Goal: Task Accomplishment & Management: Manage account settings

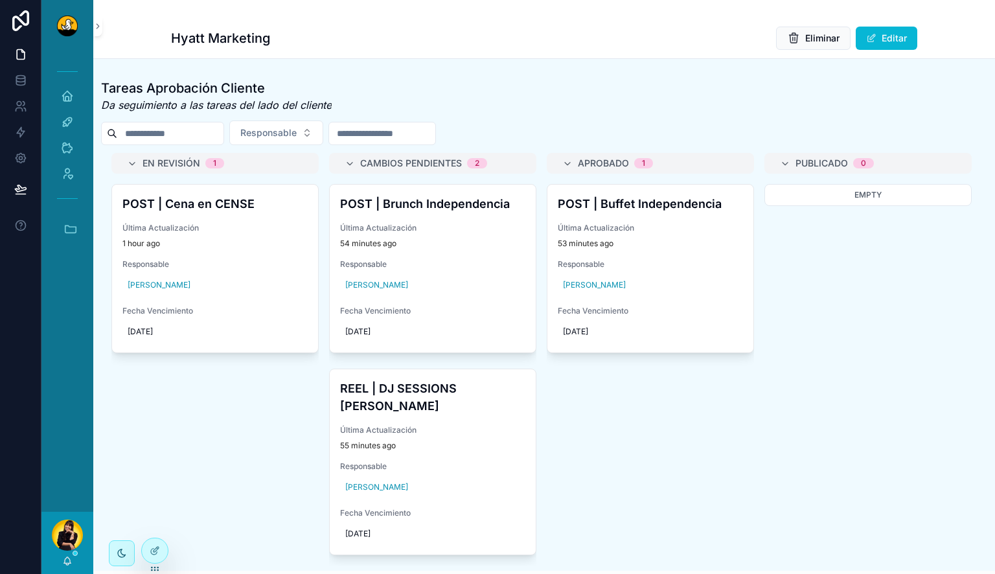
scroll to position [570, 0]
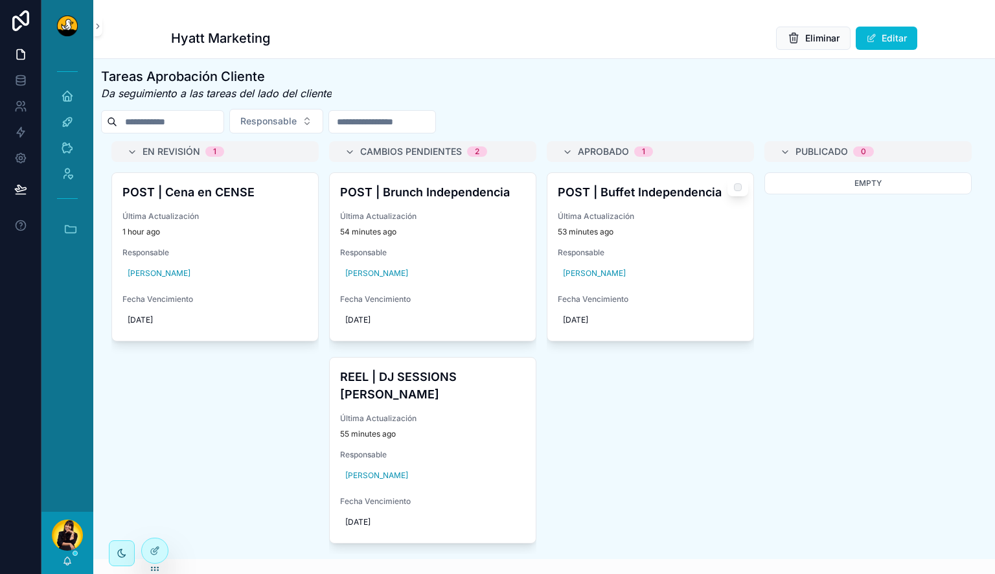
click at [669, 237] on div "53 minutes ago" at bounding box center [650, 232] width 185 height 10
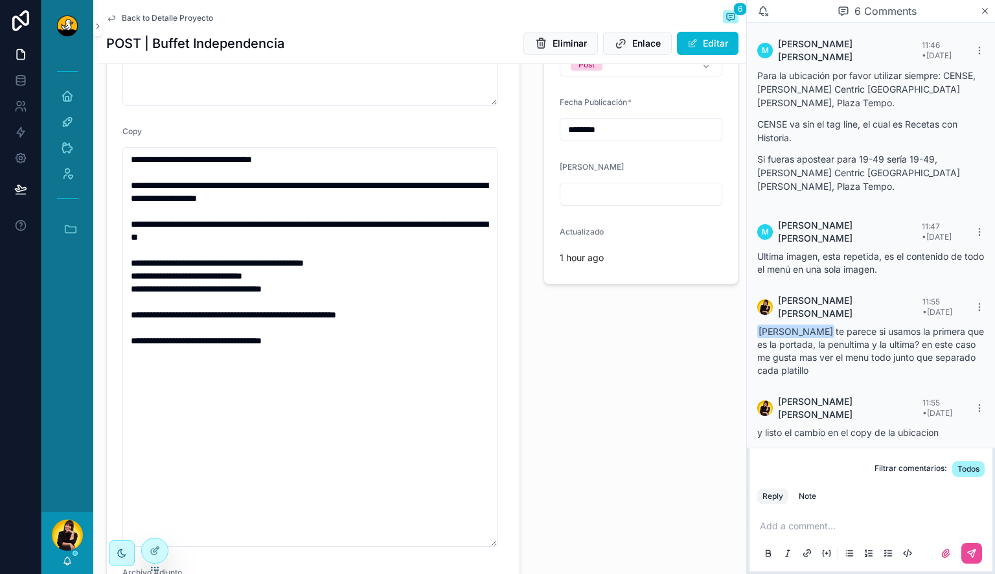
scroll to position [448, 0]
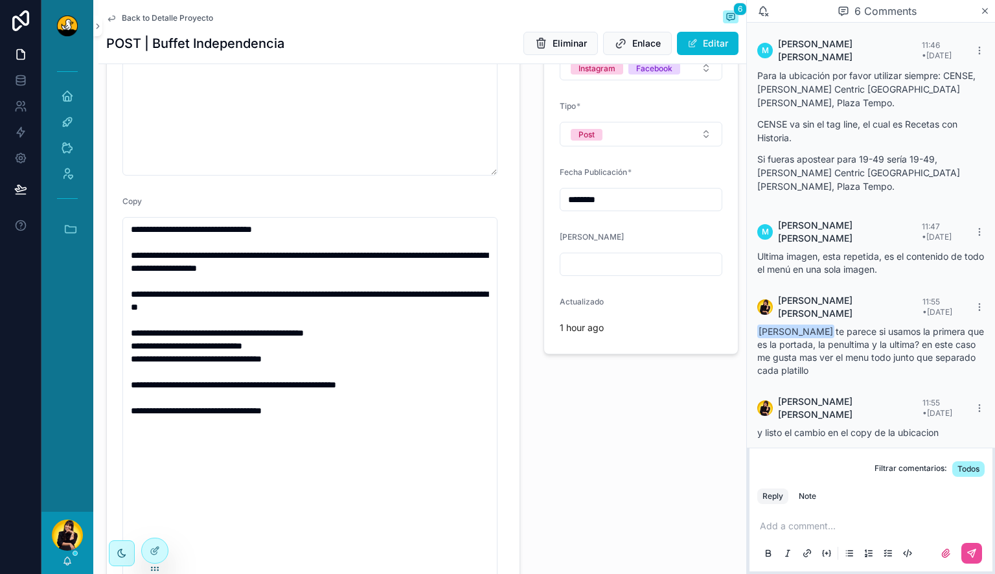
click at [163, 18] on span "Back to Detalle Proyecto" at bounding box center [167, 18] width 91 height 10
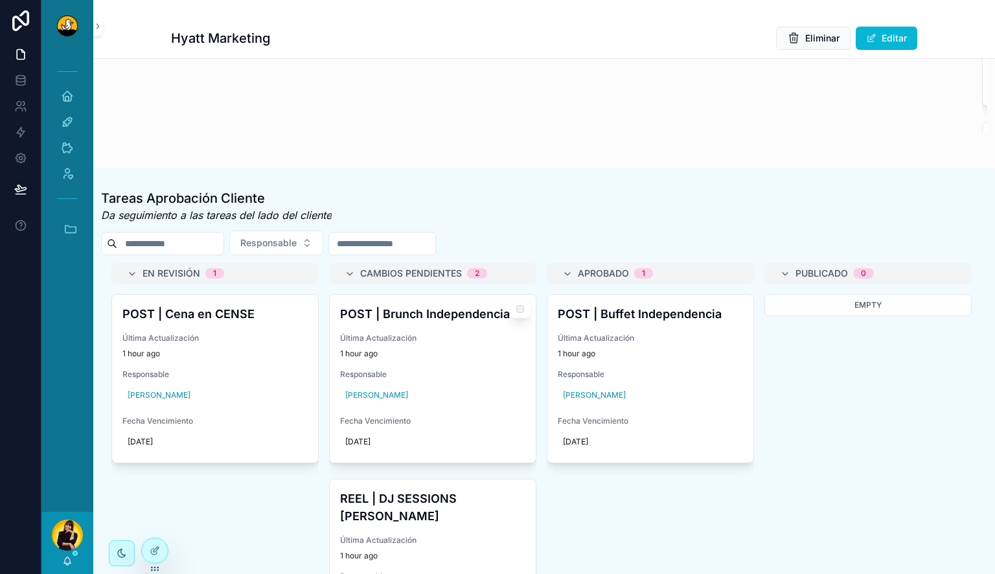
click at [467, 321] on h4 "POST | Brunch Independencia" at bounding box center [432, 313] width 185 height 17
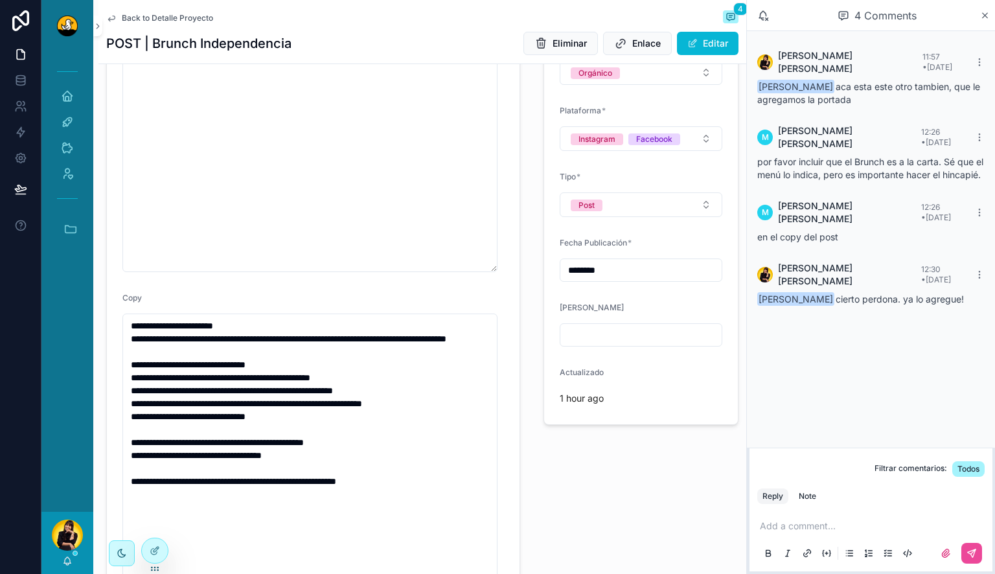
scroll to position [380, 0]
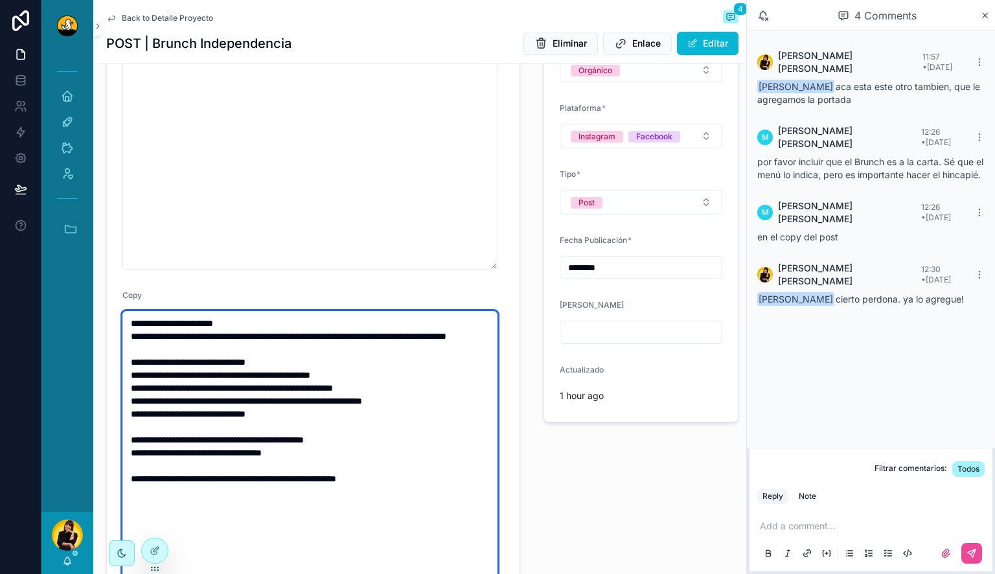
click at [280, 323] on textarea "**********" at bounding box center [309, 511] width 375 height 400
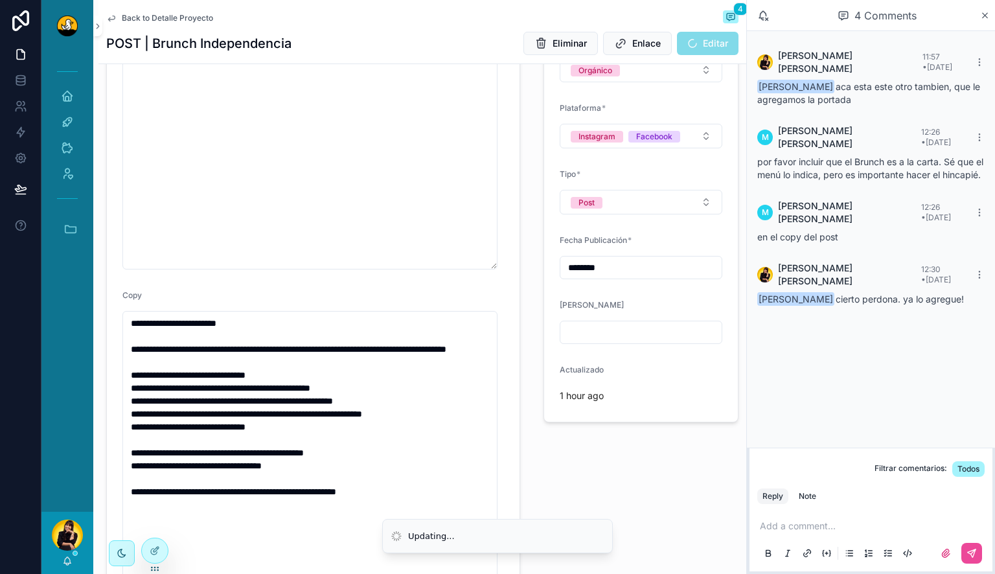
click at [555, 479] on div "Visible Cliente TAREA OPERATIVA MERCADEO: solo usar si la automatización falla.…" at bounding box center [641, 433] width 211 height 1278
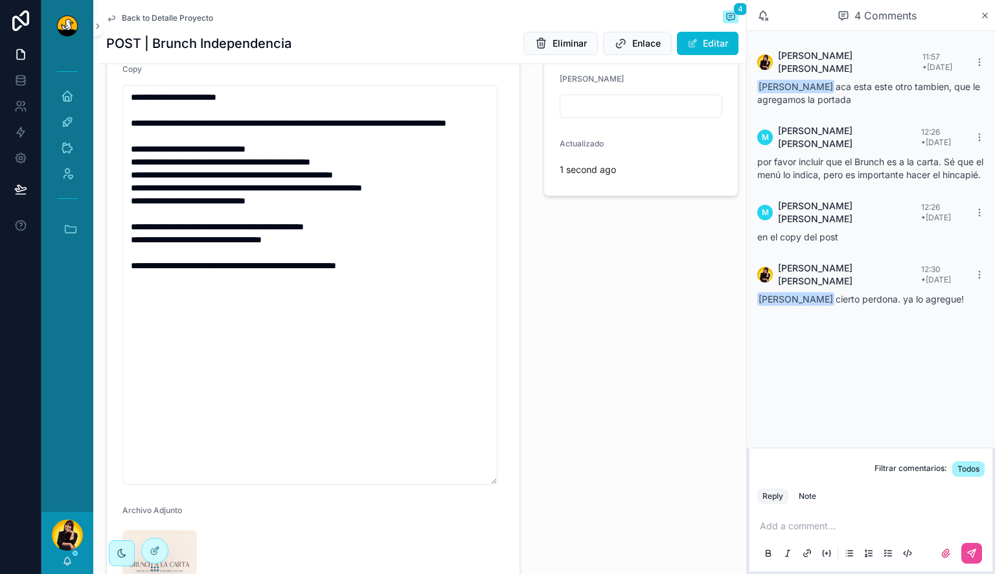
scroll to position [638, 0]
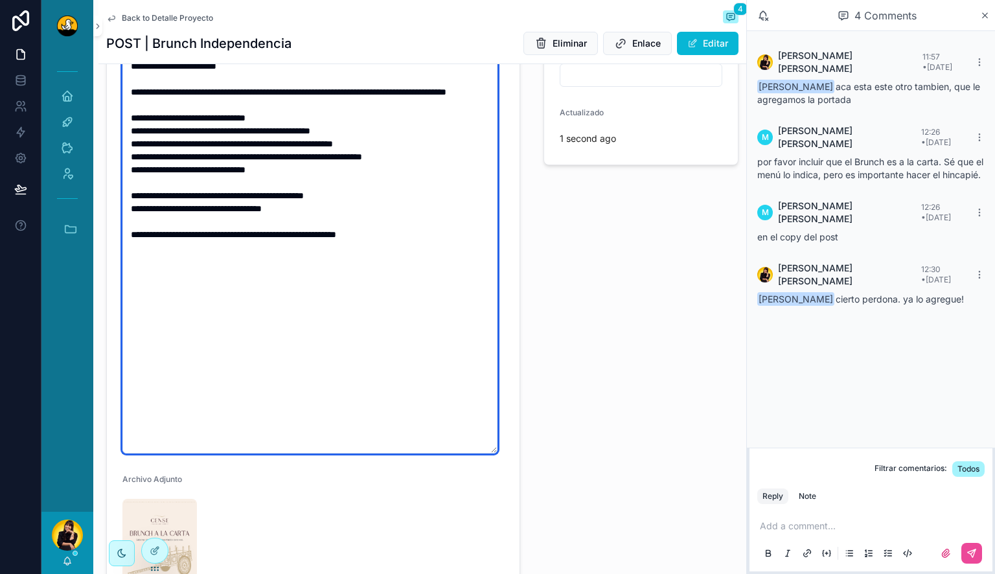
click at [342, 239] on textarea "**********" at bounding box center [309, 254] width 375 height 400
click at [329, 218] on textarea "**********" at bounding box center [309, 254] width 375 height 400
type textarea "**********"
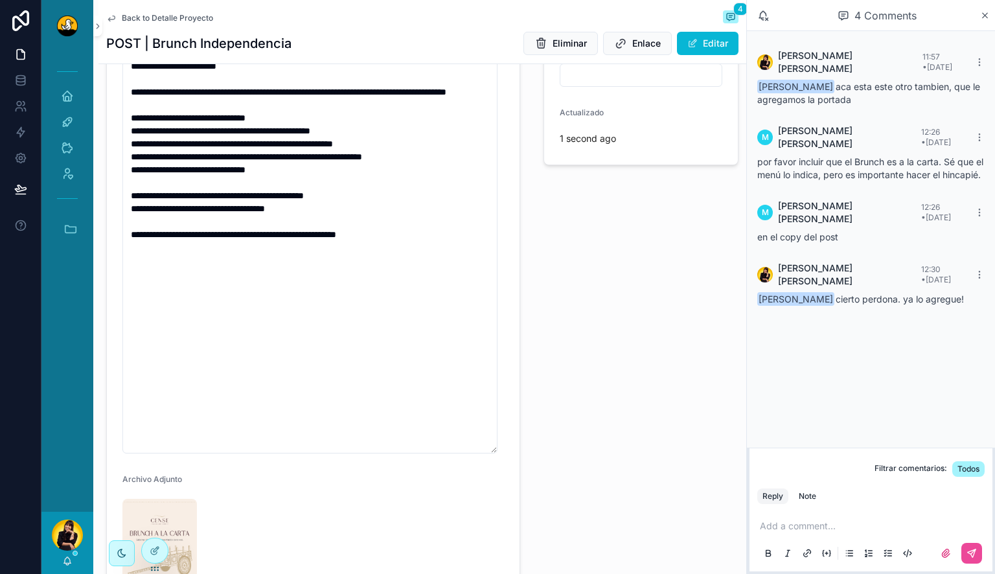
click at [630, 327] on div "Visible Cliente TAREA OPERATIVA MERCADEO: solo usar si la automatización falla.…" at bounding box center [641, 176] width 211 height 1278
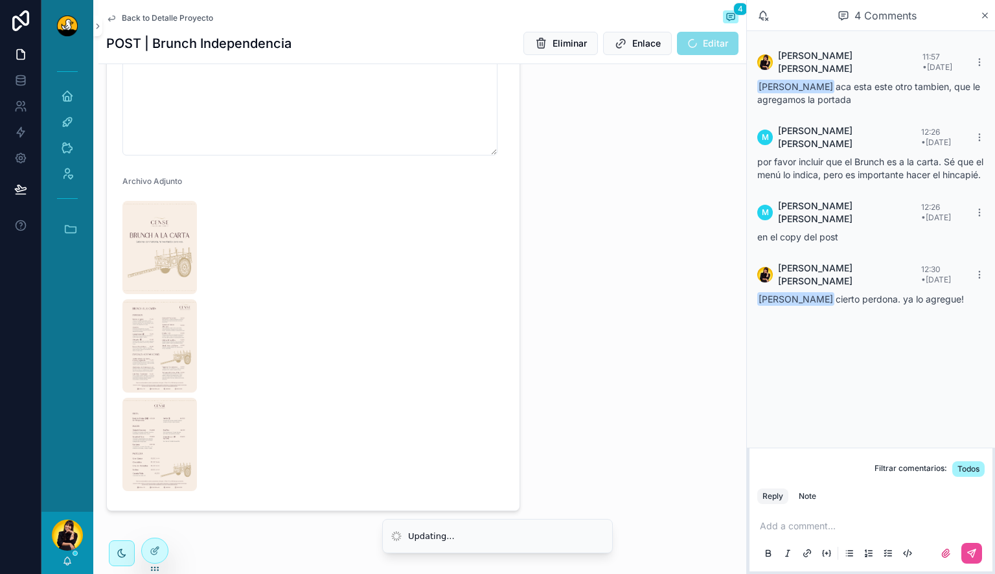
scroll to position [953, 0]
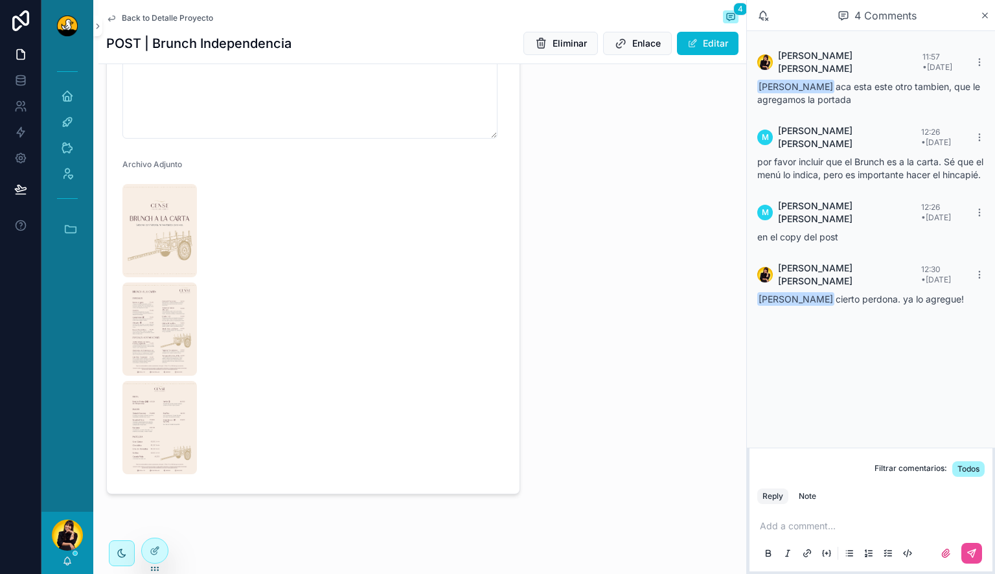
click at [154, 17] on span "Back to Detalle Proyecto" at bounding box center [167, 18] width 91 height 10
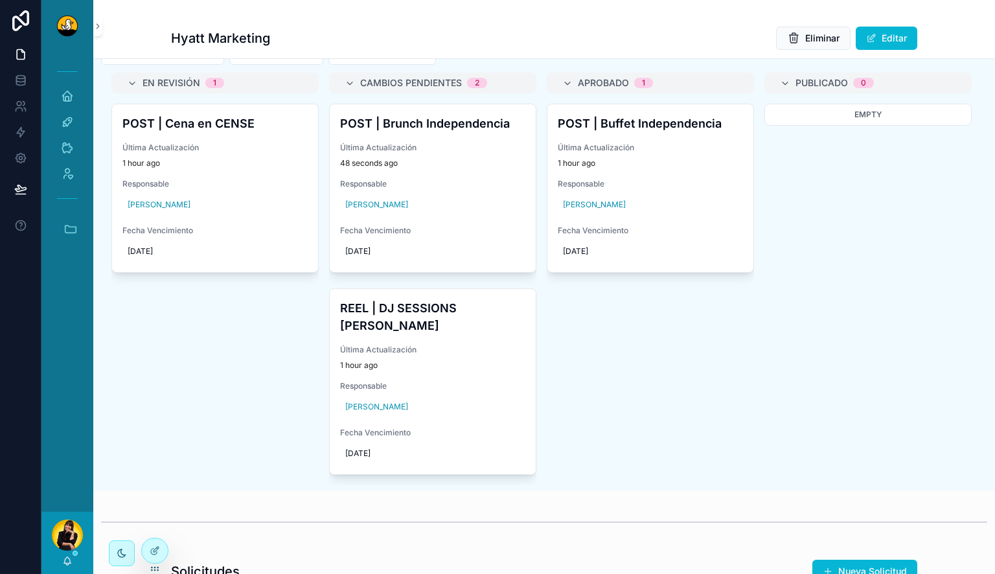
scroll to position [655, 0]
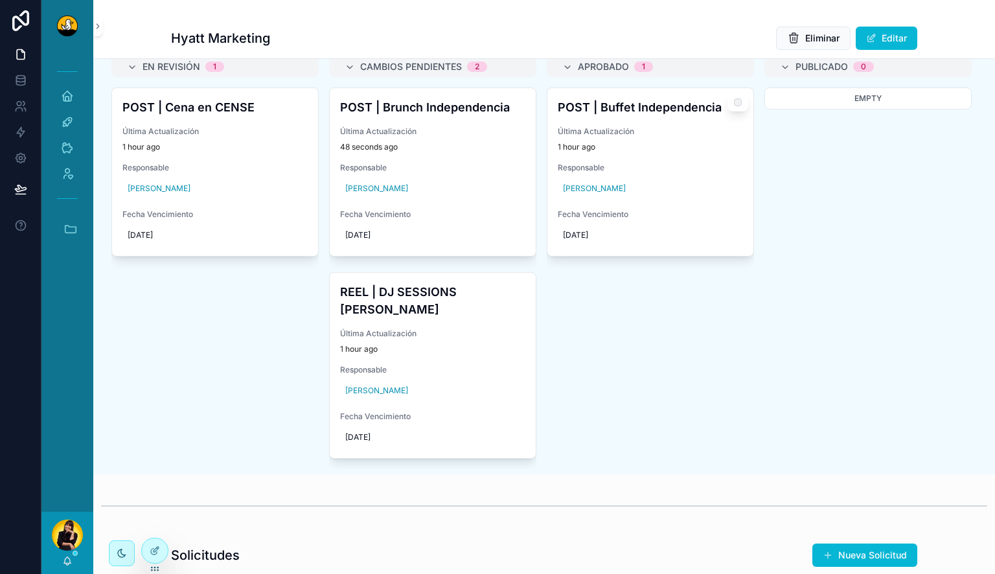
click at [684, 116] on h4 "POST | Buffet Independencia" at bounding box center [650, 106] width 185 height 17
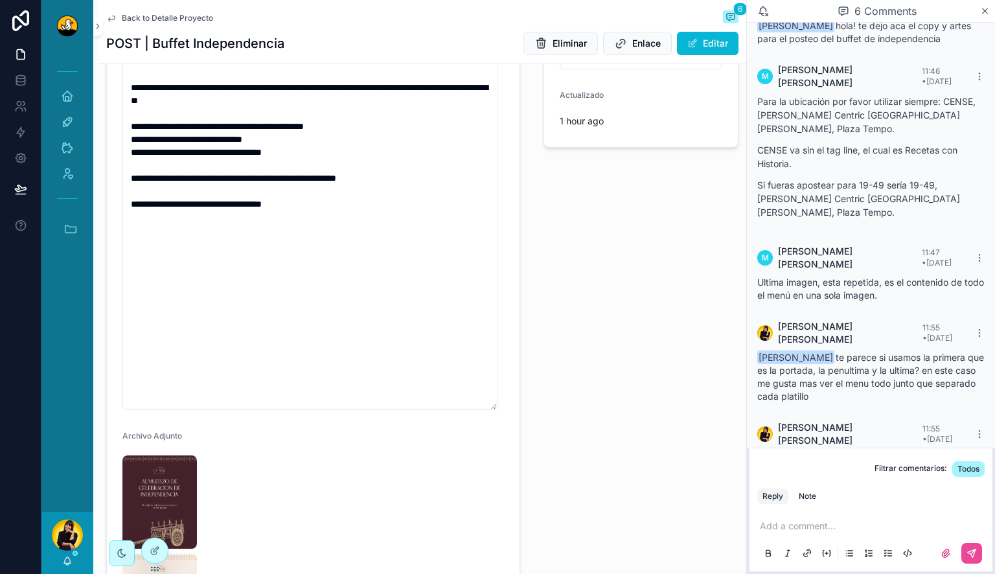
scroll to position [955, 0]
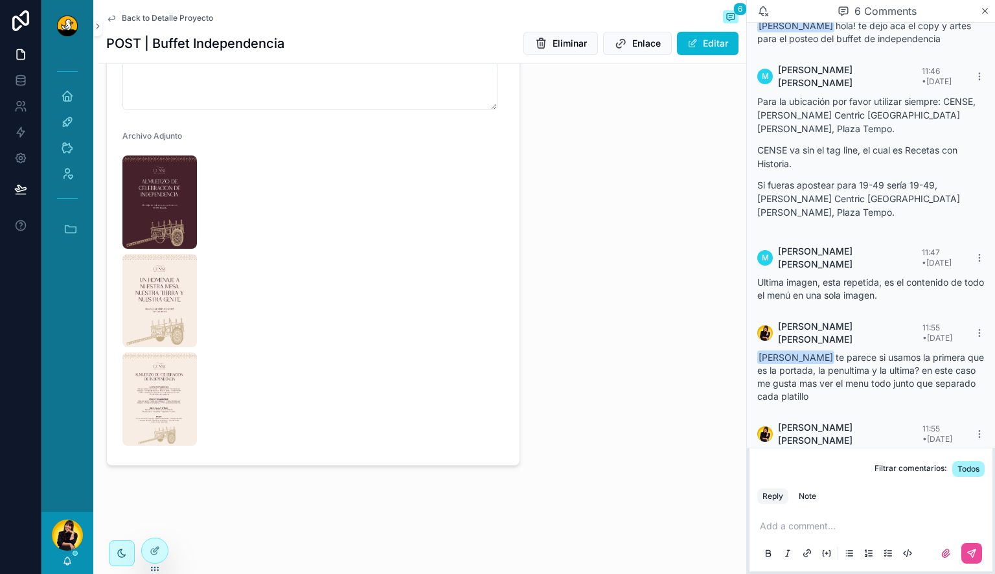
click at [156, 19] on span "Back to Detalle Proyecto" at bounding box center [167, 18] width 91 height 10
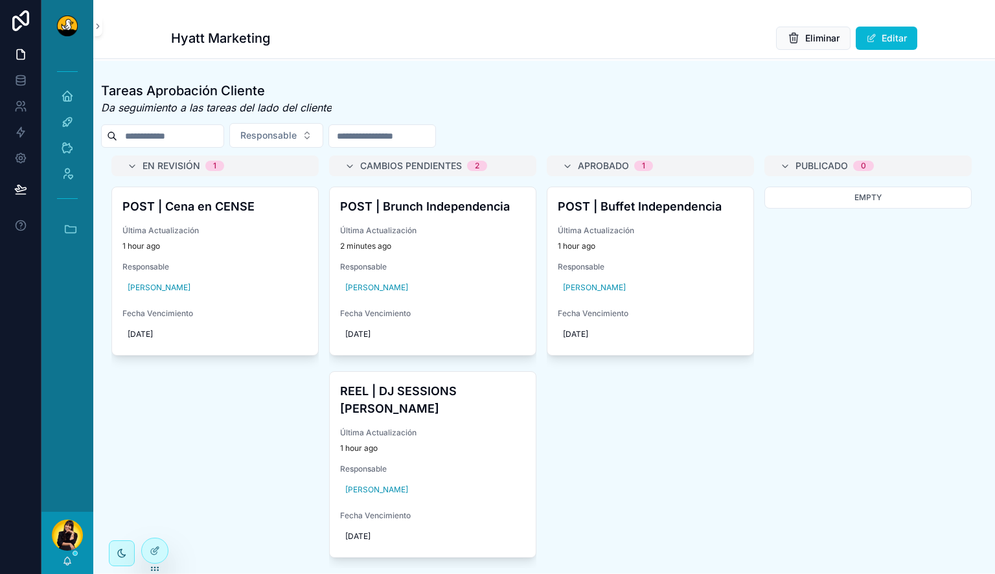
scroll to position [556, 0]
click at [231, 215] on h4 "POST | Cena en CENSE" at bounding box center [214, 206] width 185 height 17
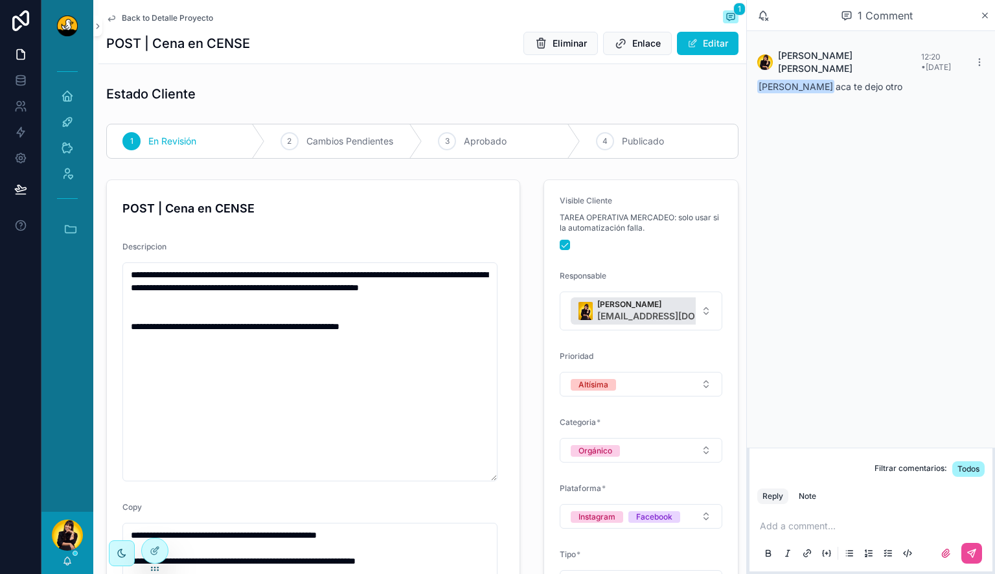
click at [150, 15] on span "Back to Detalle Proyecto" at bounding box center [167, 18] width 91 height 10
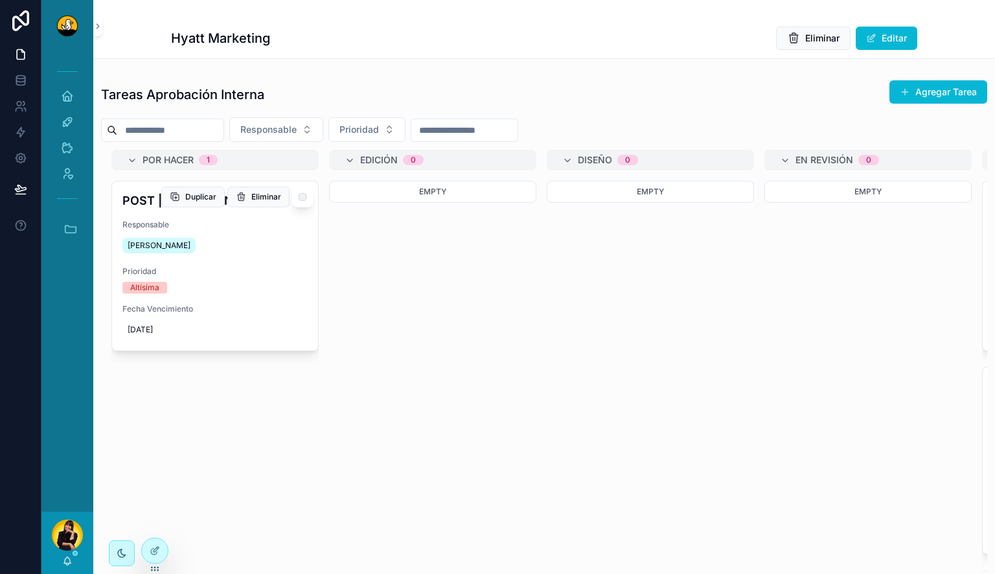
click at [249, 230] on div "Responsable Rachel Basulto" at bounding box center [214, 238] width 185 height 36
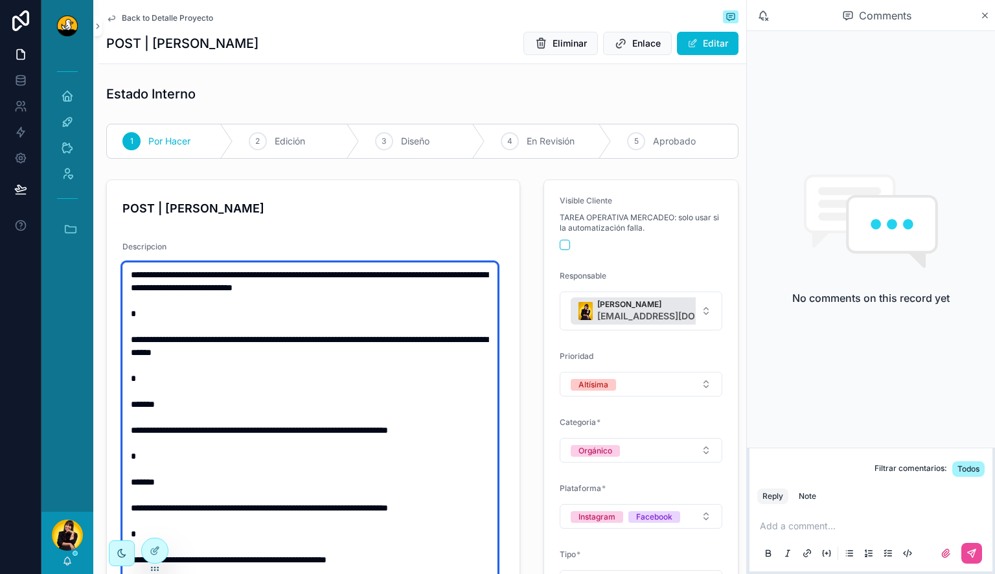
drag, startPoint x: 273, startPoint y: 444, endPoint x: 108, endPoint y: 429, distance: 166.5
click at [108, 429] on form "**********" at bounding box center [313, 500] width 413 height 641
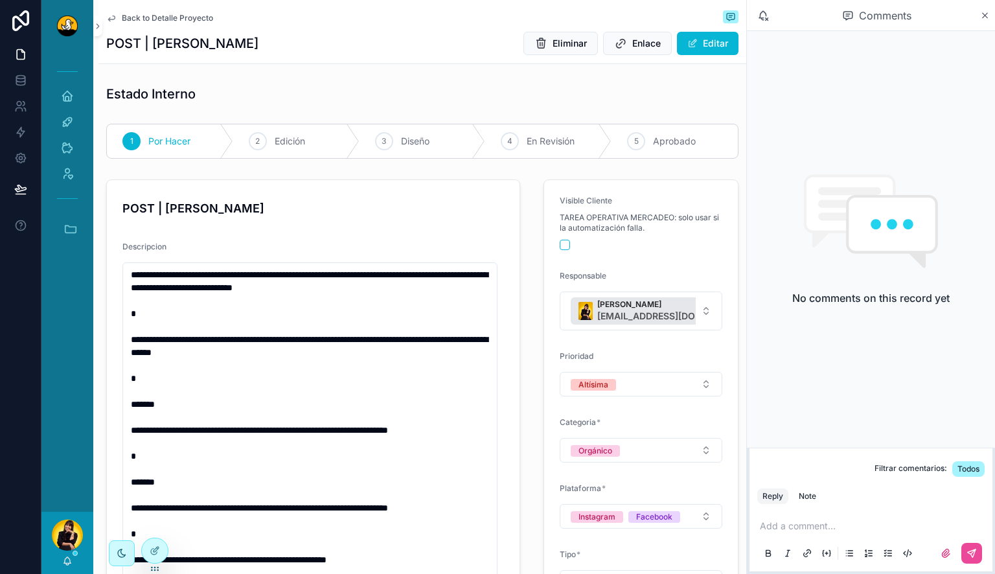
click at [185, 28] on div "Back to Detalle Proyecto POST | Almuerzo Josefino Eliminar Enlace Editar" at bounding box center [422, 32] width 632 height 64
click at [192, 17] on span "Back to Detalle Proyecto" at bounding box center [167, 18] width 91 height 10
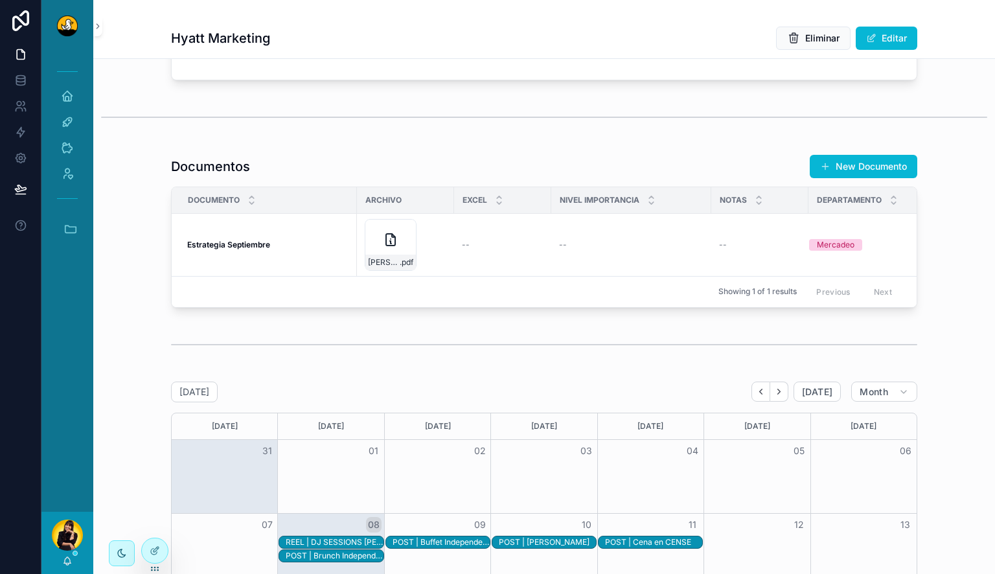
scroll to position [1188, 0]
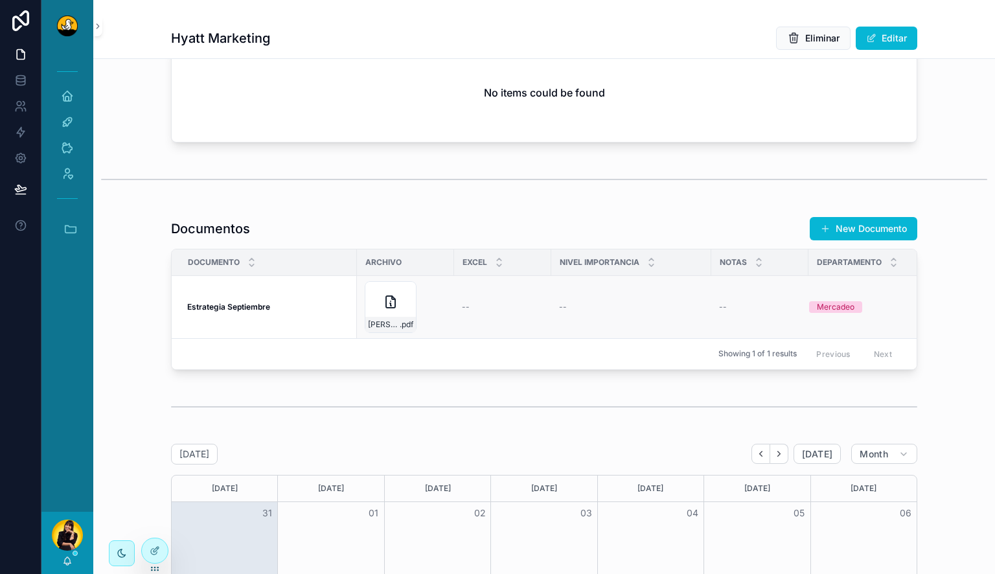
click at [679, 317] on td "--" at bounding box center [631, 306] width 160 height 63
click at [325, 321] on td "Estrategia Septiembre Estrategia Septiembre" at bounding box center [264, 306] width 185 height 63
click at [446, 303] on td "Hyatt-Centric---Estrategia-Septiembre .pdf" at bounding box center [405, 306] width 97 height 63
click at [283, 304] on div "Estrategia Septiembre Estrategia Septiembre" at bounding box center [268, 307] width 162 height 10
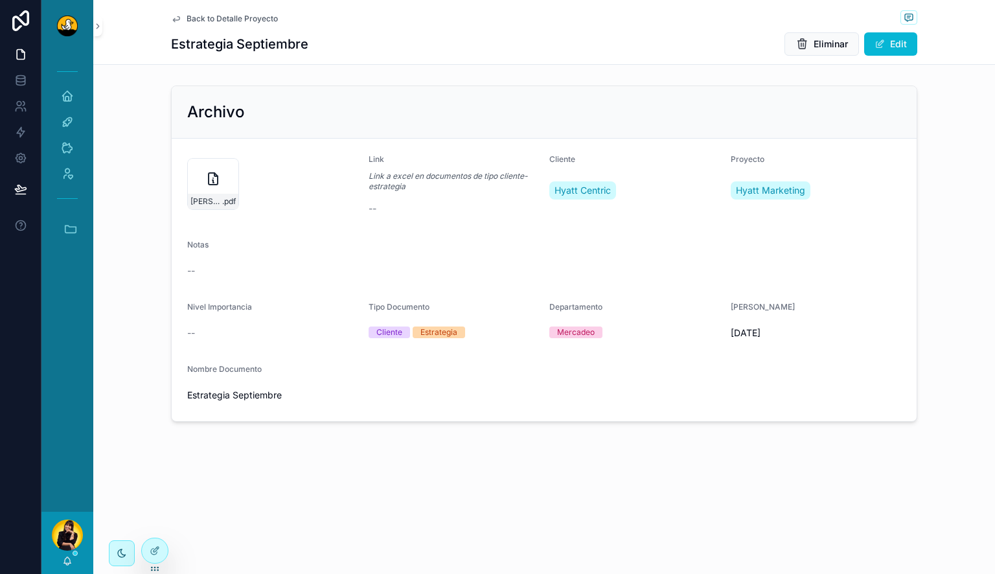
click at [885, 30] on div "Back to Detalle Proyecto Estrategia Septiembre Eliminar Edit" at bounding box center [544, 32] width 746 height 64
click at [885, 33] on button "Edit" at bounding box center [890, 43] width 53 height 23
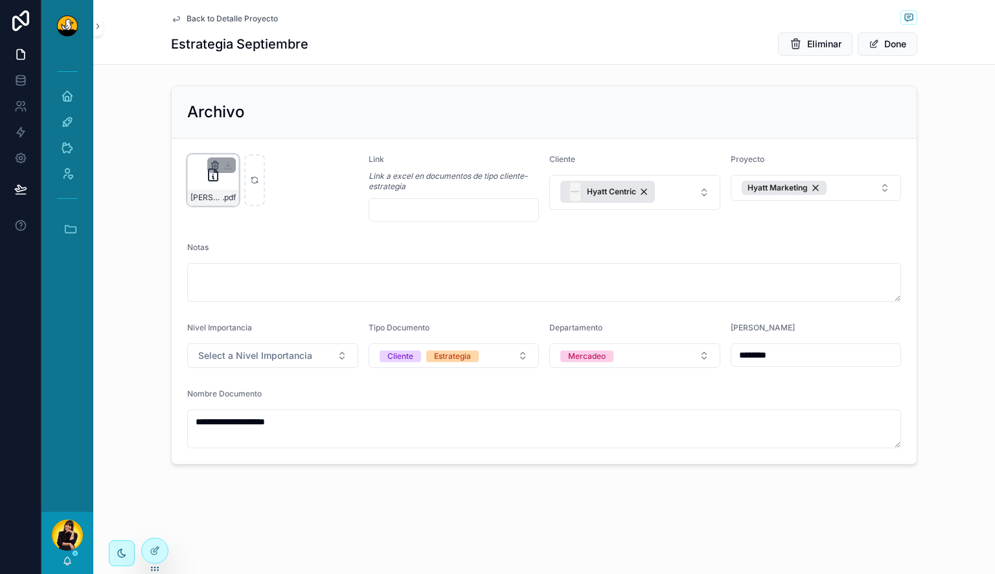
click at [213, 163] on icon "scrollable content" at bounding box center [215, 163] width 7 height 0
click at [238, 143] on icon "scrollable content" at bounding box center [242, 141] width 10 height 10
click at [216, 188] on div "scrollable content" at bounding box center [213, 180] width 52 height 52
type input "**********"
click at [251, 19] on span "Back to Detalle Proyecto" at bounding box center [232, 19] width 91 height 10
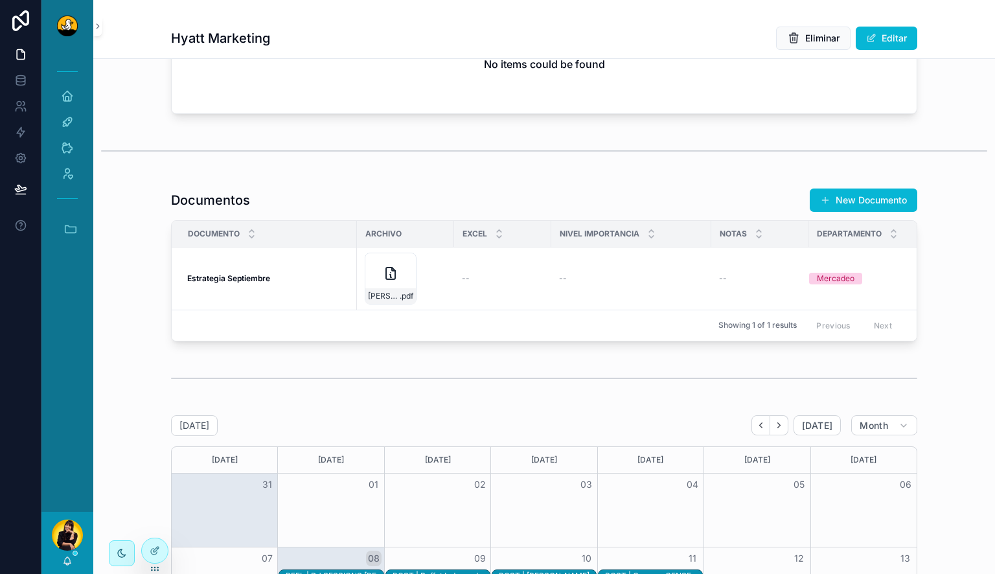
scroll to position [1216, 0]
click at [424, 283] on div "Hyatt-Centric---Estrategia-Septiembre .pdf" at bounding box center [406, 279] width 82 height 52
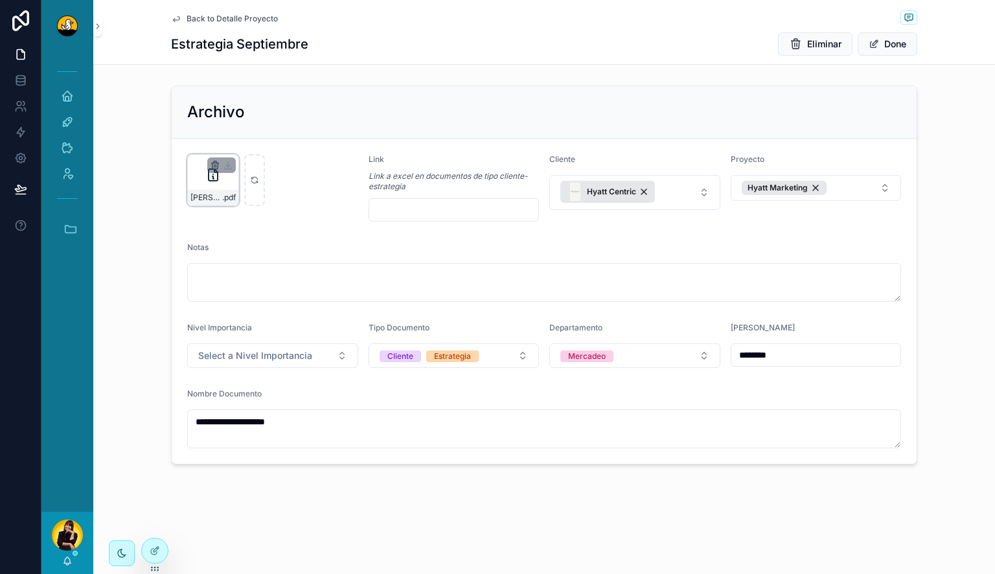
click at [216, 166] on icon "scrollable content" at bounding box center [216, 166] width 0 height 3
click at [241, 141] on icon "scrollable content" at bounding box center [242, 141] width 10 height 10
click at [216, 185] on div "scrollable content" at bounding box center [213, 180] width 52 height 52
type input "**********"
click at [888, 46] on button "Done" at bounding box center [888, 43] width 60 height 23
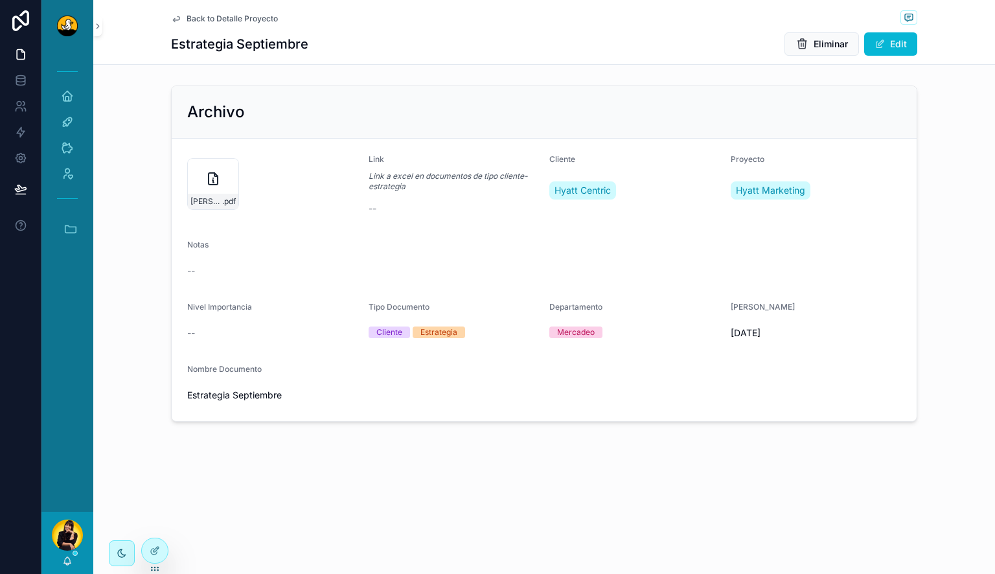
click at [241, 17] on span "Back to Detalle Proyecto" at bounding box center [232, 19] width 91 height 10
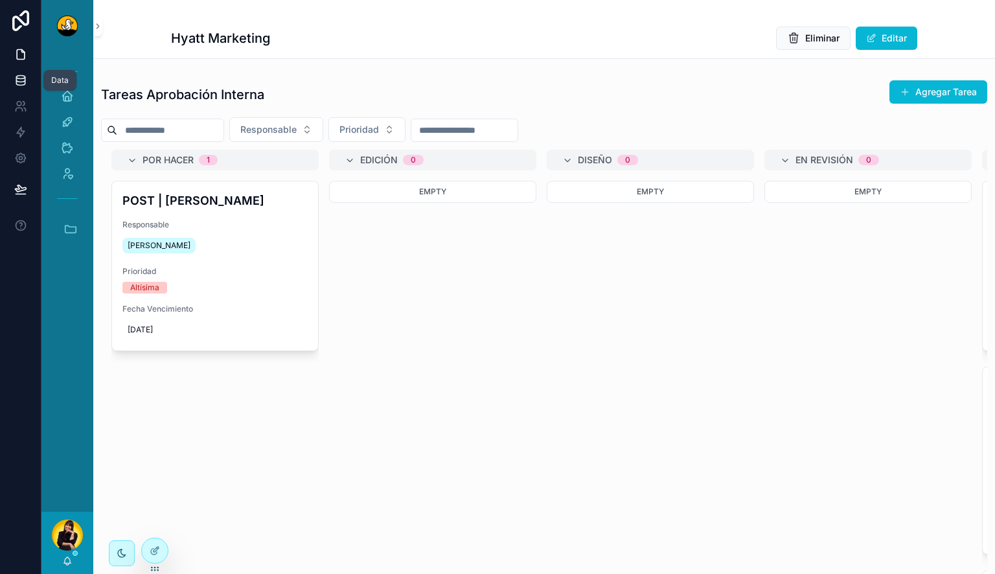
click at [23, 75] on icon at bounding box center [20, 80] width 13 height 13
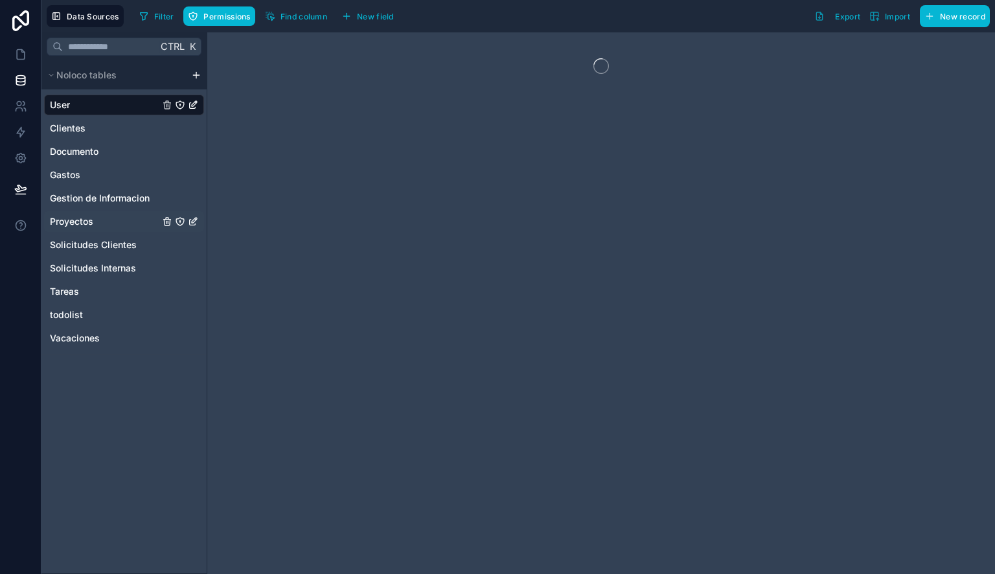
click at [87, 214] on div "Proyectos" at bounding box center [124, 221] width 160 height 21
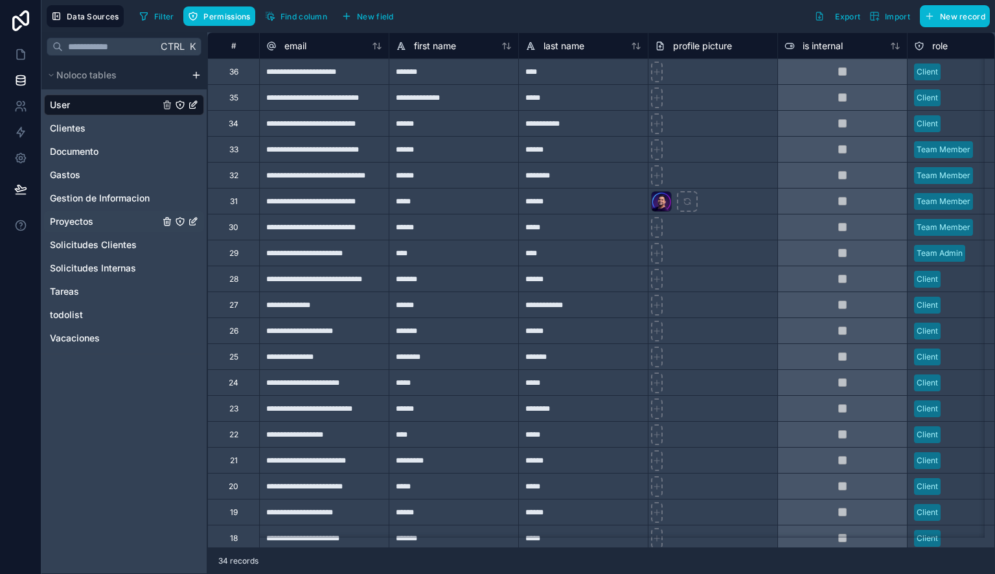
click at [113, 223] on link "Proyectos" at bounding box center [105, 221] width 110 height 13
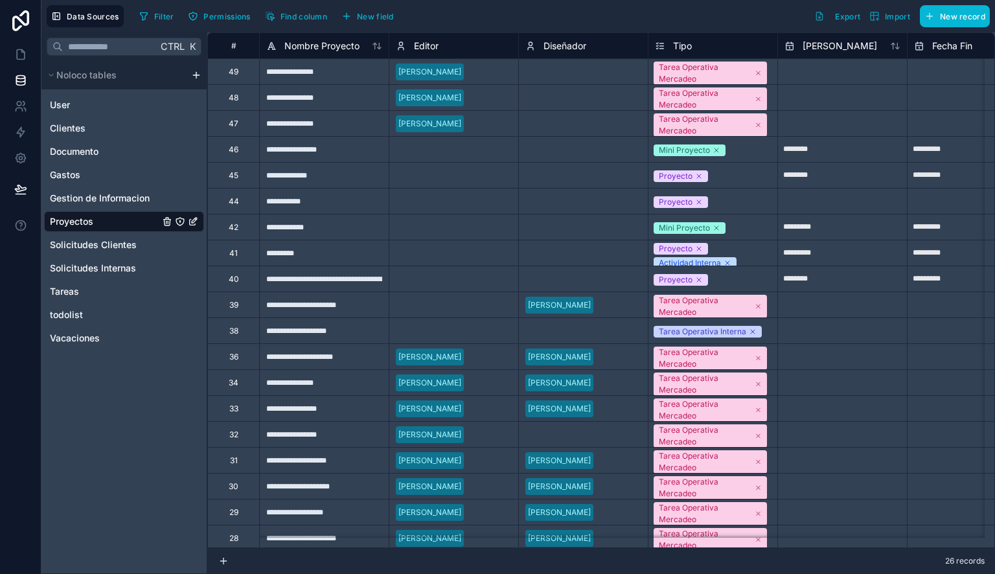
click at [333, 128] on div "**********" at bounding box center [324, 123] width 130 height 26
click at [292, 126] on input "**********" at bounding box center [324, 123] width 129 height 25
type input "**********"
click at [448, 21] on div "Filter Permissions Find column New field Export Import New record" at bounding box center [562, 16] width 856 height 22
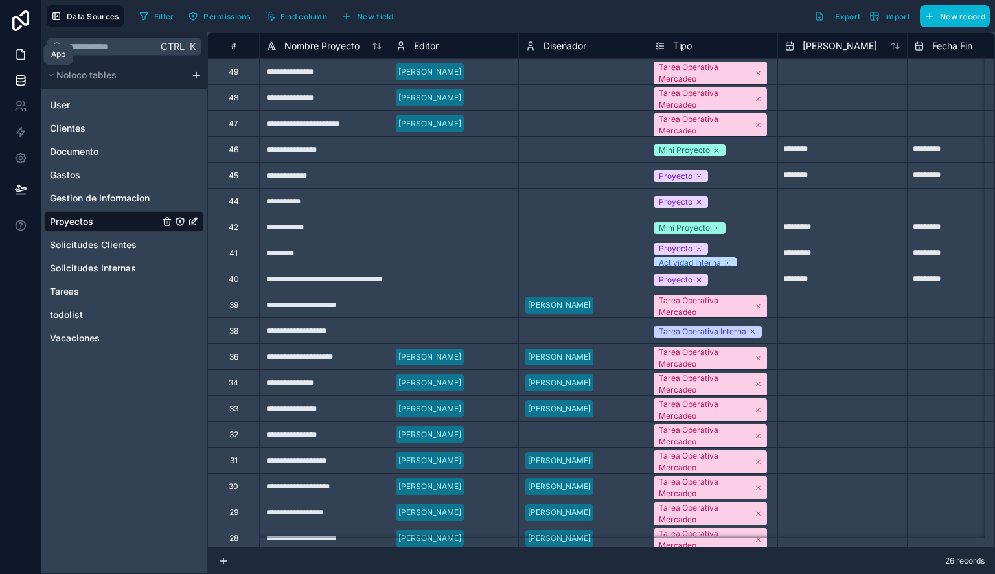
click at [24, 56] on icon at bounding box center [21, 55] width 8 height 10
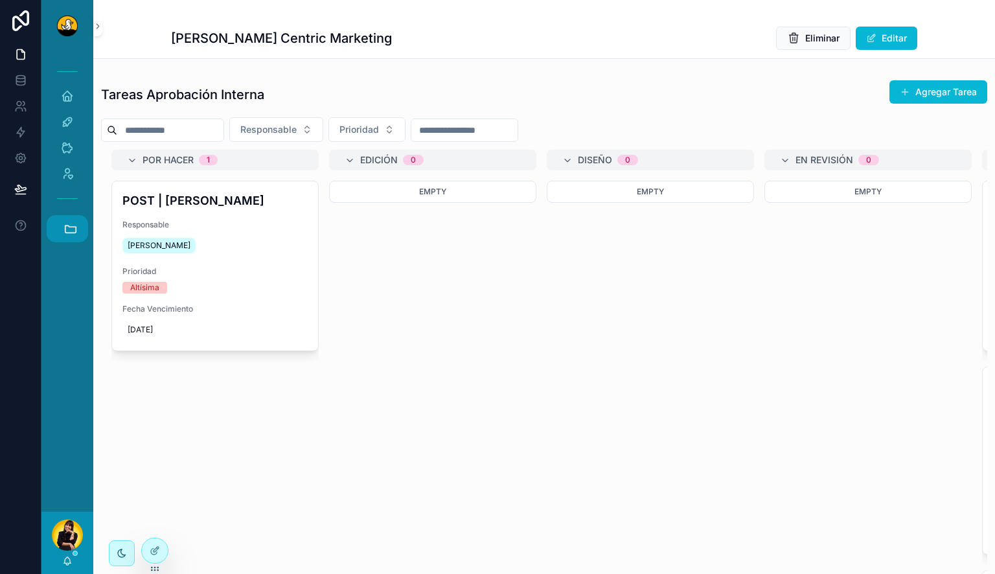
click at [82, 226] on button "Accesos rápidos" at bounding box center [67, 228] width 41 height 27
click at [403, 340] on div "Empty" at bounding box center [432, 305] width 207 height 249
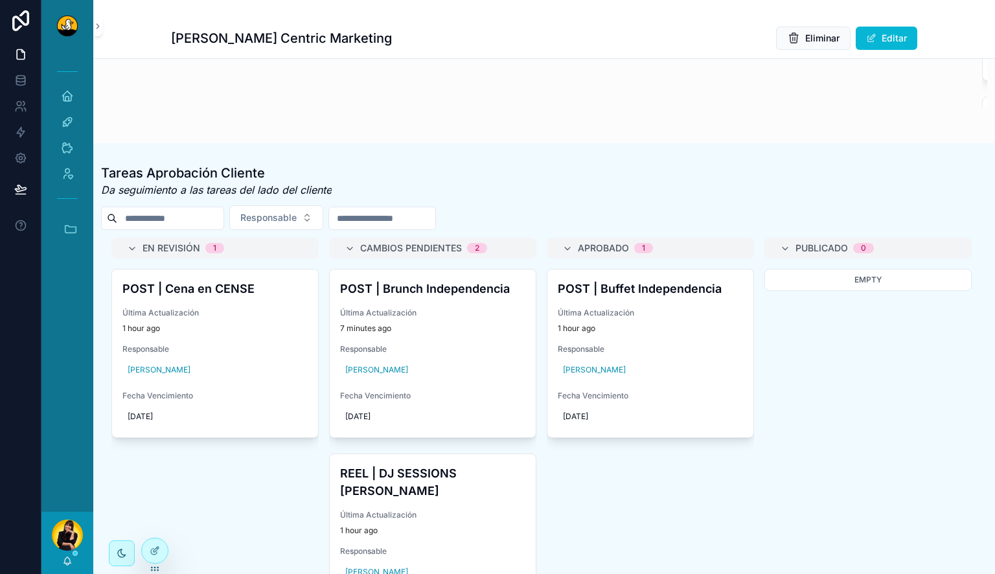
scroll to position [541, 0]
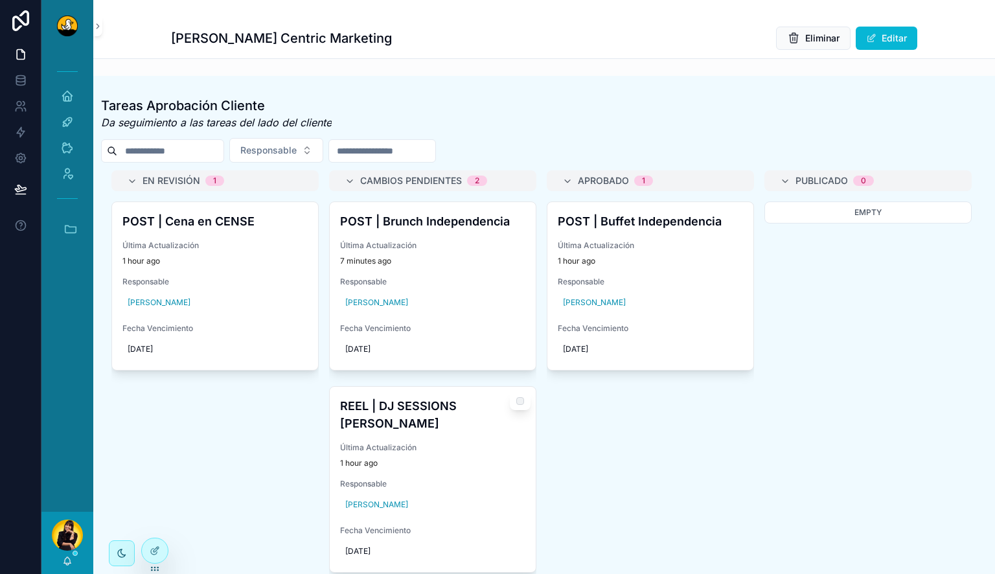
click at [448, 411] on h4 "REEL | DJ SESSIONS JESSI G" at bounding box center [432, 414] width 185 height 35
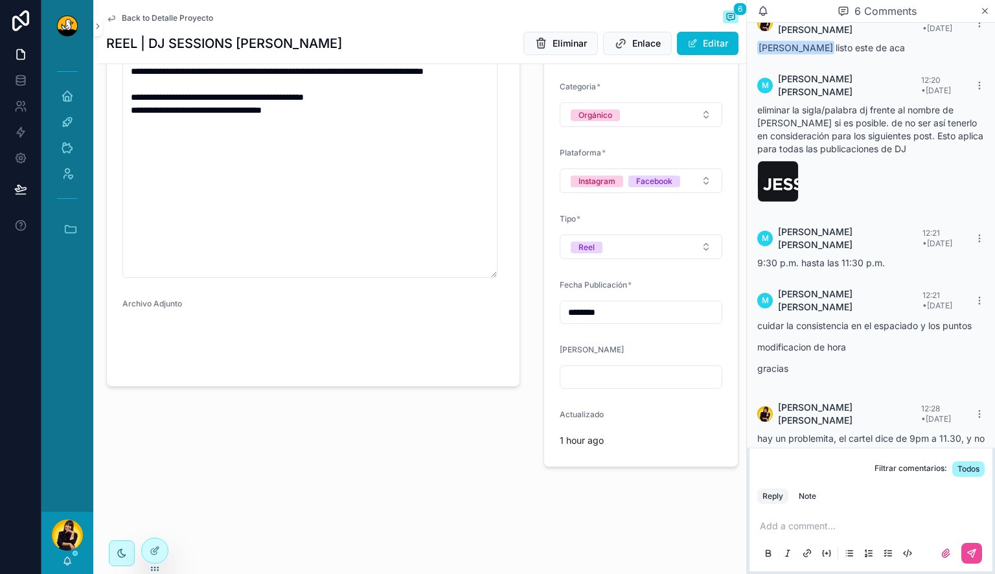
scroll to position [32, 0]
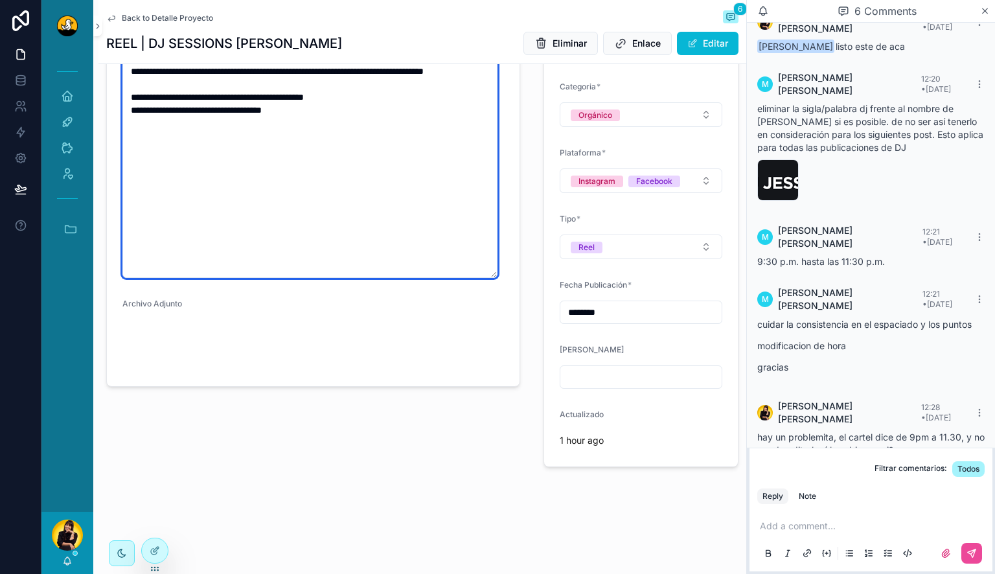
click at [200, 123] on textarea "**********" at bounding box center [309, 142] width 375 height 271
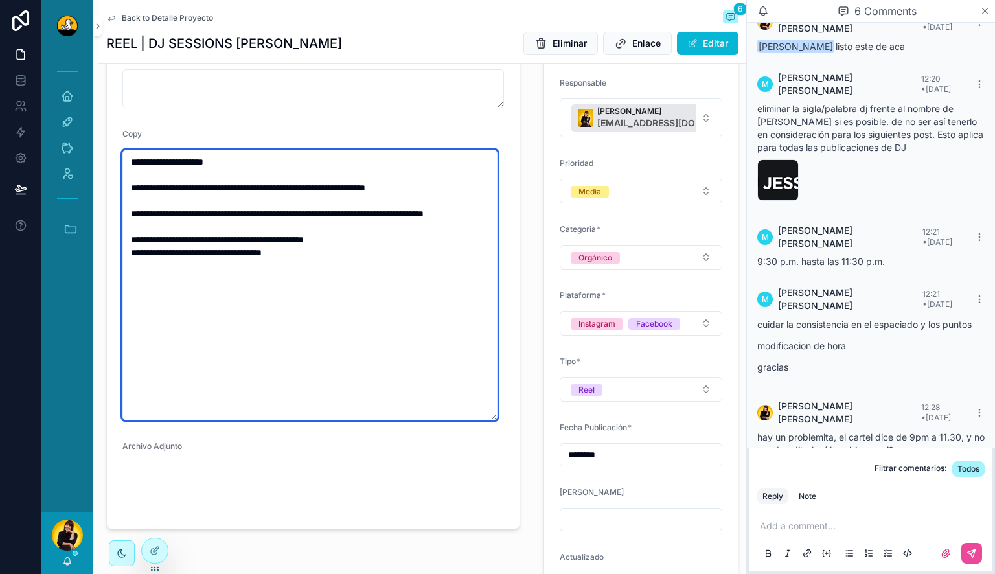
scroll to position [158, 0]
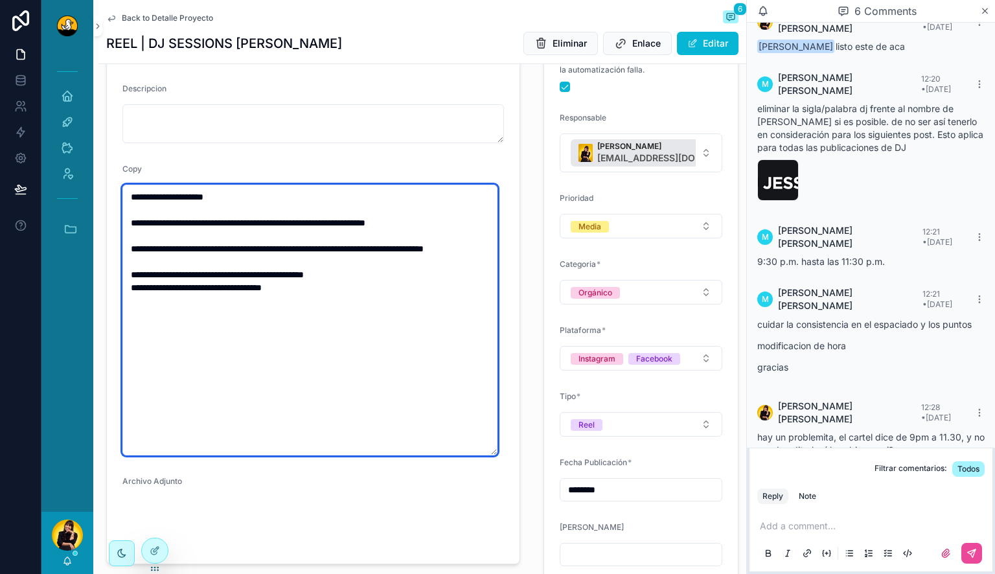
type textarea "**********"
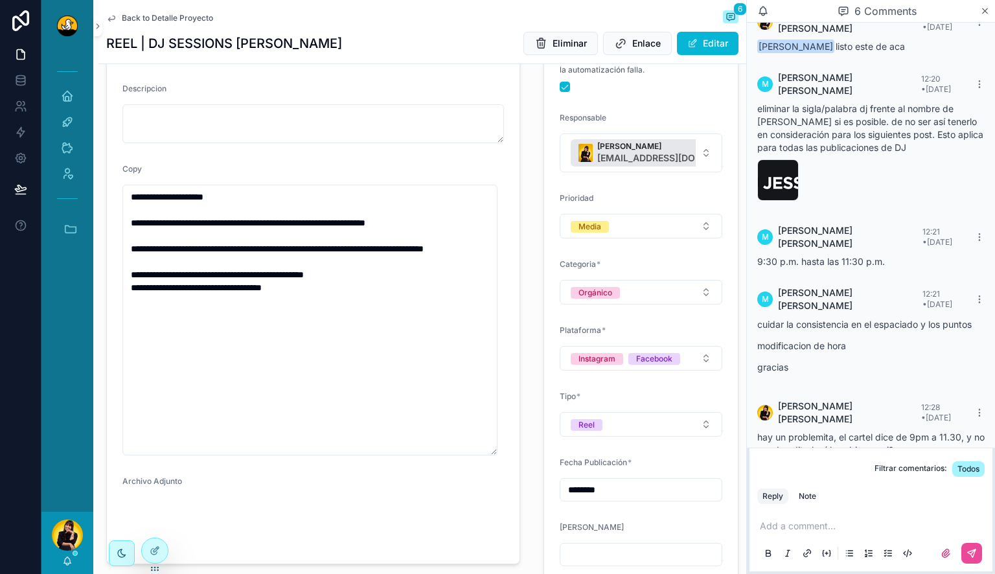
click at [512, 239] on form "**********" at bounding box center [313, 293] width 413 height 542
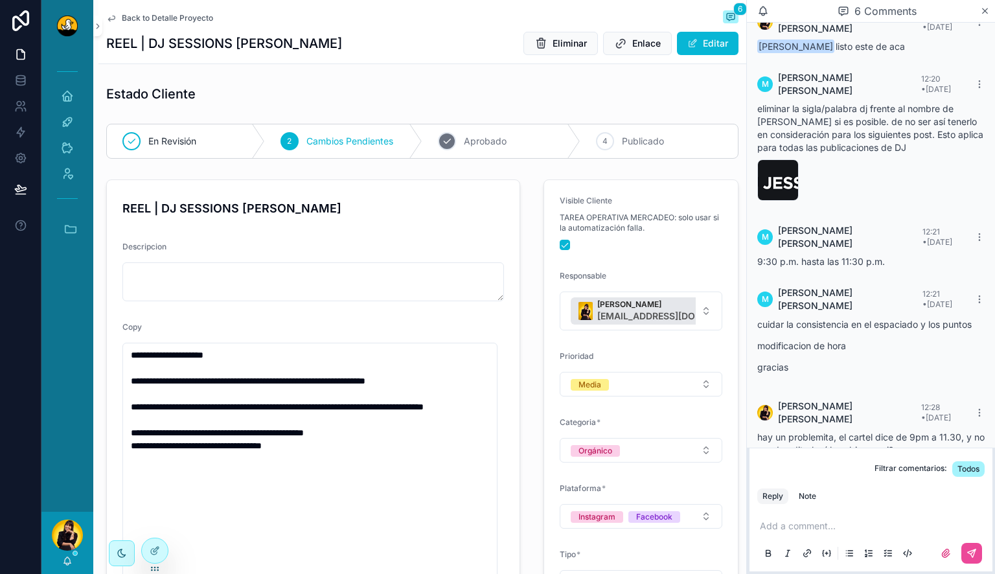
click at [481, 143] on span "Aprobado" at bounding box center [485, 141] width 43 height 13
click at [166, 21] on span "Back to Detalle Proyecto" at bounding box center [167, 18] width 91 height 10
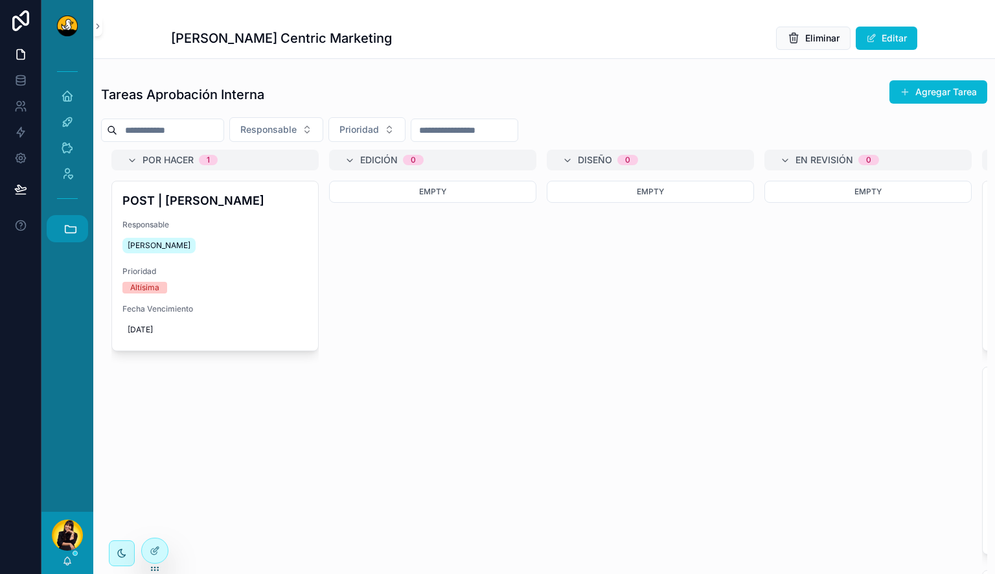
click at [67, 225] on icon "scrollable content" at bounding box center [70, 228] width 11 height 7
click at [63, 299] on span "JB" at bounding box center [67, 299] width 14 height 14
click at [63, 271] on link "DS Duck Studios" at bounding box center [70, 263] width 35 height 27
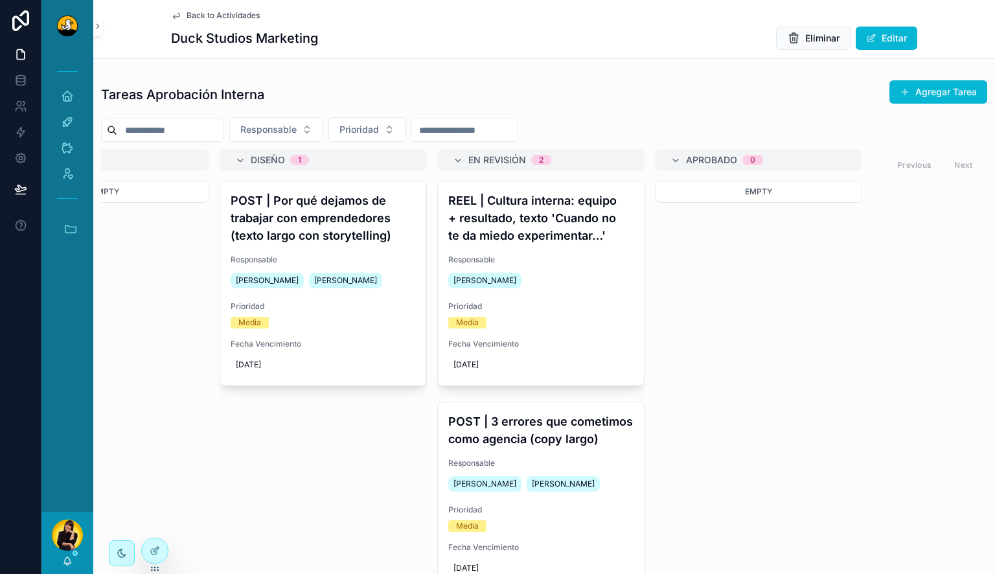
scroll to position [0, 357]
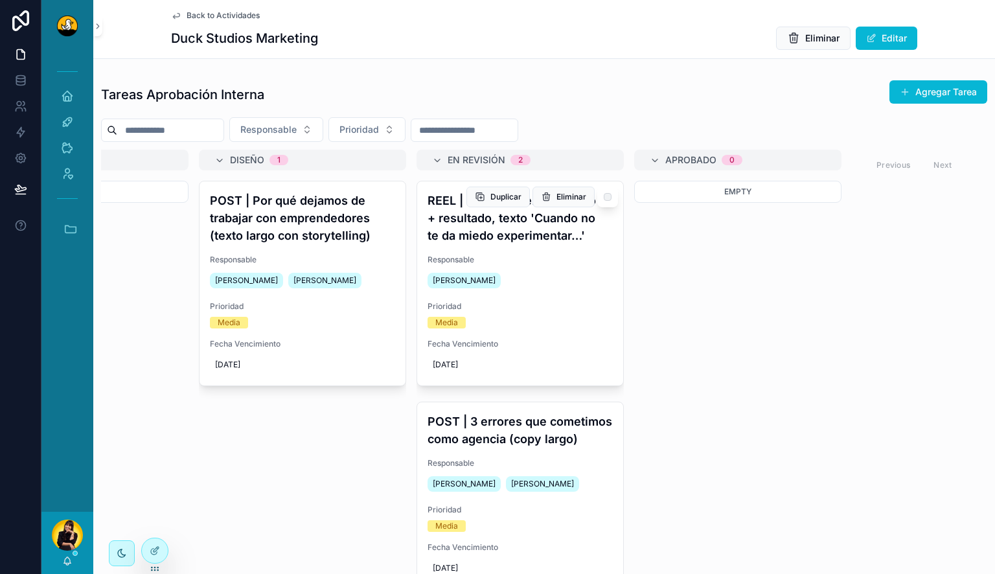
click at [524, 224] on h4 "REEL | Cultura interna: equipo + resultado, texto 'Cuando no te da miedo experi…" at bounding box center [520, 218] width 185 height 52
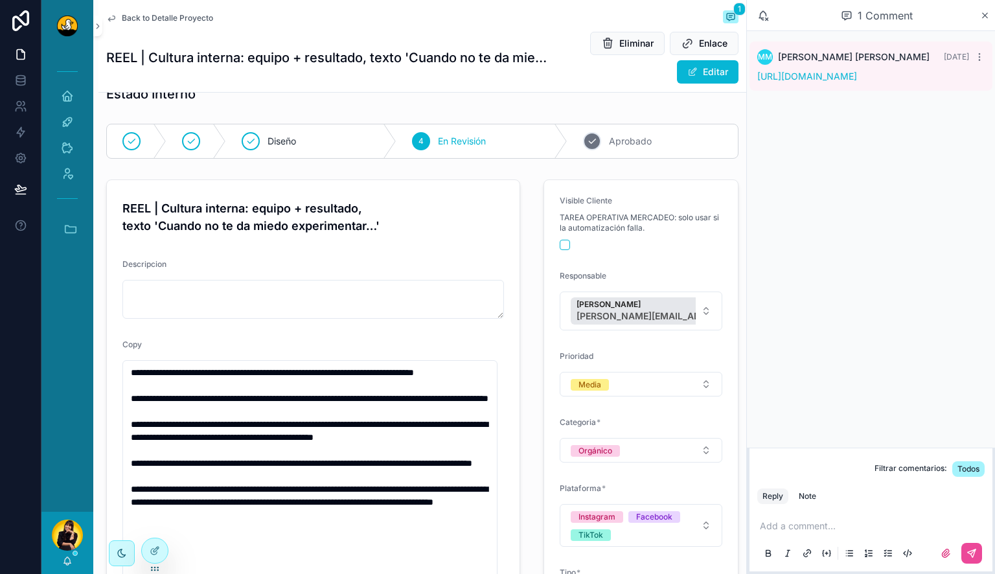
scroll to position [28, 0]
click at [836, 78] on link "https://drive.google.com/drive/folders/1oXLOcTXriMZVB7DDVvVfSBSR3P75zrQF?usp=dr…" at bounding box center [807, 76] width 100 height 11
click at [798, 526] on p "scrollable content" at bounding box center [873, 526] width 227 height 13
click at [947, 553] on icon "scrollable content" at bounding box center [946, 553] width 8 height 8
click at [0, 0] on input "scrollable content" at bounding box center [0, 0] width 0 height 0
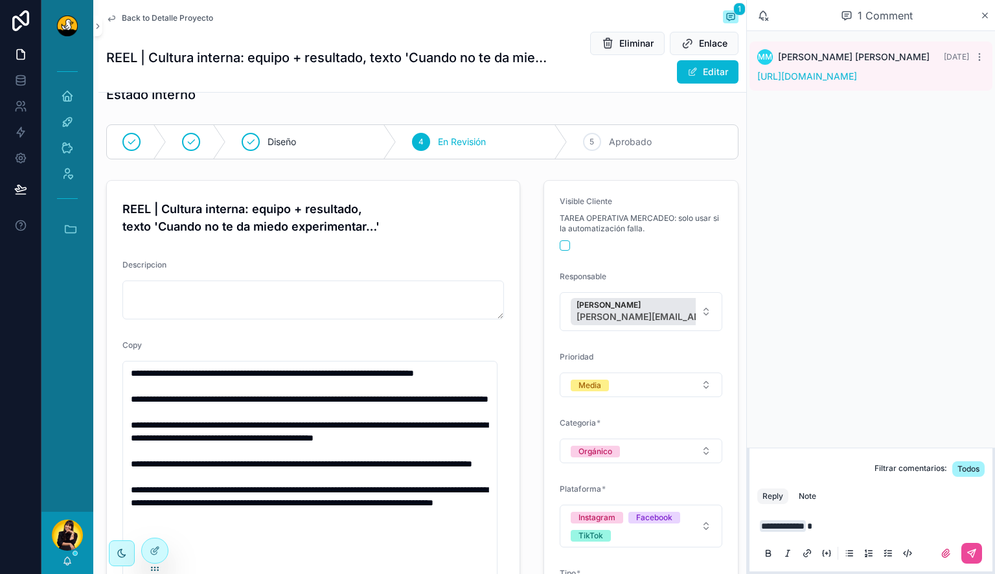
click at [862, 527] on p "**********" at bounding box center [873, 526] width 227 height 13
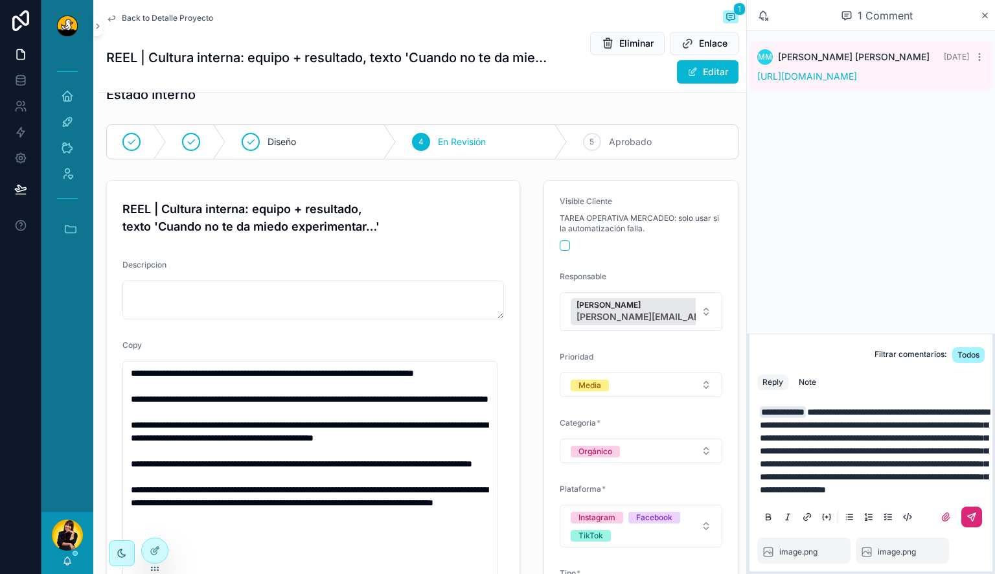
click at [965, 515] on button "scrollable content" at bounding box center [972, 517] width 21 height 21
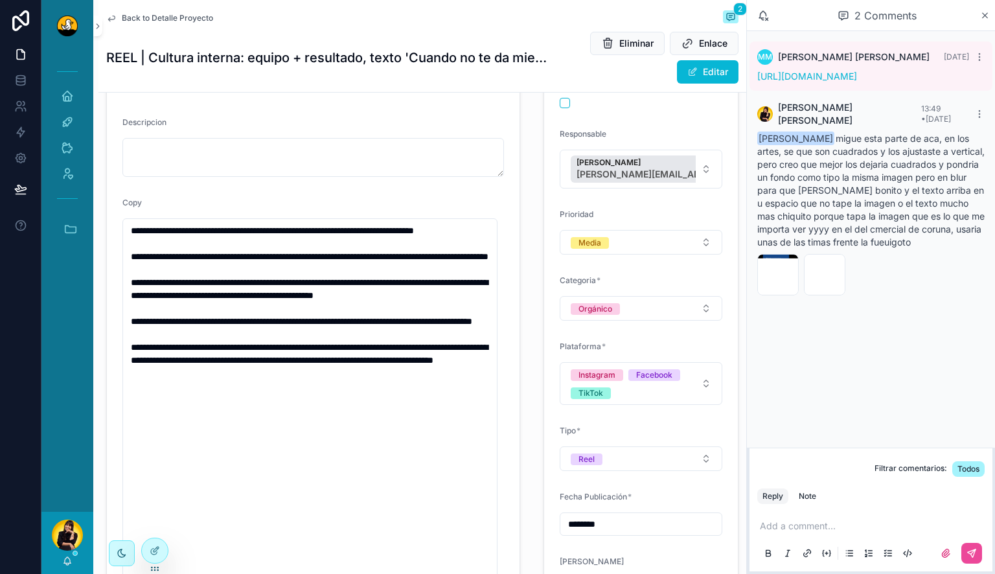
scroll to position [0, 0]
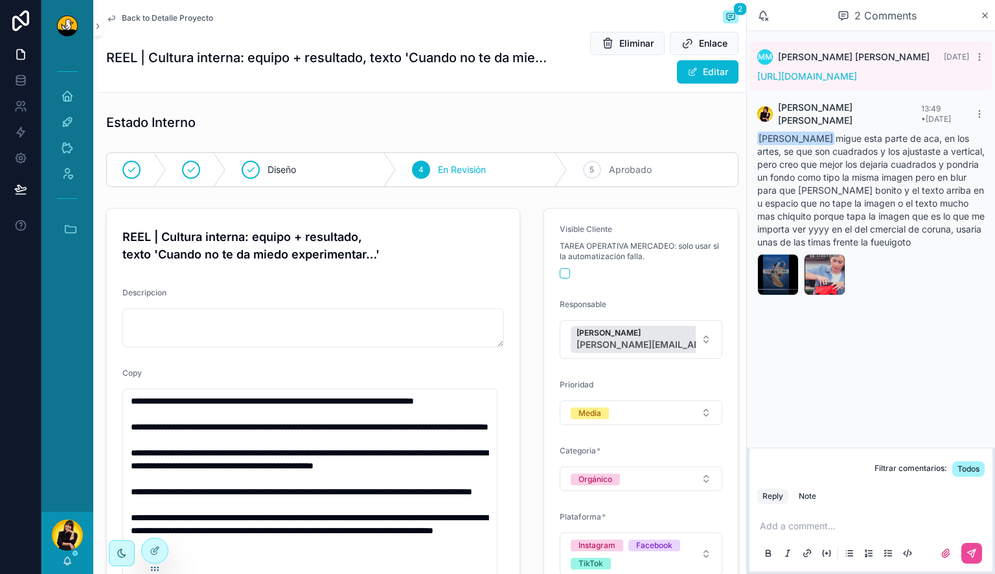
click at [777, 524] on p "scrollable content" at bounding box center [873, 526] width 227 height 13
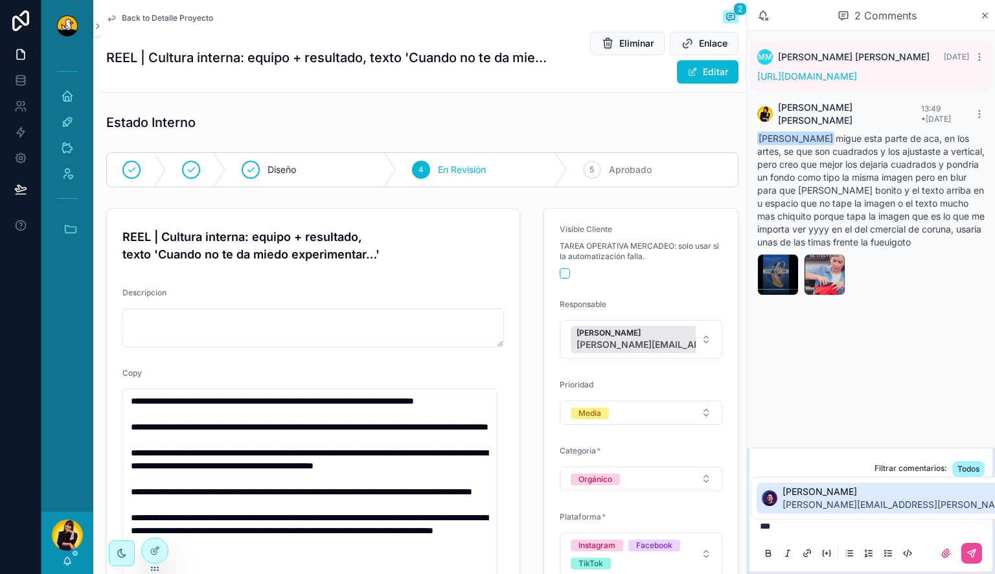
click at [798, 509] on span "lucas.mateus@duckstudios.net" at bounding box center [935, 504] width 305 height 13
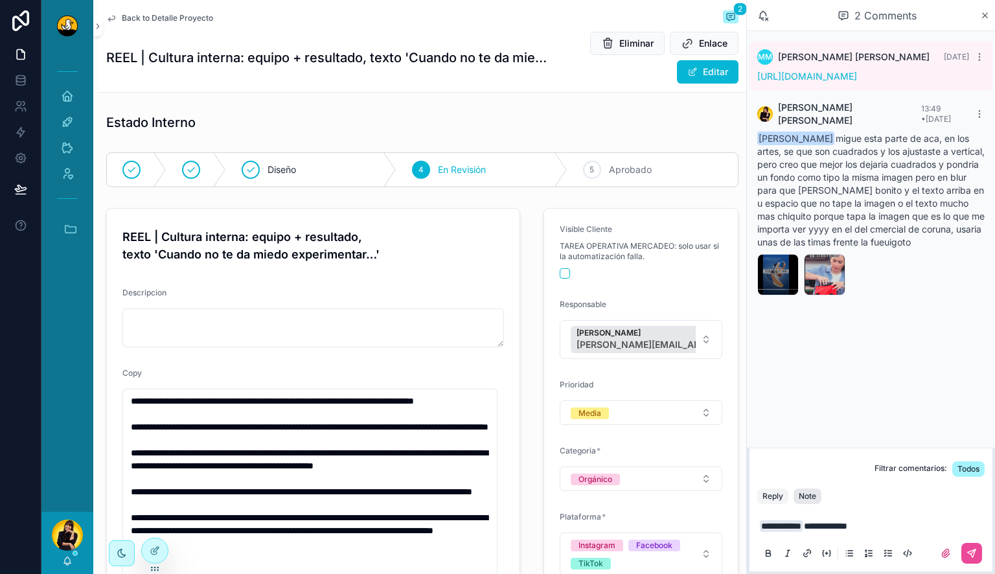
click at [805, 499] on div "Note" at bounding box center [807, 496] width 17 height 10
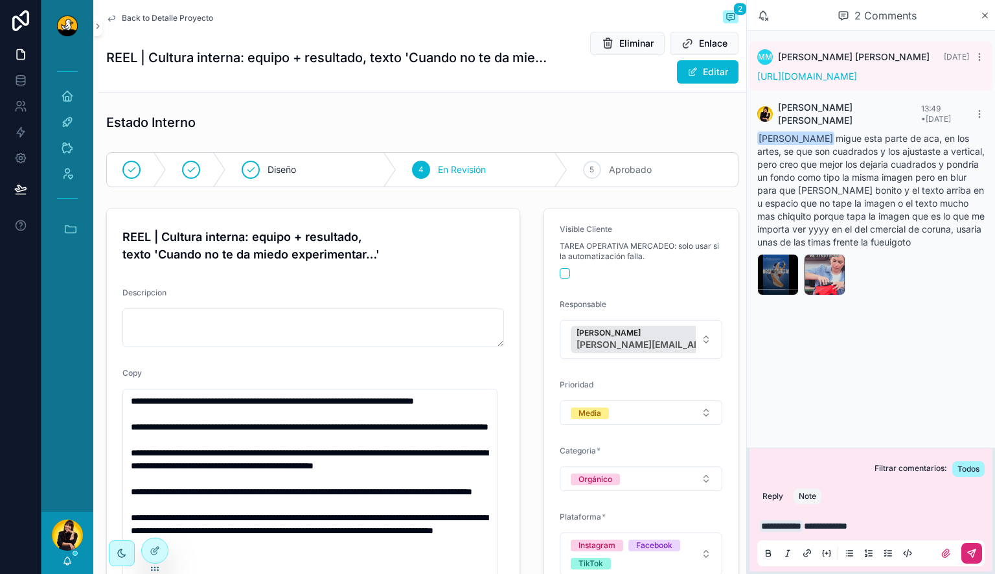
click at [975, 556] on icon "scrollable content" at bounding box center [972, 553] width 10 height 10
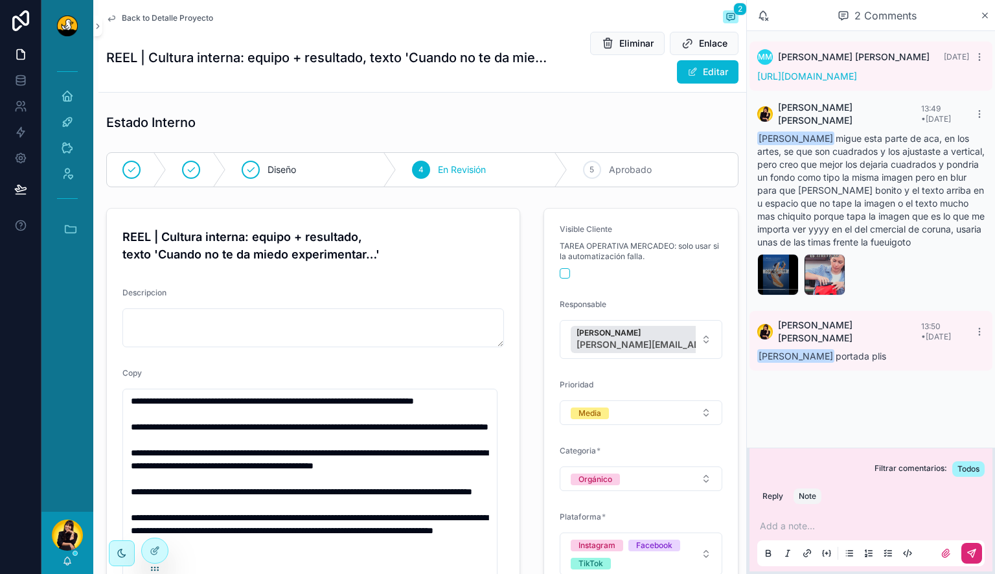
click at [188, 18] on span "Back to Detalle Proyecto" at bounding box center [167, 18] width 91 height 10
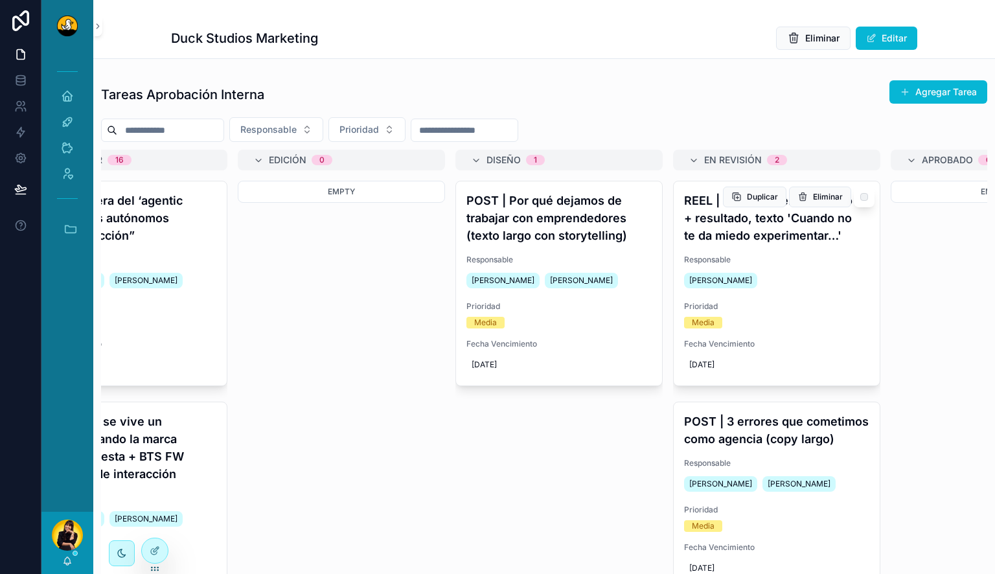
scroll to position [36, 0]
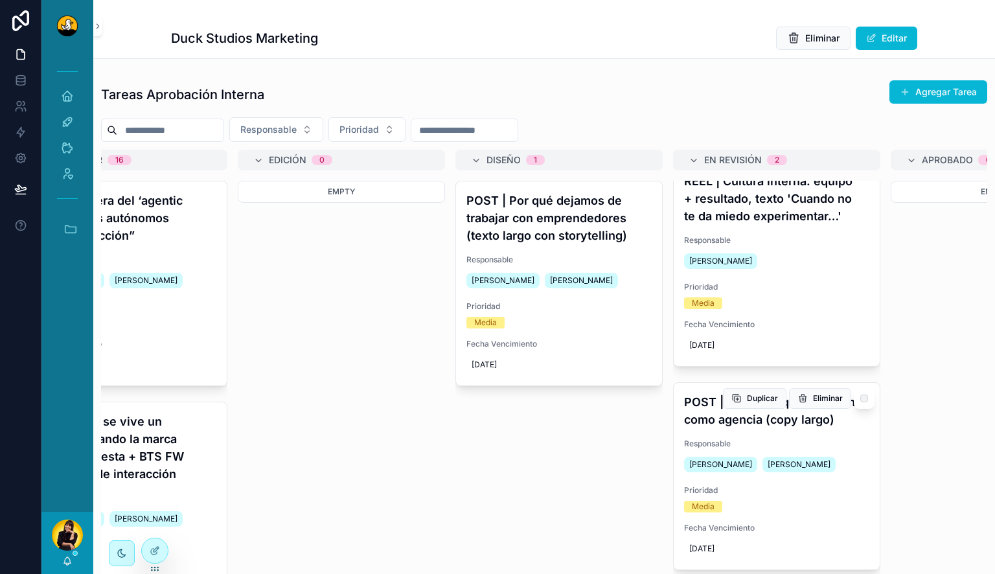
click at [753, 408] on h4 "POST | 3 errores que cometimos como agencia (copy largo)" at bounding box center [776, 410] width 185 height 35
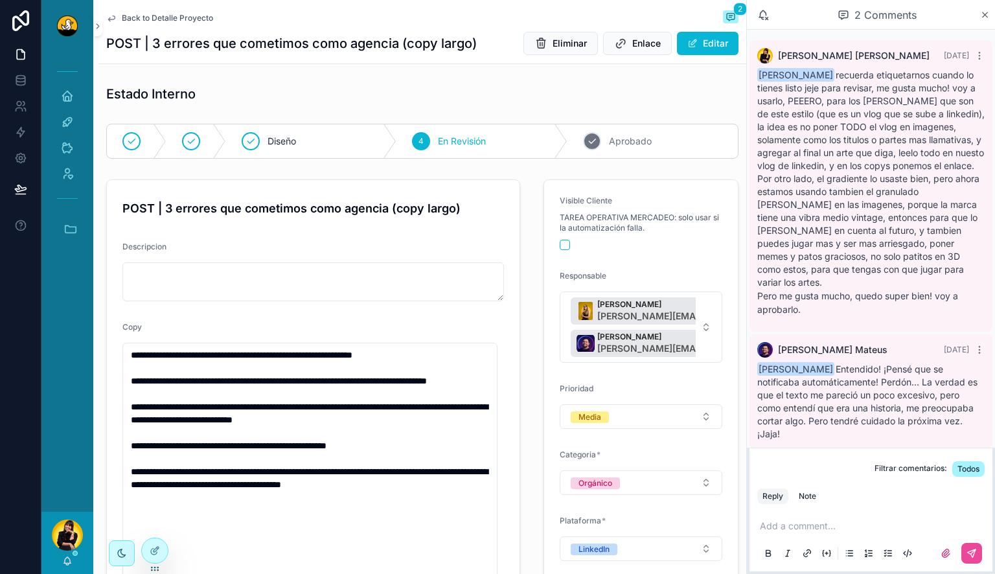
click at [610, 130] on div "5 Aprobado" at bounding box center [653, 141] width 170 height 34
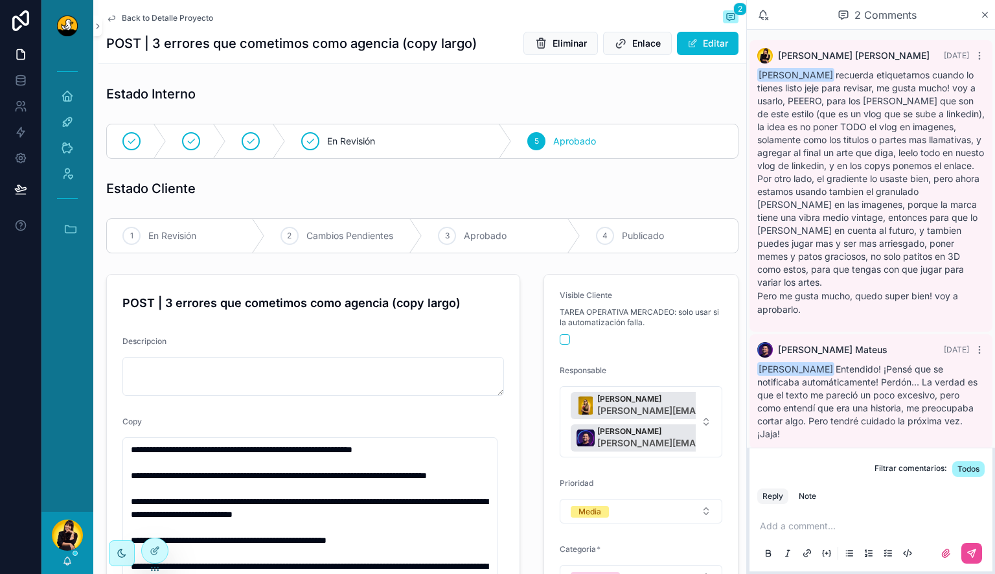
click at [186, 18] on span "Back to Detalle Proyecto" at bounding box center [167, 18] width 91 height 10
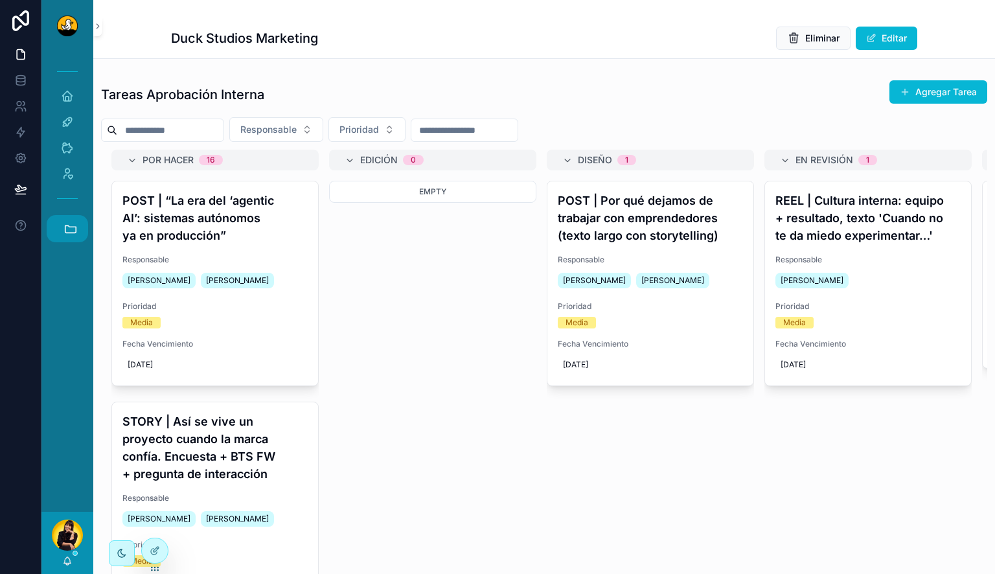
click at [71, 227] on icon "scrollable content" at bounding box center [71, 229] width 14 height 14
click at [71, 299] on span "JB" at bounding box center [67, 299] width 14 height 14
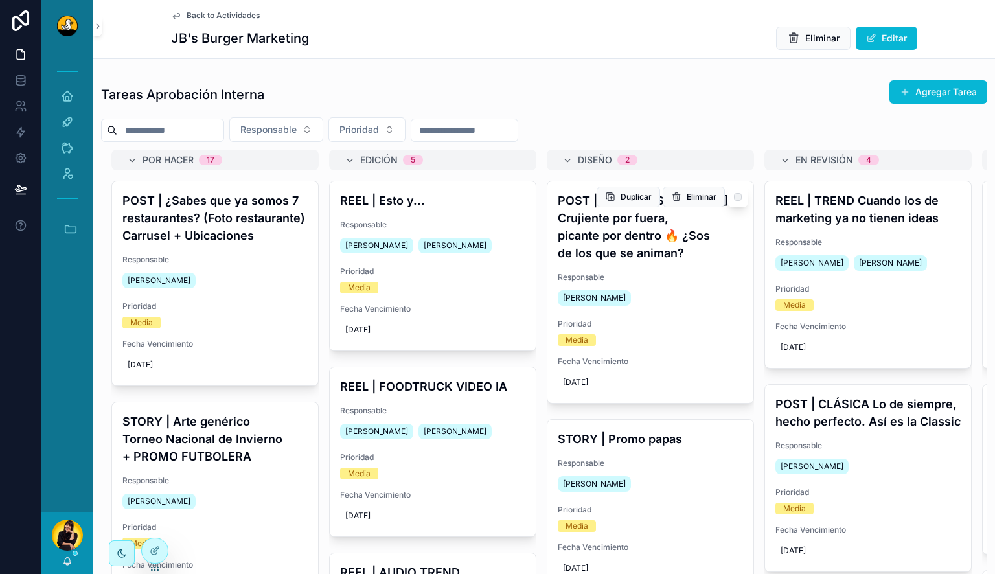
scroll to position [0, 357]
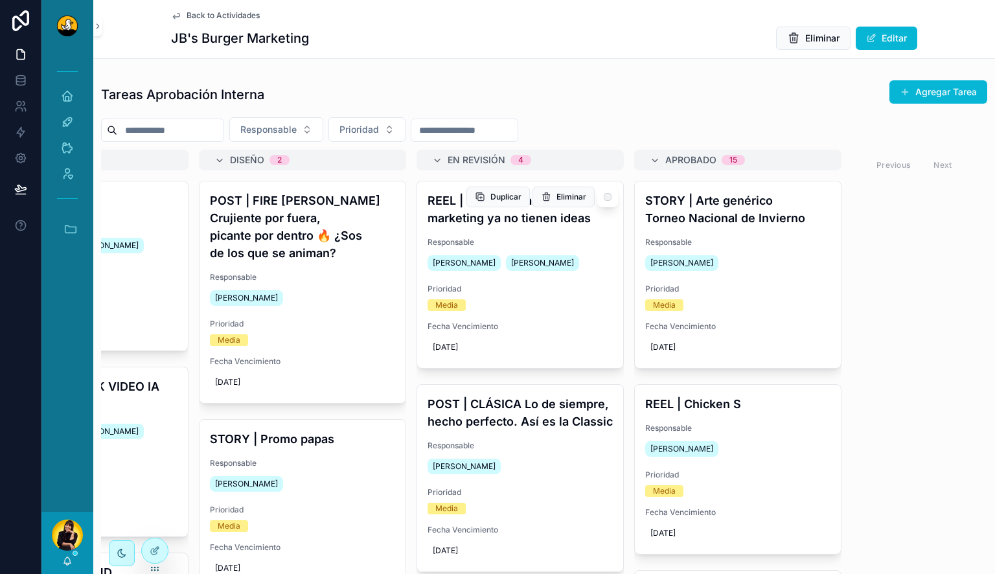
click at [556, 216] on h4 "REEL | TREND Cuando los de marketing ya no tienen ideas" at bounding box center [520, 209] width 185 height 35
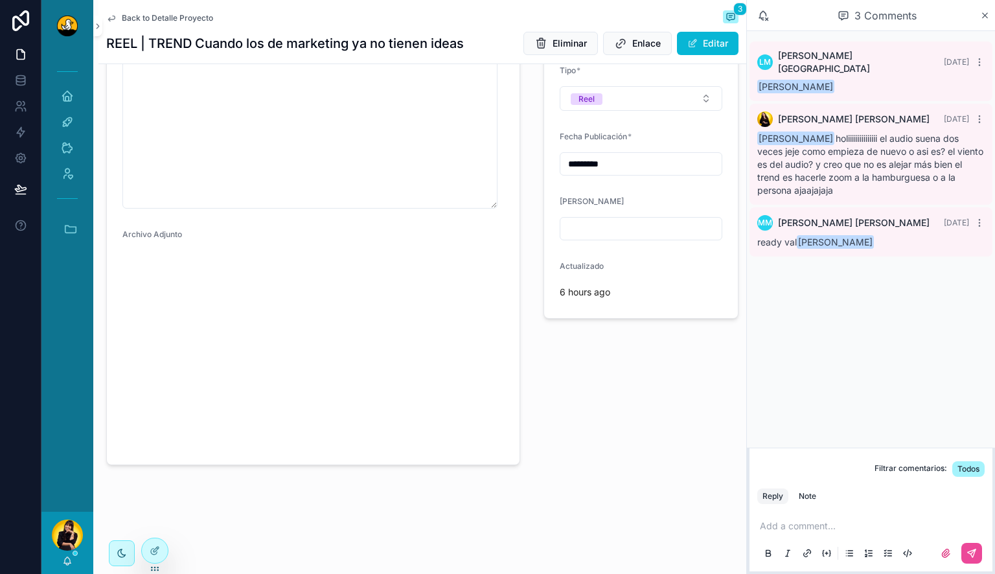
scroll to position [596, 0]
click at [161, 254] on img "scrollable content" at bounding box center [148, 300] width 52 height 93
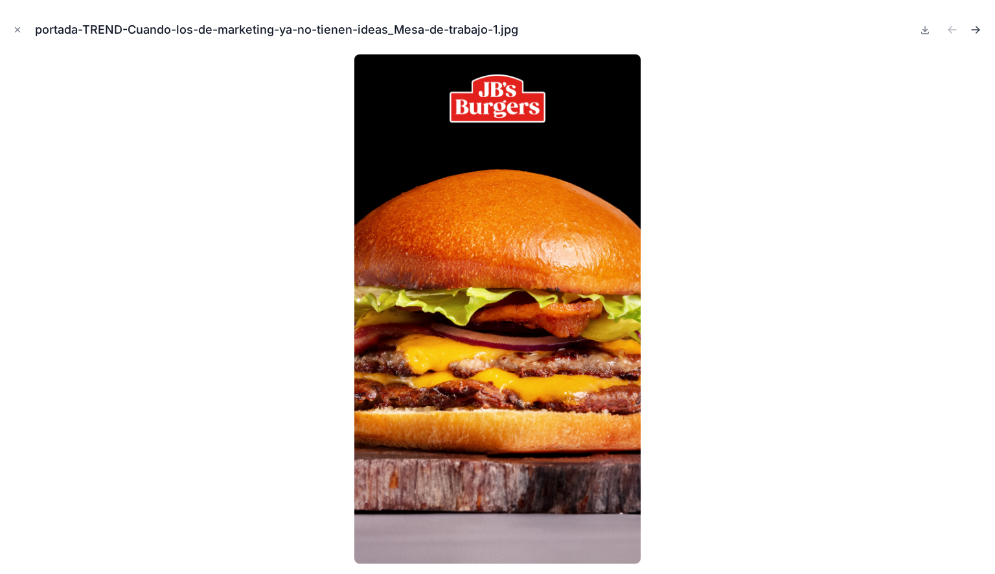
click at [976, 32] on icon "Next file" at bounding box center [975, 29] width 13 height 13
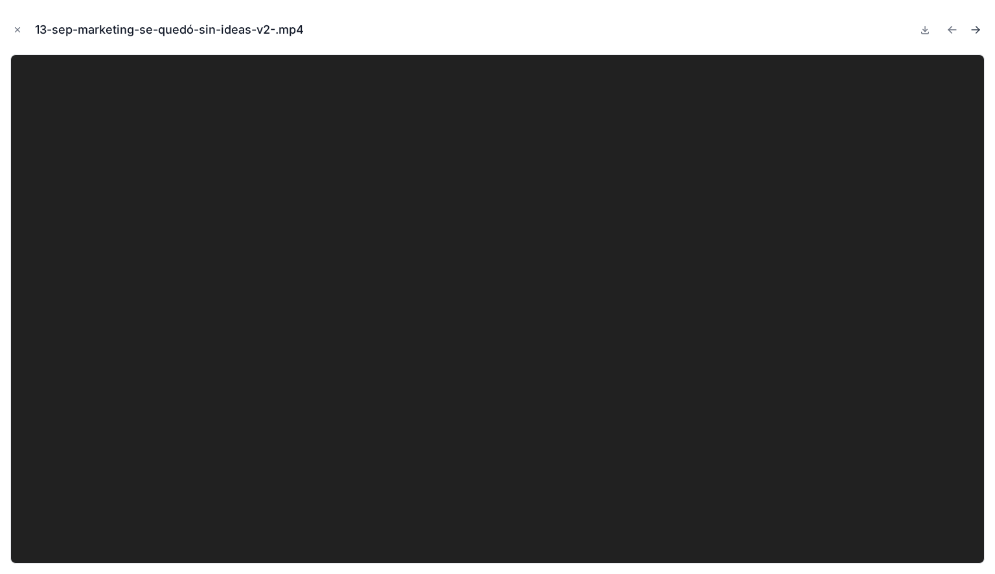
click at [977, 33] on icon "Next file" at bounding box center [975, 29] width 13 height 13
click at [17, 30] on icon "Close modal" at bounding box center [18, 30] width 5 height 5
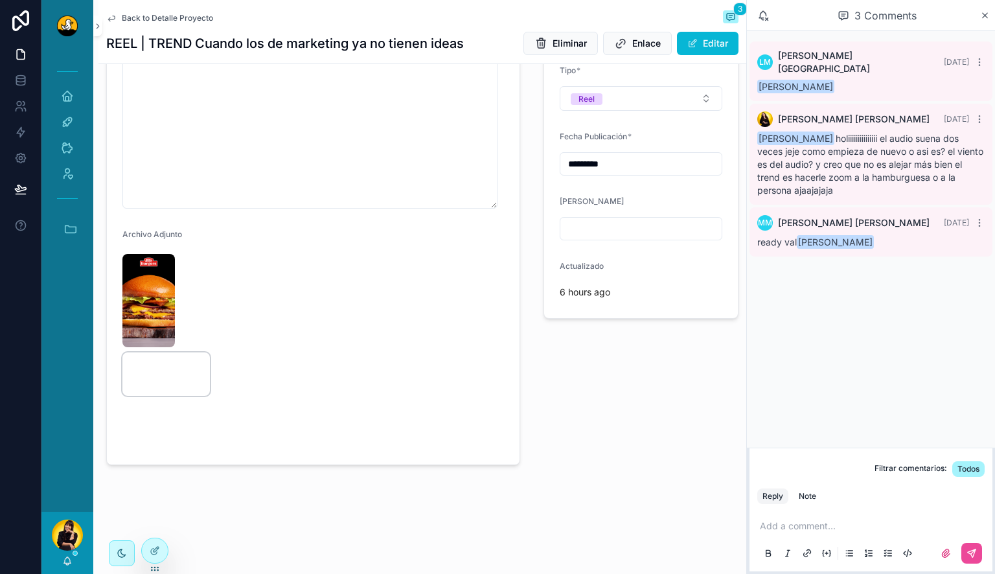
click at [159, 352] on video "scrollable content" at bounding box center [165, 374] width 87 height 44
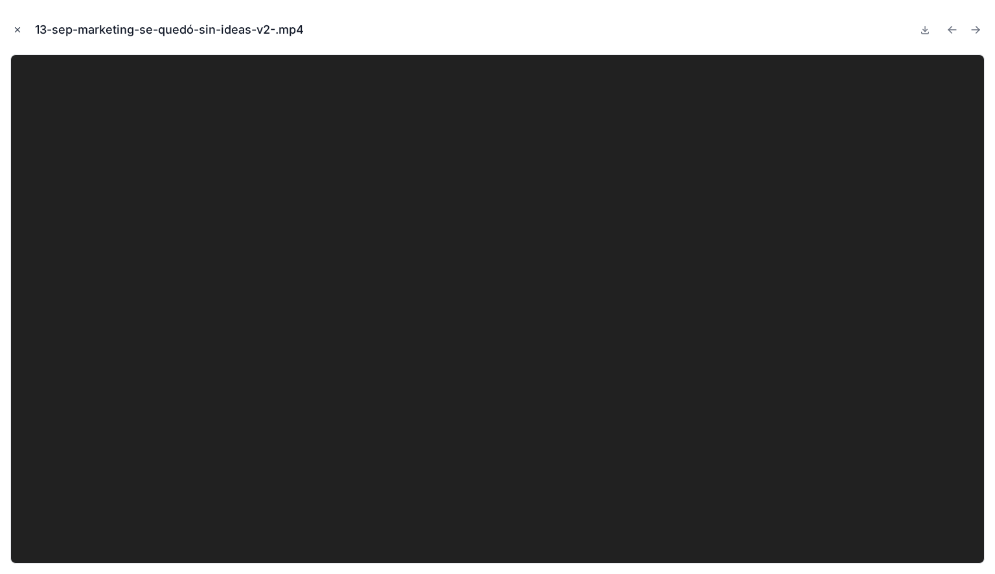
click at [16, 31] on icon "Close modal" at bounding box center [18, 30] width 5 height 5
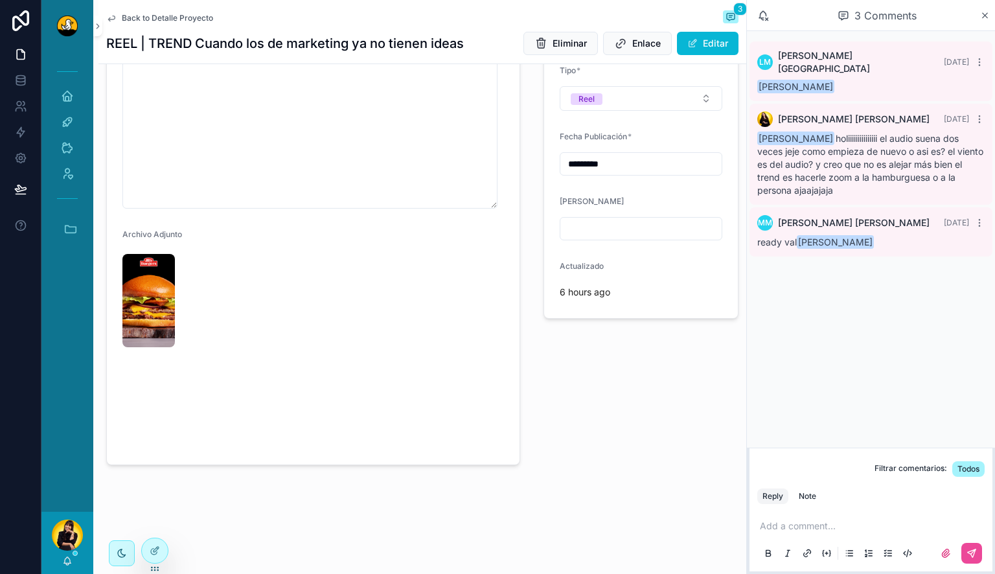
click at [813, 525] on p "scrollable content" at bounding box center [873, 526] width 227 height 13
click at [696, 40] on button "Editar" at bounding box center [708, 43] width 62 height 23
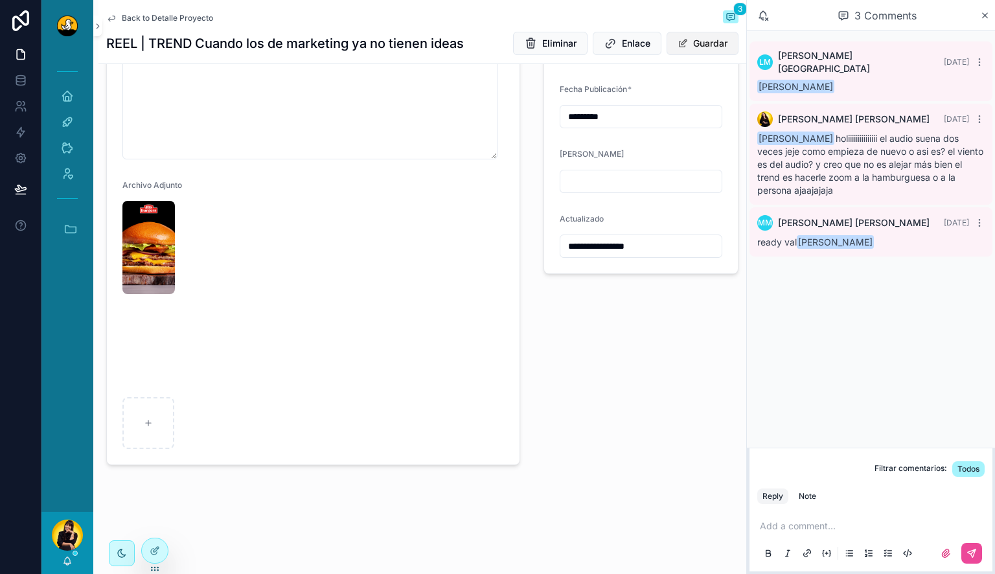
scroll to position [594, 0]
click at [156, 392] on video "scrollable content" at bounding box center [165, 370] width 87 height 44
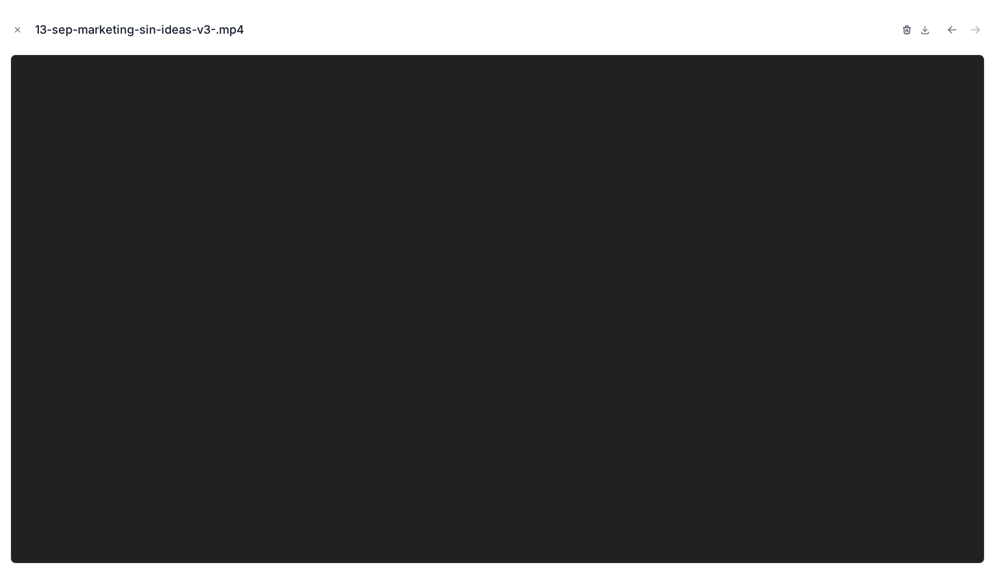
click at [908, 28] on icon "button" at bounding box center [907, 30] width 10 height 10
click at [894, 28] on icon "button" at bounding box center [894, 28] width 7 height 0
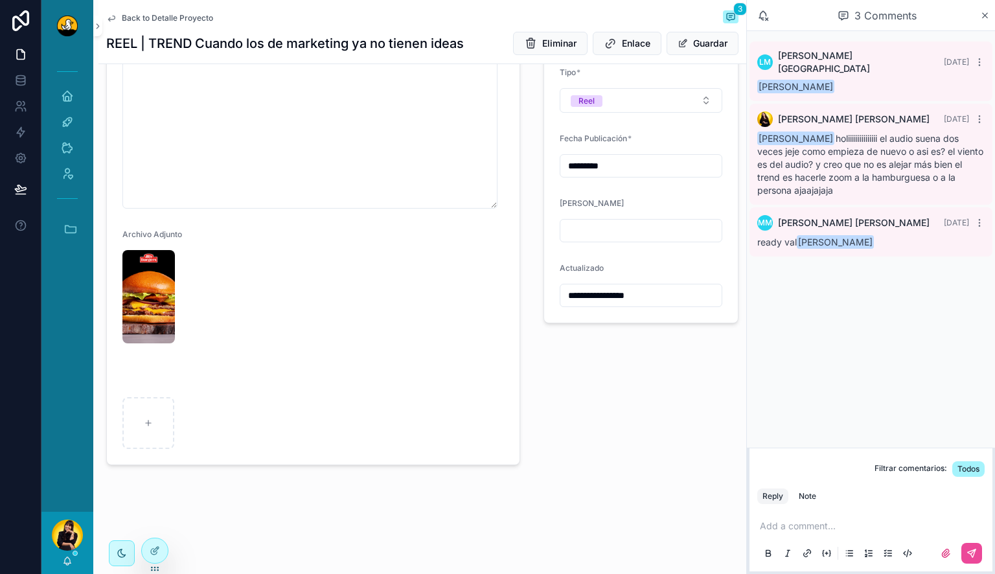
type input "**********"
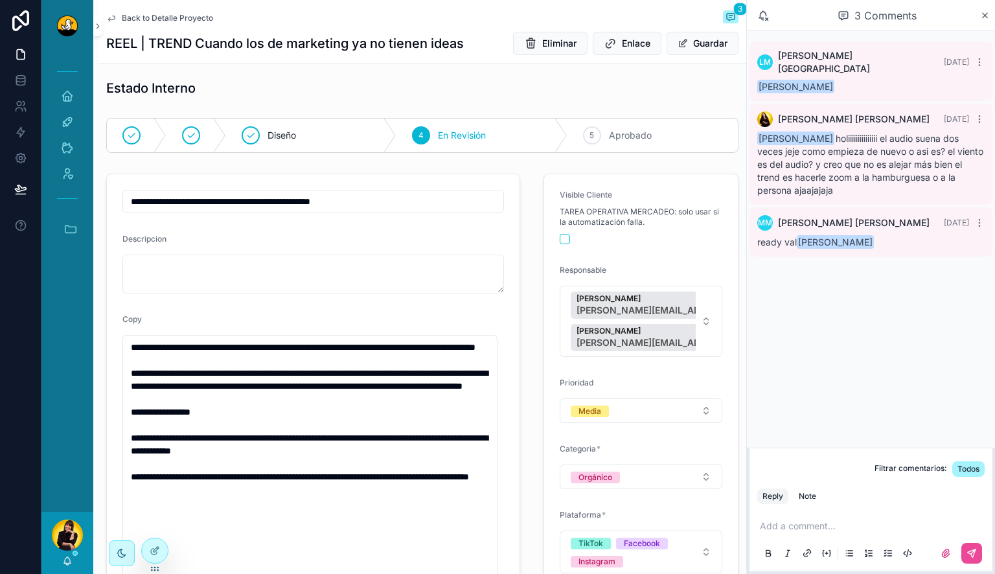
scroll to position [0, 0]
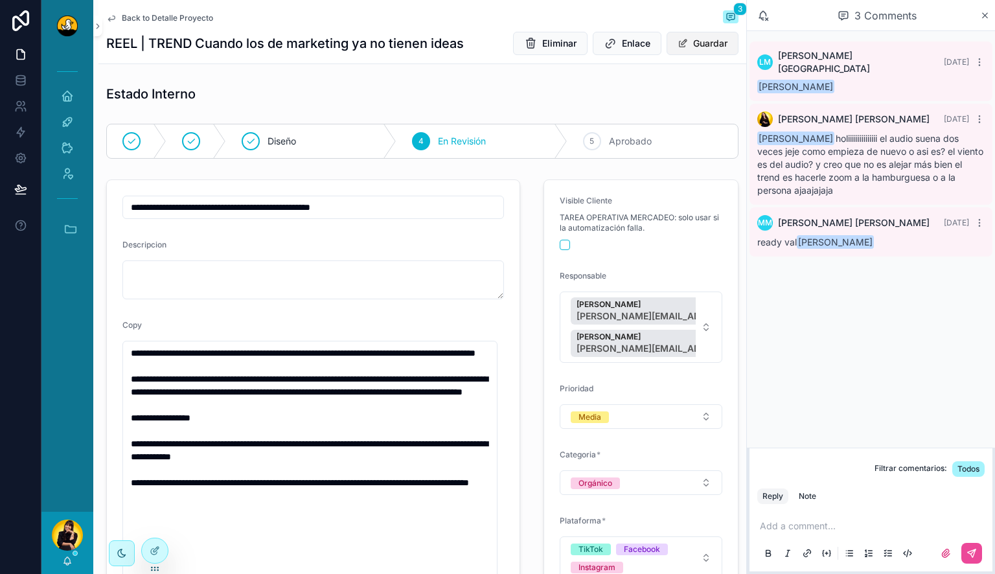
click at [702, 39] on button "Guardar" at bounding box center [703, 43] width 72 height 23
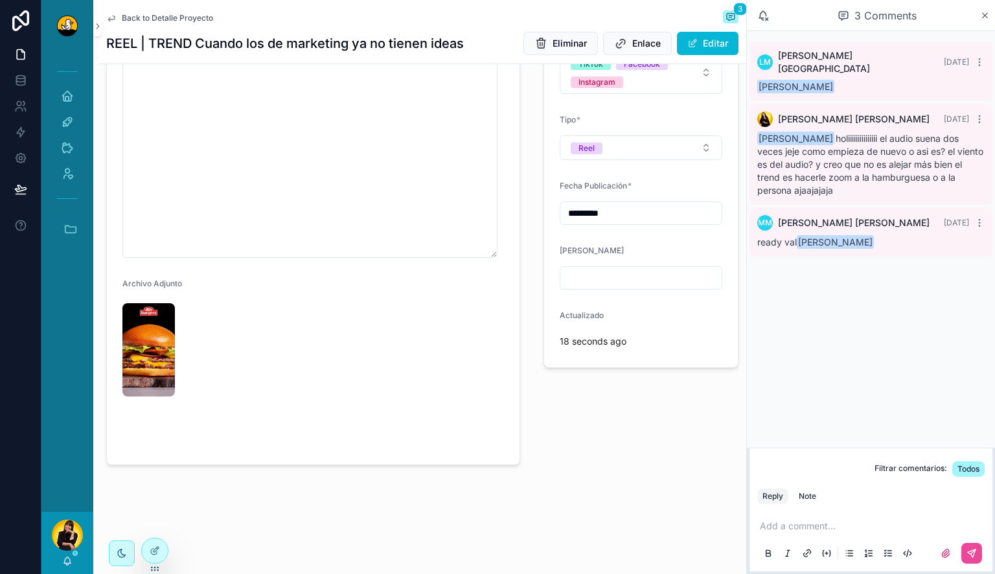
scroll to position [535, 0]
click at [144, 402] on video "scrollable content" at bounding box center [165, 424] width 87 height 44
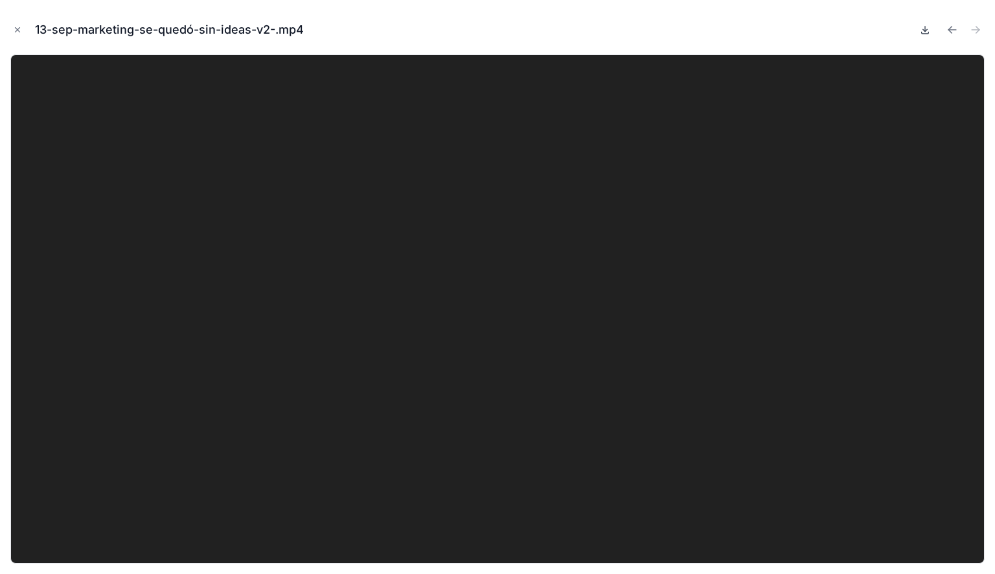
click at [929, 29] on icon at bounding box center [925, 30] width 10 height 10
click at [862, 39] on div "13-sep-marketing-se-quedó-sin-ideas-v2-.mp4" at bounding box center [497, 29] width 975 height 39
click at [15, 35] on button "Close modal" at bounding box center [17, 30] width 14 height 14
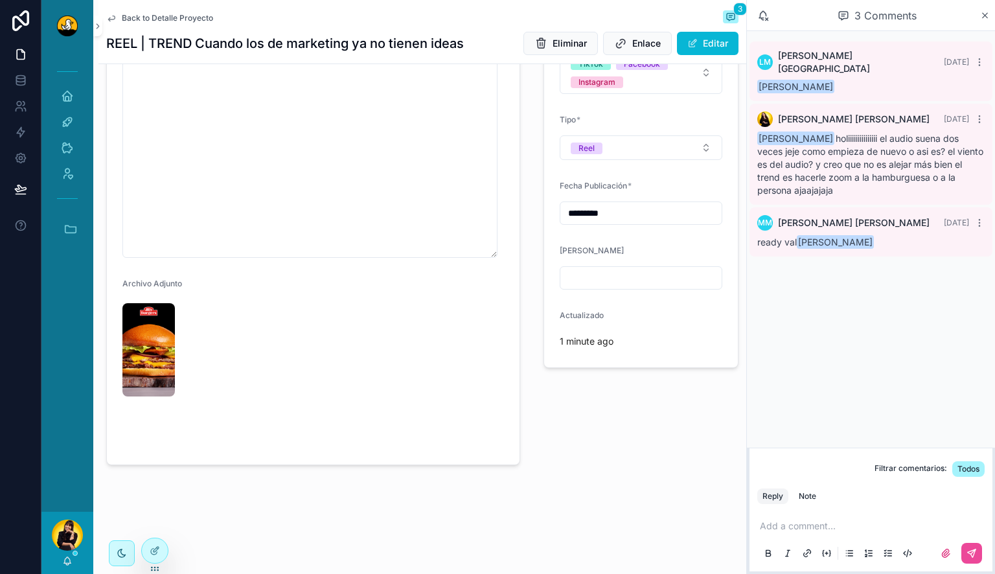
click at [796, 531] on p "scrollable content" at bounding box center [873, 526] width 227 height 13
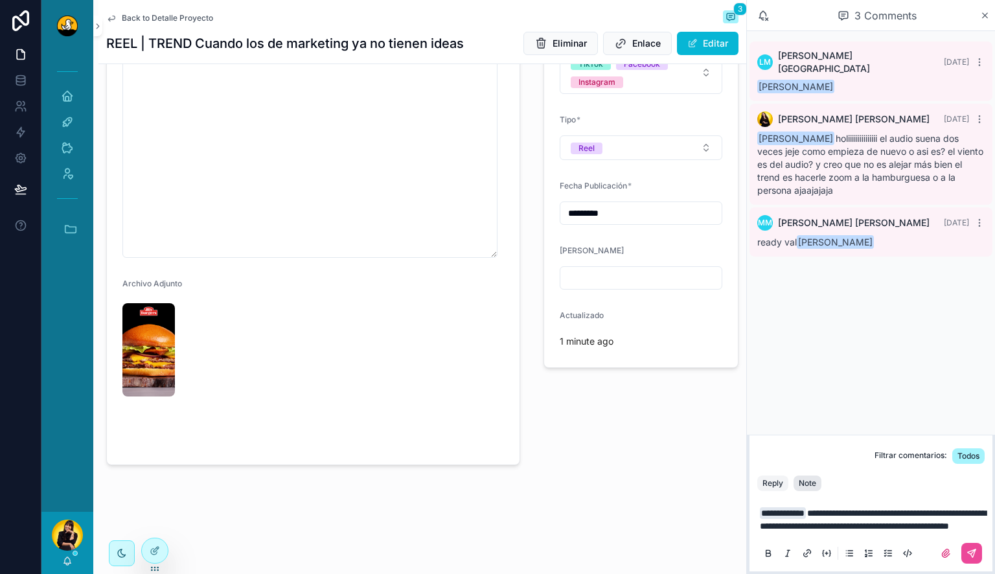
click at [807, 478] on div "Note" at bounding box center [807, 483] width 17 height 10
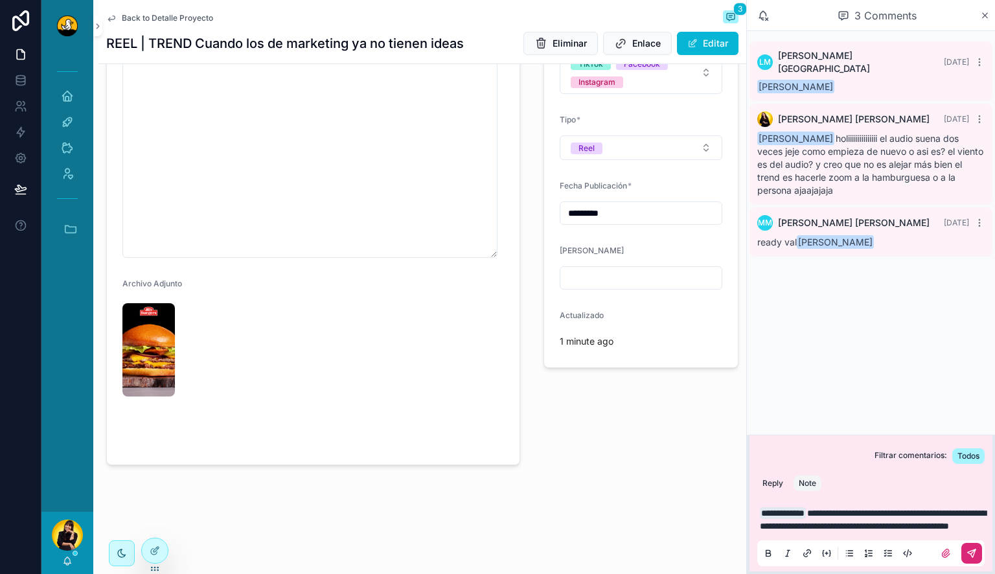
click at [967, 553] on icon "scrollable content" at bounding box center [972, 553] width 10 height 10
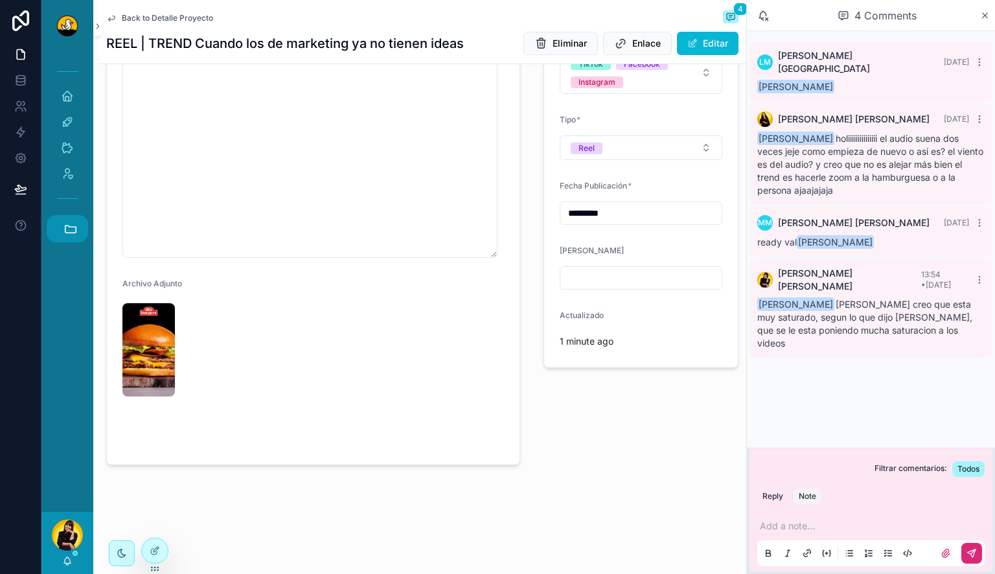
click at [74, 227] on icon "scrollable content" at bounding box center [70, 228] width 11 height 7
click at [69, 399] on span "HC" at bounding box center [67, 405] width 14 height 14
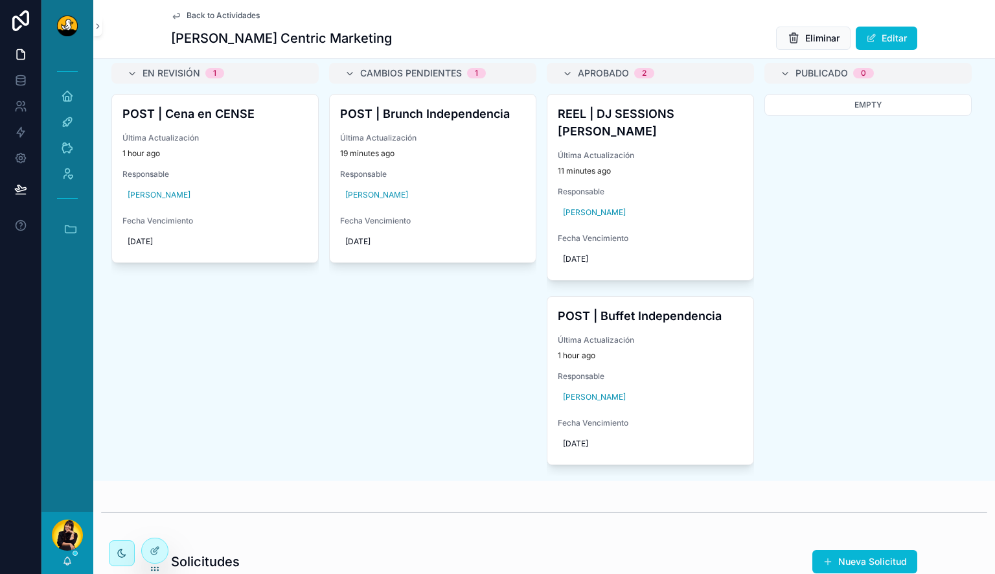
scroll to position [613, 0]
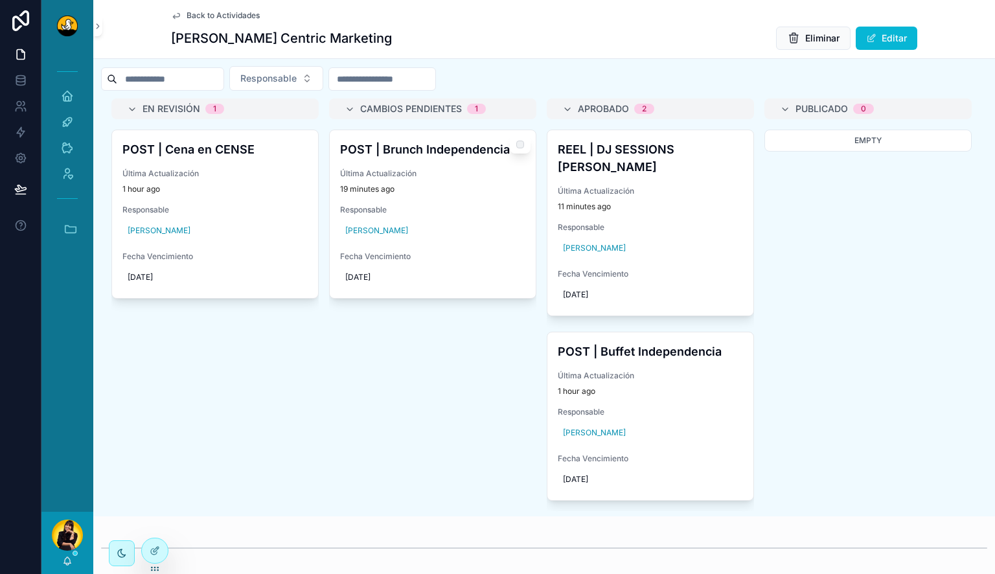
click at [467, 158] on h4 "POST | Brunch Independencia" at bounding box center [432, 149] width 185 height 17
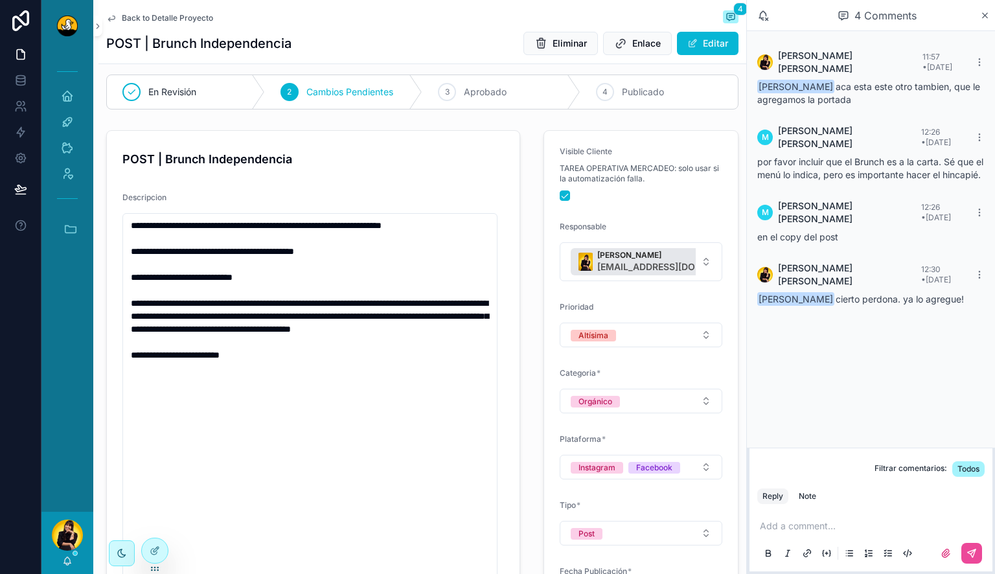
scroll to position [21, 0]
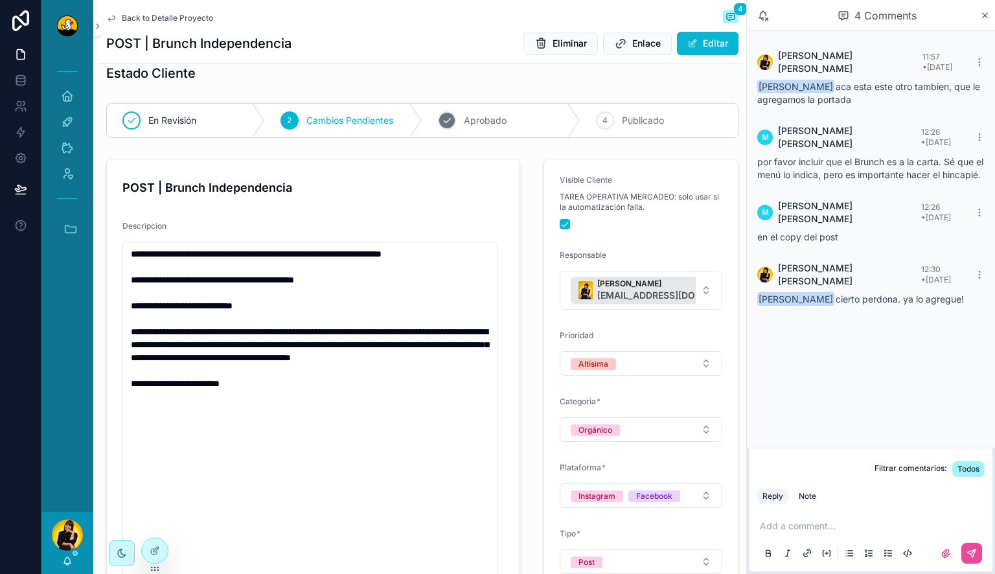
click at [479, 122] on span "Aprobado" at bounding box center [485, 120] width 43 height 13
click at [167, 16] on span "Back to Detalle Proyecto" at bounding box center [167, 18] width 91 height 10
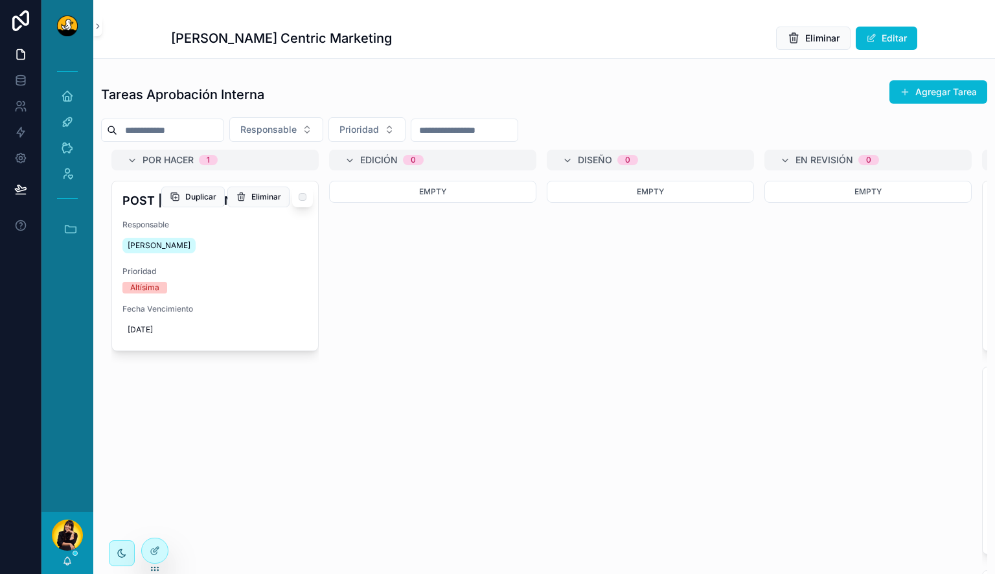
click at [232, 216] on div "POST | Almuerzo Josefino Responsable Rachel Basulto Prioridad Altísima Fecha Ve…" at bounding box center [215, 265] width 206 height 169
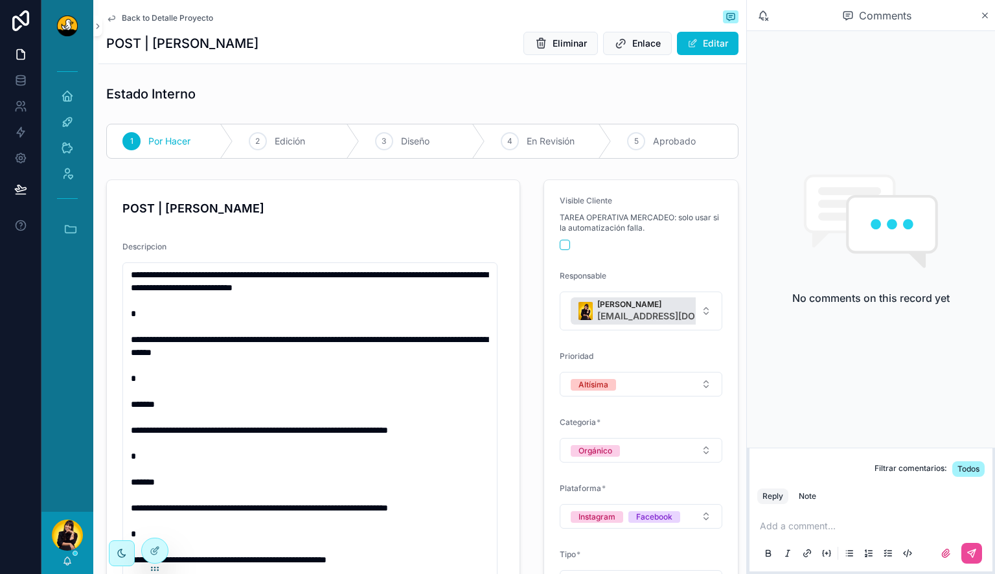
scroll to position [356, 0]
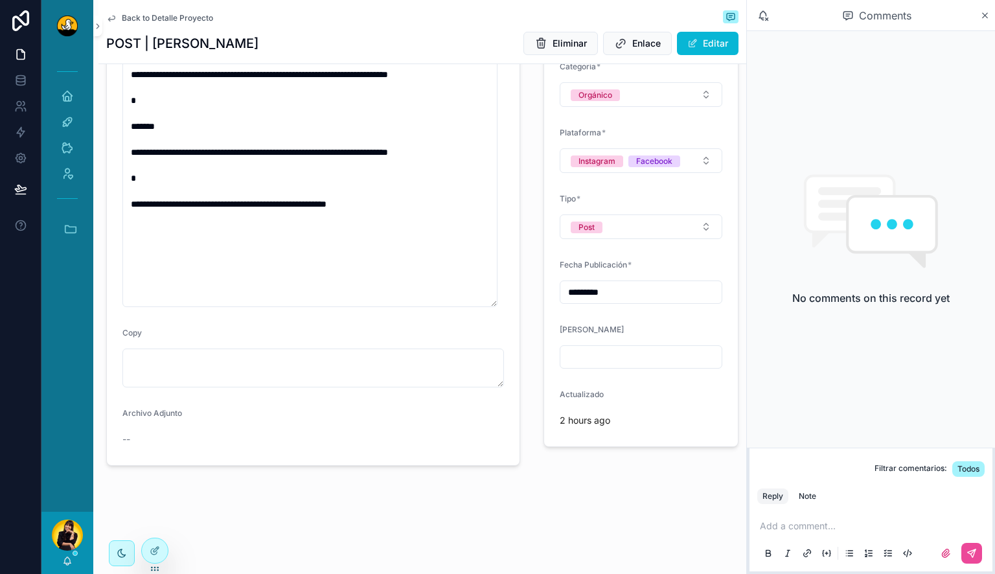
click at [135, 16] on span "Back to Detalle Proyecto" at bounding box center [167, 18] width 91 height 10
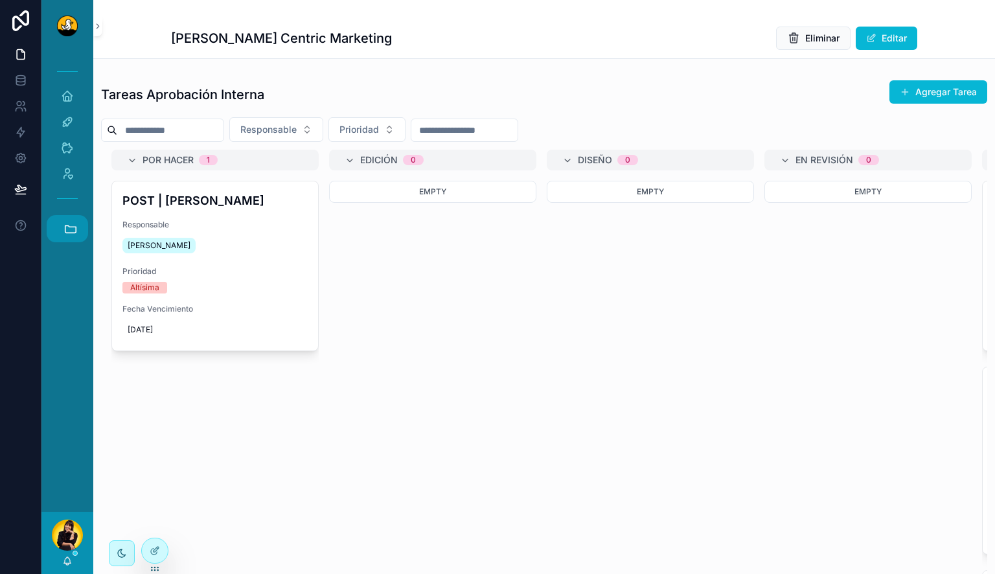
click at [71, 229] on icon "scrollable content" at bounding box center [71, 229] width 14 height 14
click at [64, 309] on link "JB JBs Burgers" at bounding box center [70, 298] width 35 height 27
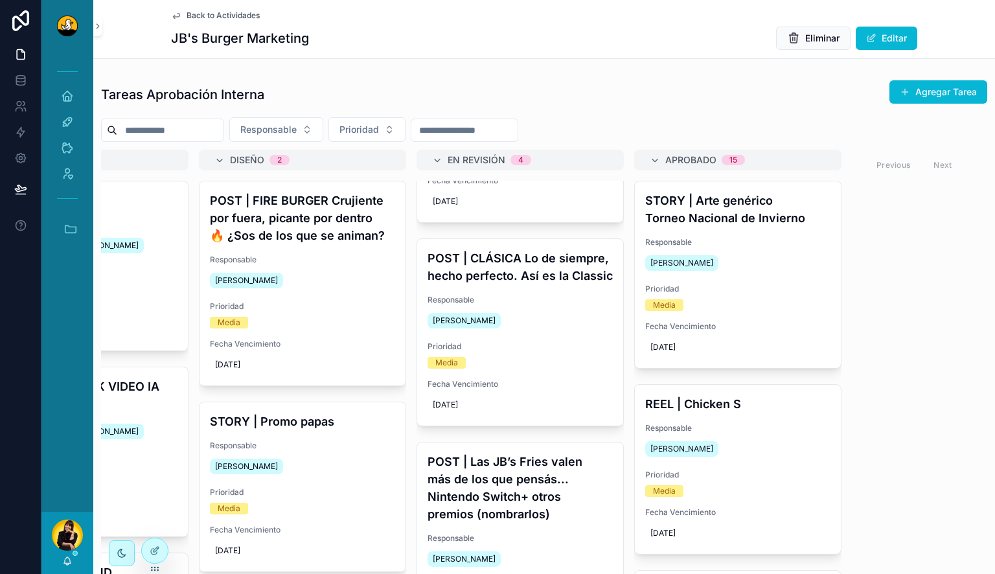
scroll to position [146, 0]
click at [533, 284] on h4 "POST | CLÁSICA Lo de siempre, hecho perfecto. Así es la Classic" at bounding box center [520, 266] width 185 height 35
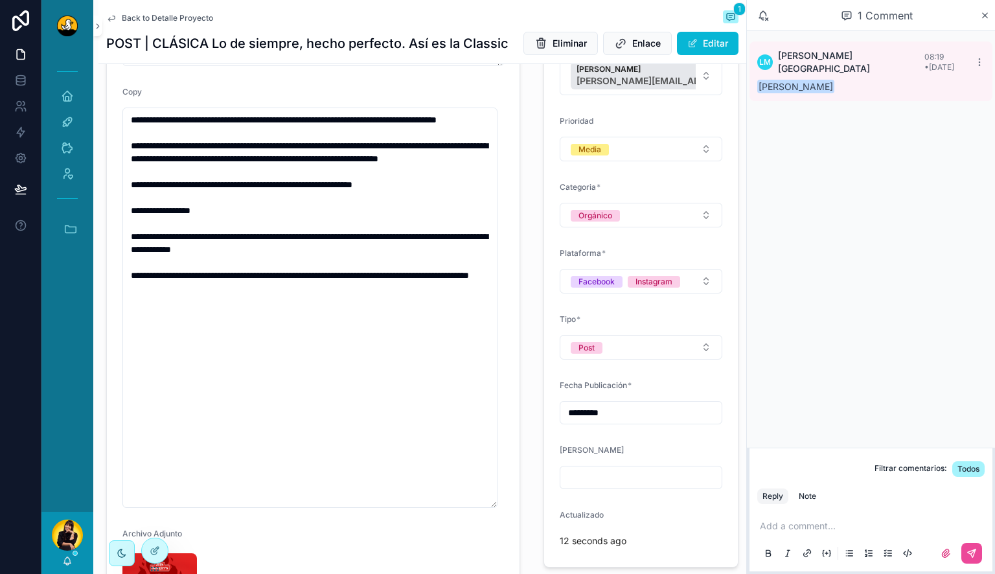
scroll to position [235, 0]
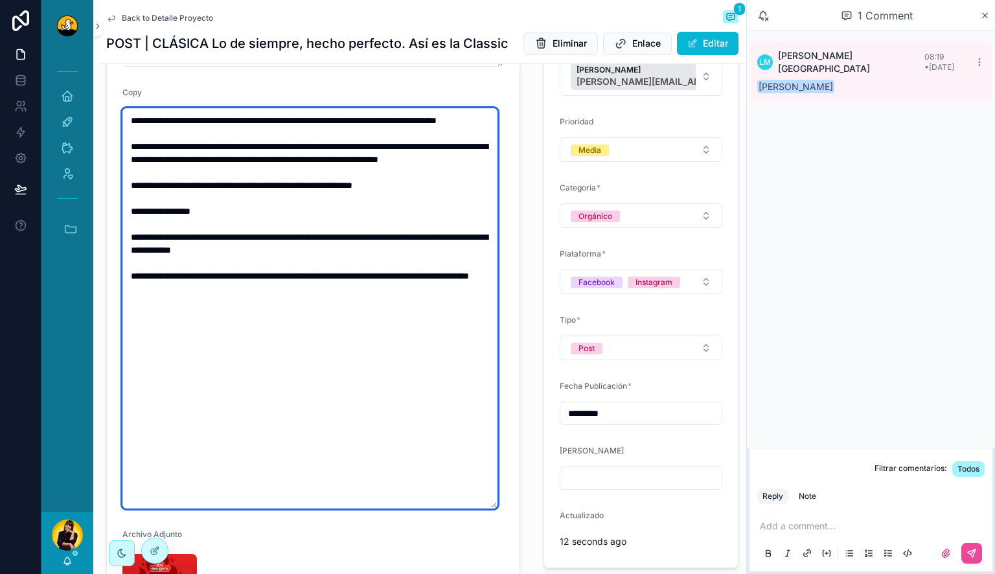
click at [306, 186] on textarea "**********" at bounding box center [309, 308] width 375 height 400
type textarea "**********"
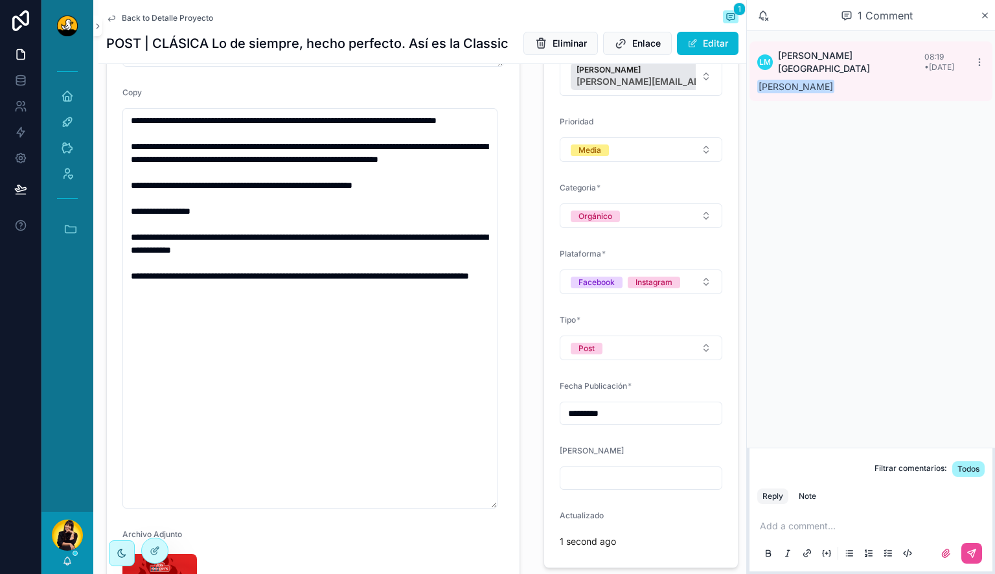
click at [511, 262] on form "**********" at bounding box center [313, 306] width 413 height 721
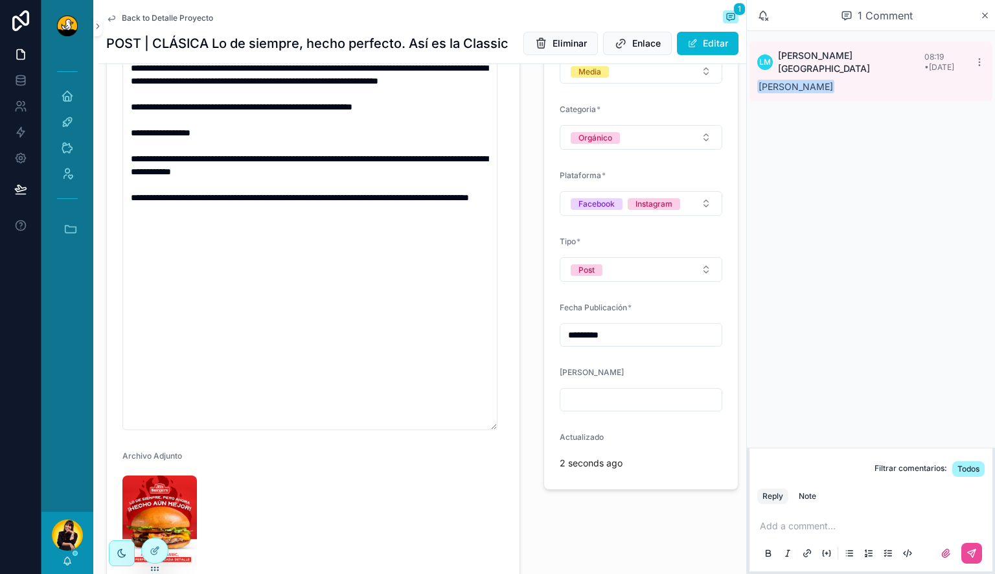
scroll to position [465, 0]
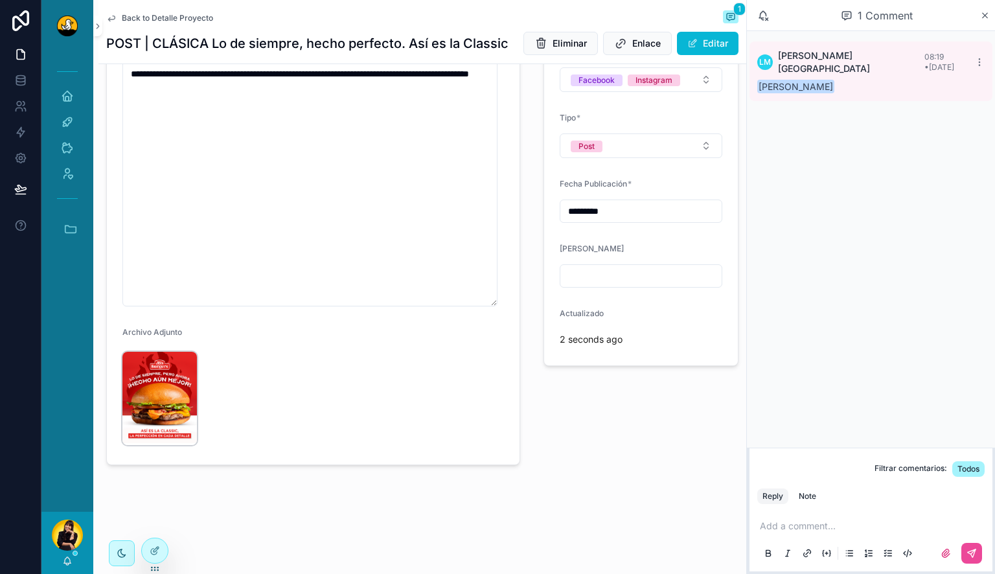
click at [139, 387] on img "scrollable content" at bounding box center [159, 398] width 75 height 93
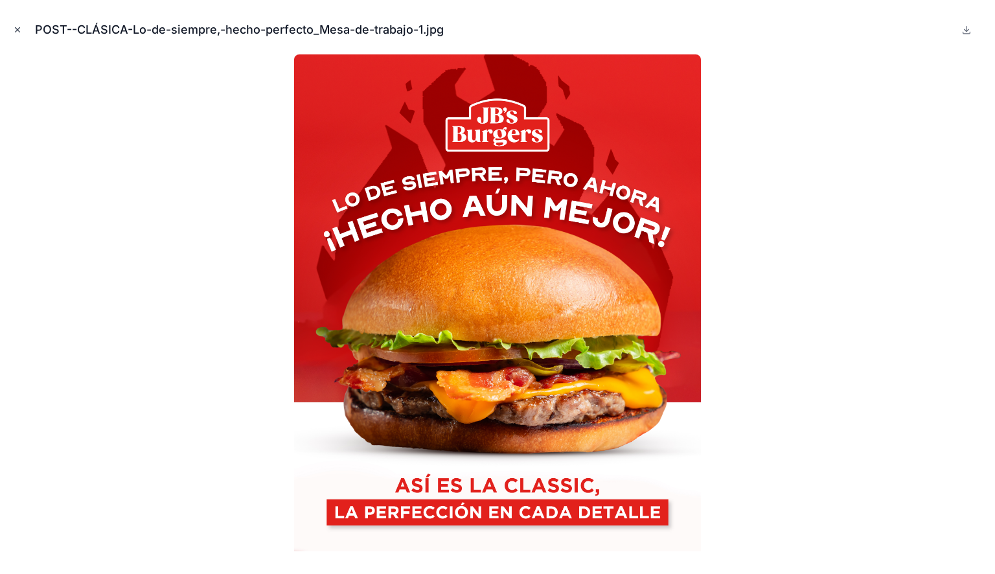
click at [17, 29] on icon "Close modal" at bounding box center [17, 29] width 9 height 9
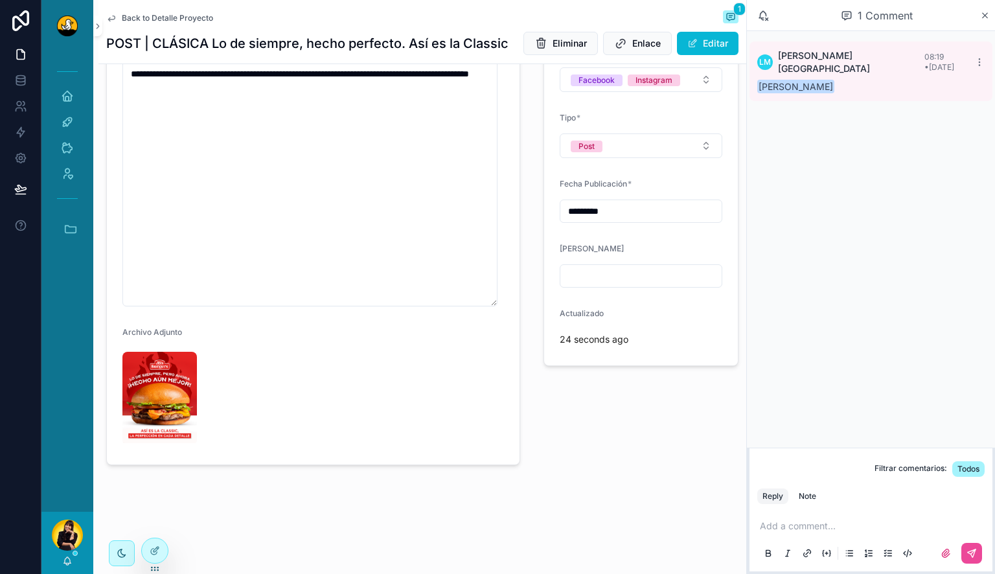
click at [816, 522] on p "scrollable content" at bounding box center [873, 526] width 227 height 13
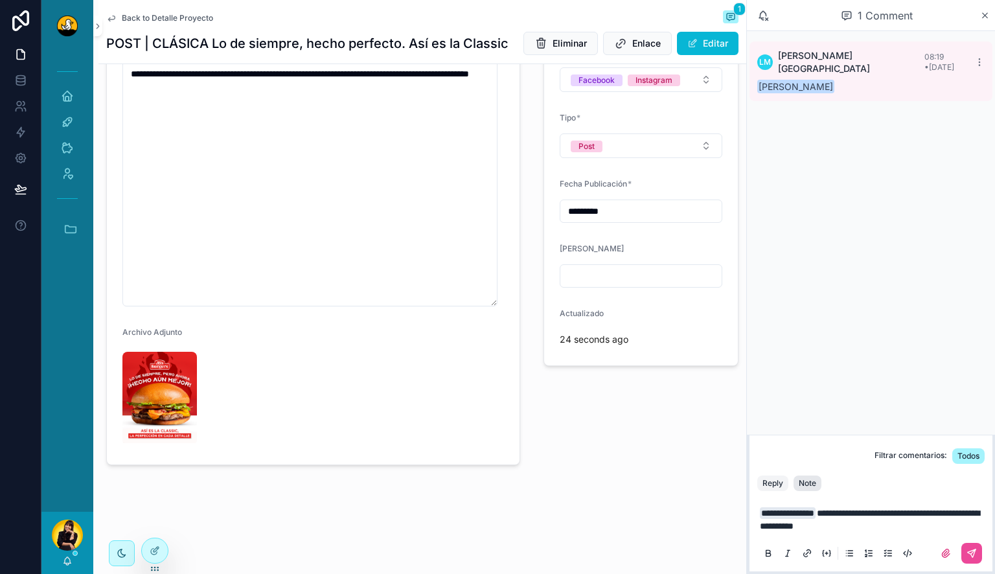
click at [813, 483] on div "Note" at bounding box center [807, 483] width 17 height 10
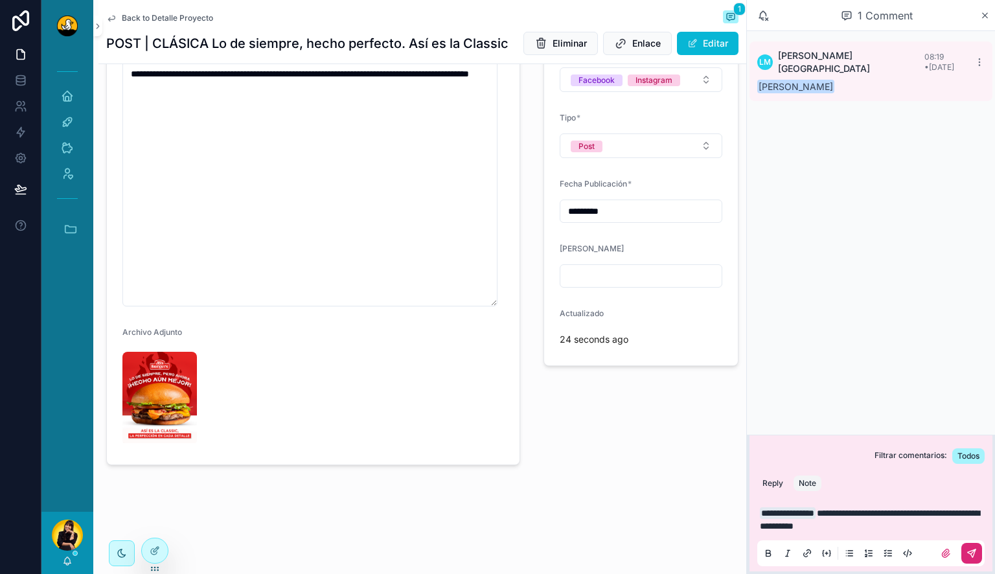
click at [974, 553] on icon "scrollable content" at bounding box center [972, 553] width 8 height 8
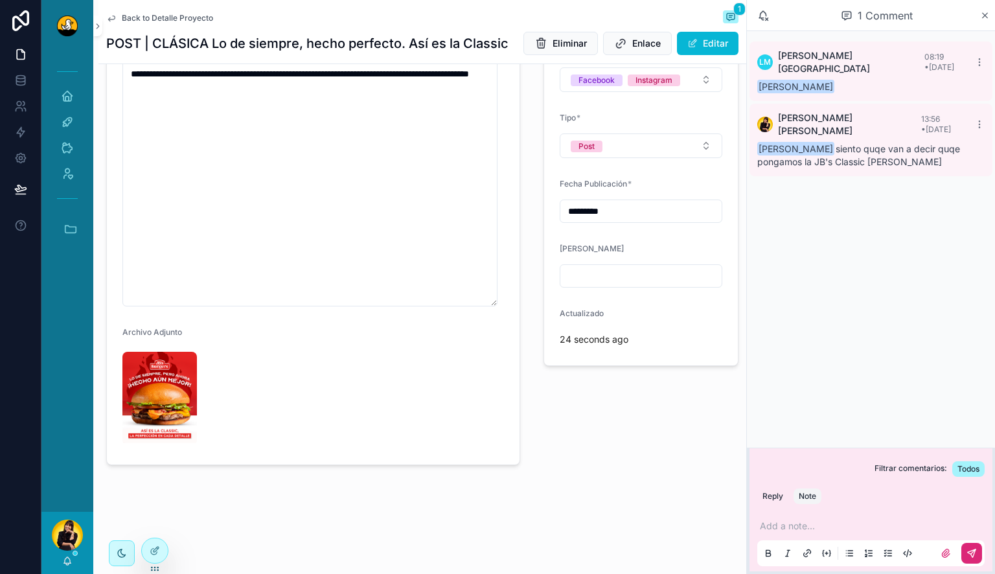
scroll to position [465, 0]
click at [168, 389] on img "scrollable content" at bounding box center [159, 398] width 75 height 93
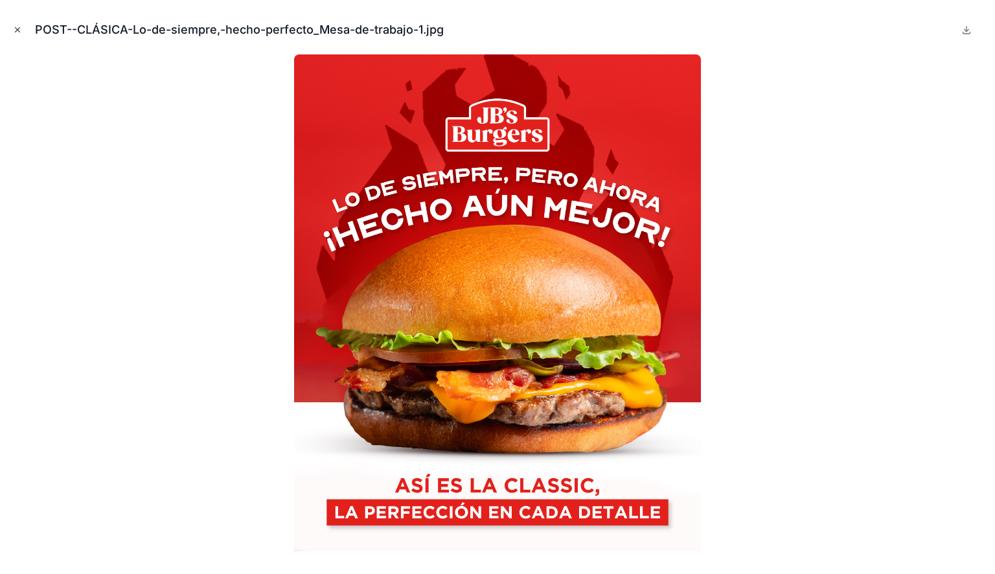
click at [19, 30] on icon "Close modal" at bounding box center [17, 29] width 9 height 9
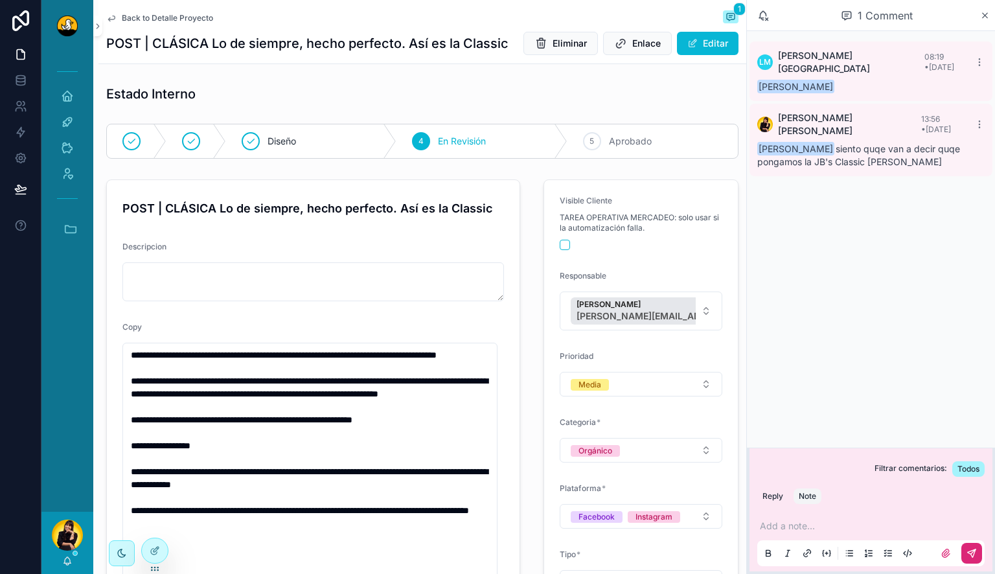
click at [157, 19] on span "Back to Detalle Proyecto" at bounding box center [167, 18] width 91 height 10
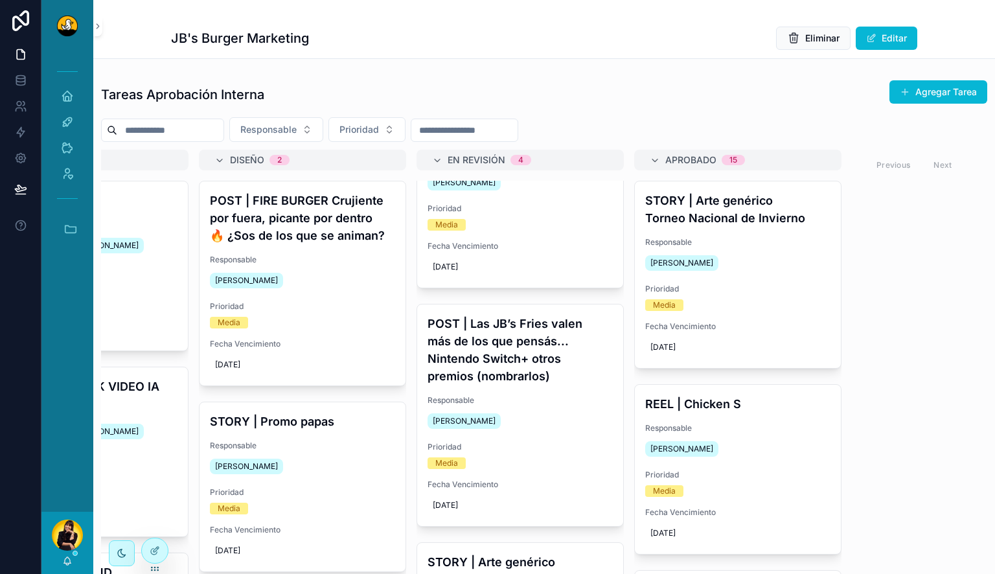
scroll to position [294, 0]
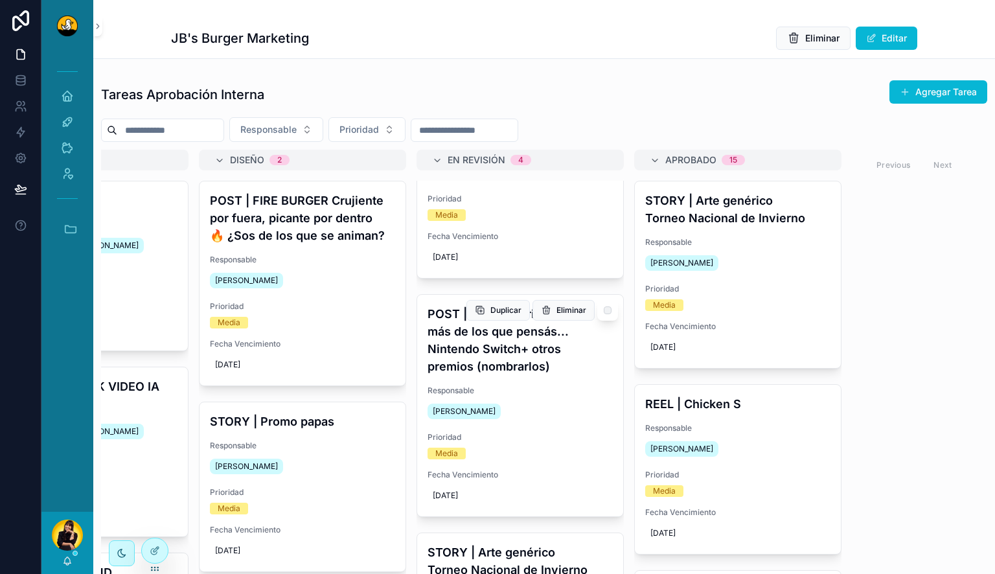
click at [507, 375] on h4 "POST | Las JB’s Fries valen más de los que pensás... Nintendo Switch+ otros pre…" at bounding box center [520, 340] width 185 height 70
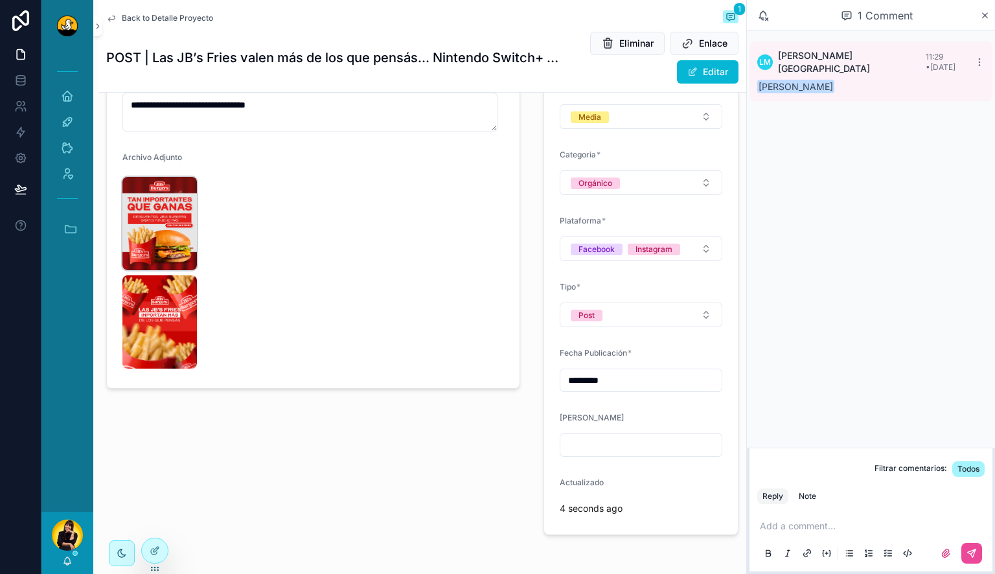
scroll to position [297, 0]
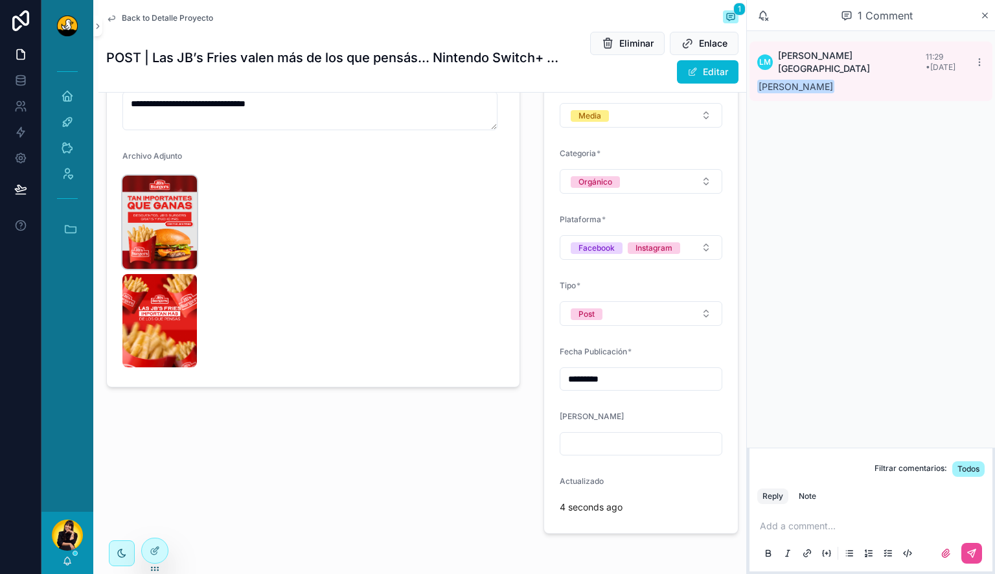
click at [161, 212] on img "scrollable content" at bounding box center [159, 222] width 75 height 93
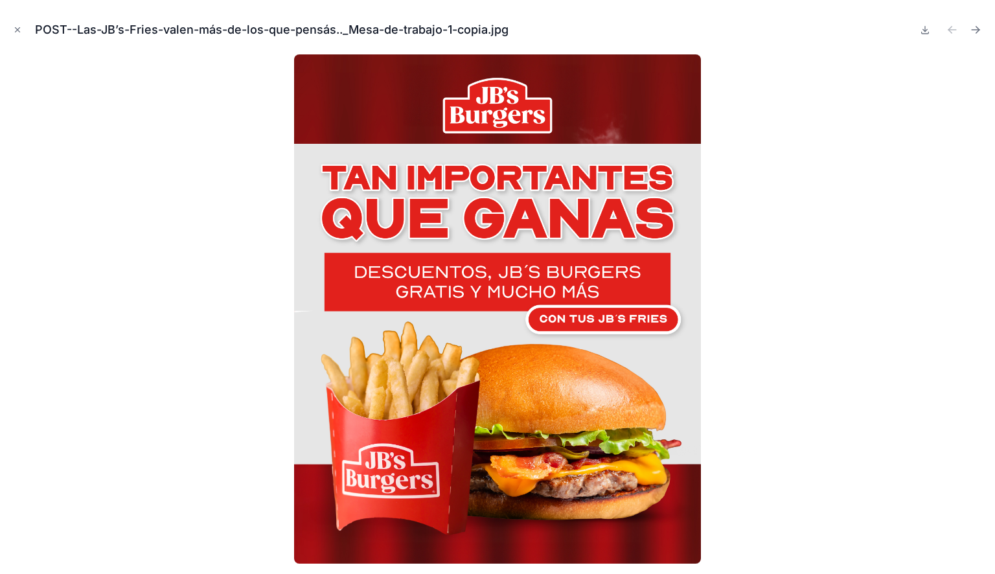
click at [224, 202] on div at bounding box center [497, 308] width 975 height 509
click at [976, 32] on icon "Next file" at bounding box center [977, 31] width 3 height 3
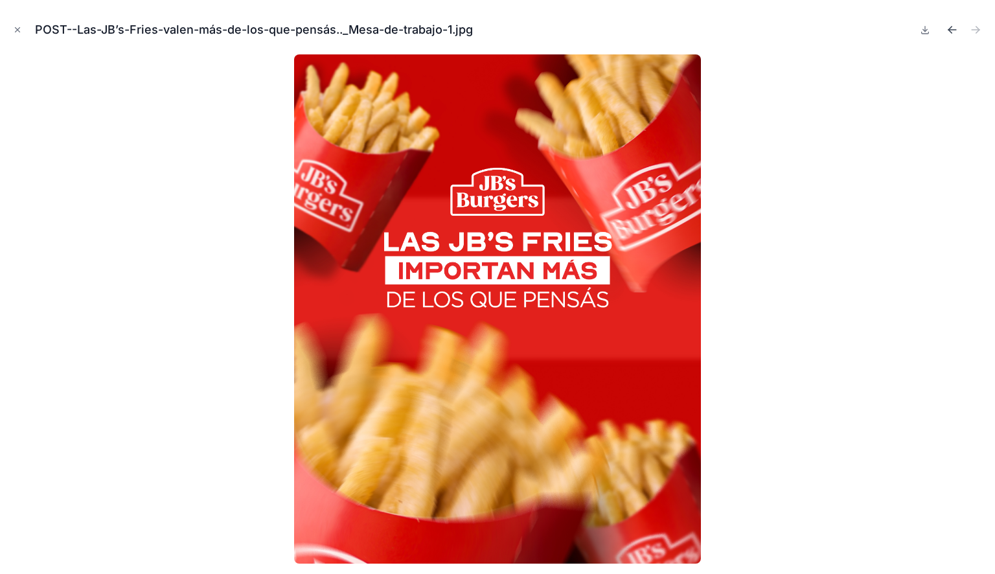
click at [950, 30] on icon "Previous file" at bounding box center [950, 31] width 3 height 3
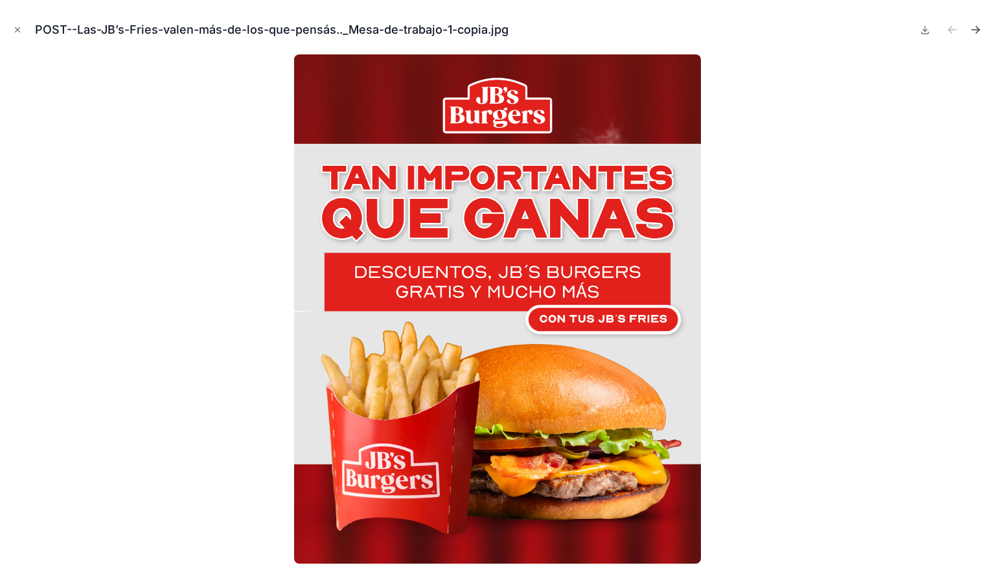
click at [978, 30] on icon "Next file" at bounding box center [977, 28] width 3 height 3
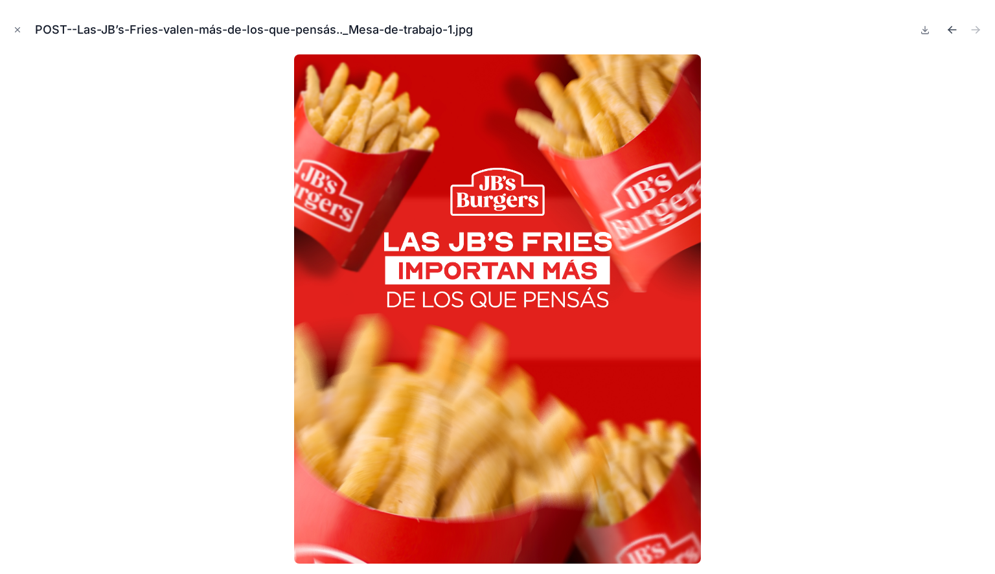
click at [953, 25] on icon "Previous file" at bounding box center [952, 29] width 13 height 13
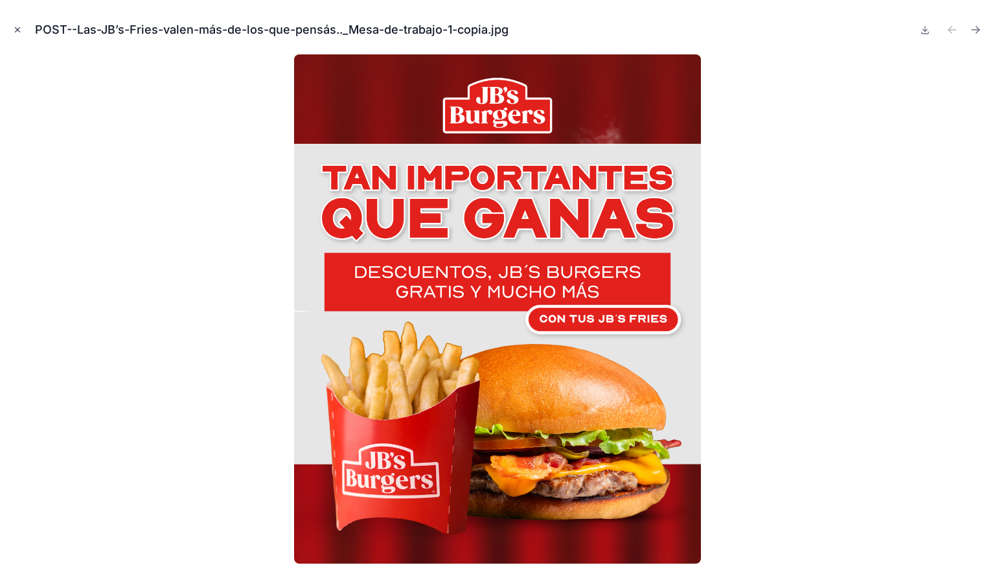
click at [20, 31] on icon "Close modal" at bounding box center [17, 29] width 9 height 9
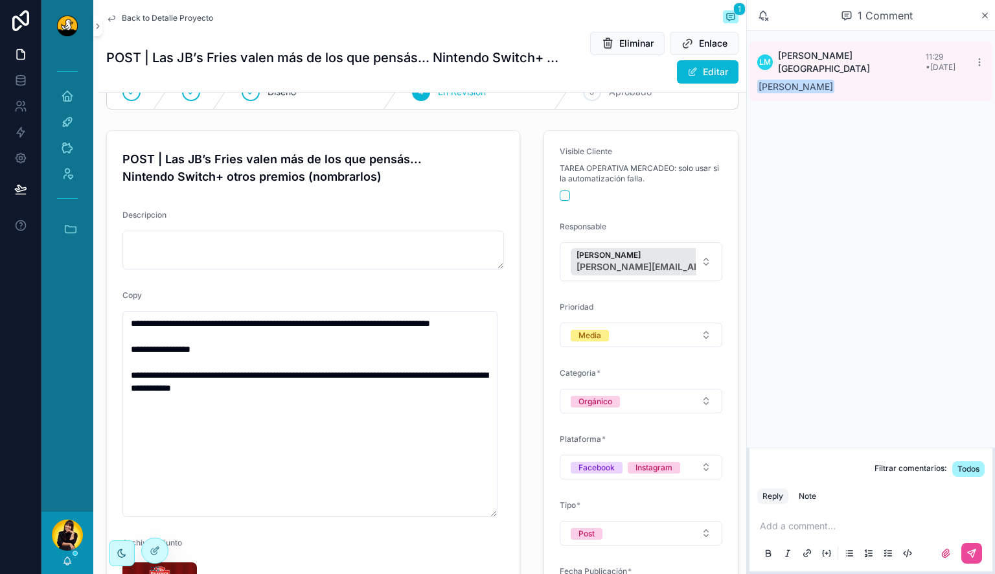
scroll to position [80, 0]
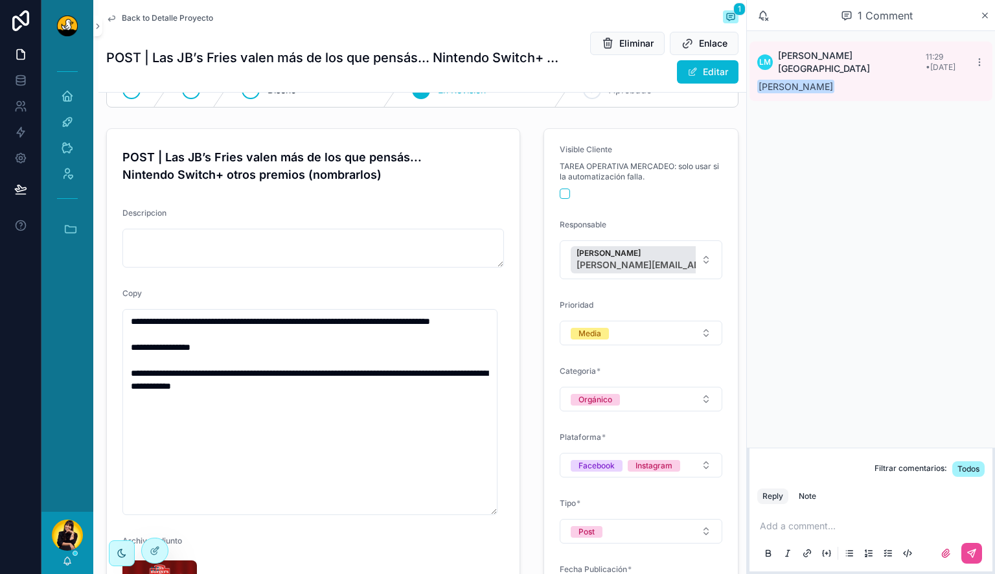
type textarea "**********"
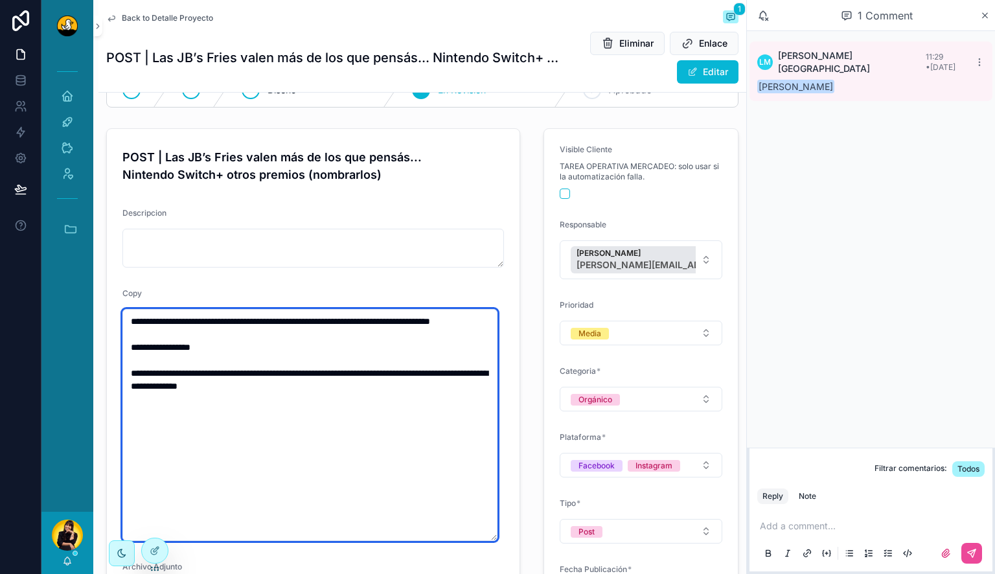
click at [260, 341] on textarea "**********" at bounding box center [309, 425] width 375 height 232
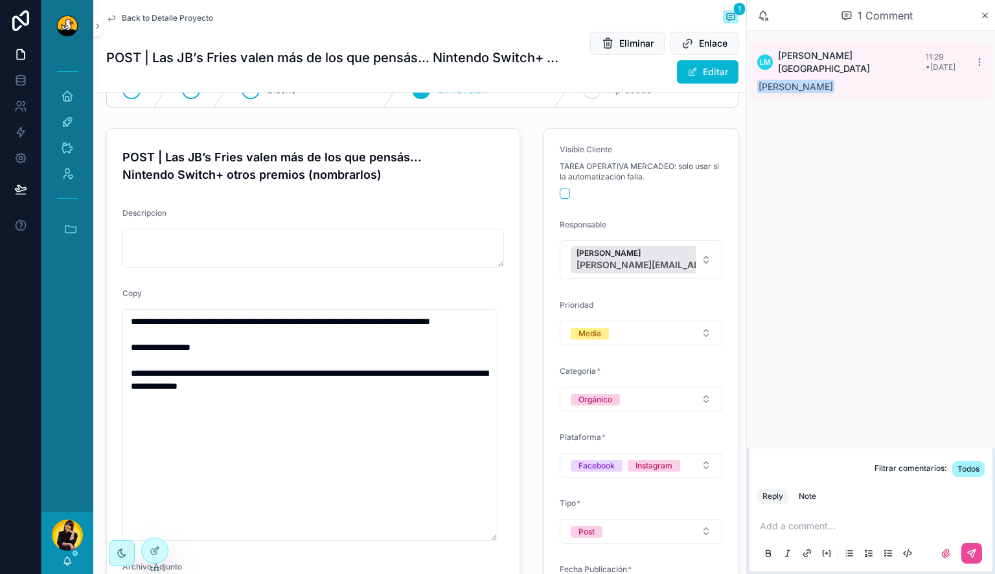
click at [822, 520] on p "scrollable content" at bounding box center [873, 526] width 227 height 13
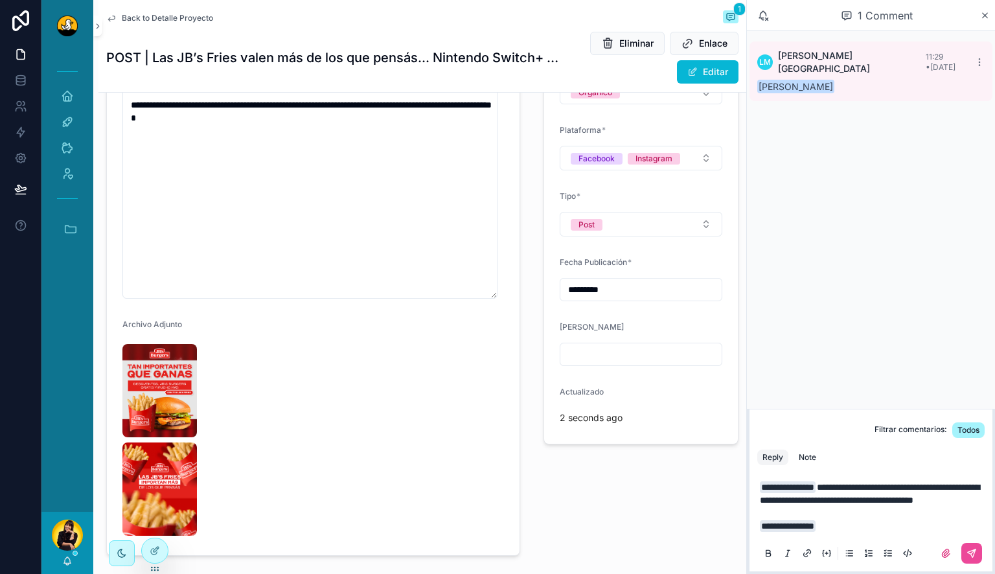
scroll to position [400, 0]
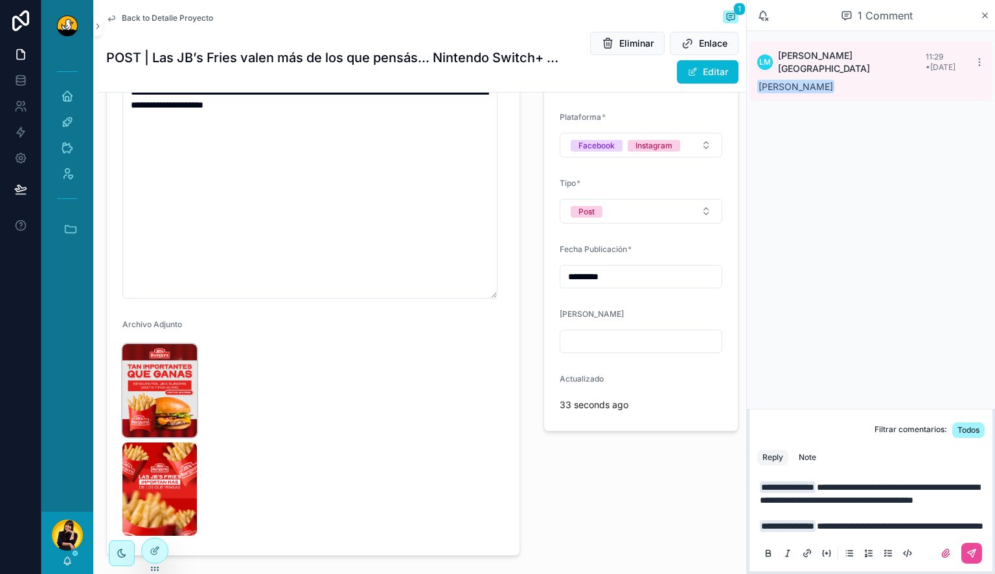
click at [170, 396] on img "scrollable content" at bounding box center [159, 390] width 75 height 93
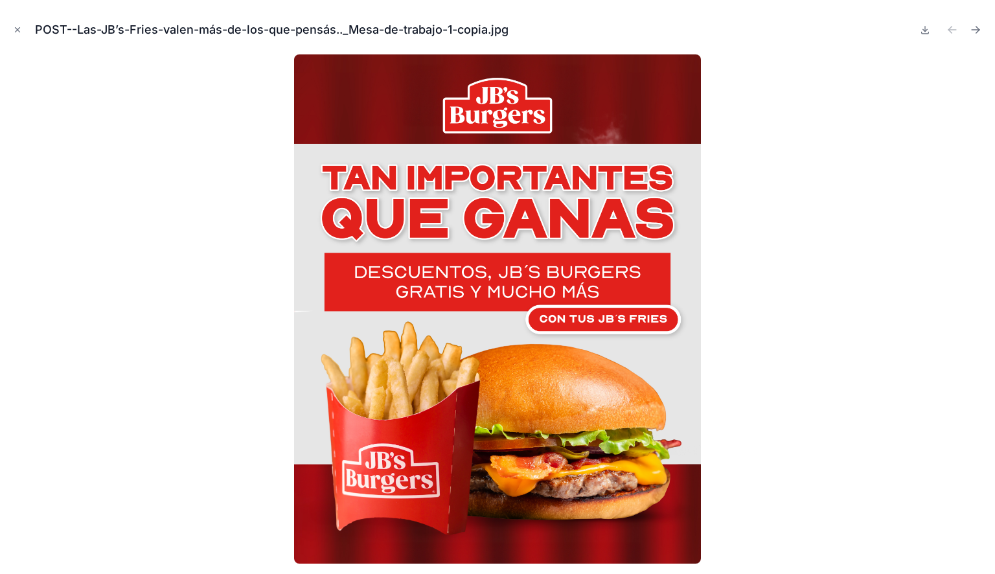
click at [241, 418] on div at bounding box center [497, 308] width 975 height 509
click at [19, 26] on icon "Close modal" at bounding box center [17, 29] width 9 height 9
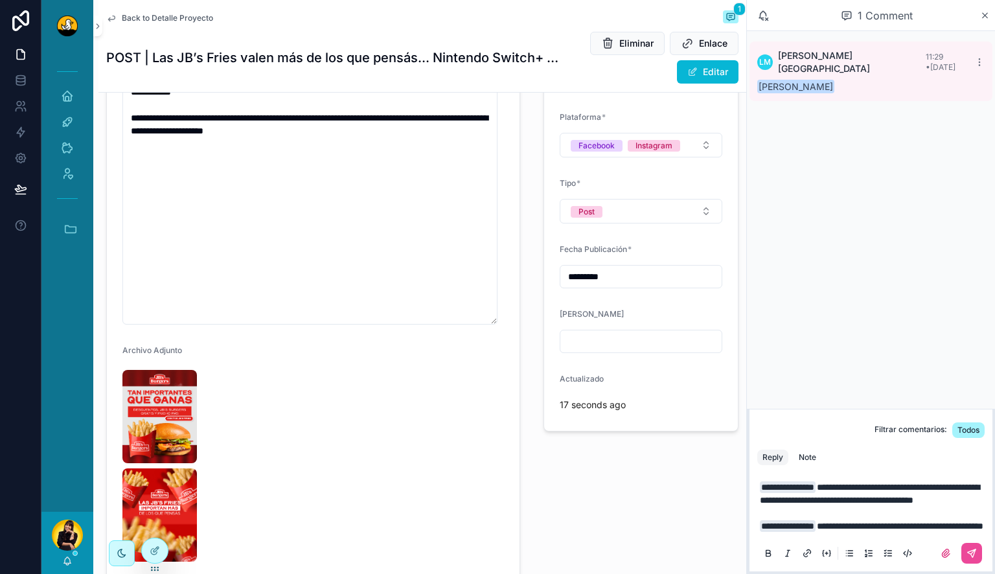
click at [877, 524] on p "**********" at bounding box center [873, 507] width 227 height 52
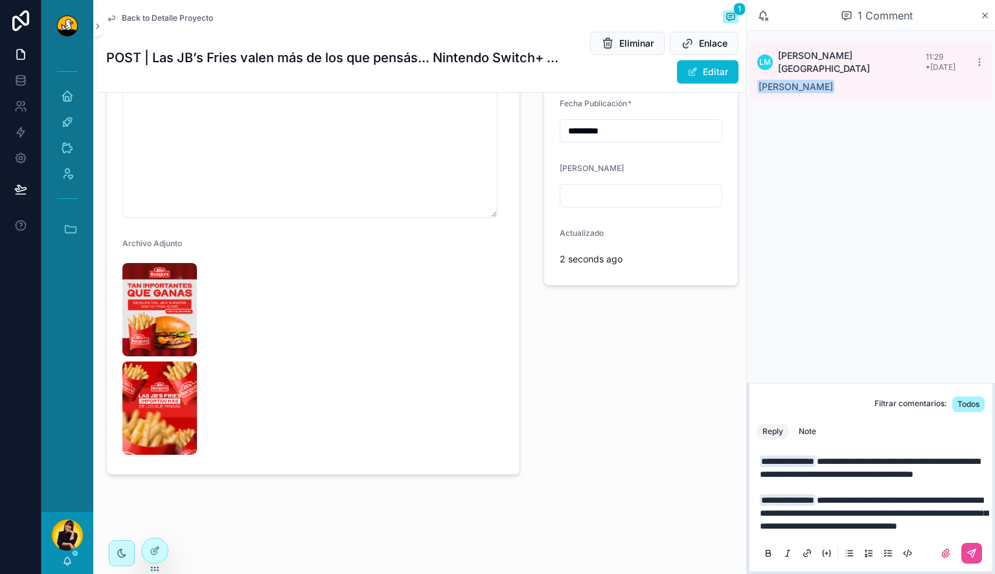
scroll to position [546, 0]
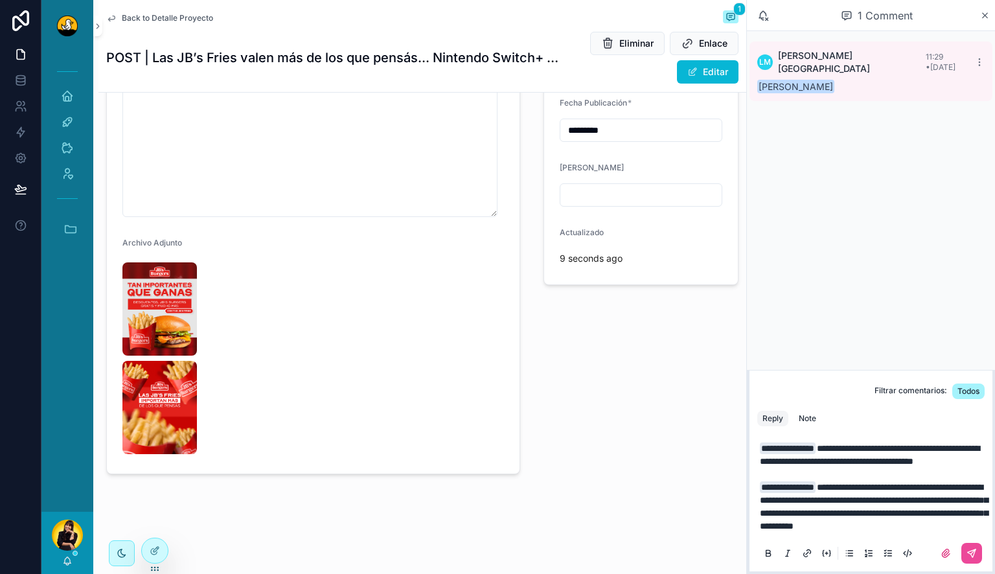
type textarea "**********"
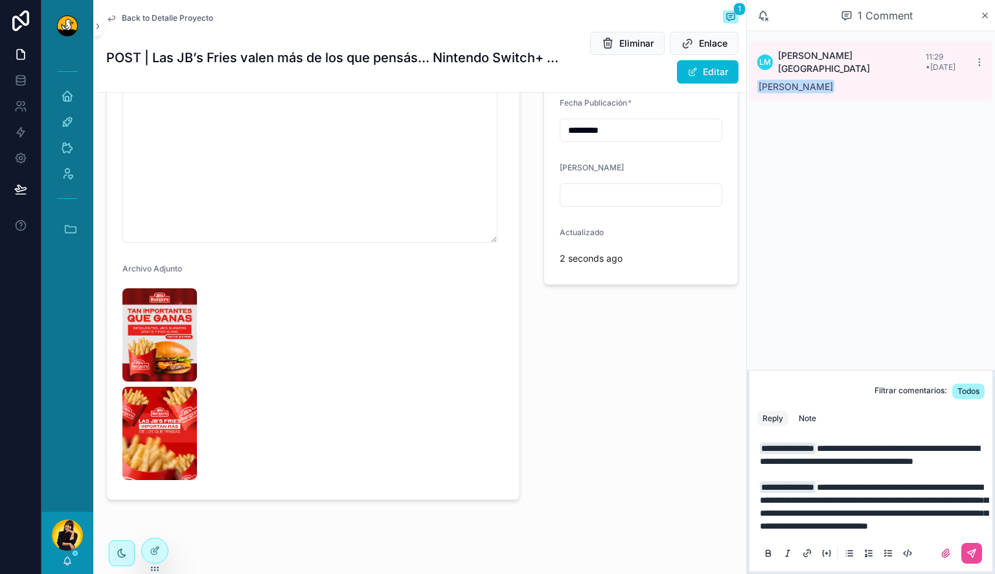
click at [958, 530] on p "**********" at bounding box center [873, 487] width 227 height 91
click at [967, 550] on icon "scrollable content" at bounding box center [972, 553] width 10 height 10
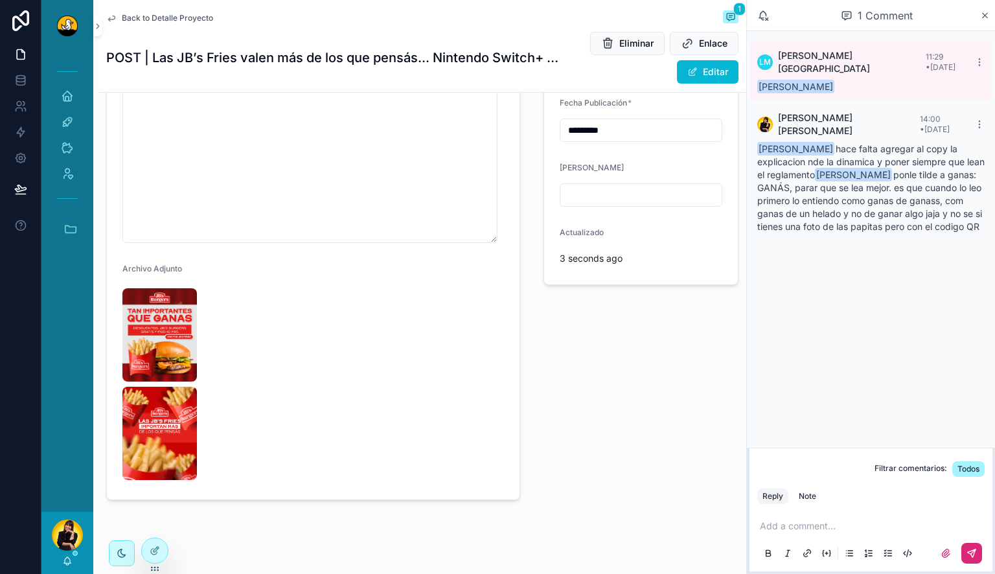
type textarea "**********"
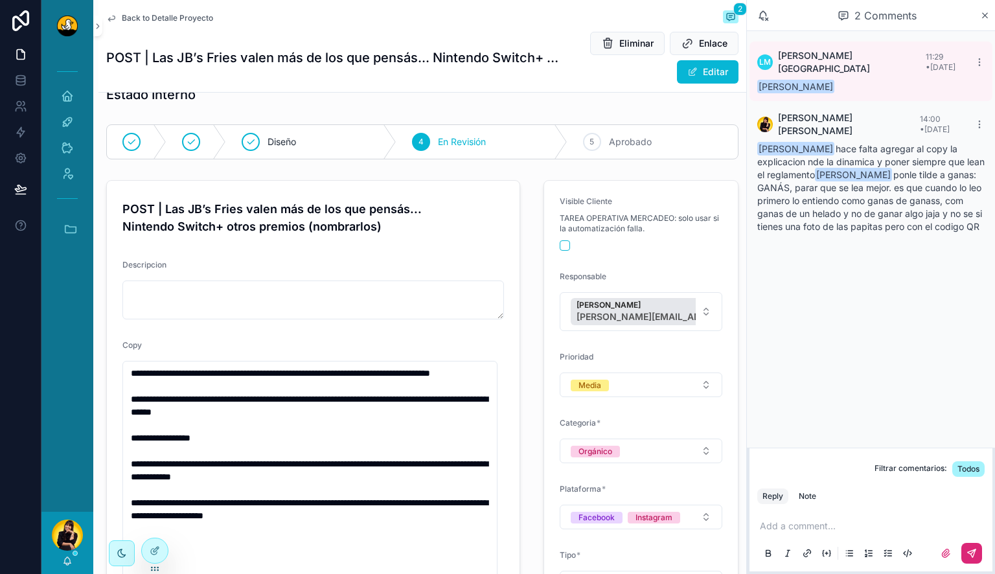
scroll to position [0, 0]
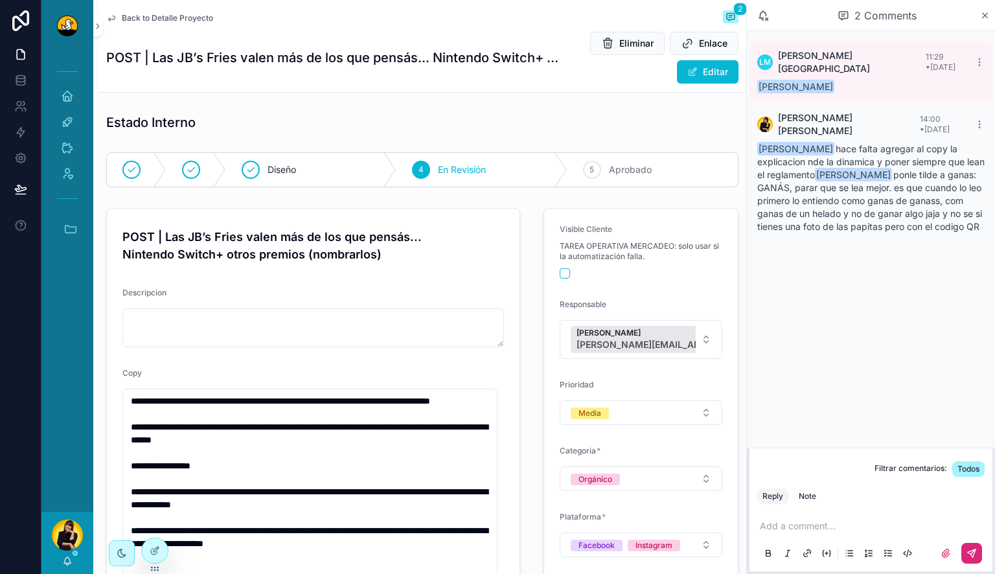
click at [171, 17] on span "Back to Detalle Proyecto" at bounding box center [167, 18] width 91 height 10
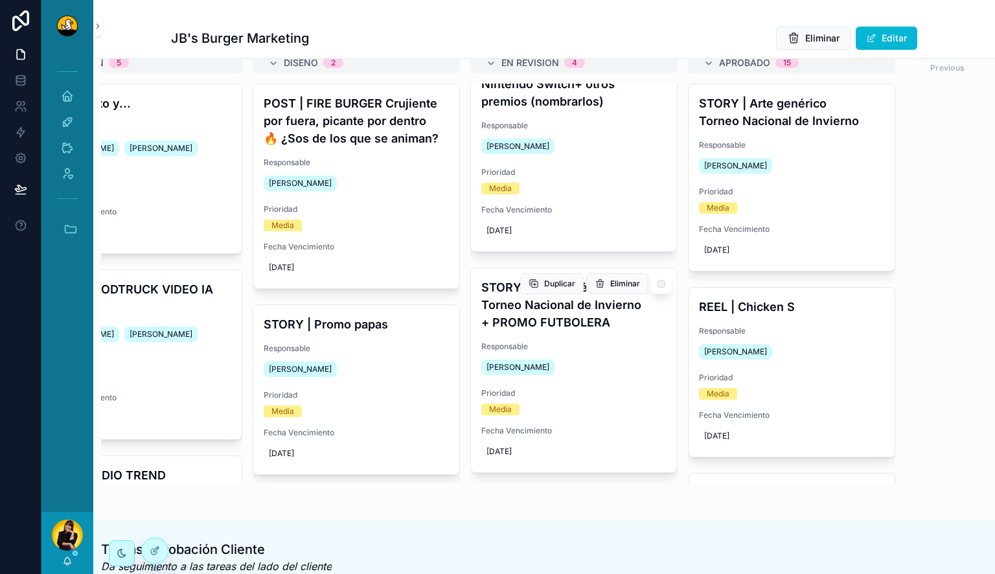
scroll to position [98, 0]
click at [569, 299] on h4 "STORY | Arte genérico Torneo Nacional de Invierno + PROMO FUTBOLERA" at bounding box center [573, 304] width 185 height 52
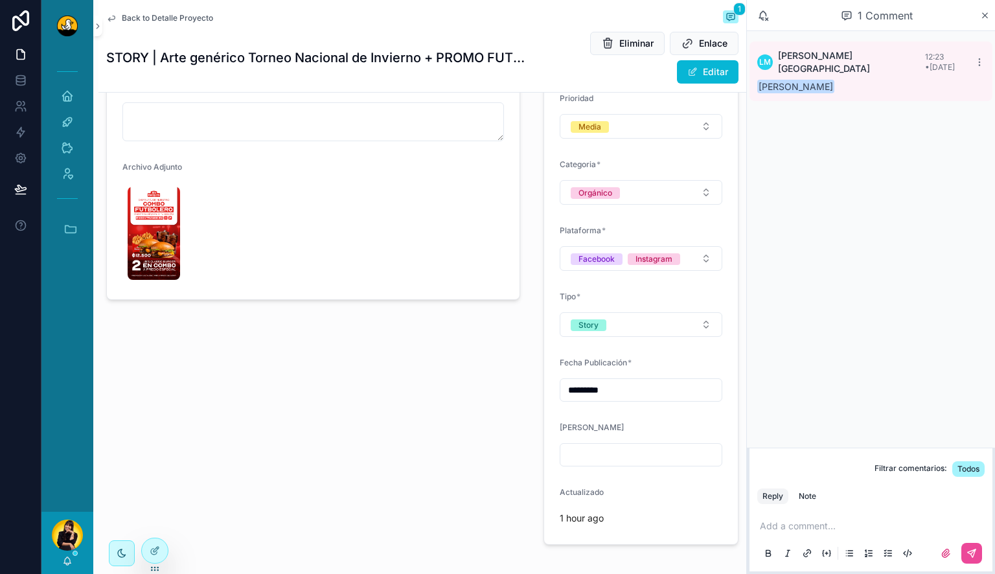
scroll to position [288, 0]
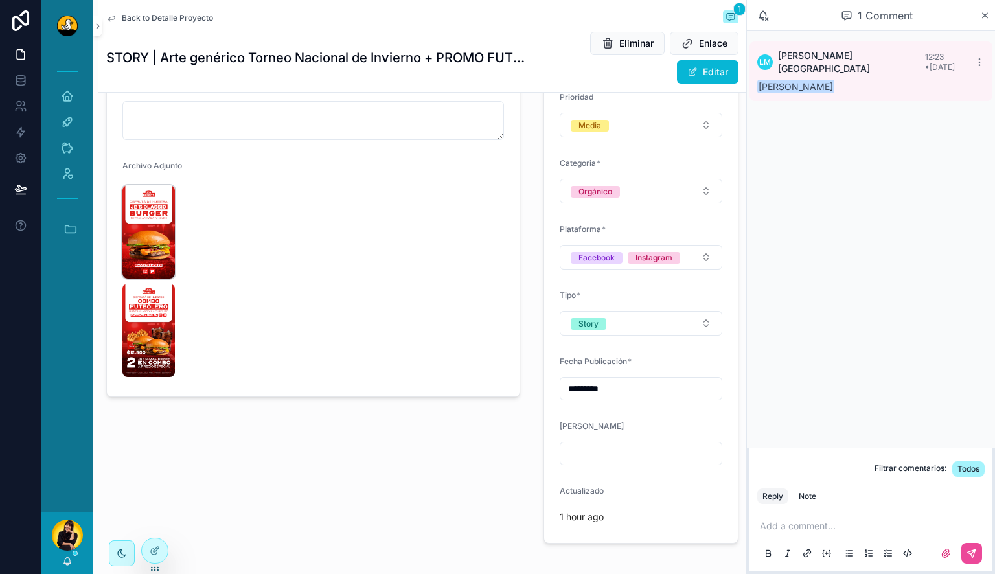
click at [161, 237] on img "scrollable content" at bounding box center [148, 231] width 52 height 93
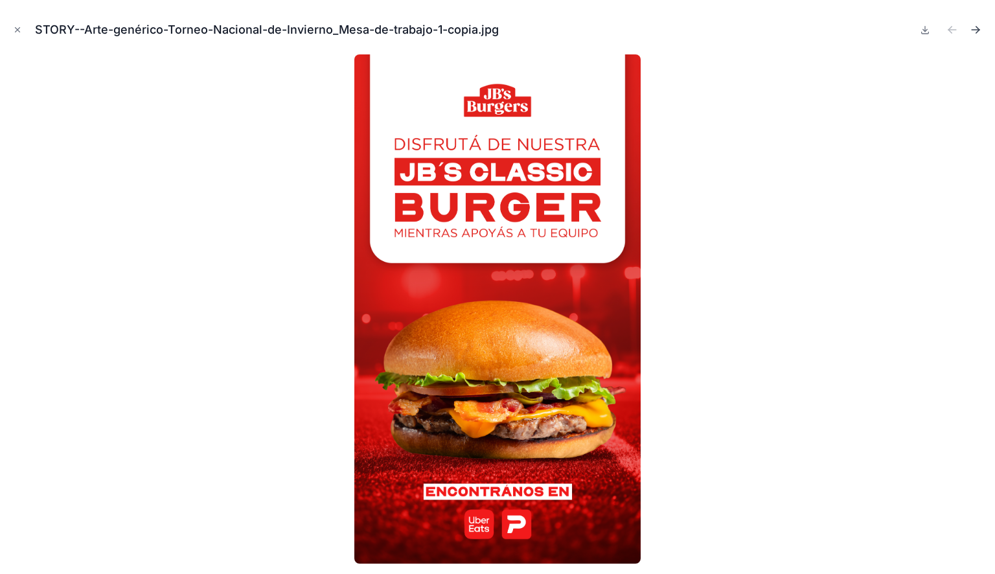
click at [976, 22] on button "Next file" at bounding box center [976, 30] width 18 height 18
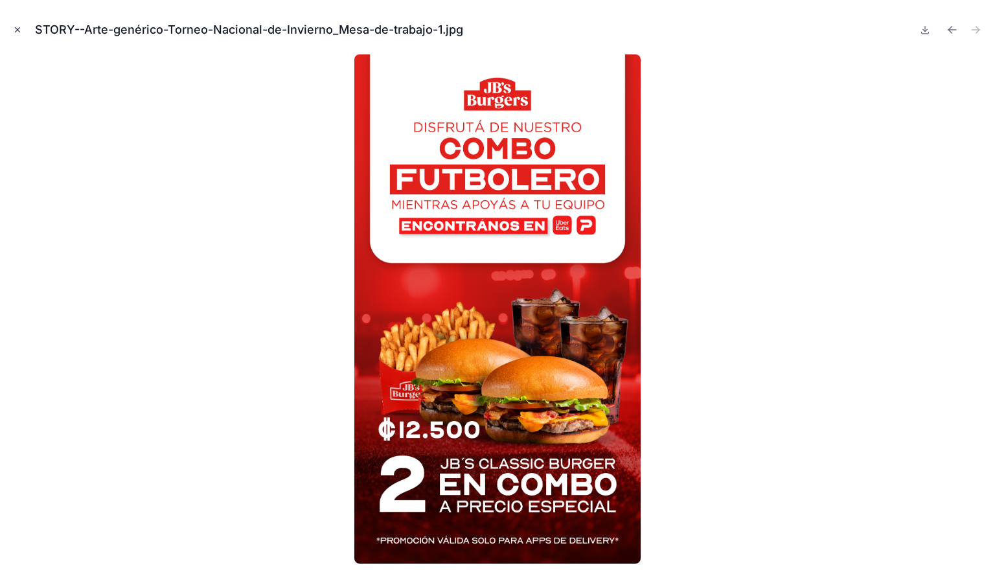
click at [20, 30] on icon "Close modal" at bounding box center [17, 29] width 9 height 9
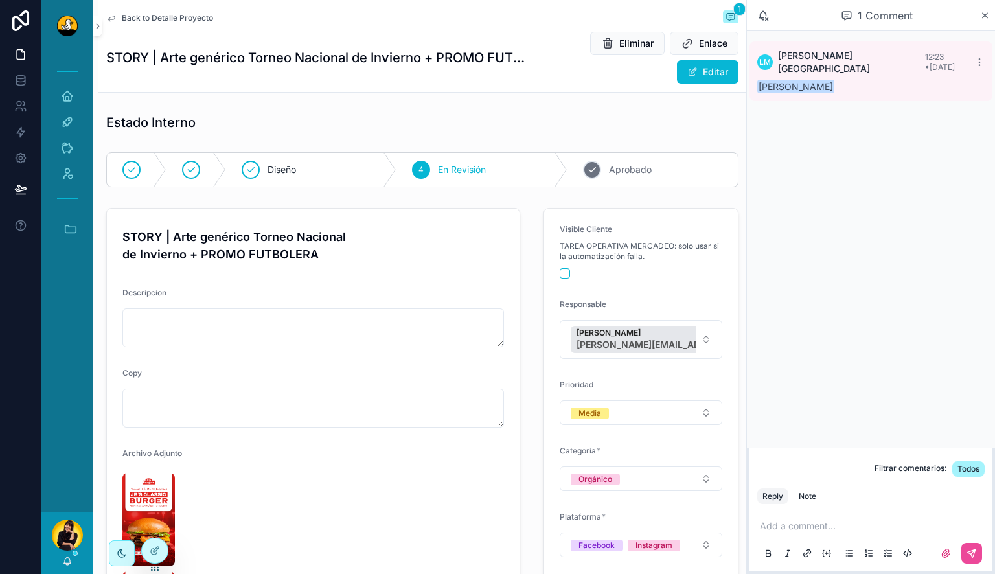
click at [619, 172] on span "Aprobado" at bounding box center [630, 169] width 43 height 13
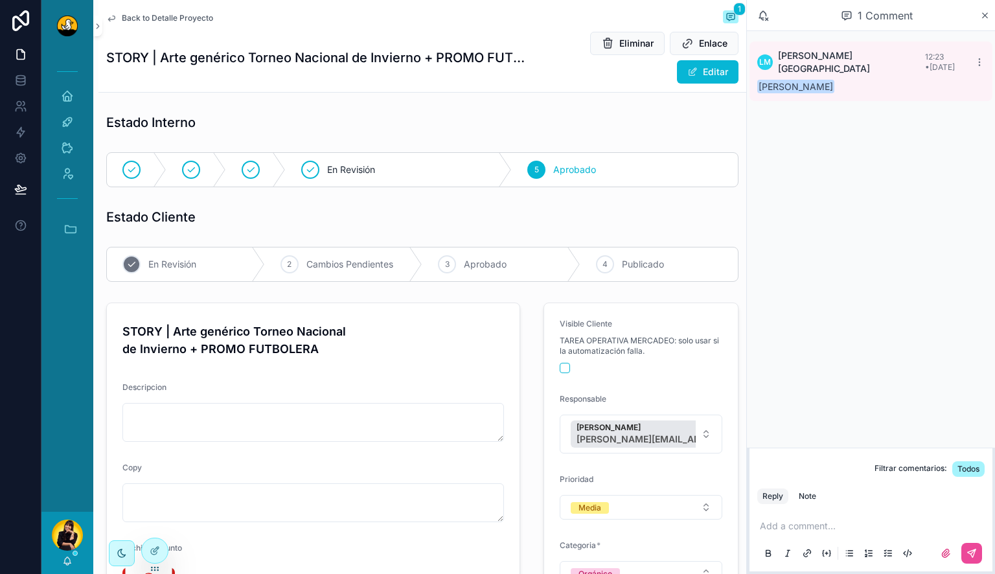
click at [156, 249] on div "1 En Revisión" at bounding box center [186, 265] width 158 height 34
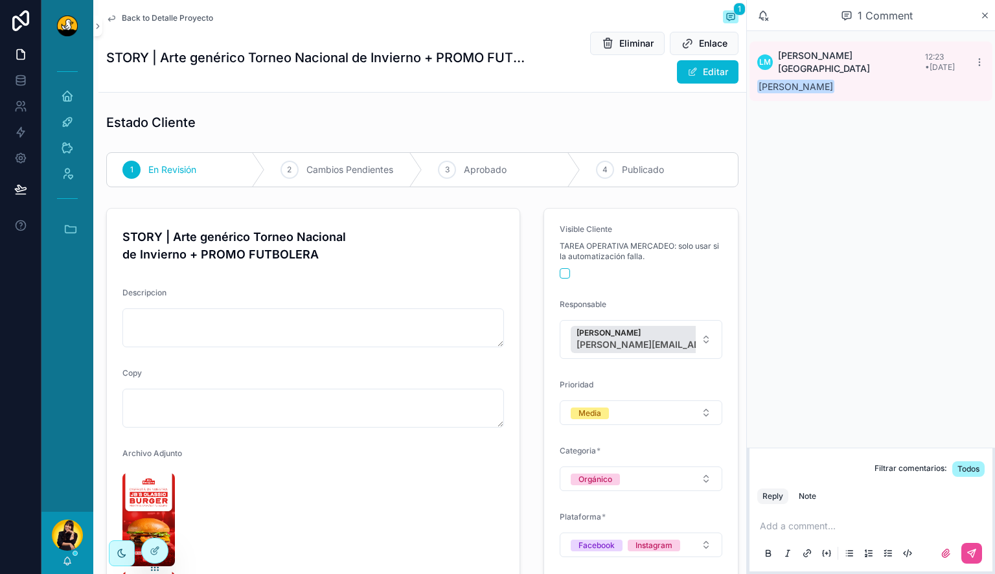
click at [556, 362] on form "Visible Cliente TAREA OPERATIVA MERCADEO: solo usar si la automatización falla.…" at bounding box center [641, 520] width 194 height 622
click at [560, 270] on button "scrollable content" at bounding box center [565, 273] width 10 height 10
click at [154, 19] on span "Back to Detalle Proyecto" at bounding box center [167, 18] width 91 height 10
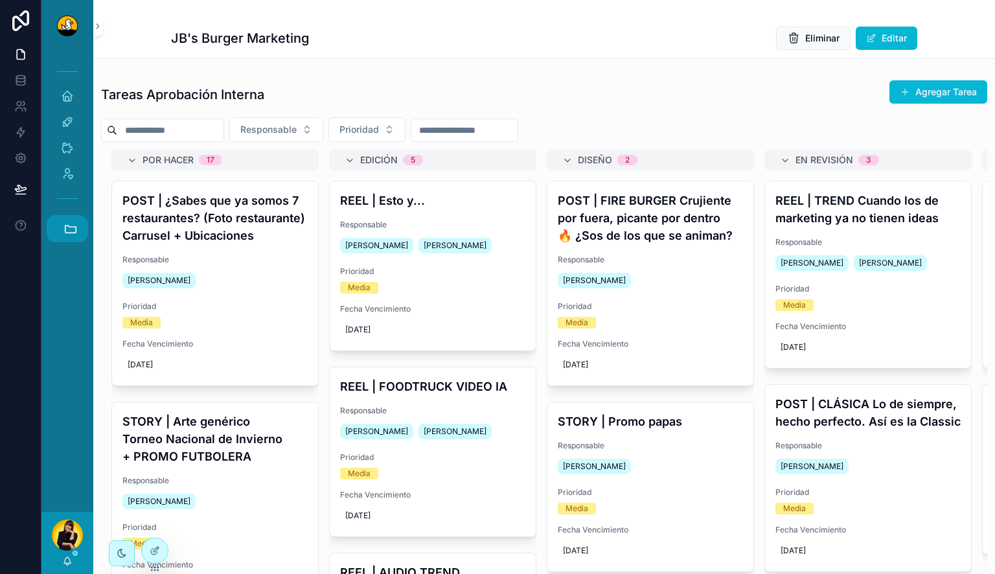
click at [74, 229] on icon "scrollable content" at bounding box center [71, 229] width 14 height 14
click at [68, 337] on span "H" at bounding box center [67, 334] width 14 height 14
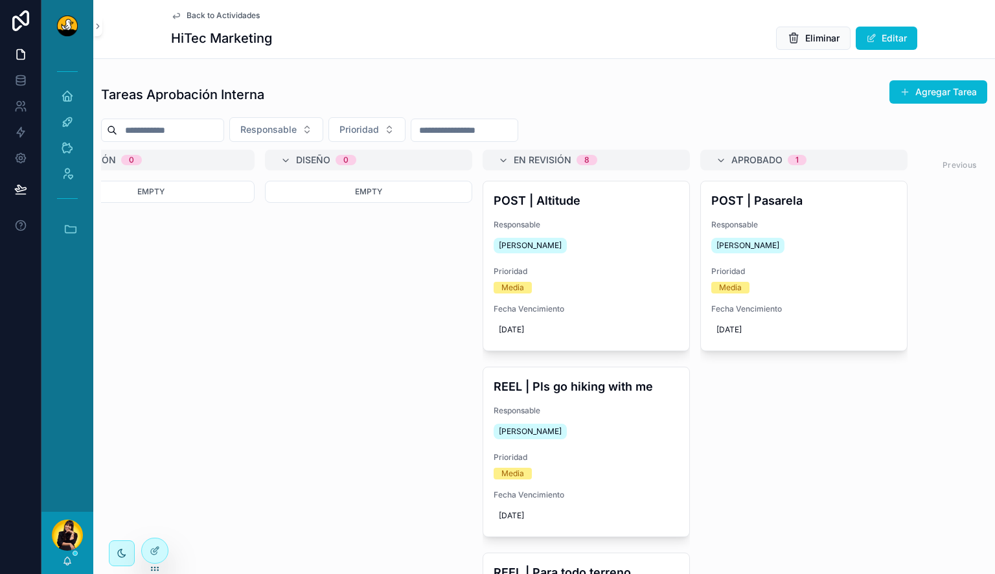
scroll to position [0, 357]
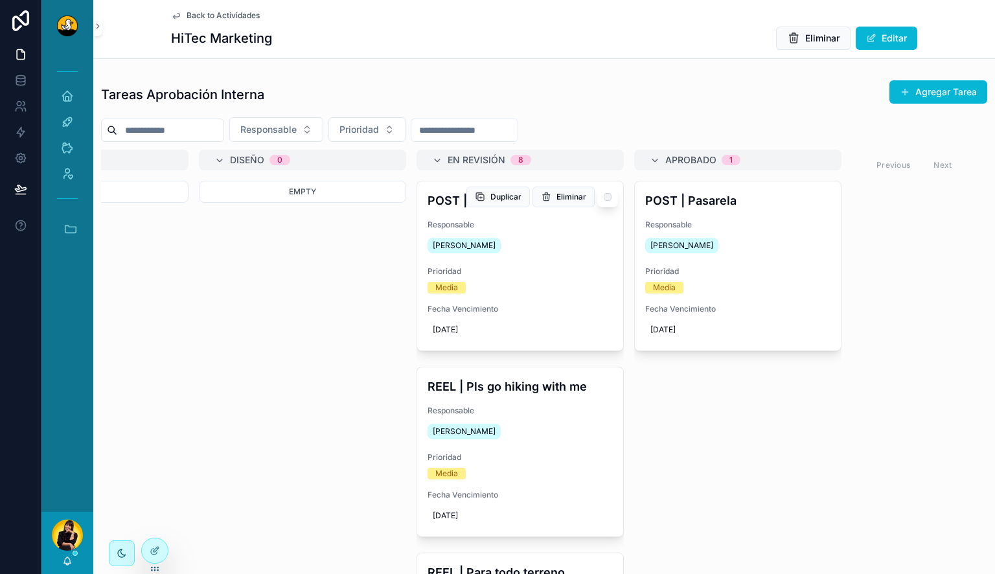
click at [514, 229] on span "Responsable" at bounding box center [520, 225] width 185 height 10
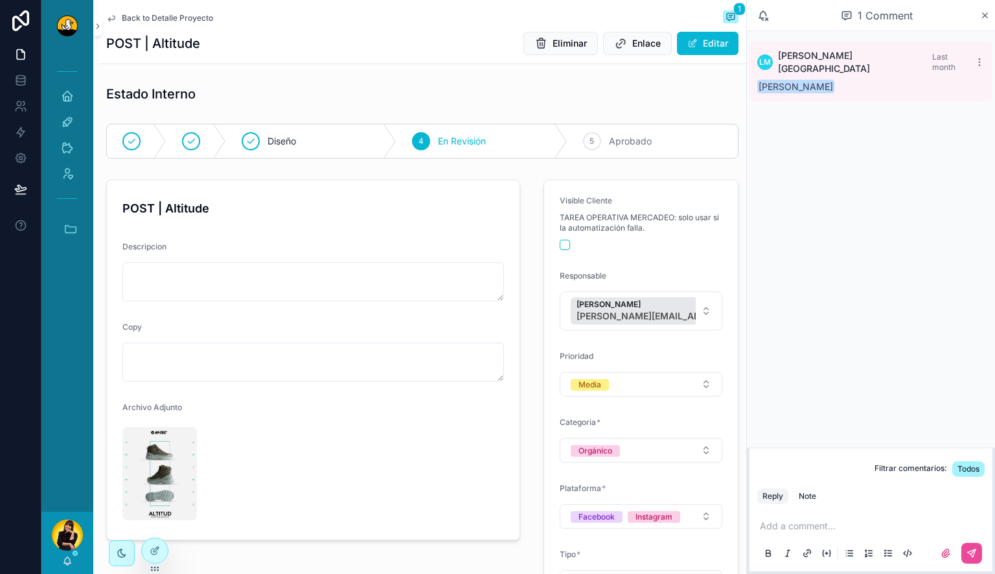
click at [160, 19] on span "Back to Detalle Proyecto" at bounding box center [167, 18] width 91 height 10
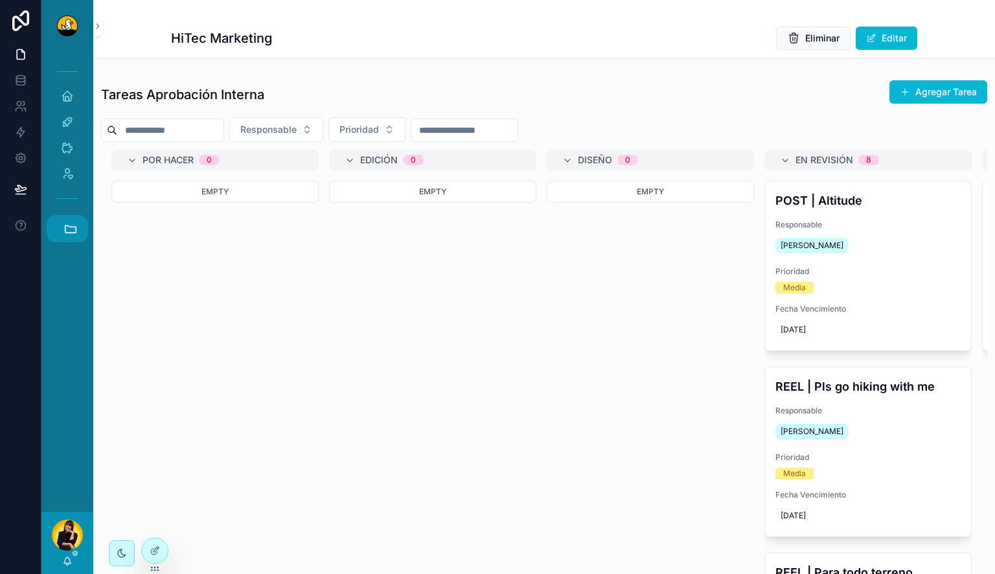
click at [71, 228] on icon "scrollable content" at bounding box center [71, 229] width 14 height 14
click at [66, 299] on span "PL" at bounding box center [67, 295] width 14 height 14
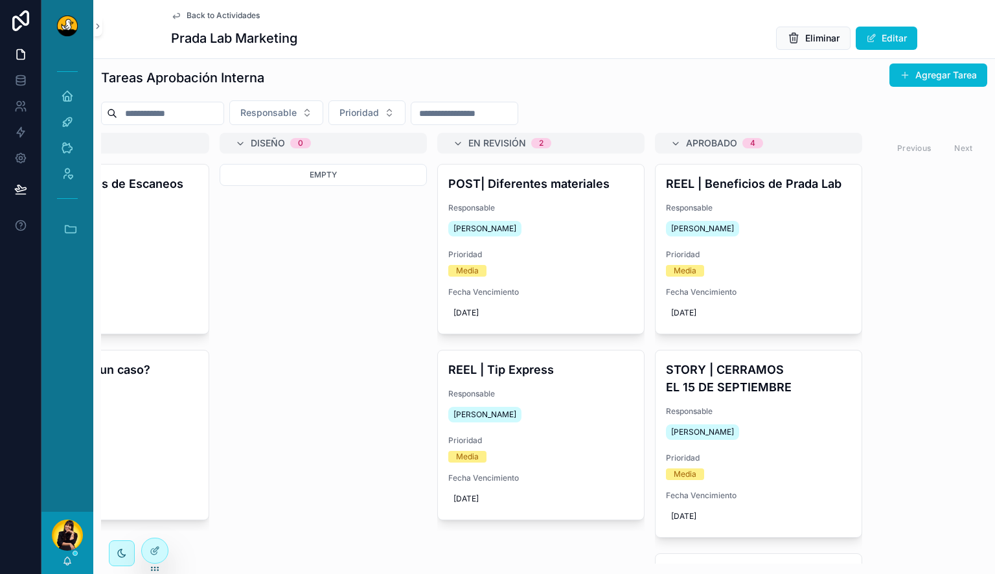
scroll to position [0, 357]
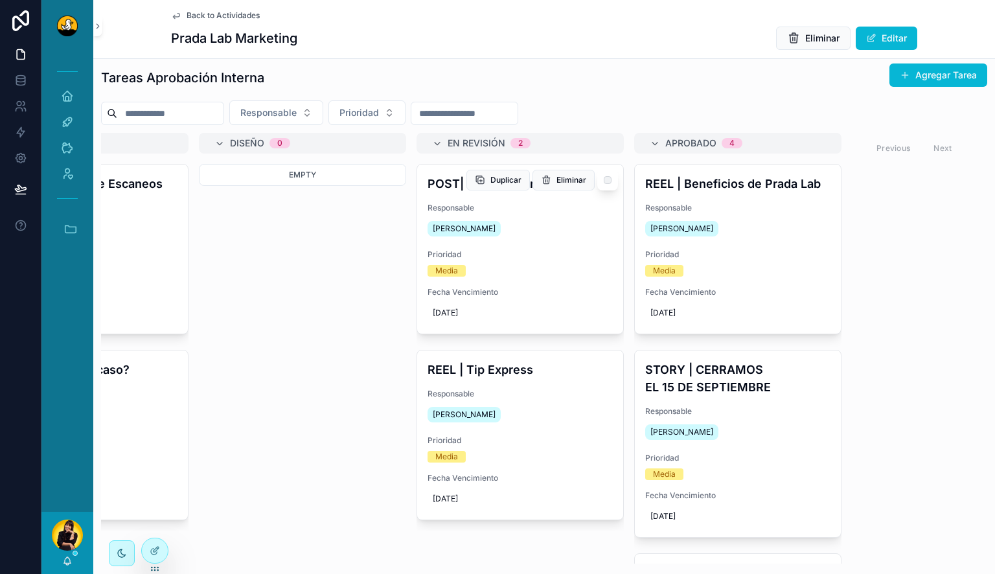
click at [562, 228] on div "[PERSON_NAME]" at bounding box center [520, 228] width 185 height 21
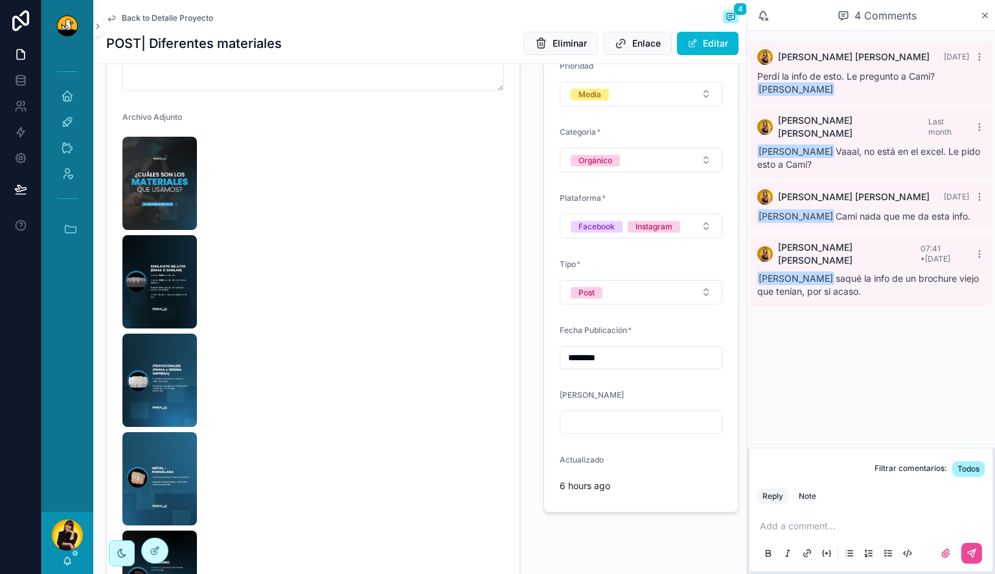
scroll to position [291, 0]
click at [165, 172] on img "scrollable content" at bounding box center [159, 182] width 75 height 93
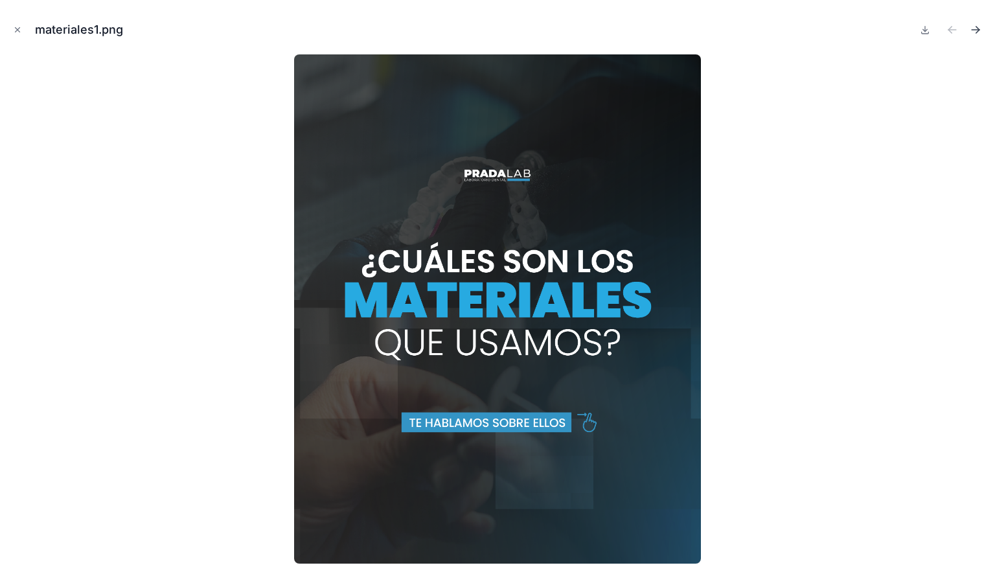
click at [980, 29] on icon "Next file" at bounding box center [977, 28] width 3 height 3
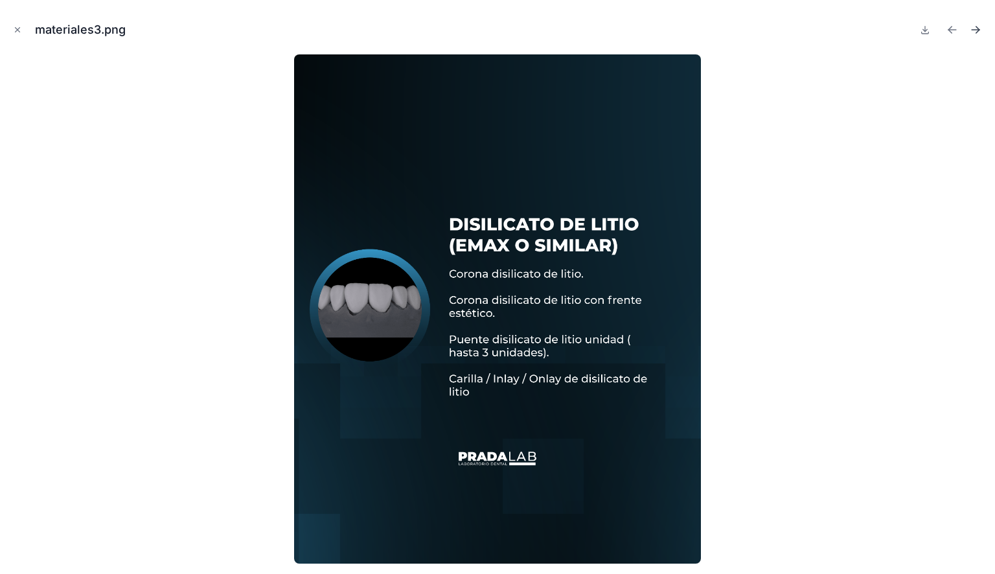
click at [973, 35] on icon "Next file" at bounding box center [975, 29] width 13 height 13
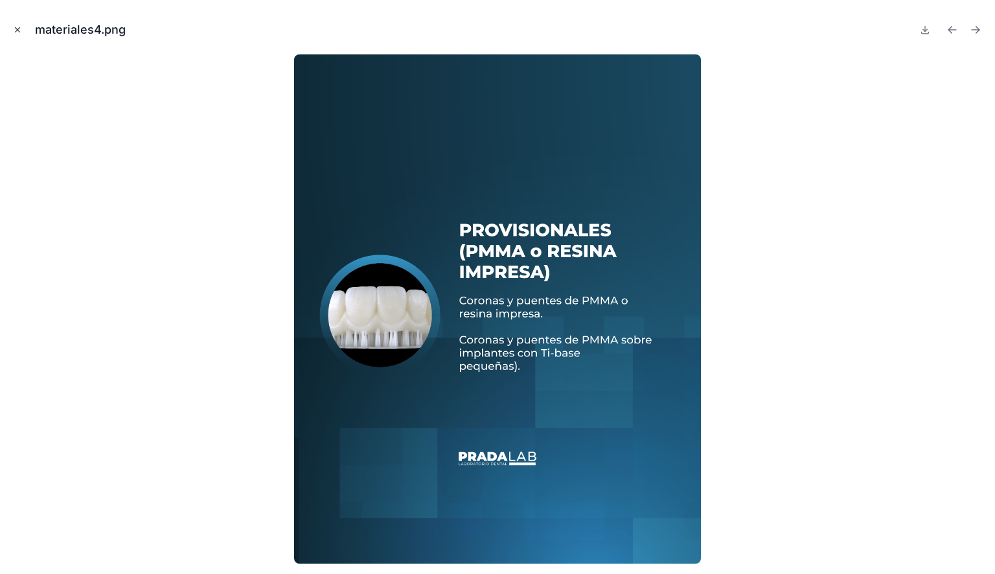
click at [21, 26] on icon "Close modal" at bounding box center [17, 29] width 9 height 9
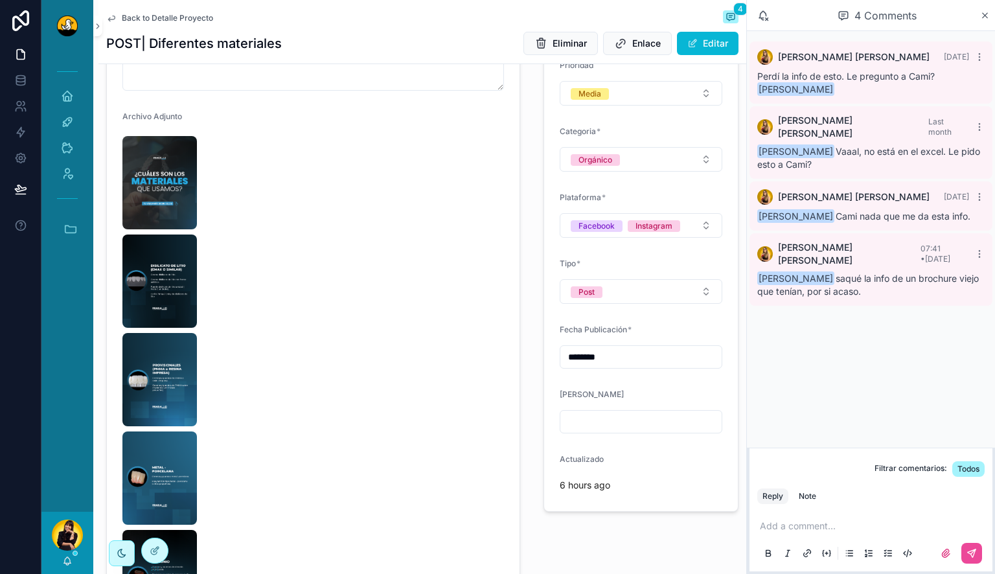
click at [854, 519] on div "Add a comment..." at bounding box center [870, 539] width 227 height 54
click at [841, 530] on p "scrollable content" at bounding box center [873, 526] width 227 height 13
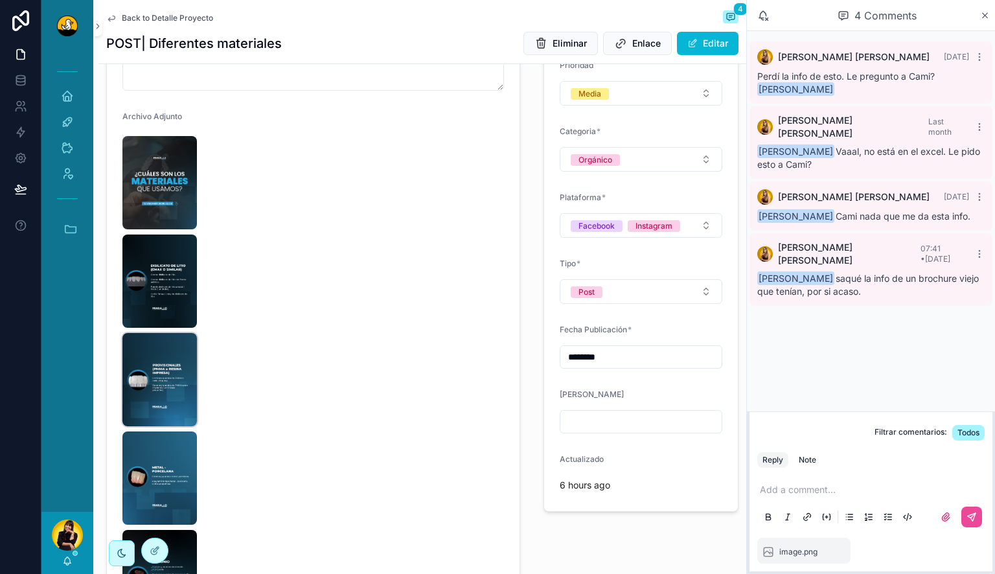
click at [174, 380] on img "scrollable content" at bounding box center [159, 379] width 75 height 93
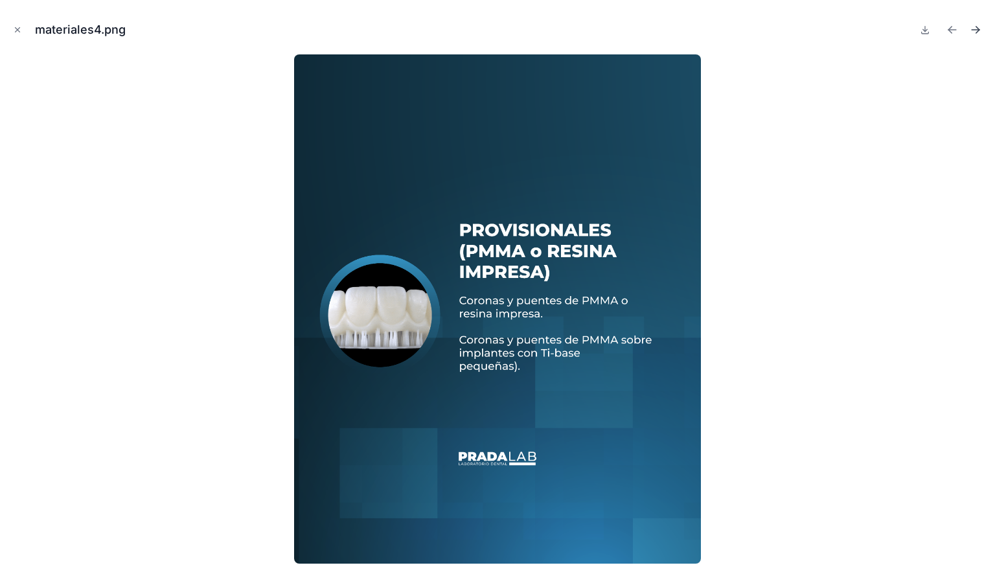
click at [980, 30] on icon "Next file" at bounding box center [975, 29] width 13 height 13
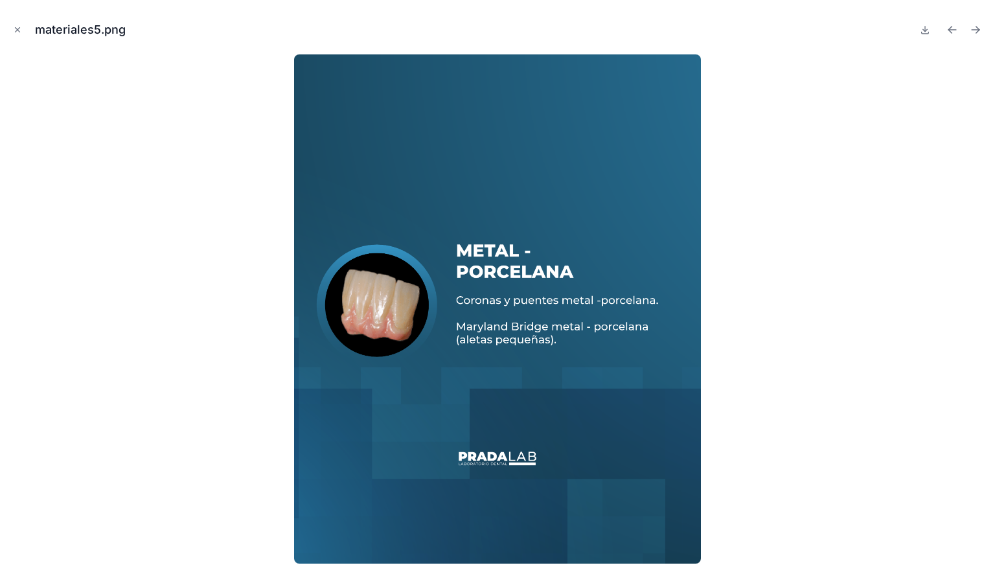
click at [980, 30] on icon "Next file" at bounding box center [975, 29] width 13 height 13
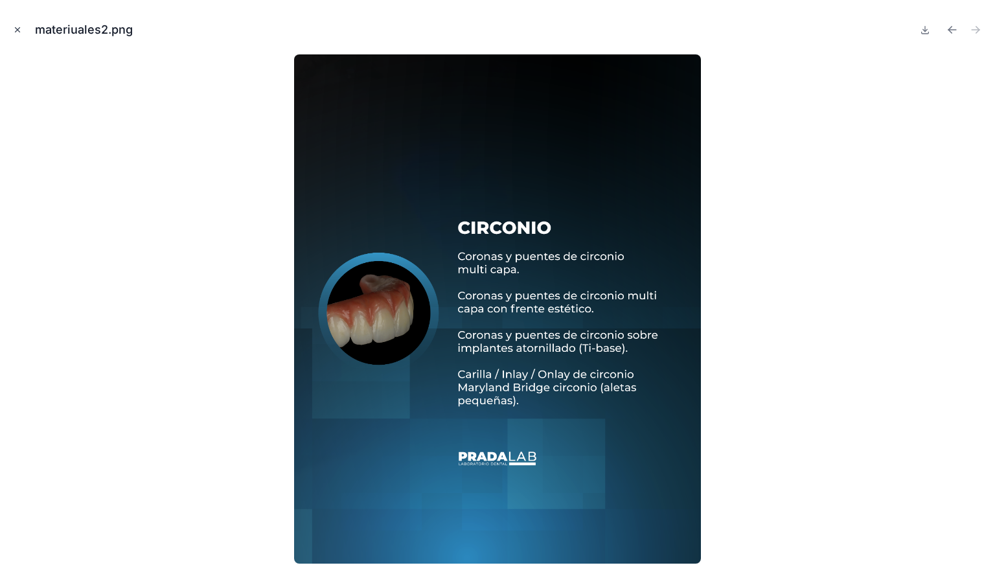
click at [14, 29] on icon "Close modal" at bounding box center [17, 29] width 9 height 9
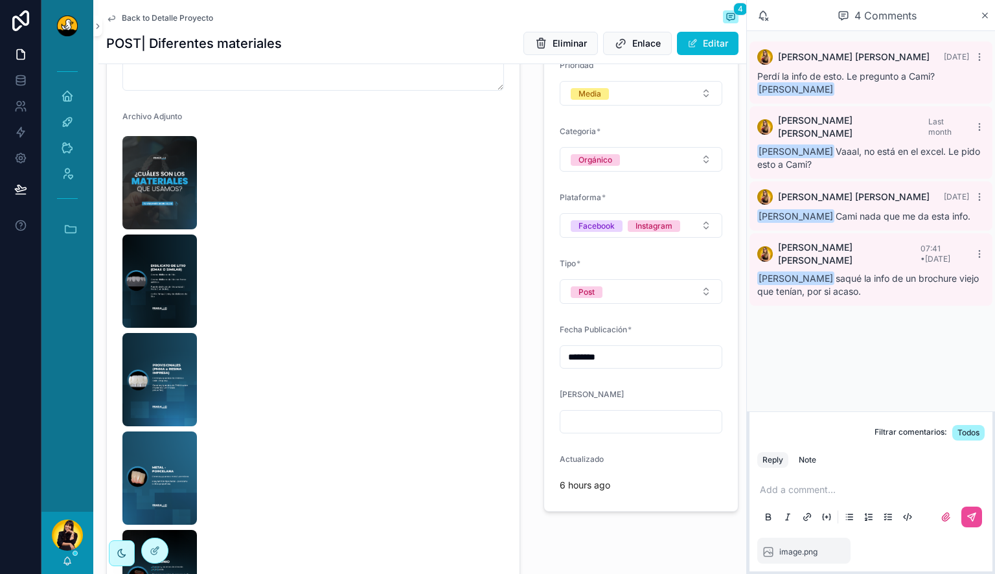
click at [827, 492] on p "scrollable content" at bounding box center [873, 489] width 227 height 13
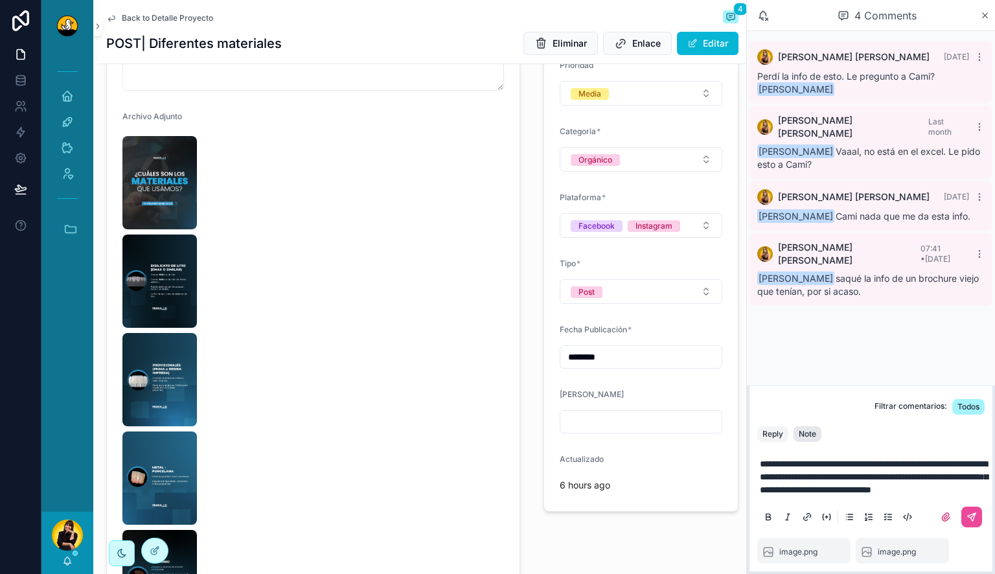
click at [814, 429] on div "Note" at bounding box center [807, 434] width 17 height 10
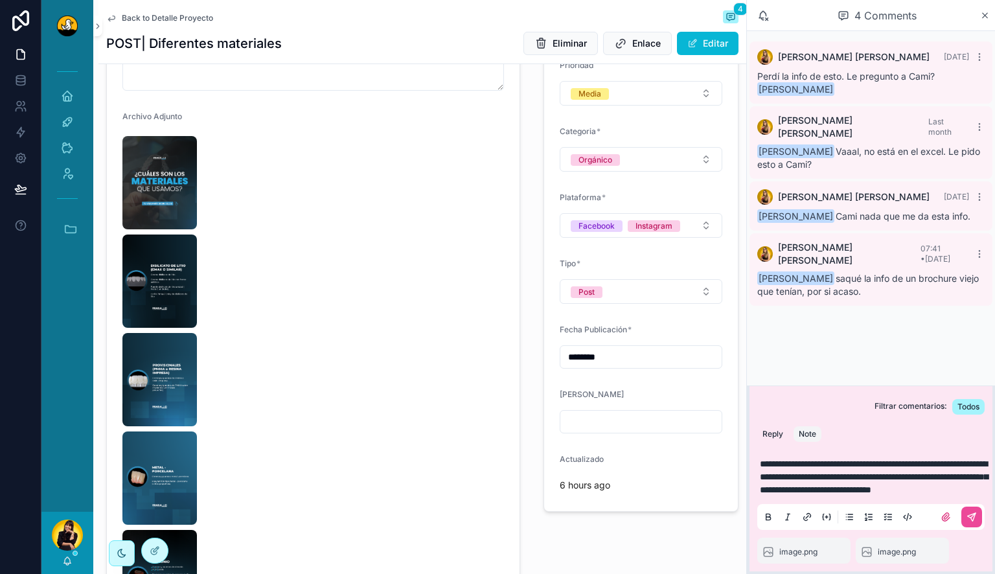
click at [893, 486] on p "**********" at bounding box center [873, 476] width 227 height 39
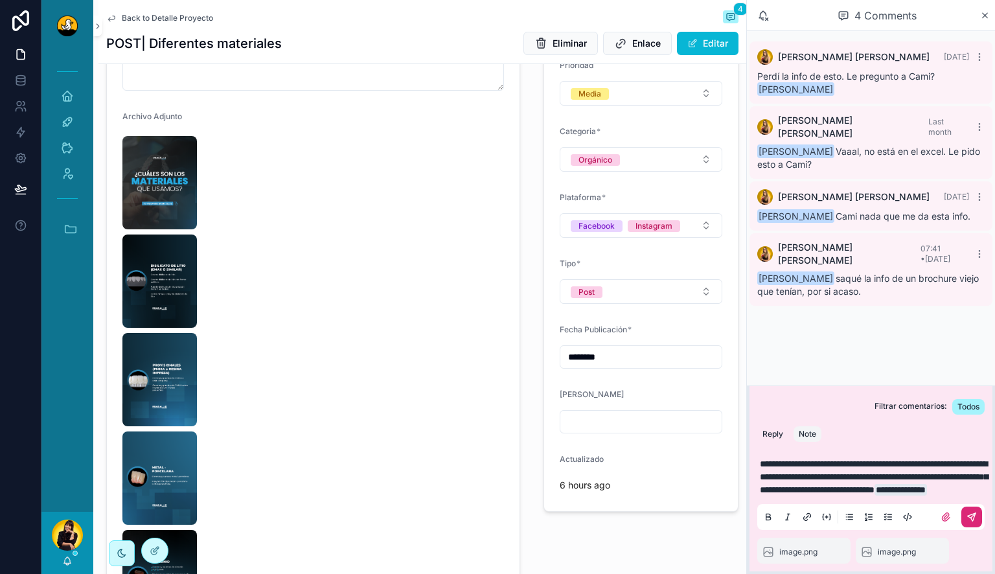
click at [976, 514] on icon "scrollable content" at bounding box center [972, 517] width 10 height 10
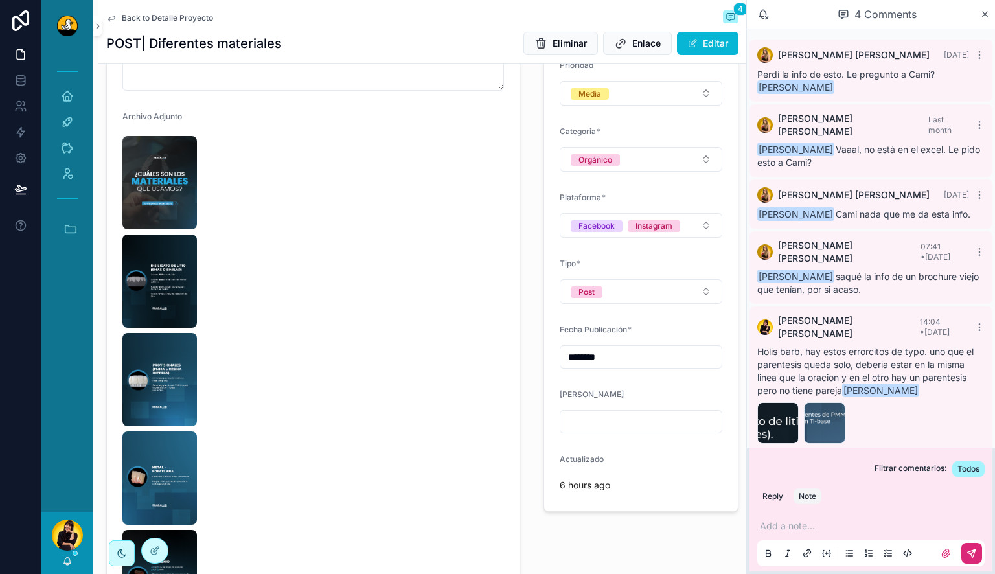
click at [165, 17] on span "Back to Detalle Proyecto" at bounding box center [167, 18] width 91 height 10
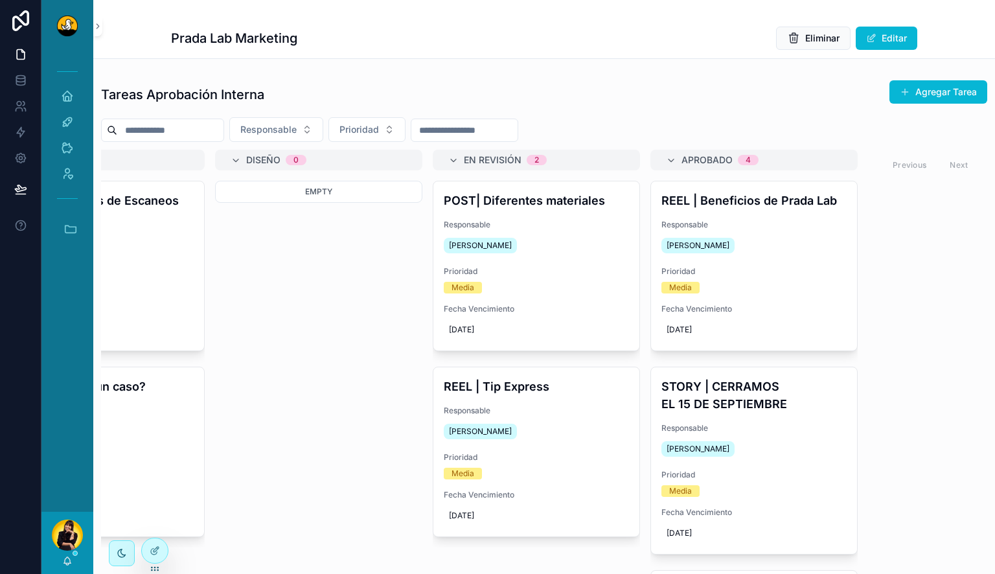
scroll to position [0, 357]
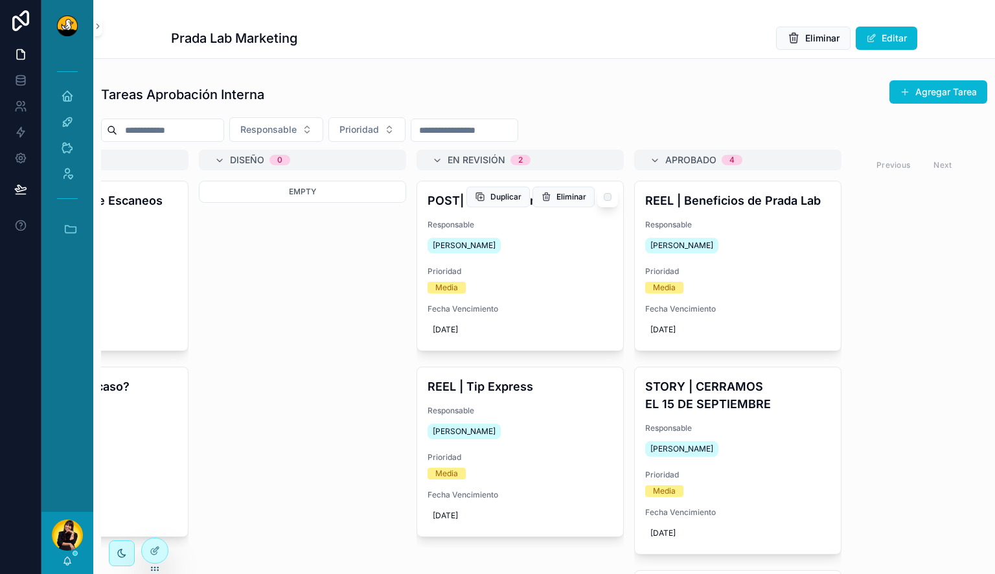
click at [546, 255] on div "POST| Diferentes materiales Responsable Barbara Argotte Prioridad Media Fecha V…" at bounding box center [520, 265] width 206 height 169
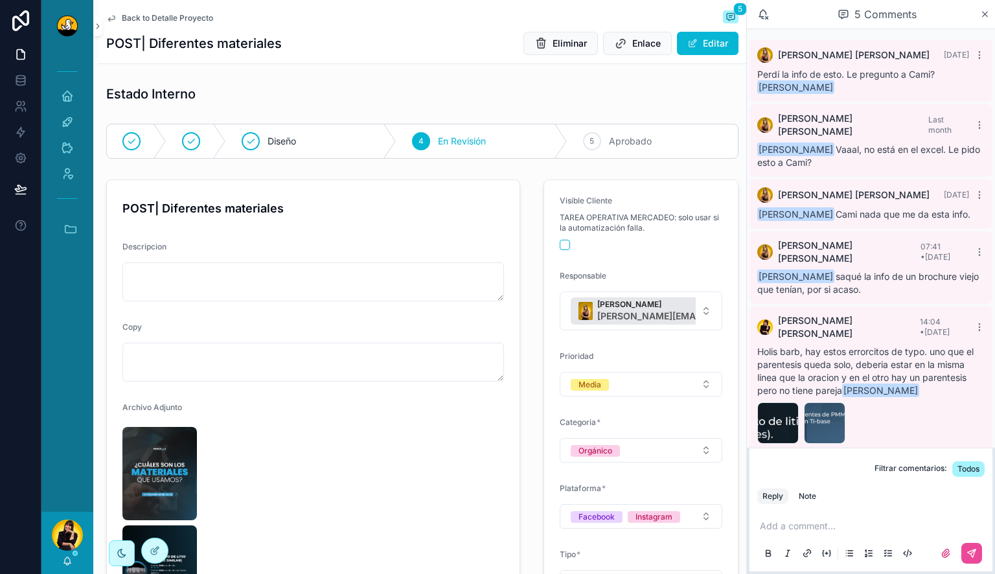
click at [180, 27] on div "Back to Detalle Proyecto 5 POST| Diferentes materiales Eliminar Enlace Editar" at bounding box center [422, 32] width 632 height 64
click at [189, 17] on span "Back to Detalle Proyecto" at bounding box center [167, 18] width 91 height 10
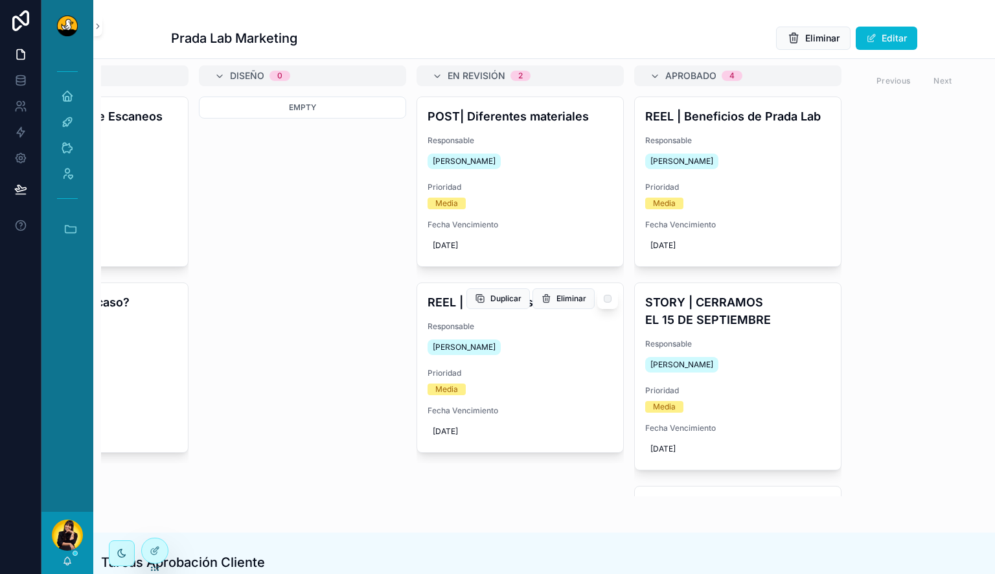
scroll to position [86, 0]
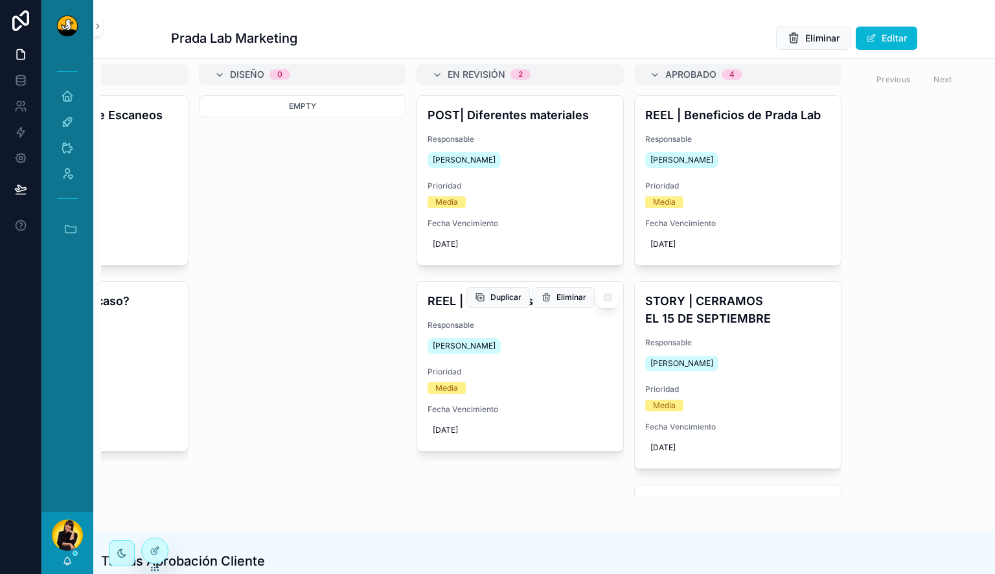
click at [537, 356] on div "REEL | Tip Express Responsable Alvaro De Armas Prioridad Media Fecha Vencimient…" at bounding box center [520, 366] width 206 height 169
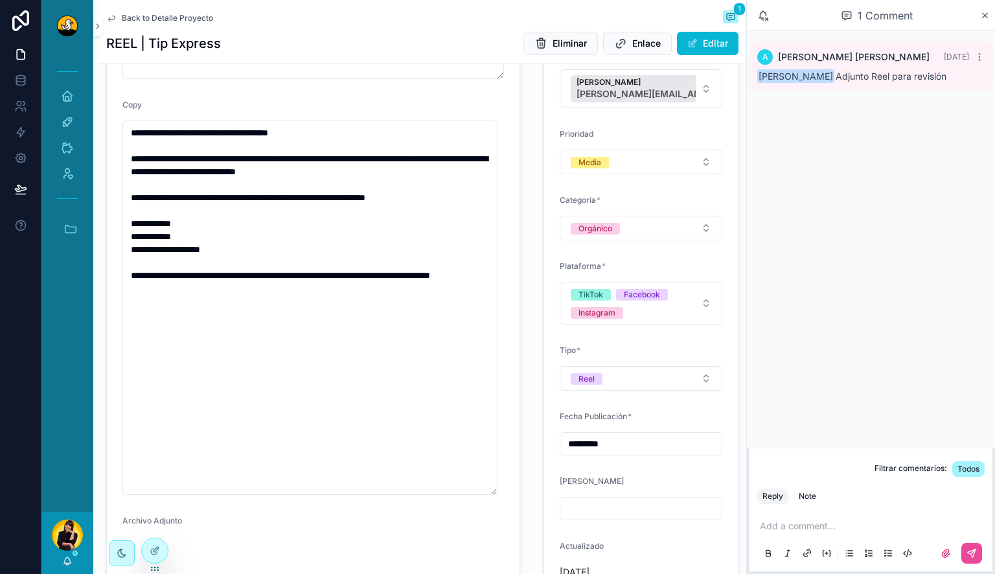
scroll to position [410, 0]
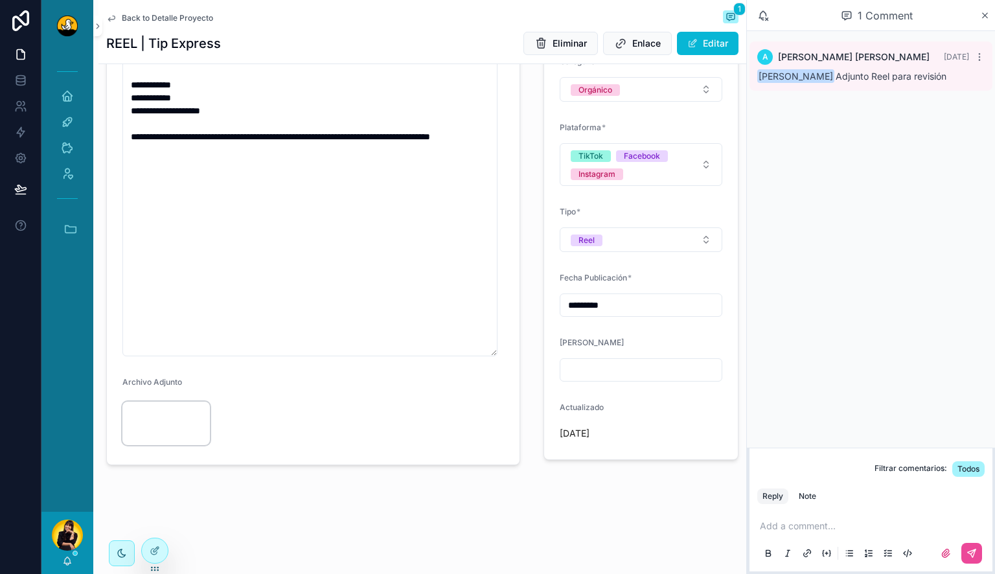
click at [157, 402] on video "scrollable content" at bounding box center [165, 424] width 87 height 44
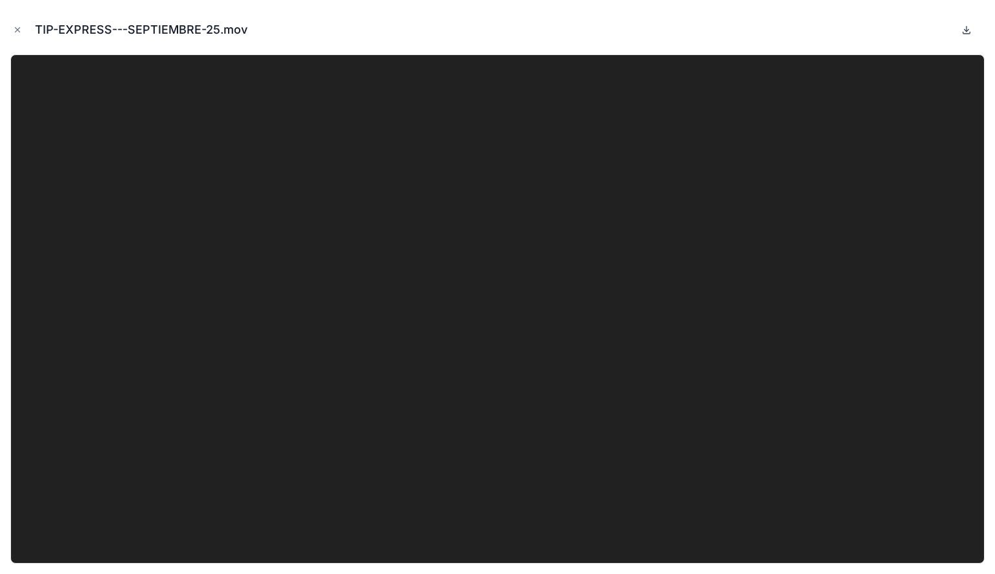
click at [967, 29] on icon at bounding box center [967, 29] width 0 height 5
click at [547, 360] on video at bounding box center [497, 308] width 975 height 509
click at [13, 25] on icon "Close modal" at bounding box center [17, 29] width 9 height 9
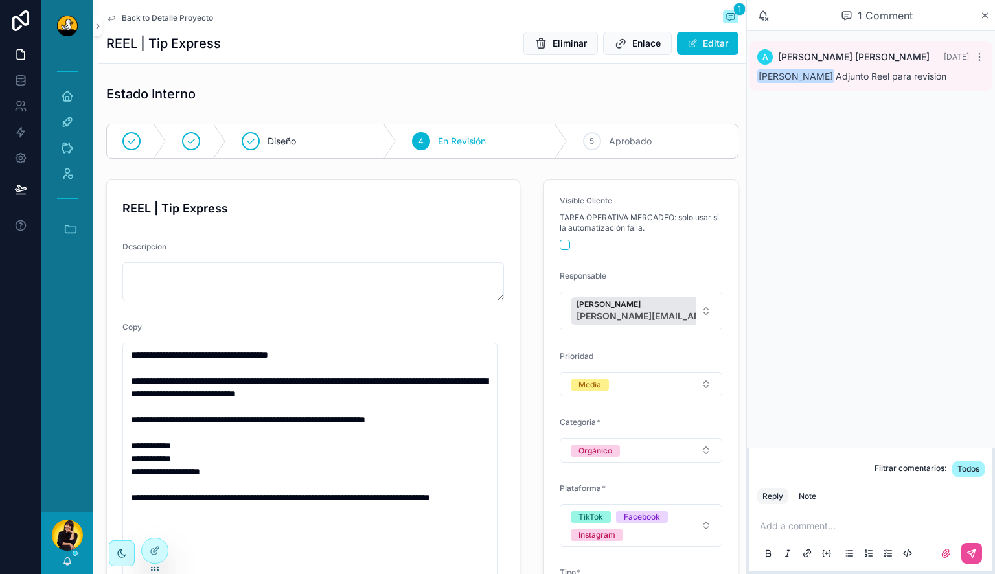
click at [826, 522] on p "scrollable content" at bounding box center [873, 526] width 227 height 13
click at [811, 493] on div "Note" at bounding box center [807, 496] width 17 height 10
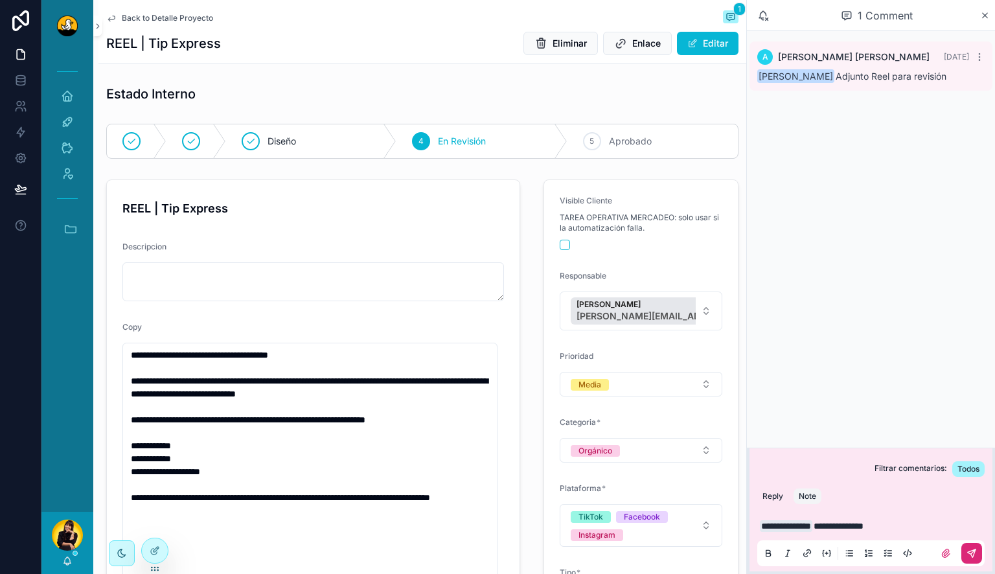
click at [974, 549] on icon "scrollable content" at bounding box center [972, 553] width 10 height 10
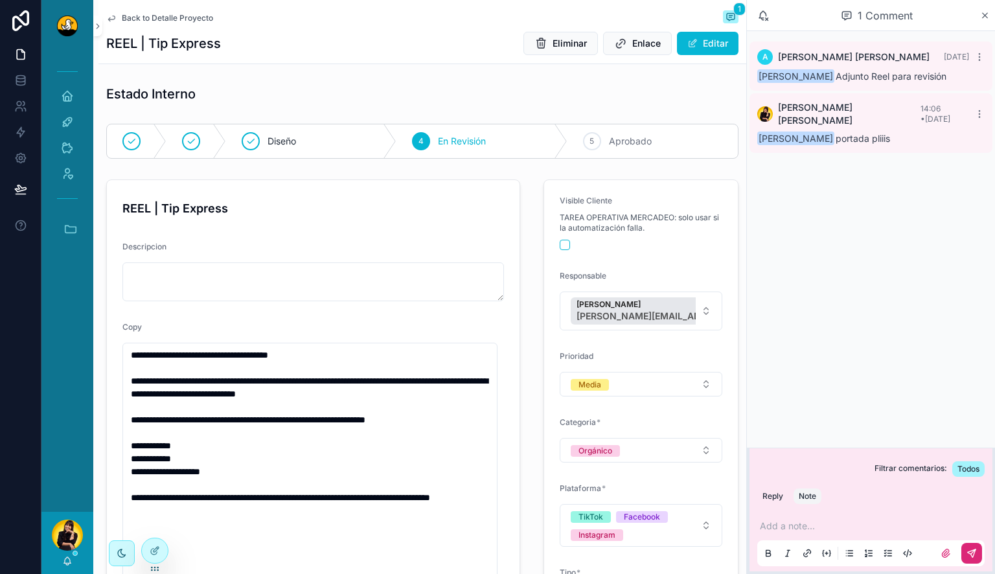
click at [164, 14] on span "Back to Detalle Proyecto" at bounding box center [167, 18] width 91 height 10
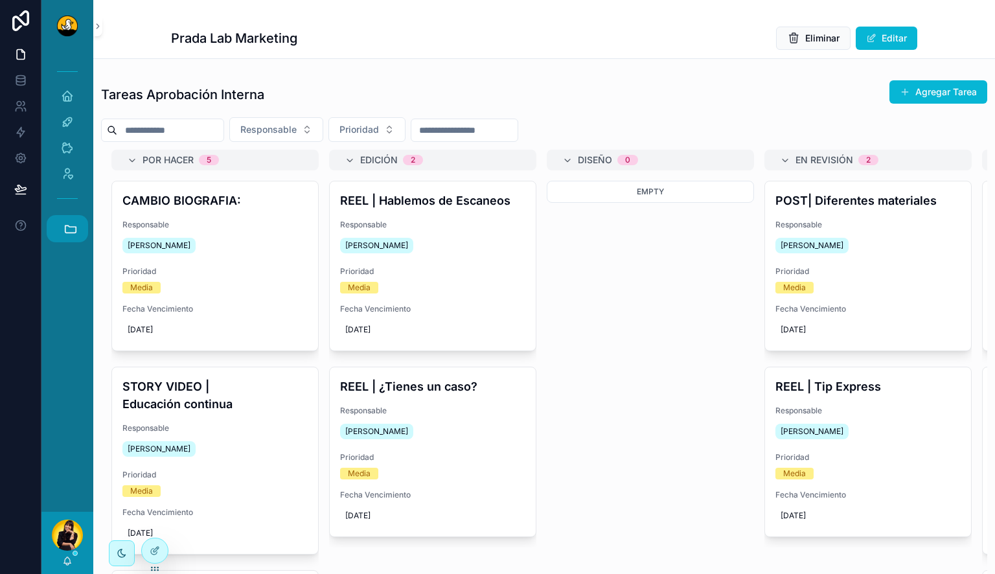
click at [68, 224] on icon "scrollable content" at bounding box center [71, 229] width 14 height 14
click at [62, 395] on link "PD Prada Dent" at bounding box center [70, 403] width 35 height 27
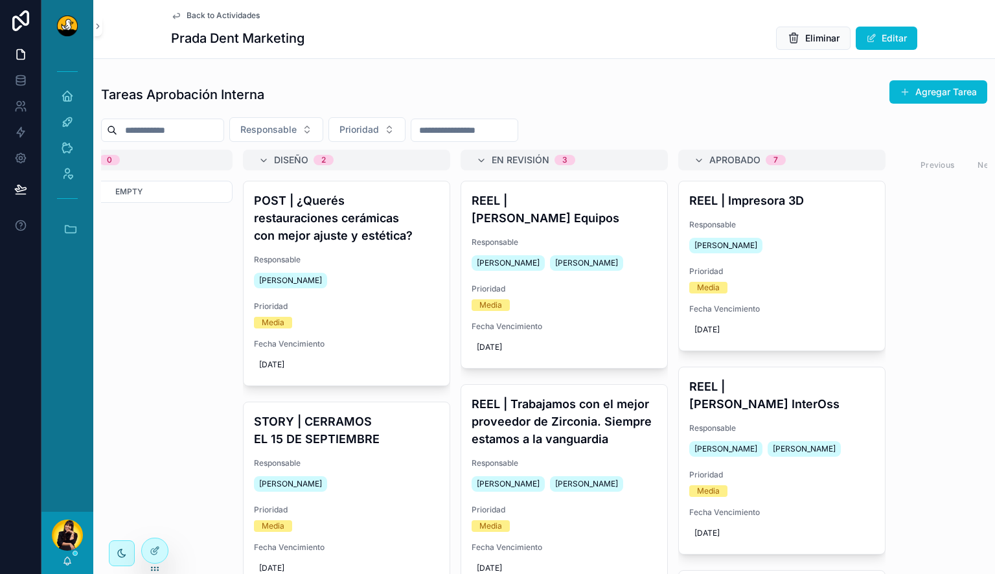
scroll to position [0, 357]
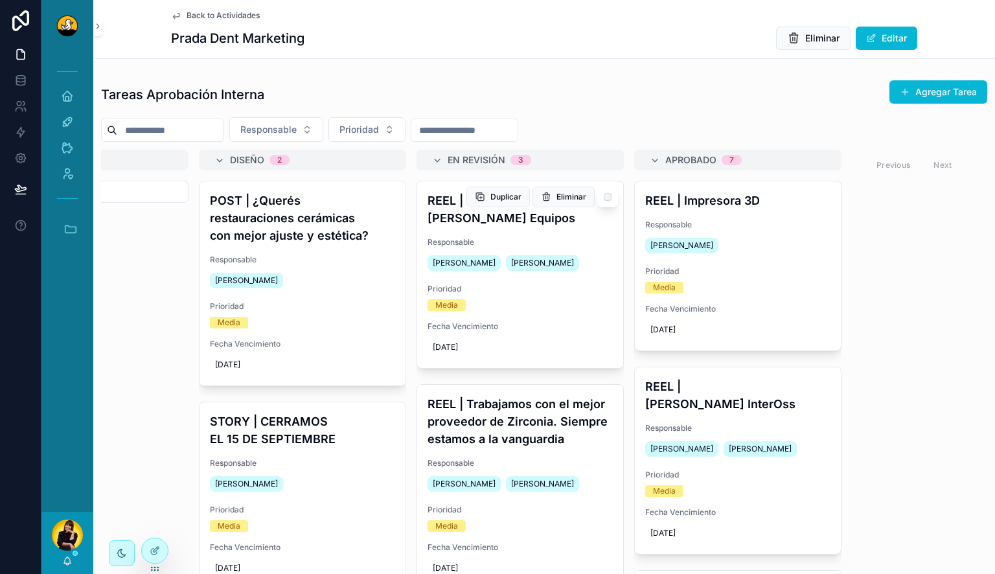
click at [481, 237] on span "Responsable" at bounding box center [520, 242] width 185 height 10
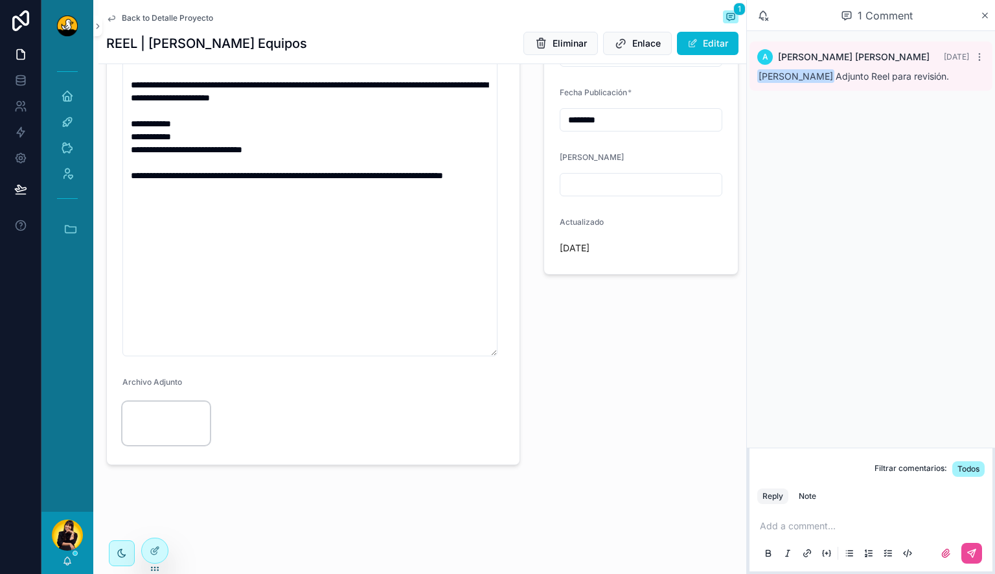
scroll to position [319, 0]
click at [157, 429] on video "scrollable content" at bounding box center [165, 424] width 87 height 44
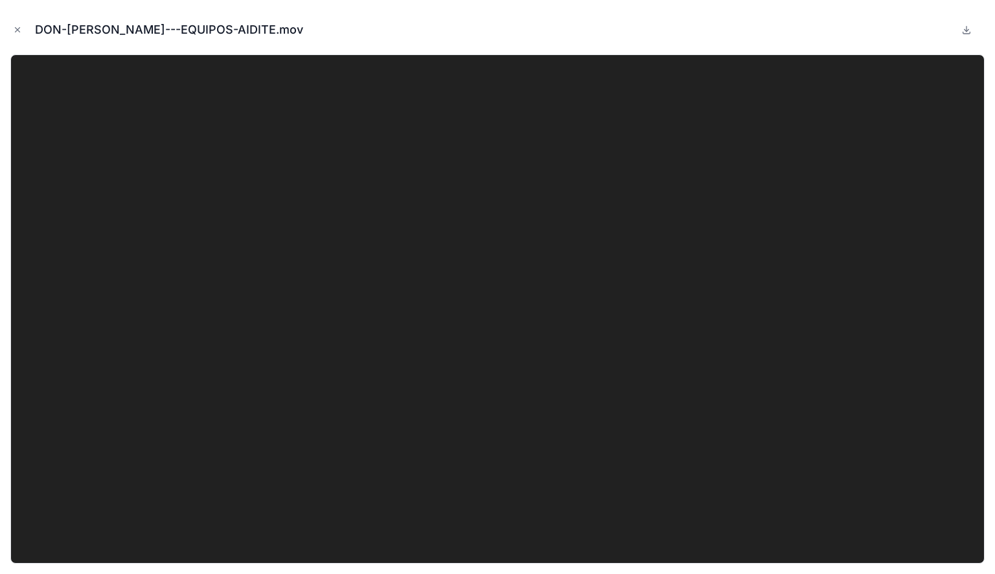
click at [581, 284] on video at bounding box center [497, 308] width 975 height 509
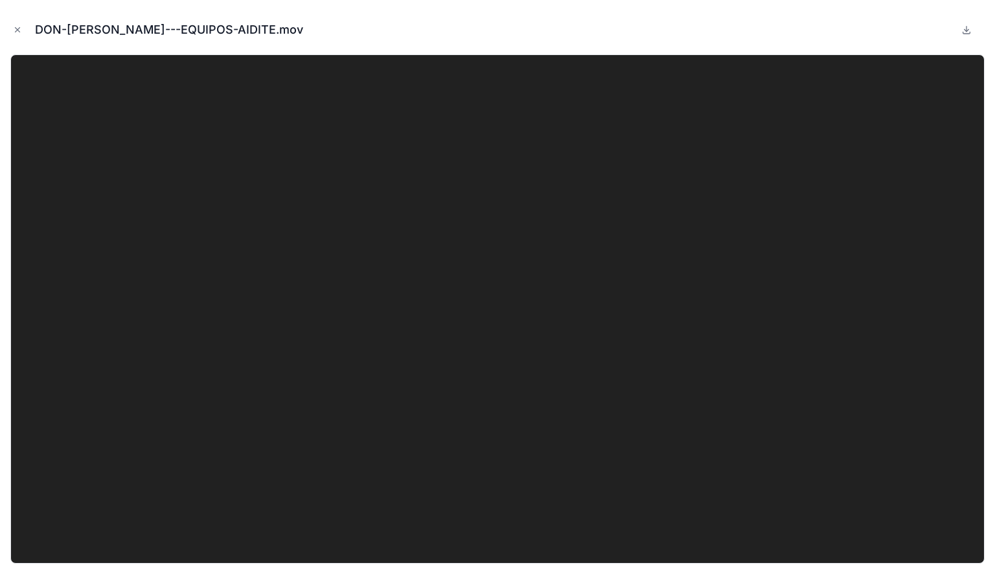
click at [581, 284] on video at bounding box center [497, 308] width 975 height 509
drag, startPoint x: 581, startPoint y: 284, endPoint x: 875, endPoint y: 93, distance: 350.5
click at [875, 93] on video at bounding box center [497, 308] width 975 height 509
click at [966, 32] on icon at bounding box center [967, 30] width 10 height 10
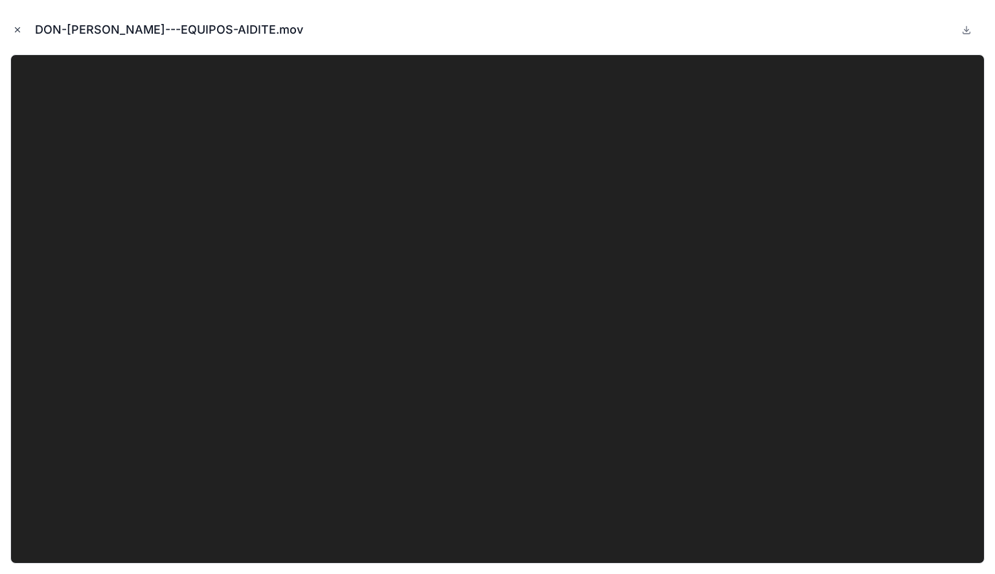
click at [17, 32] on icon "Close modal" at bounding box center [17, 29] width 9 height 9
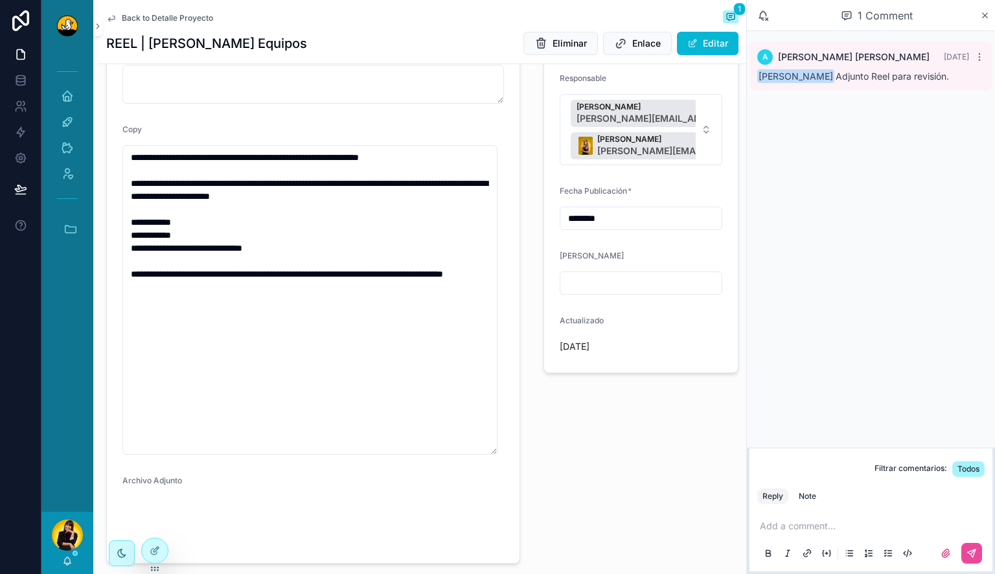
scroll to position [198, 0]
click at [866, 524] on p "scrollable content" at bounding box center [873, 526] width 227 height 13
click at [809, 493] on div "Note" at bounding box center [807, 496] width 17 height 10
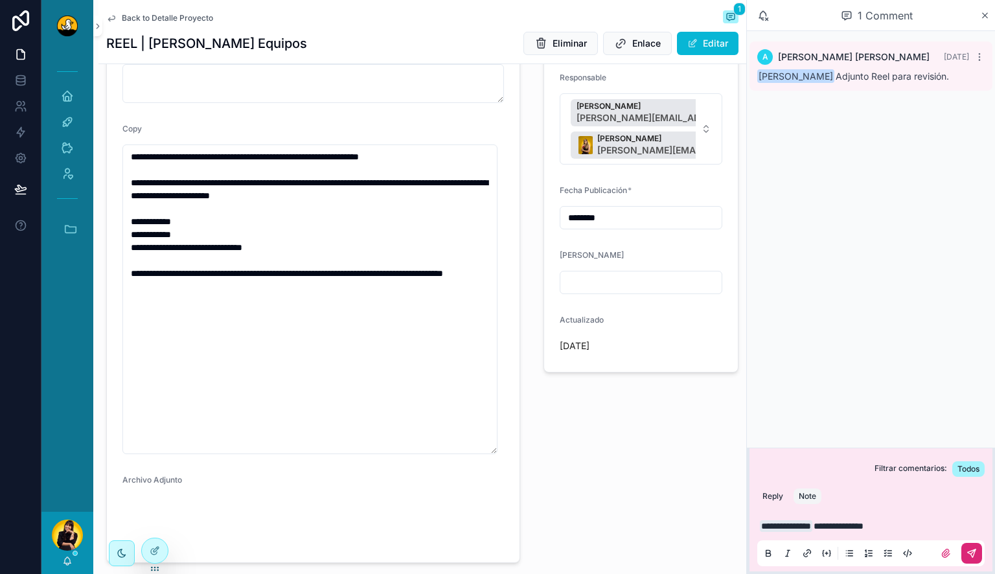
click at [969, 548] on icon "scrollable content" at bounding box center [972, 553] width 10 height 10
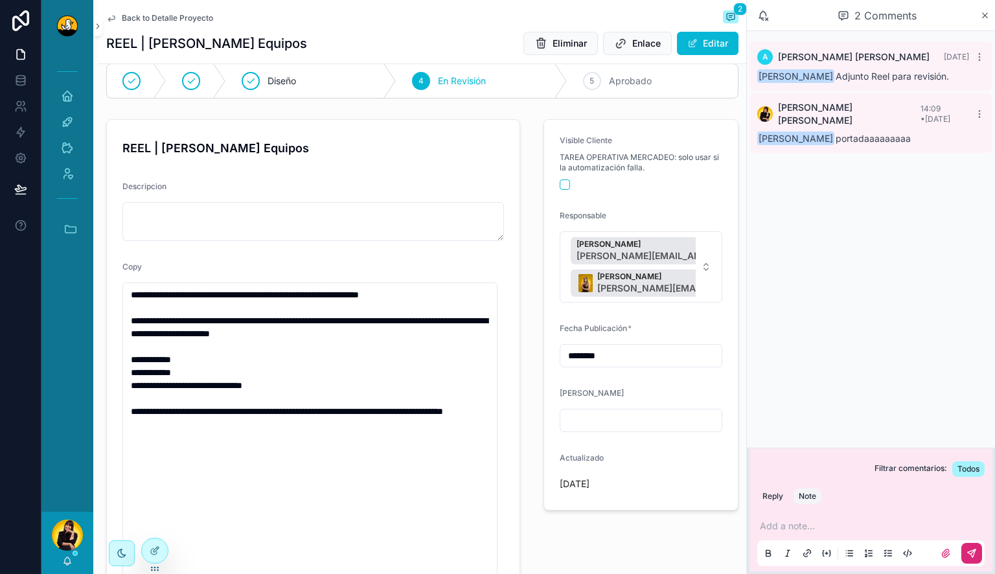
scroll to position [0, 0]
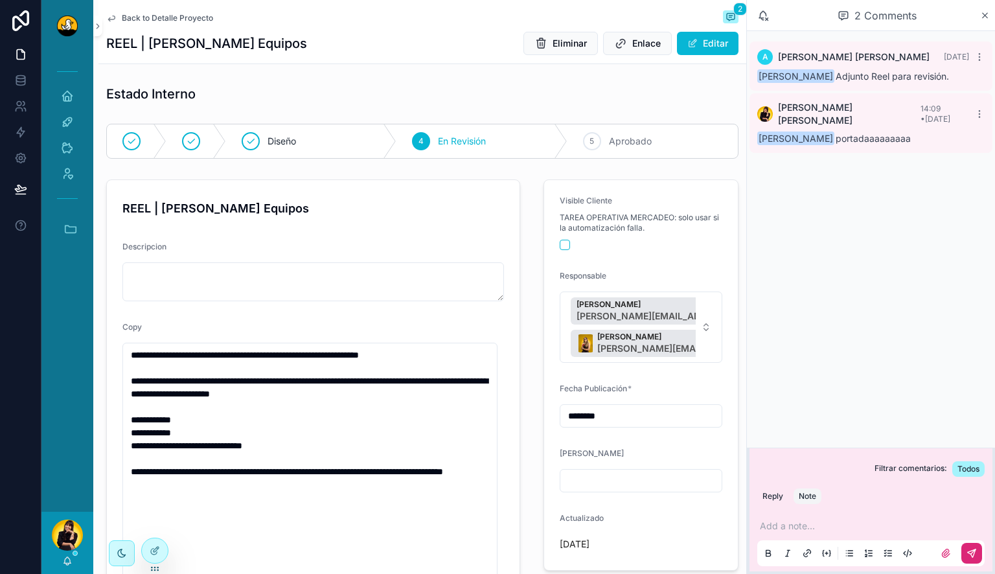
click at [143, 17] on span "Back to Detalle Proyecto" at bounding box center [167, 18] width 91 height 10
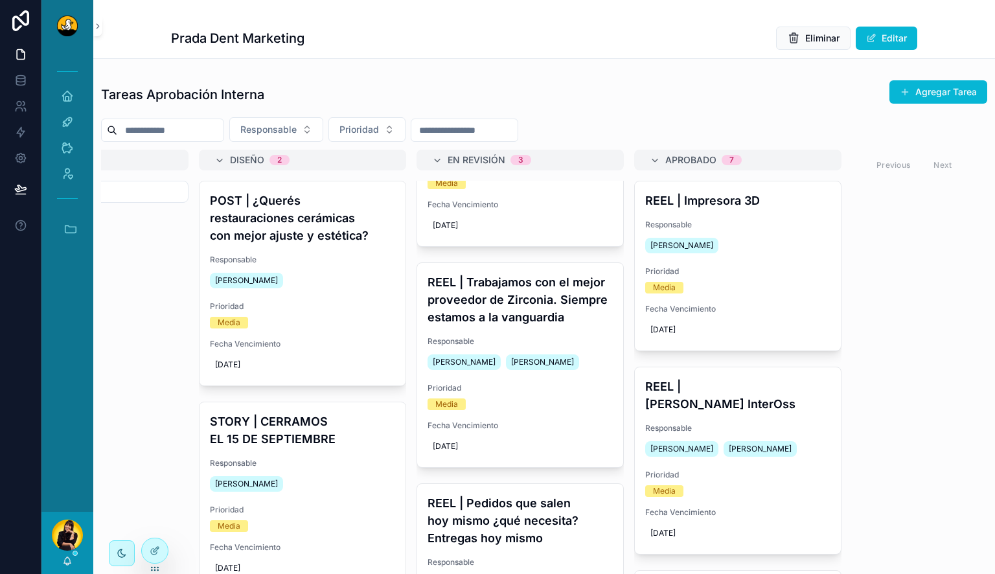
scroll to position [145, 0]
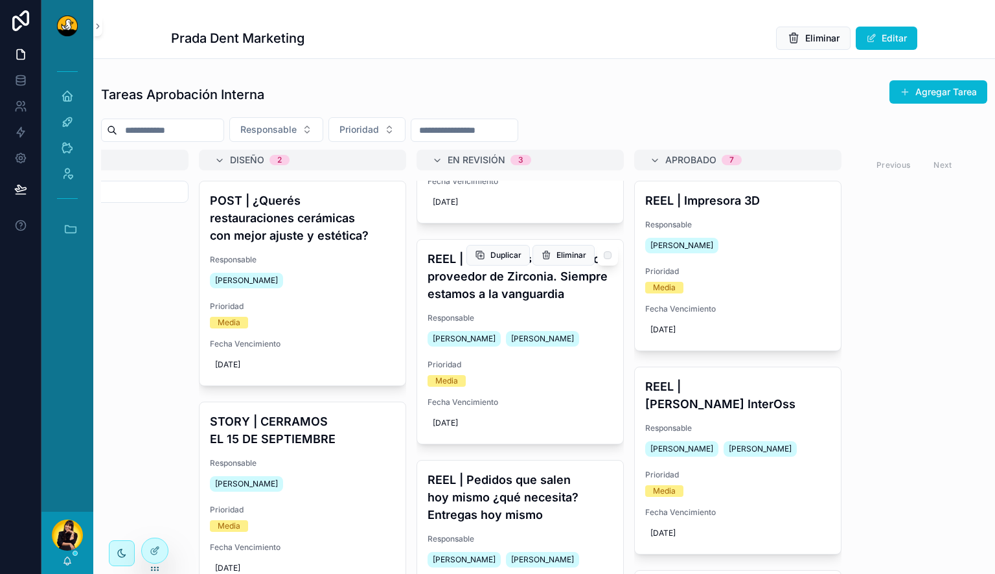
click at [534, 277] on h4 "REEL | Trabajamos con el mejor proveedor de Zirconia. Siempre estamos a la vang…" at bounding box center [520, 276] width 185 height 52
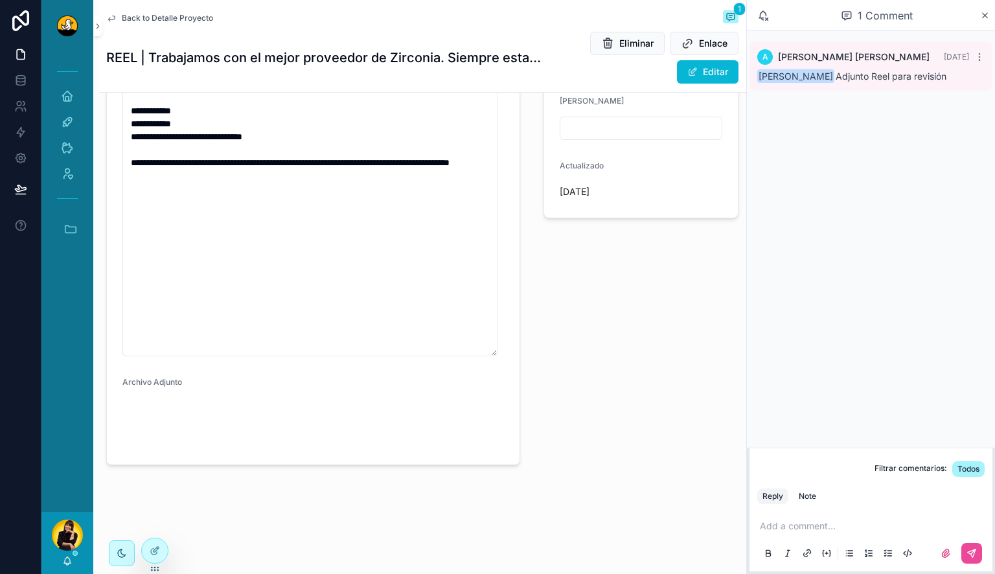
scroll to position [430, 0]
click at [148, 402] on video "scrollable content" at bounding box center [165, 424] width 87 height 44
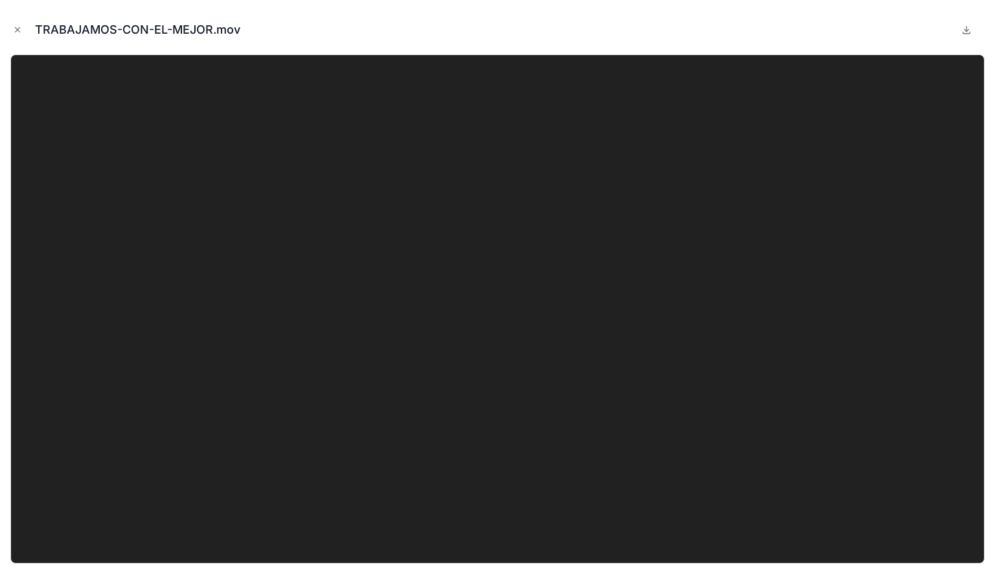
click at [266, 230] on video at bounding box center [497, 308] width 975 height 509
click at [973, 22] on button at bounding box center [967, 30] width 16 height 16
click at [17, 25] on icon "Close modal" at bounding box center [17, 29] width 9 height 9
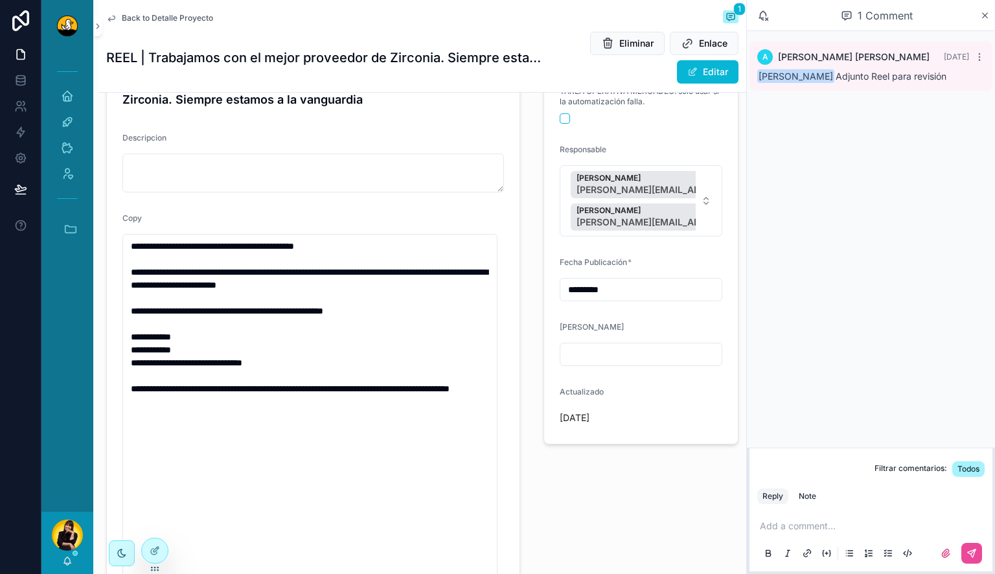
scroll to position [152, 0]
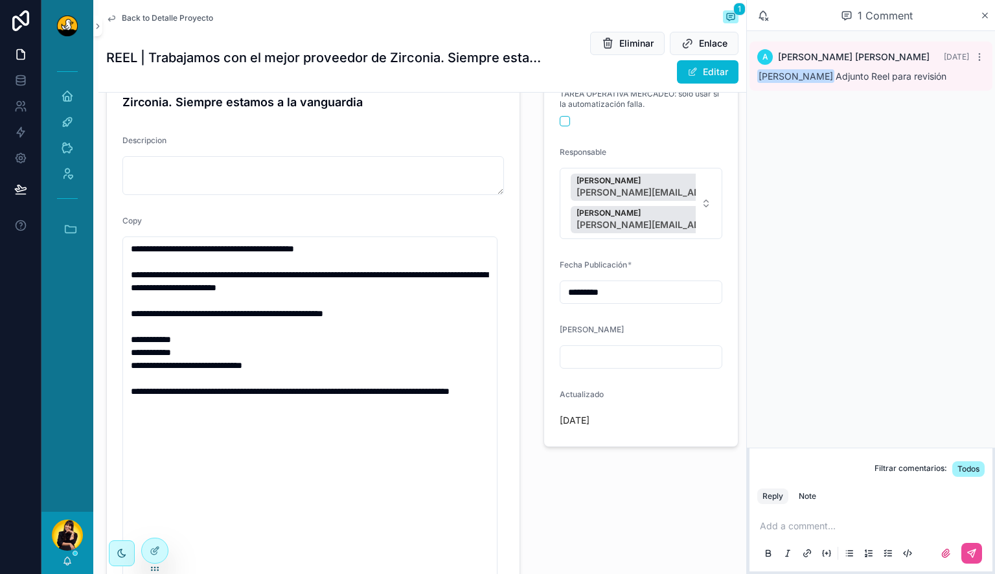
click at [828, 524] on p "scrollable content" at bounding box center [873, 526] width 227 height 13
click at [803, 497] on div "Note" at bounding box center [807, 496] width 17 height 10
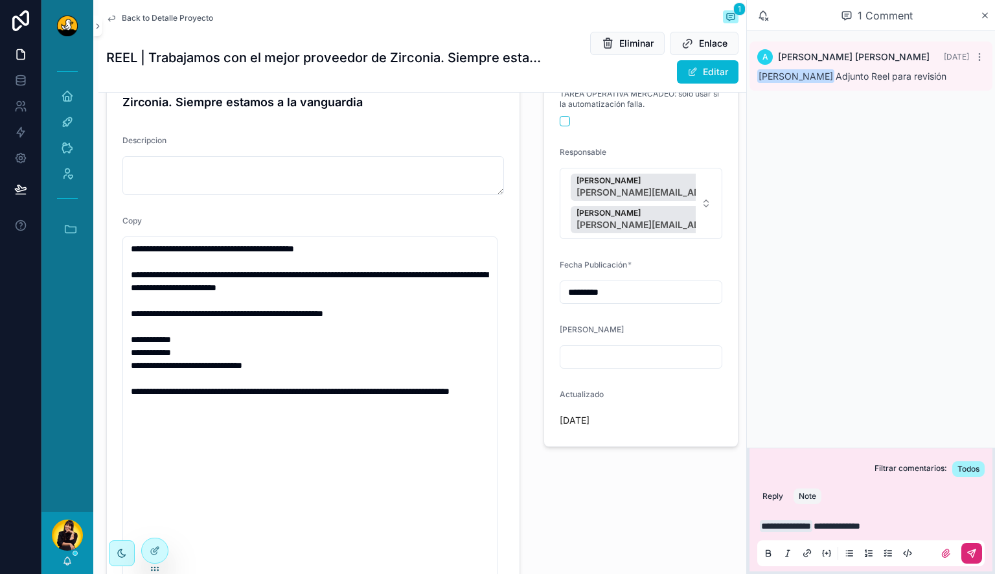
click at [970, 548] on icon "scrollable content" at bounding box center [972, 553] width 10 height 10
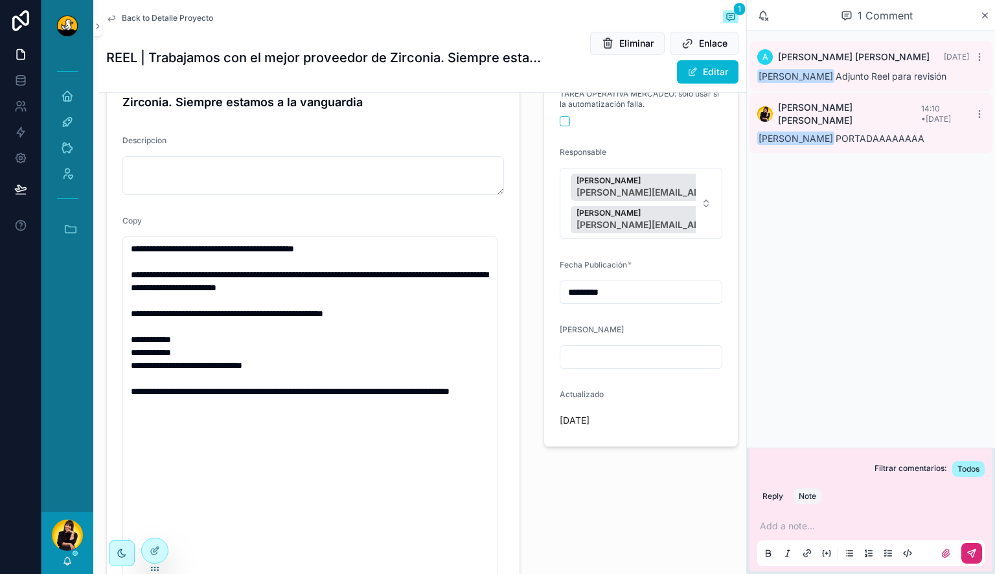
scroll to position [0, 0]
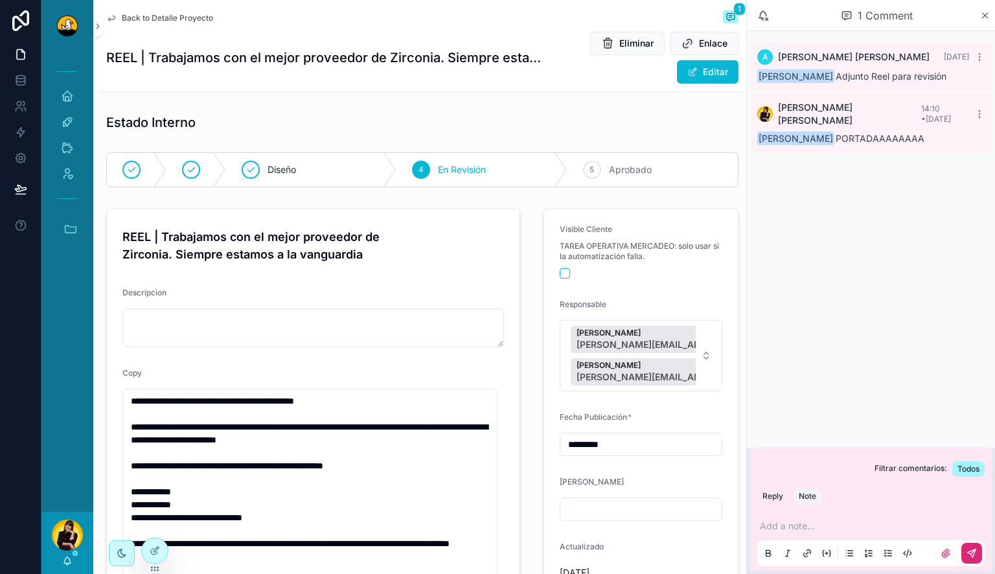
click at [152, 12] on div "Back to Detalle Proyecto 1" at bounding box center [422, 18] width 632 height 16
click at [154, 17] on span "Back to Detalle Proyecto" at bounding box center [167, 18] width 91 height 10
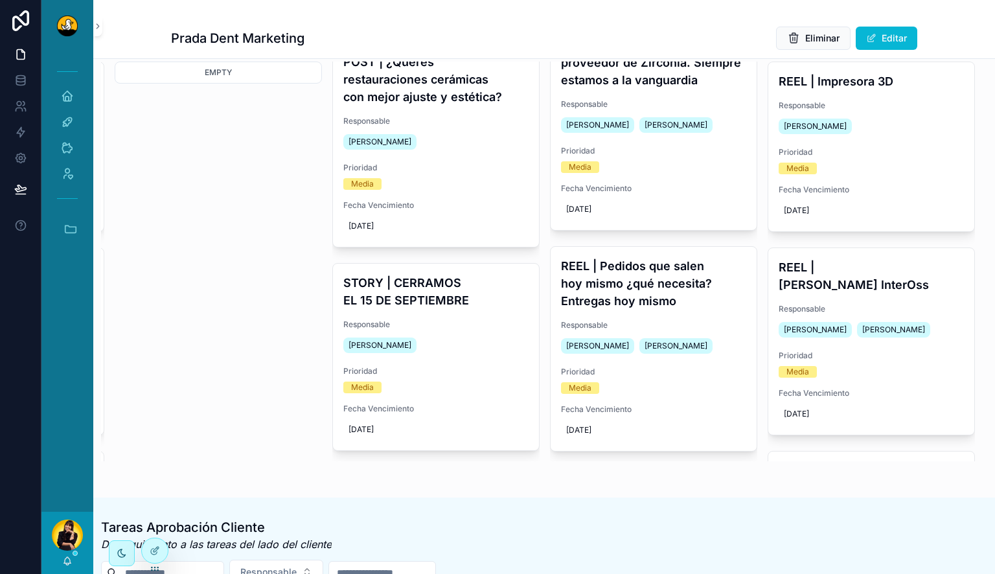
scroll to position [121, 0]
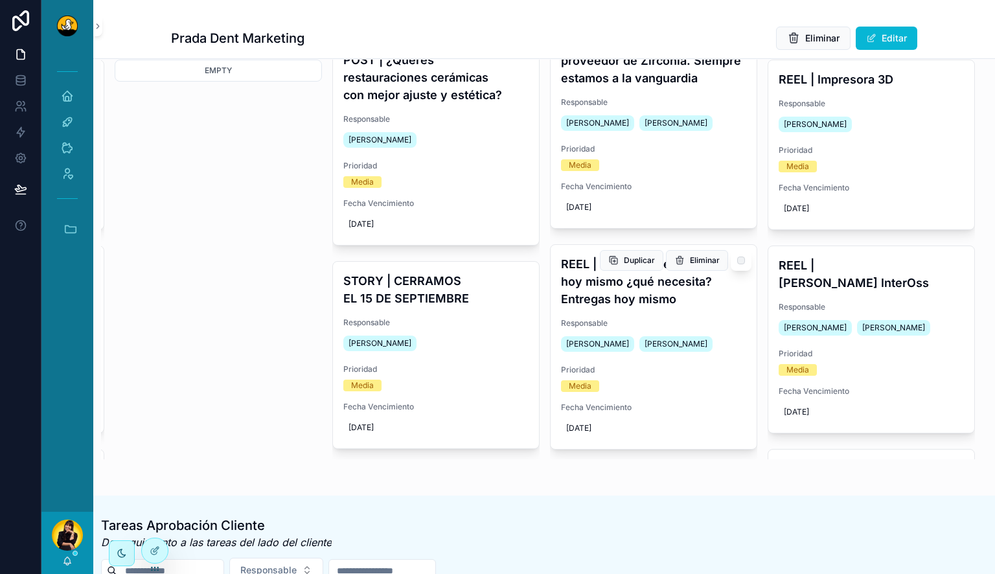
click at [646, 289] on h4 "REEL | Pedidos que salen hoy mismo ¿qué necesita? Entregas hoy mismo" at bounding box center [653, 281] width 185 height 52
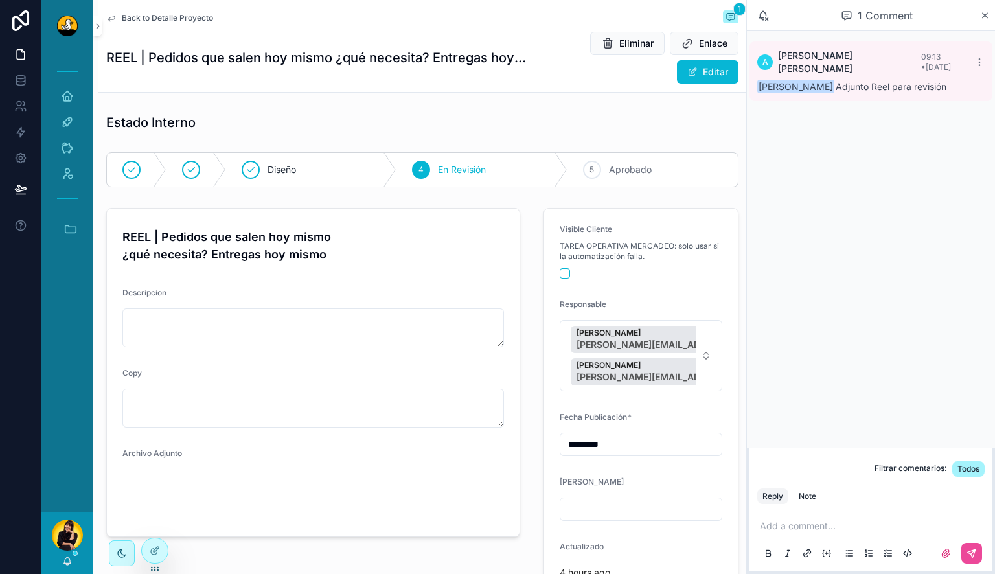
scroll to position [133, 0]
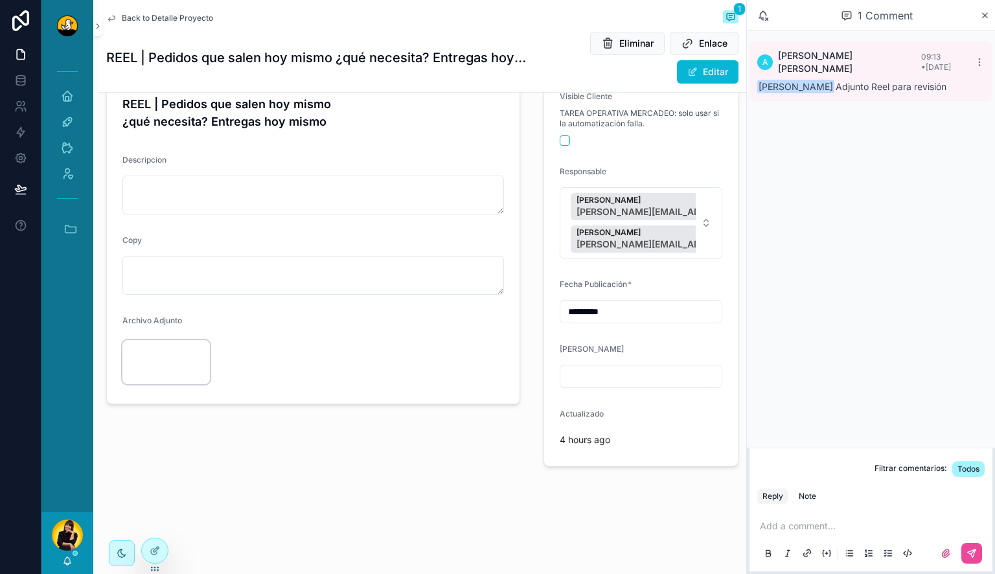
click at [161, 383] on video "scrollable content" at bounding box center [165, 362] width 87 height 44
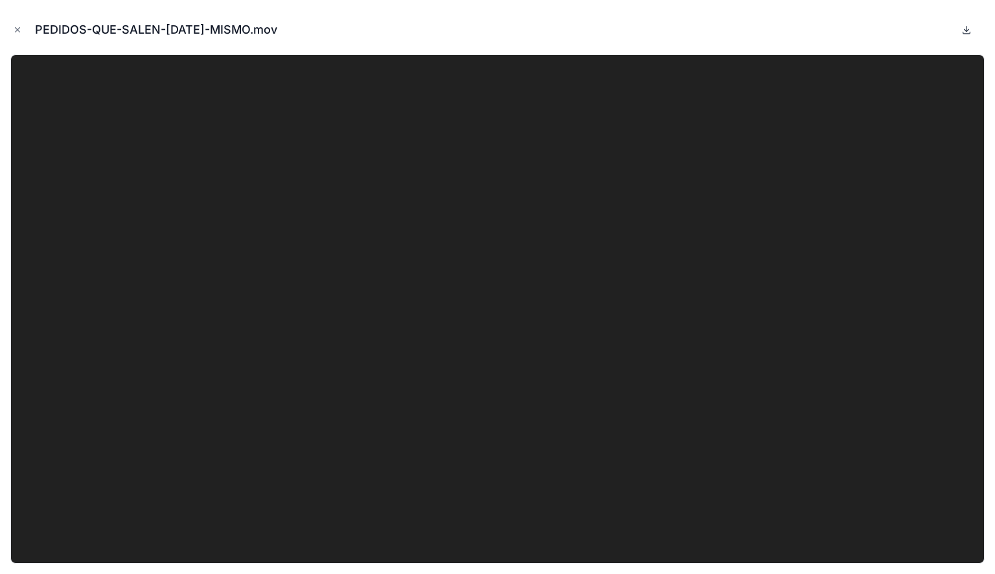
click at [969, 26] on icon at bounding box center [967, 30] width 10 height 10
click at [19, 29] on icon "Close modal" at bounding box center [17, 29] width 9 height 9
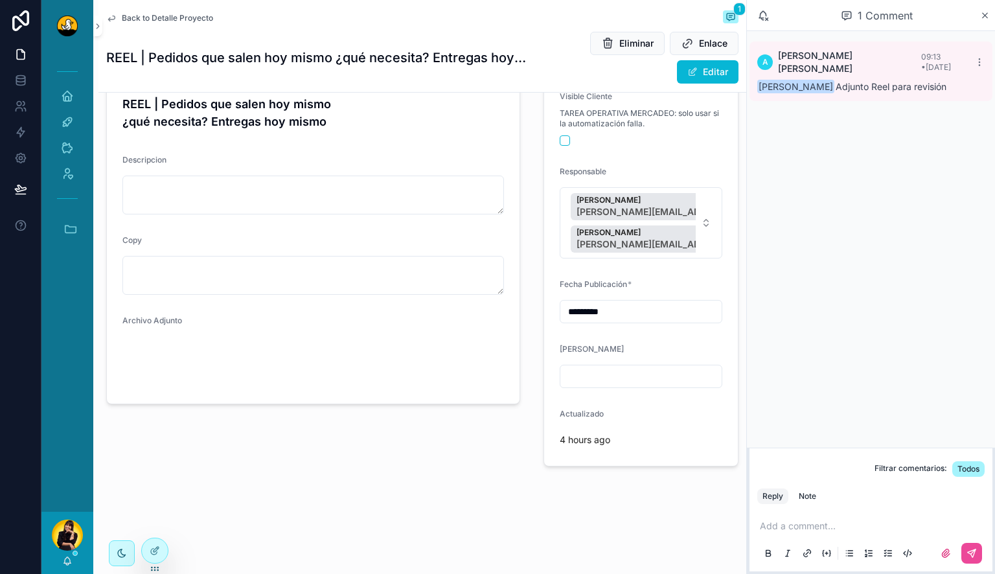
click at [789, 531] on p "scrollable content" at bounding box center [873, 526] width 227 height 13
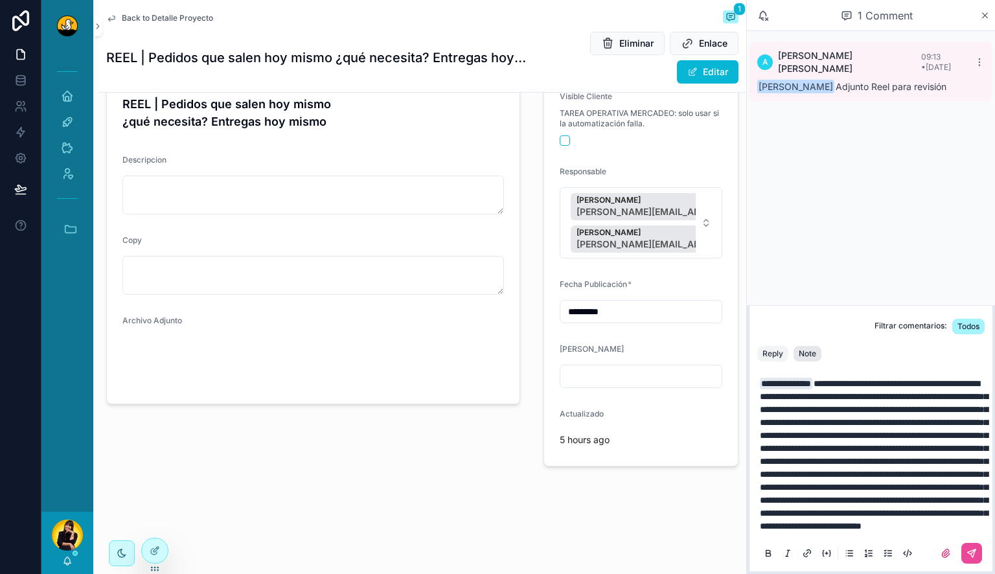
click at [802, 349] on div "Note" at bounding box center [807, 354] width 17 height 10
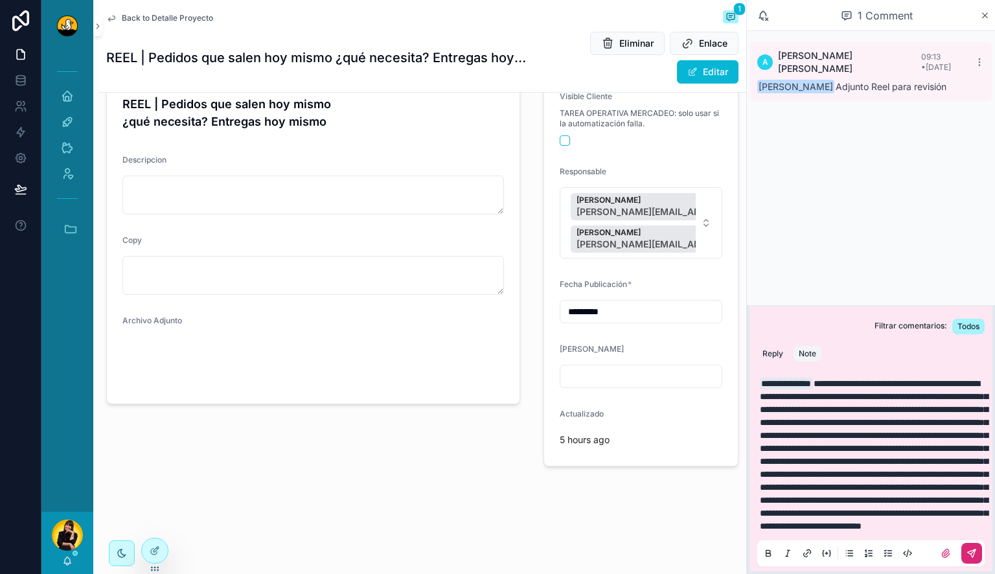
click at [971, 548] on icon "scrollable content" at bounding box center [972, 553] width 10 height 10
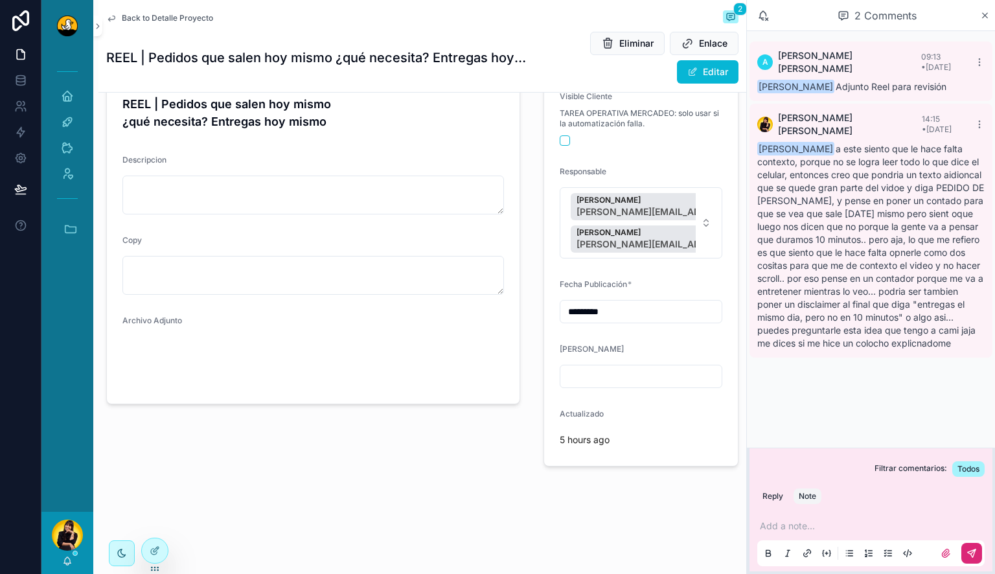
click at [139, 16] on span "Back to Detalle Proyecto" at bounding box center [167, 18] width 91 height 10
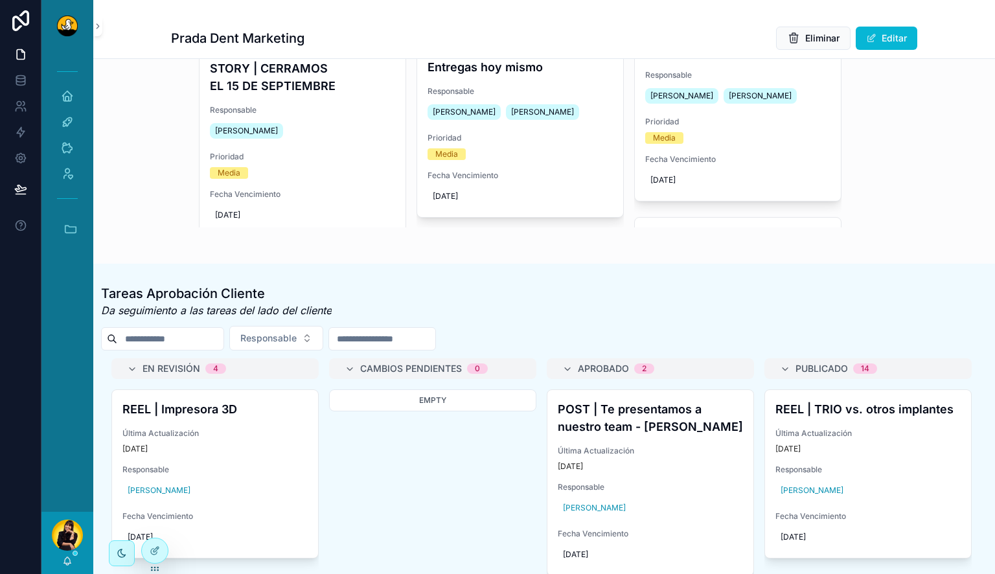
scroll to position [352, 0]
click at [73, 229] on icon "scrollable content" at bounding box center [71, 229] width 14 height 14
click at [69, 419] on span "DD" at bounding box center [67, 416] width 14 height 14
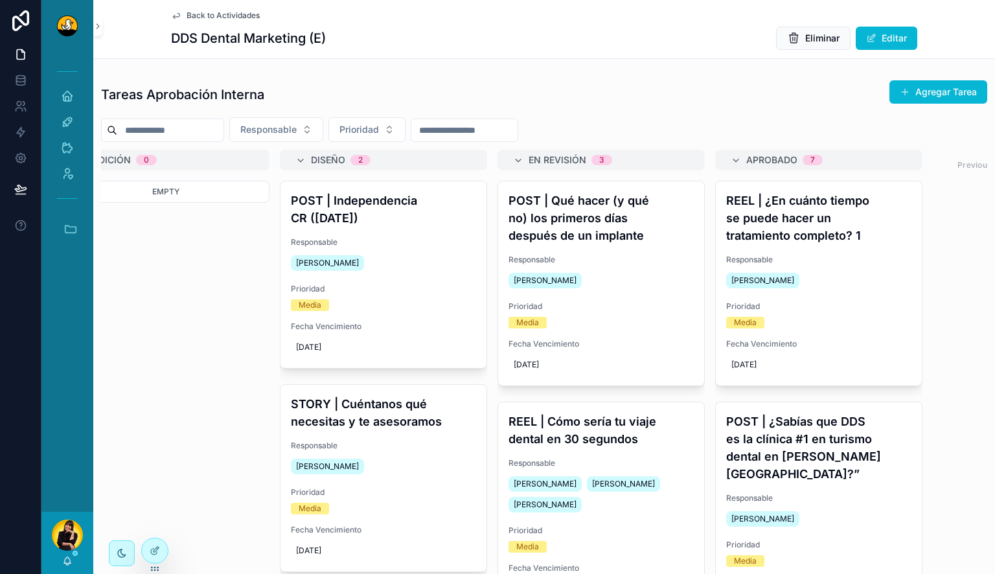
scroll to position [0, 273]
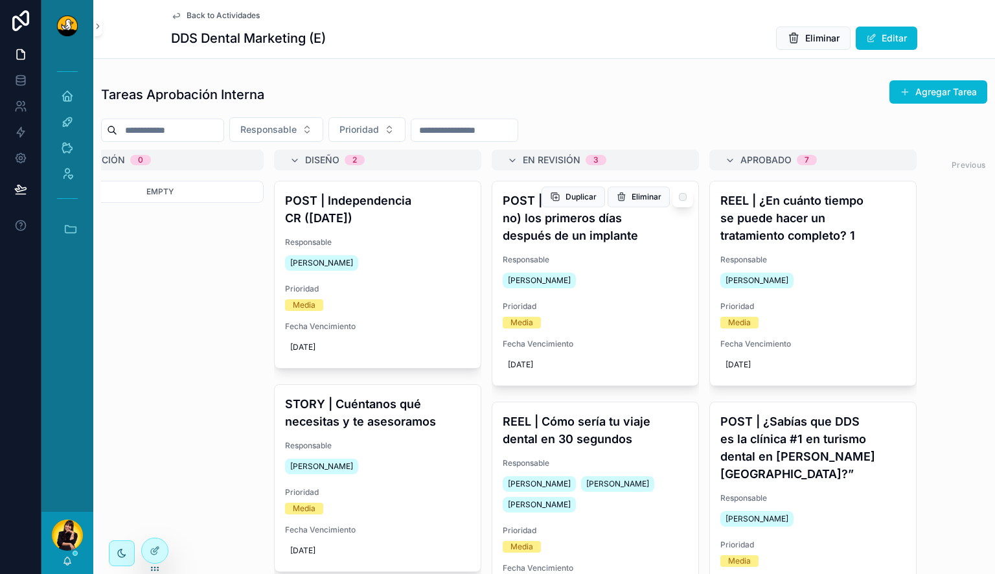
click at [580, 224] on h4 "POST | Qué hacer (y qué no) los primeros días después de un implante" at bounding box center [595, 218] width 185 height 52
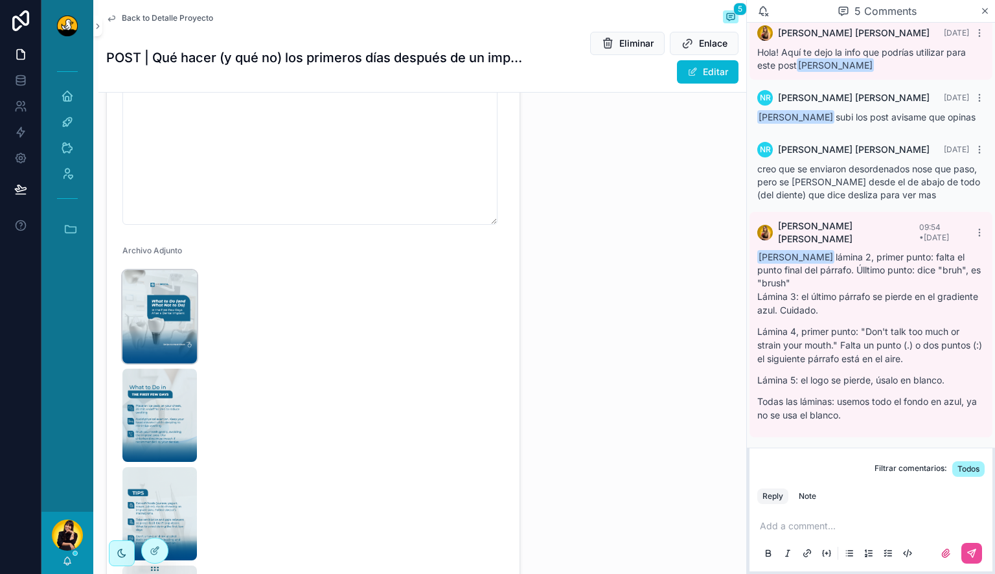
scroll to position [513, 0]
click at [169, 308] on img "scrollable content" at bounding box center [159, 316] width 75 height 93
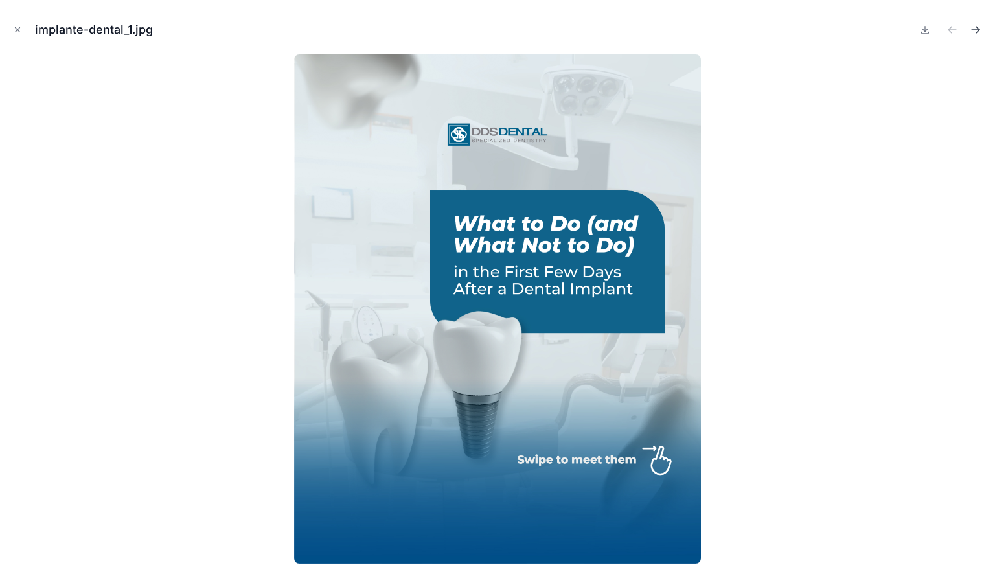
click at [973, 28] on icon "Next file" at bounding box center [975, 29] width 13 height 13
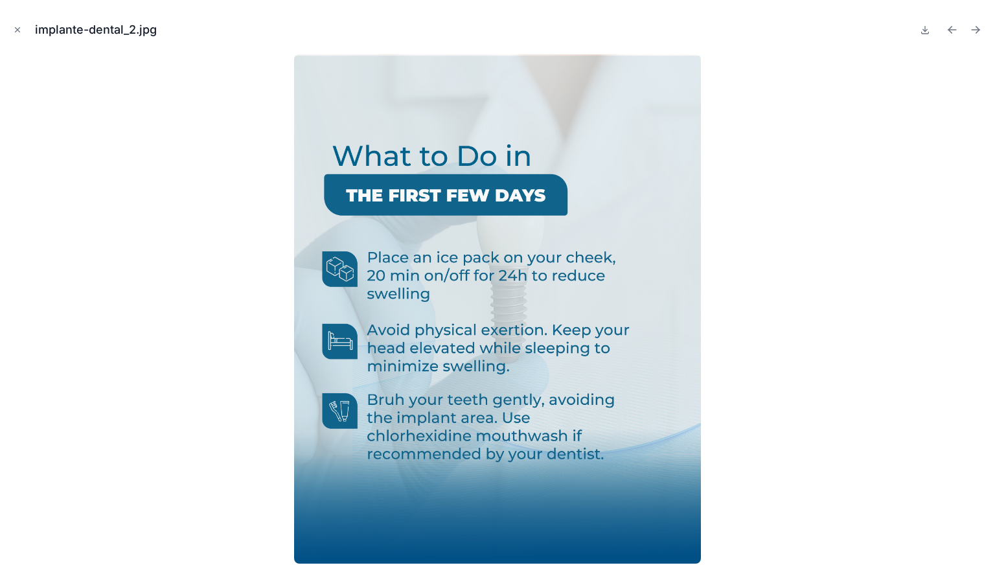
click at [973, 28] on icon "Next file" at bounding box center [975, 29] width 13 height 13
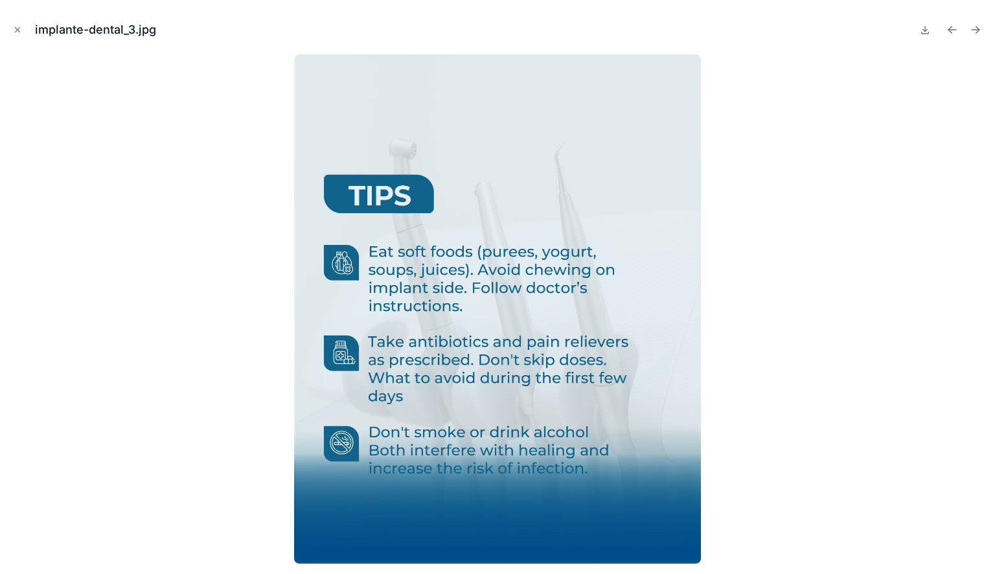
click at [973, 28] on icon "Next file" at bounding box center [975, 29] width 13 height 13
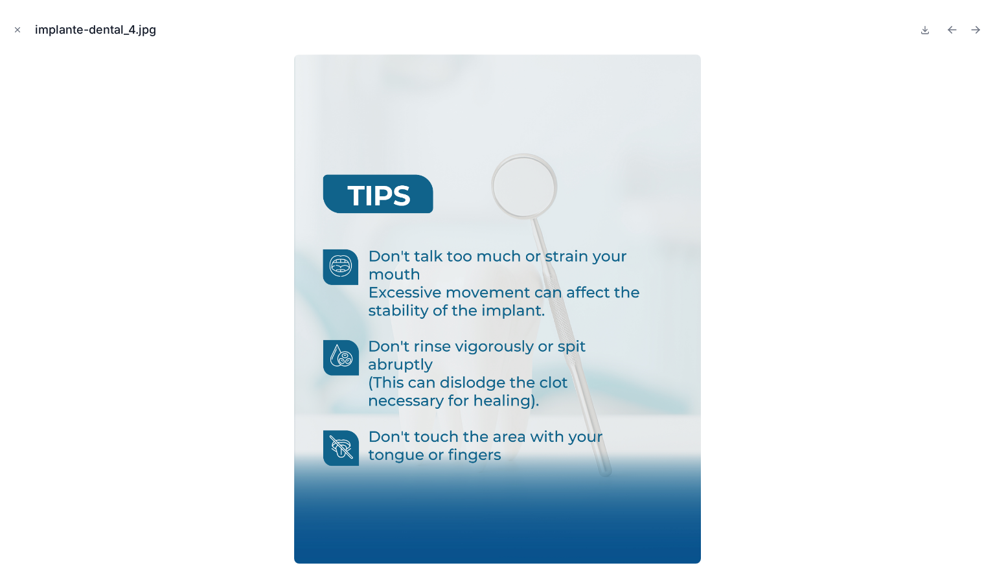
click at [973, 28] on icon "Next file" at bounding box center [975, 29] width 13 height 13
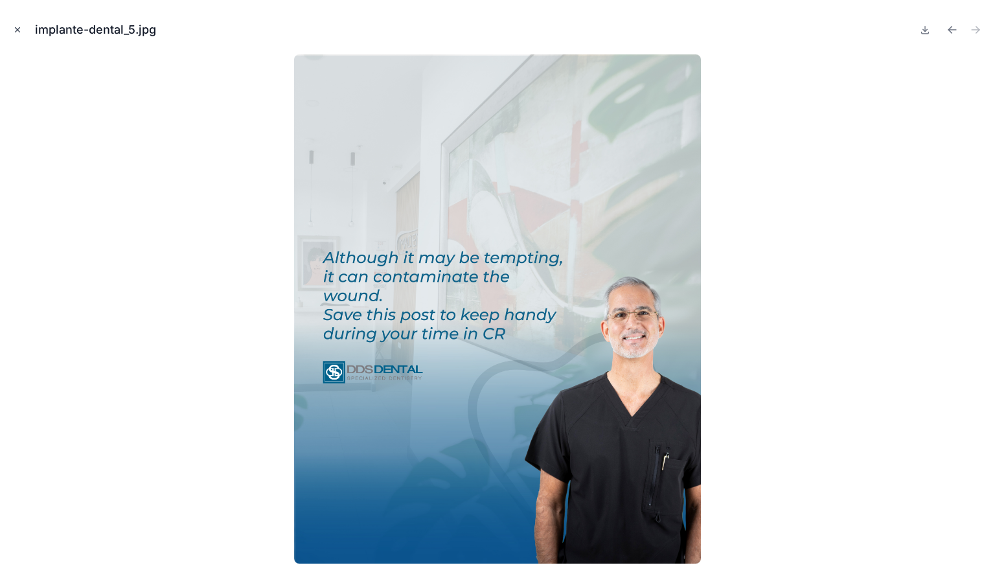
click at [15, 29] on icon "Close modal" at bounding box center [17, 29] width 9 height 9
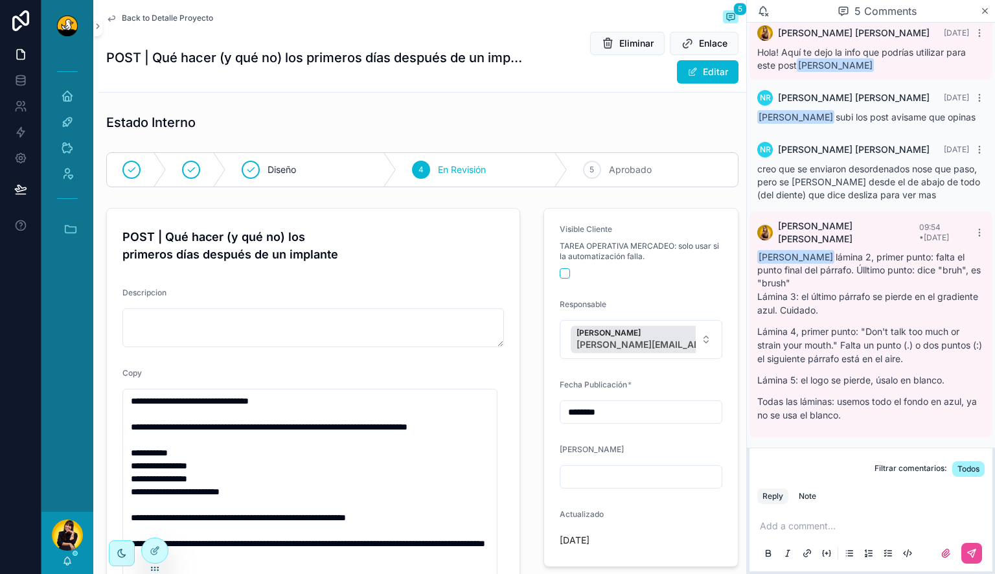
click at [154, 17] on span "Back to Detalle Proyecto" at bounding box center [167, 18] width 91 height 10
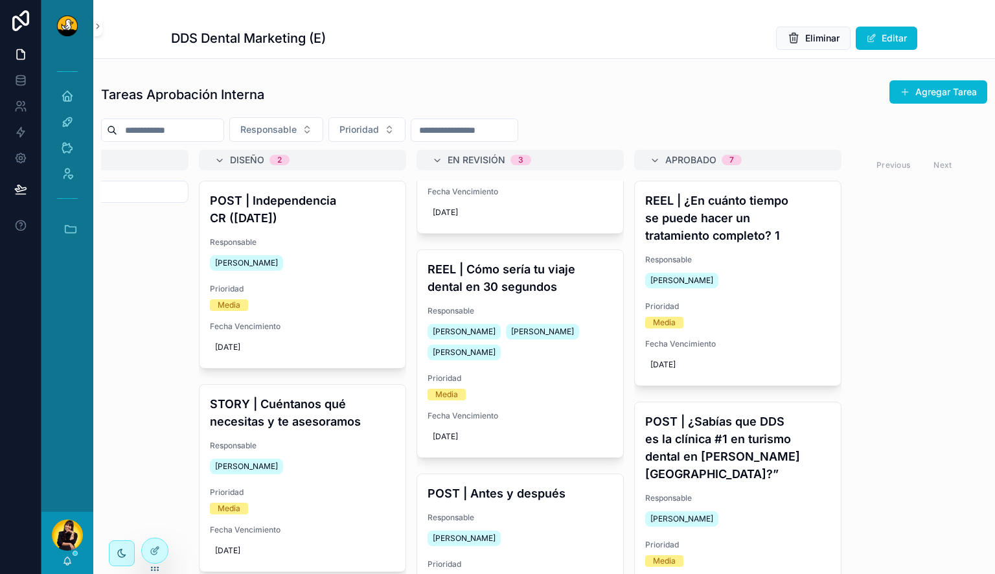
scroll to position [154, 0]
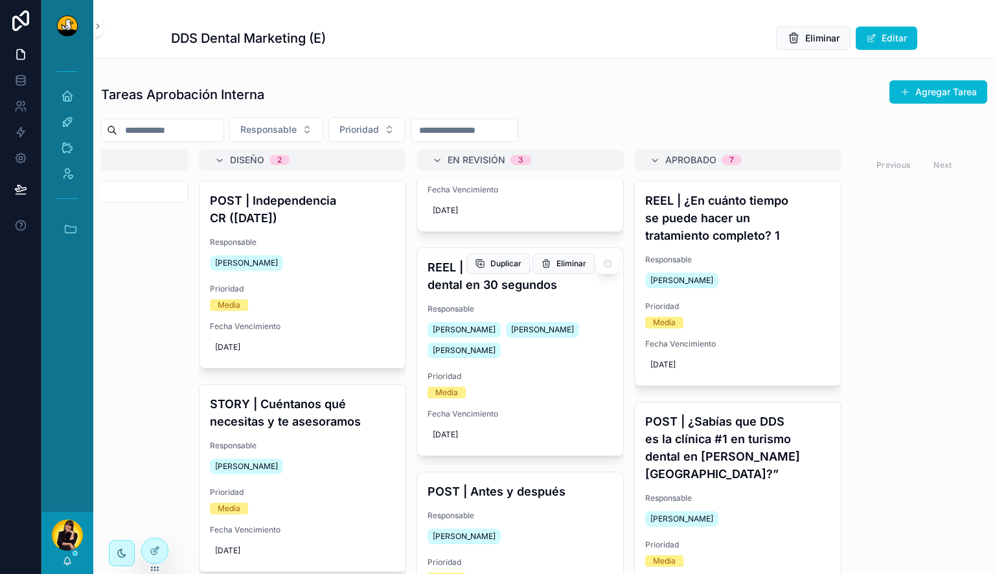
click at [535, 288] on h4 "REEL | Cómo sería tu viaje dental en 30 segundos" at bounding box center [520, 276] width 185 height 35
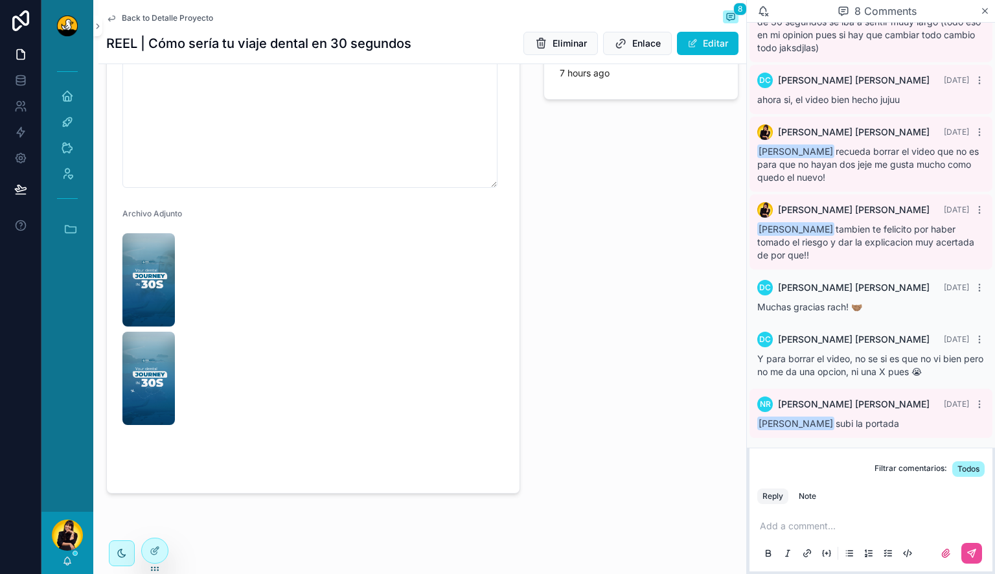
scroll to position [505, 0]
click at [150, 376] on img "scrollable content" at bounding box center [148, 376] width 52 height 93
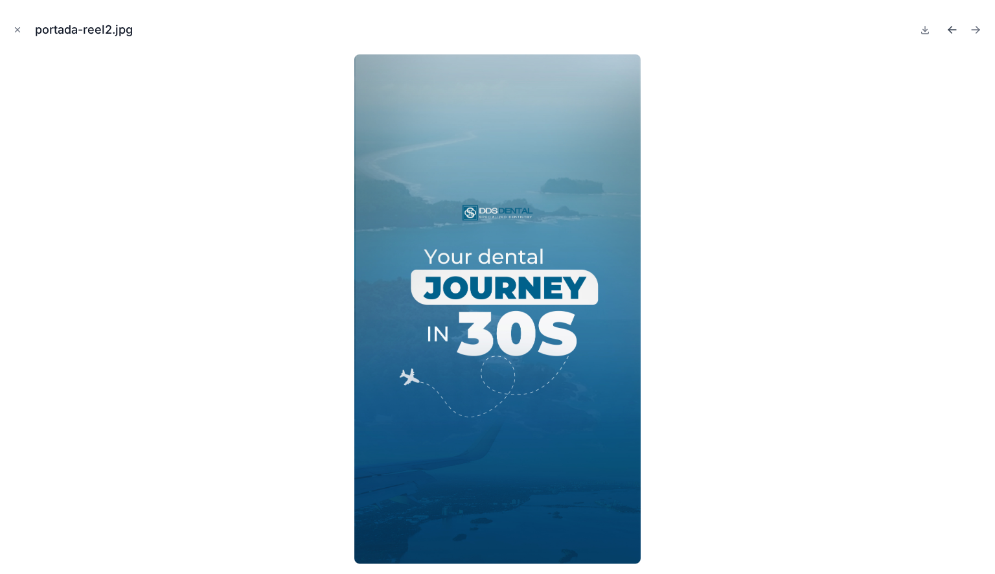
click at [956, 29] on icon "Previous file" at bounding box center [952, 29] width 13 height 13
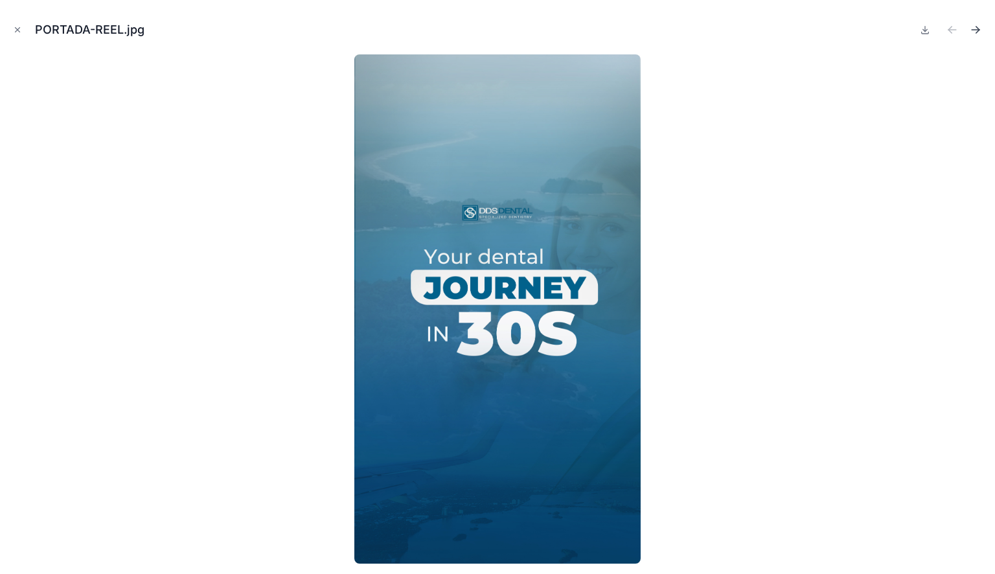
click at [977, 27] on icon "Next file" at bounding box center [977, 28] width 3 height 3
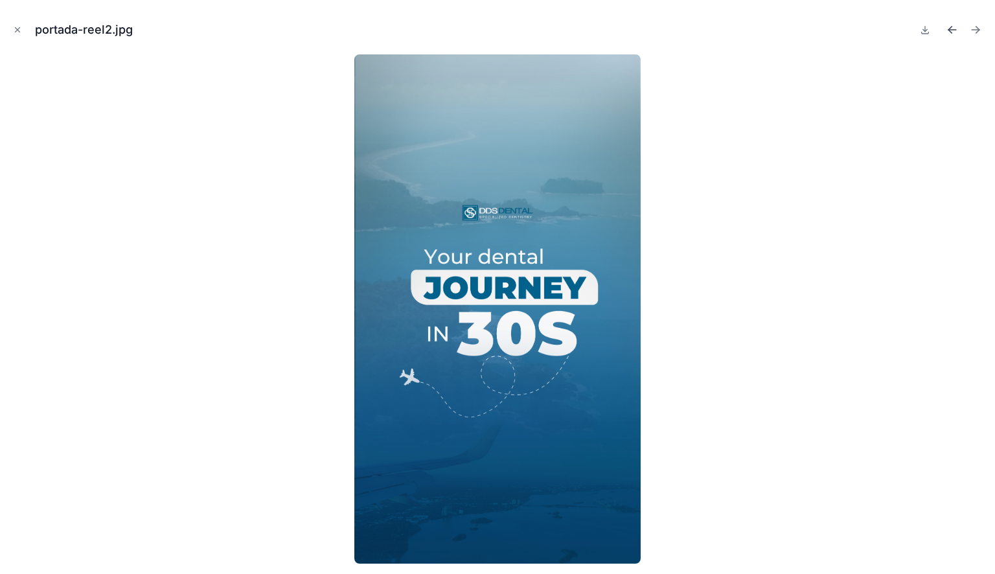
click at [956, 27] on icon "Previous file" at bounding box center [952, 29] width 13 height 13
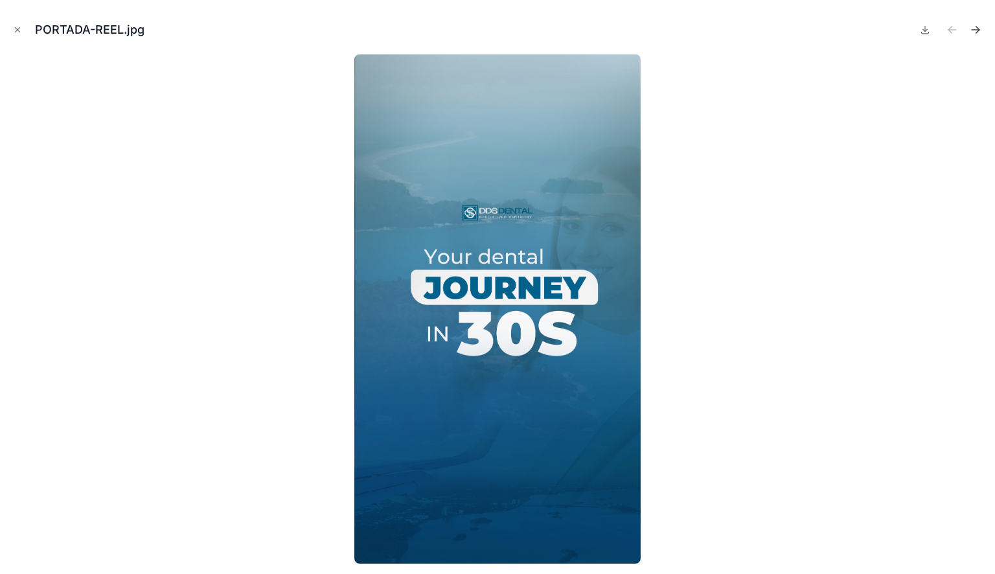
click at [976, 32] on icon "Next file" at bounding box center [977, 31] width 3 height 3
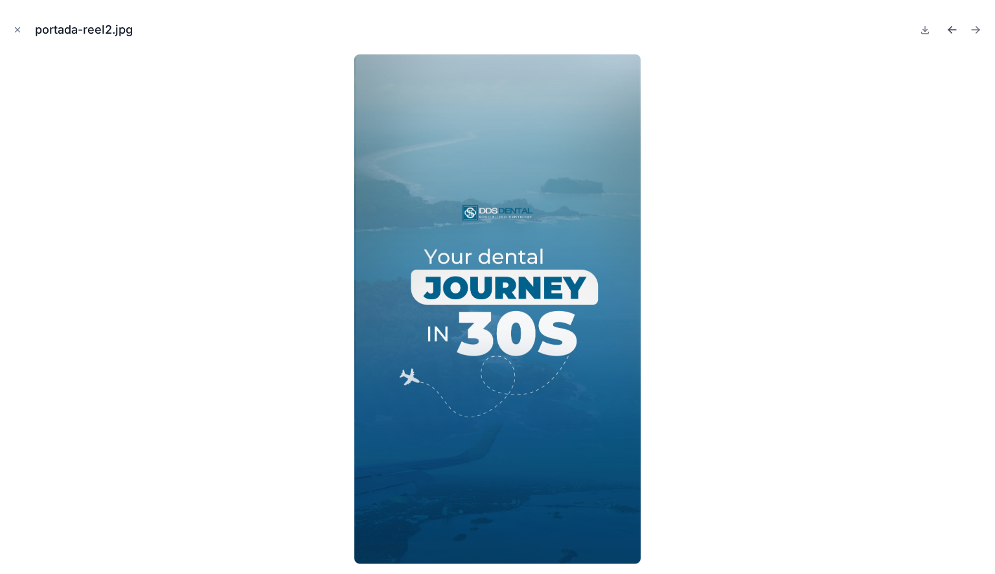
click at [954, 31] on icon "Previous file" at bounding box center [952, 29] width 13 height 13
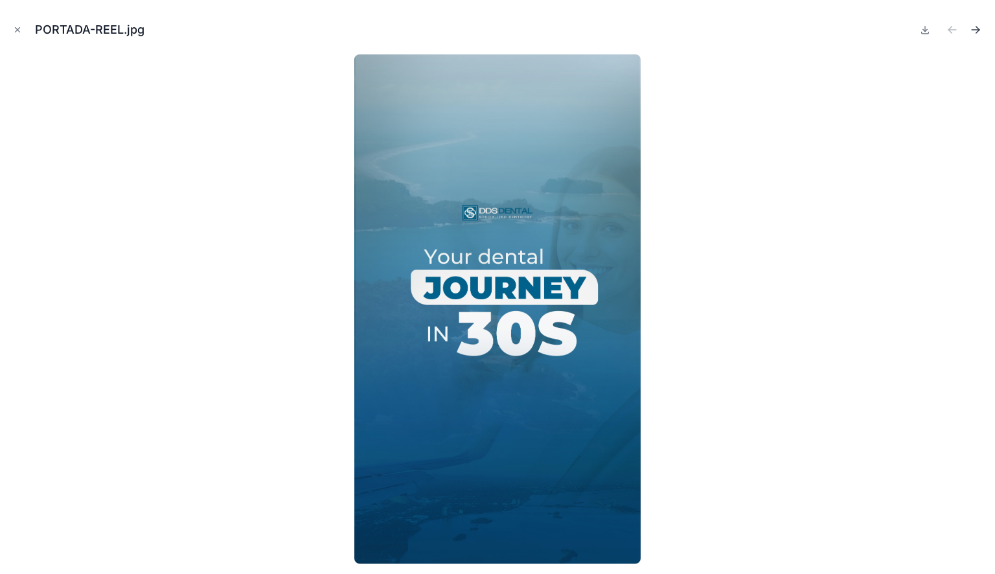
click at [978, 31] on icon "Next file" at bounding box center [977, 31] width 3 height 3
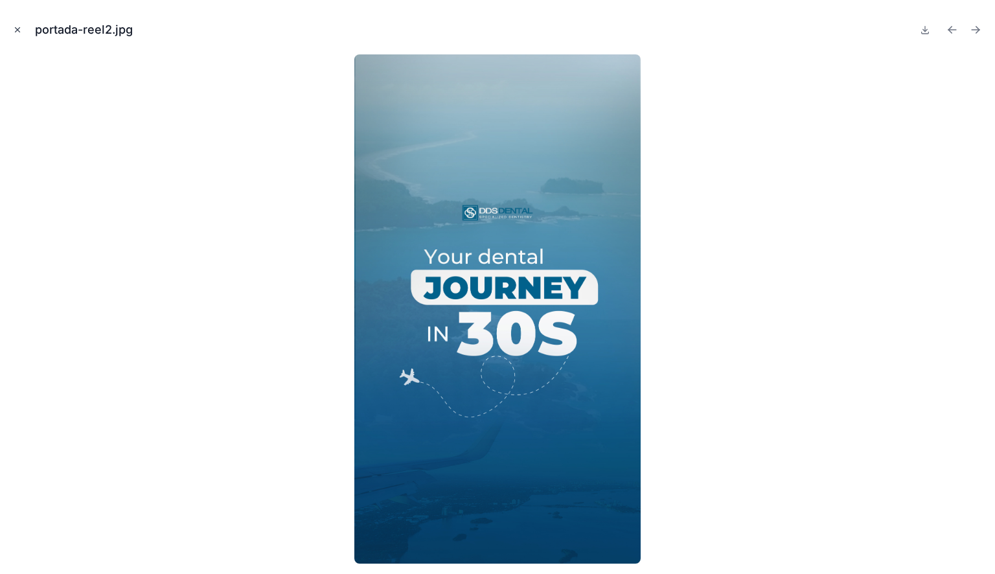
click at [18, 29] on icon "Close modal" at bounding box center [18, 30] width 5 height 5
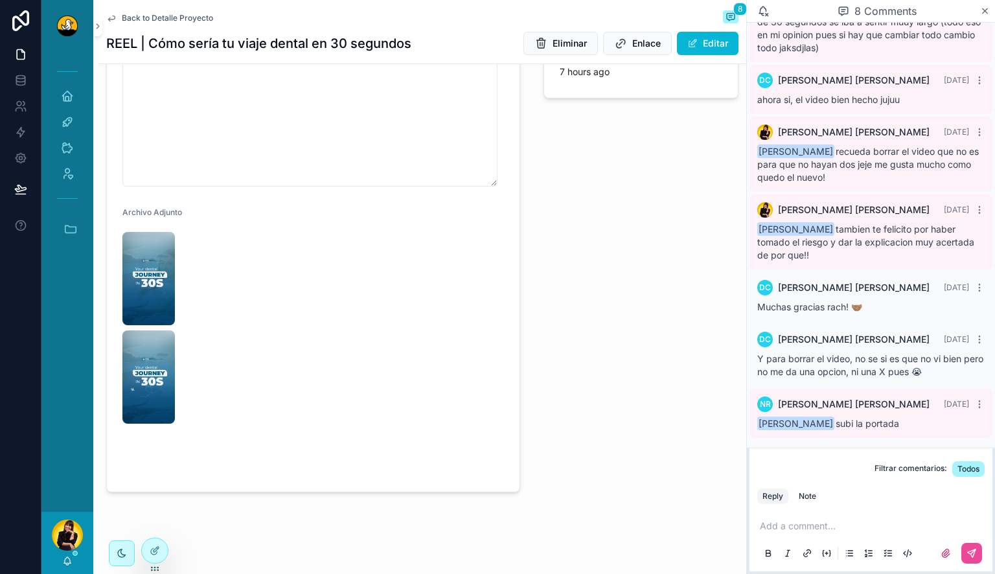
click at [820, 529] on p "scrollable content" at bounding box center [873, 526] width 227 height 13
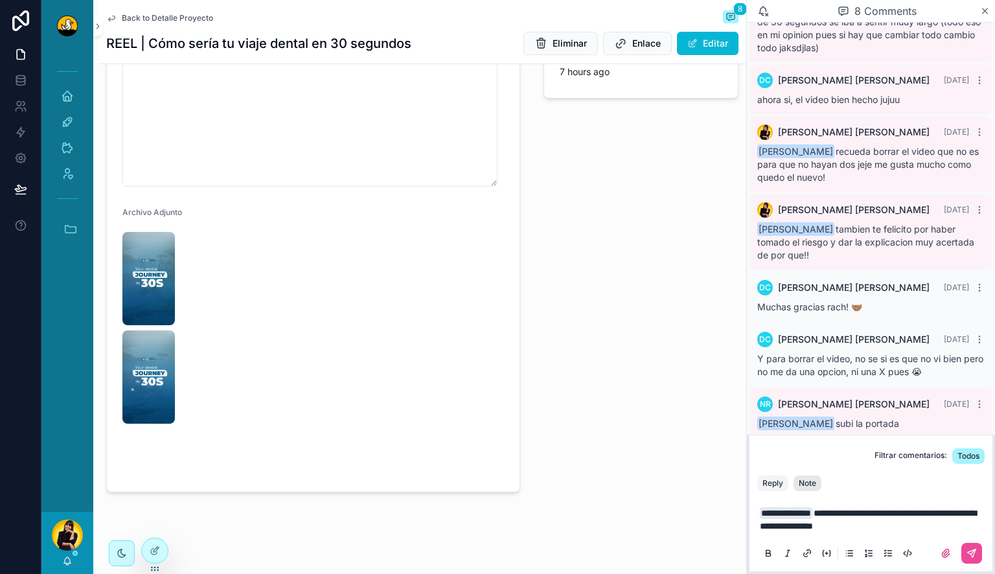
click at [796, 485] on button "Note" at bounding box center [808, 484] width 28 height 16
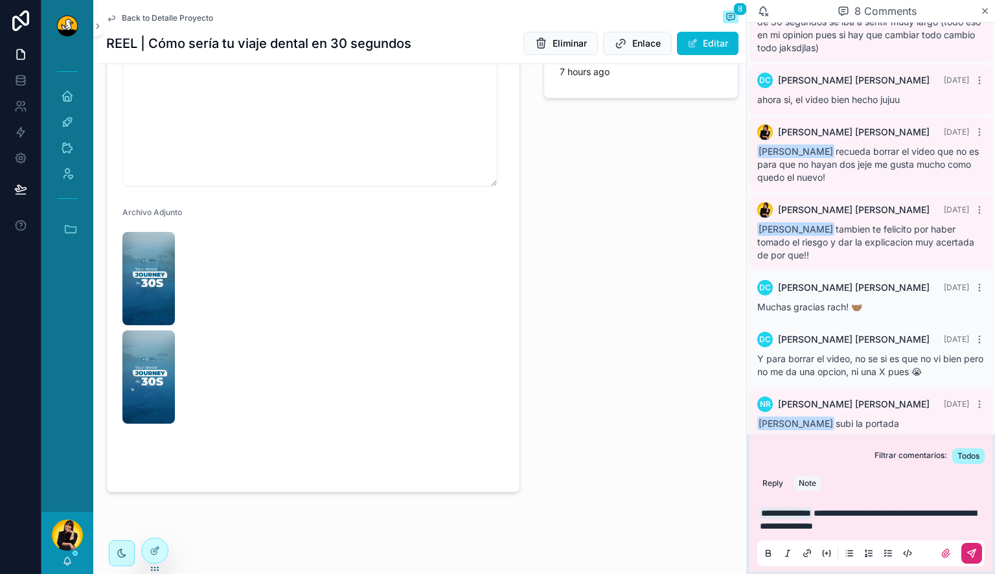
click at [965, 548] on button "scrollable content" at bounding box center [972, 553] width 21 height 21
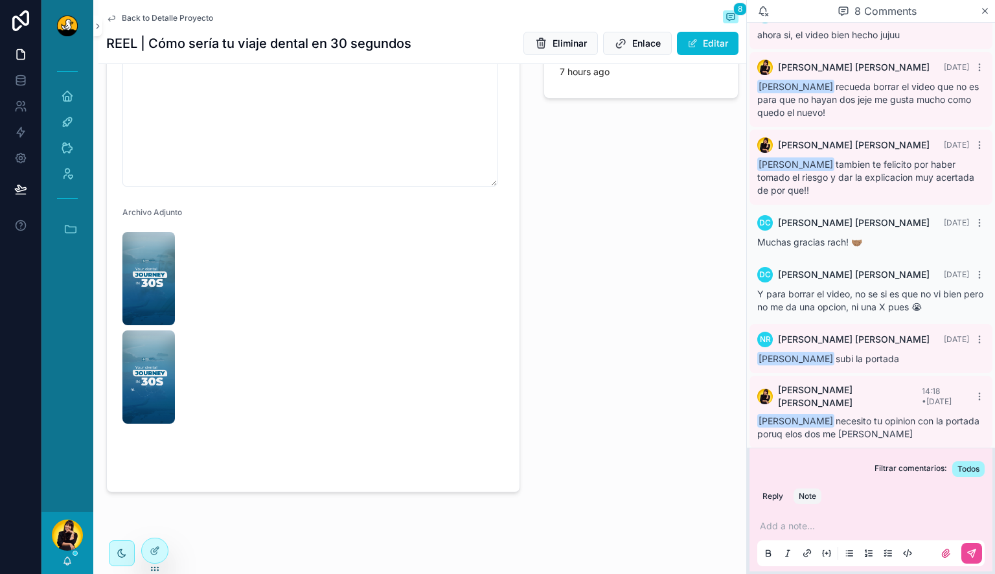
scroll to position [581, 0]
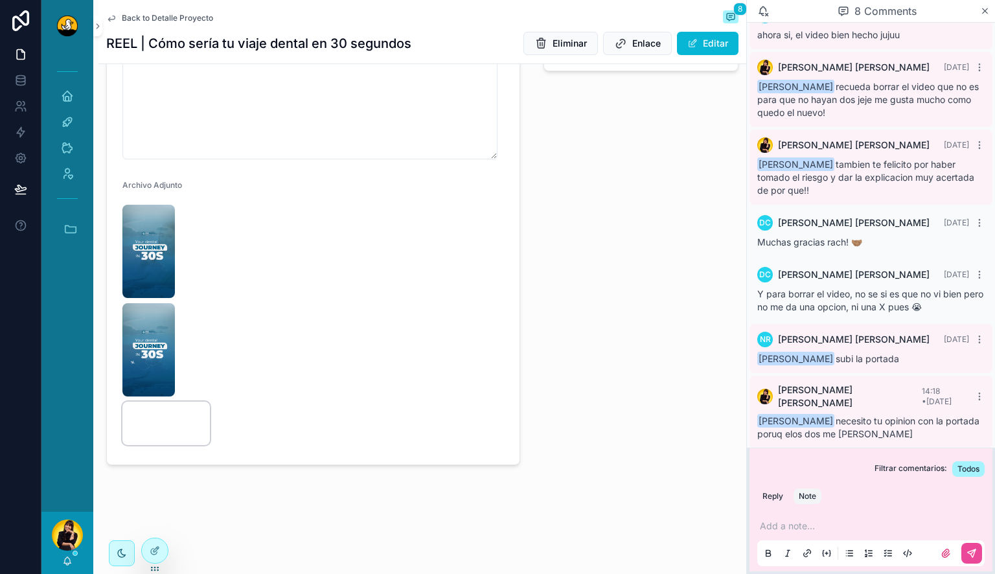
click at [150, 415] on video "scrollable content" at bounding box center [165, 424] width 87 height 44
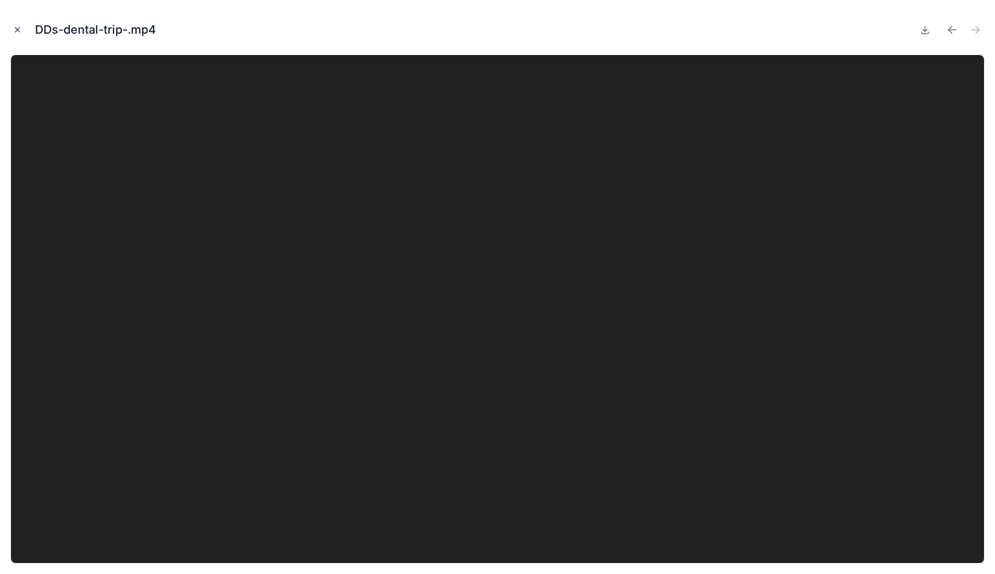
click at [19, 27] on icon "Close modal" at bounding box center [17, 29] width 9 height 9
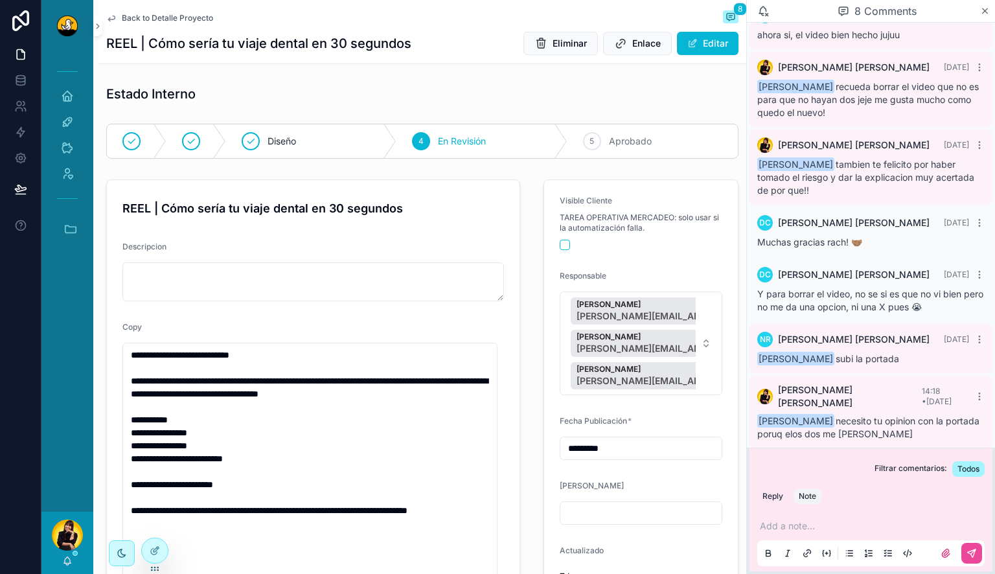
click at [147, 16] on span "Back to Detalle Proyecto" at bounding box center [167, 18] width 91 height 10
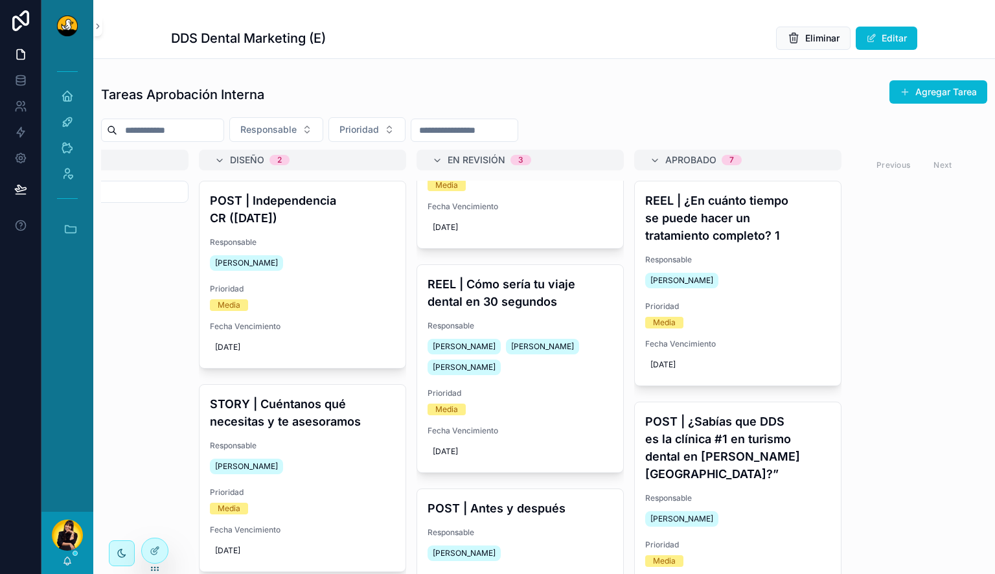
scroll to position [225, 0]
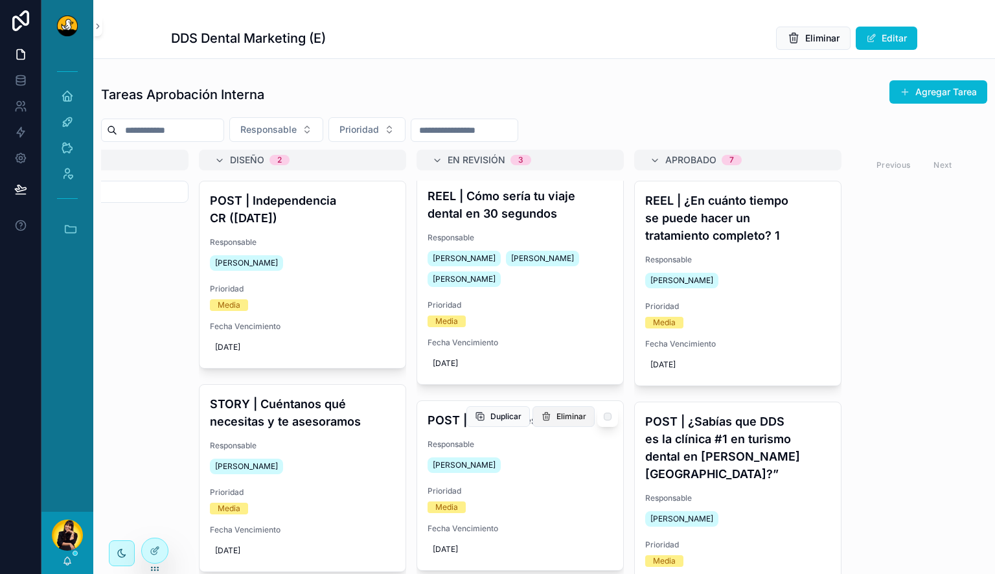
click at [533, 419] on button "Eliminar" at bounding box center [564, 416] width 62 height 21
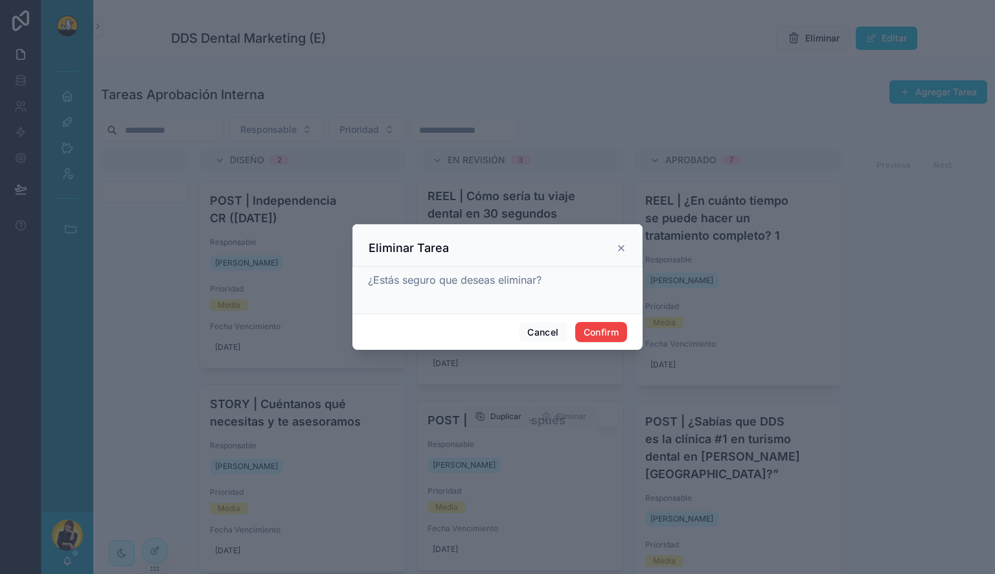
click at [620, 247] on icon at bounding box center [621, 248] width 5 height 5
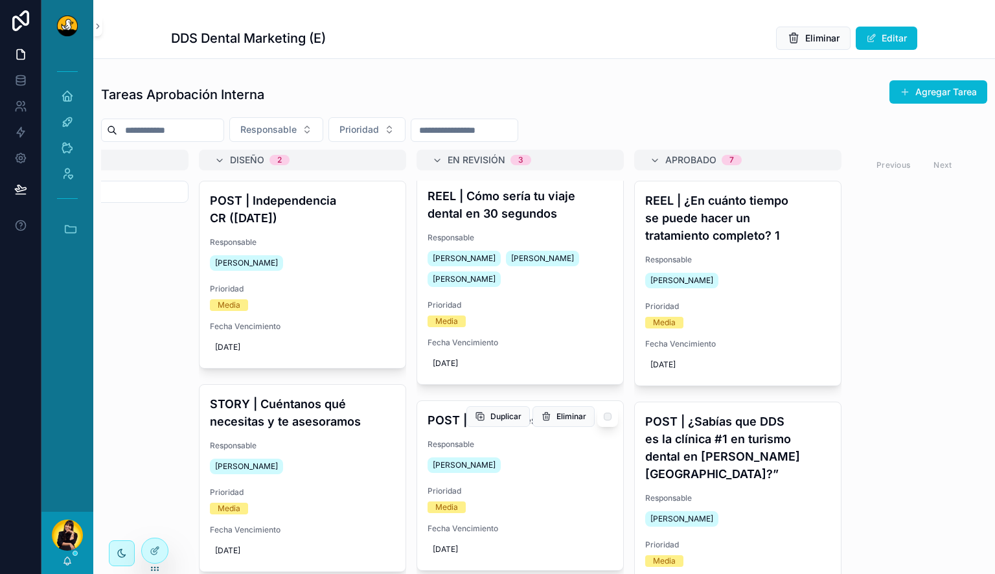
click at [512, 513] on div "POST | Antes y después Responsable Noelia Robles Prioridad Media Fecha Vencimie…" at bounding box center [520, 485] width 206 height 169
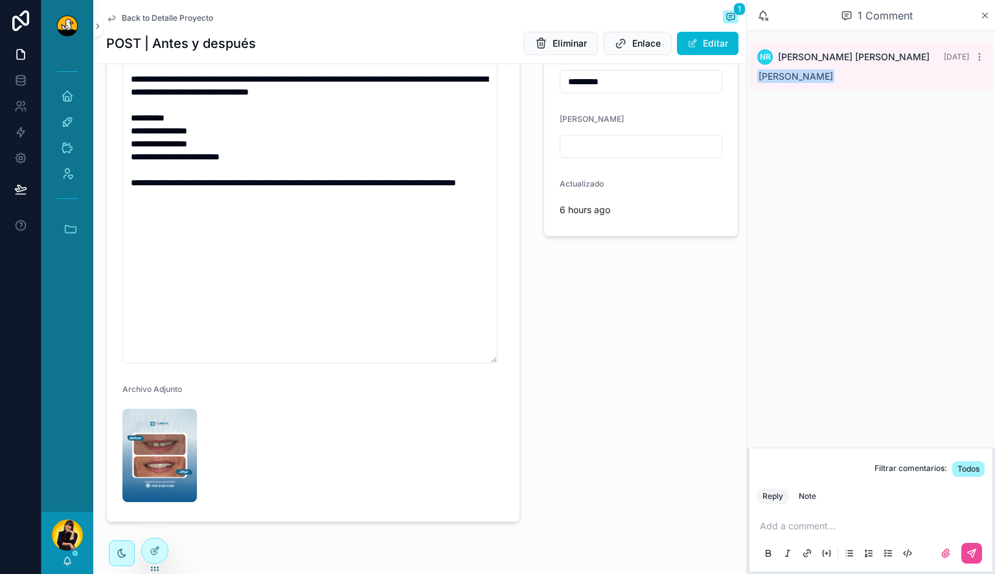
scroll to position [358, 0]
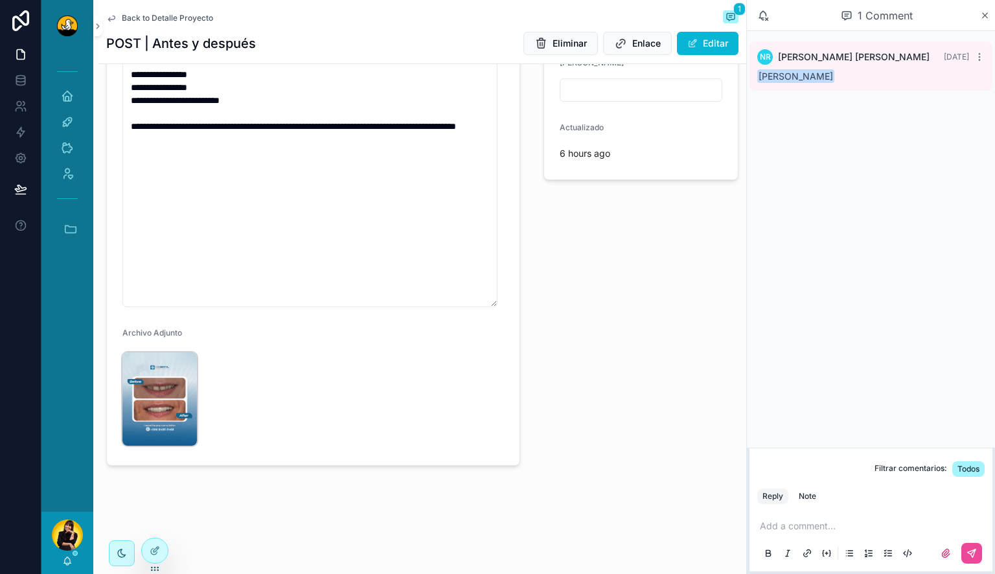
click at [158, 410] on img "scrollable content" at bounding box center [159, 398] width 75 height 93
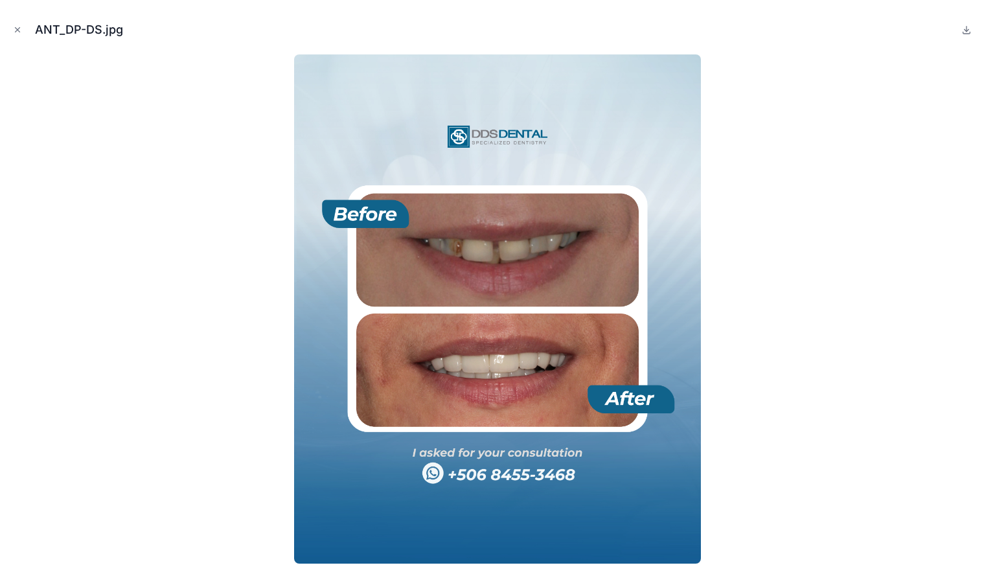
click at [158, 410] on div at bounding box center [497, 308] width 975 height 509
click at [18, 32] on icon "Close modal" at bounding box center [17, 29] width 9 height 9
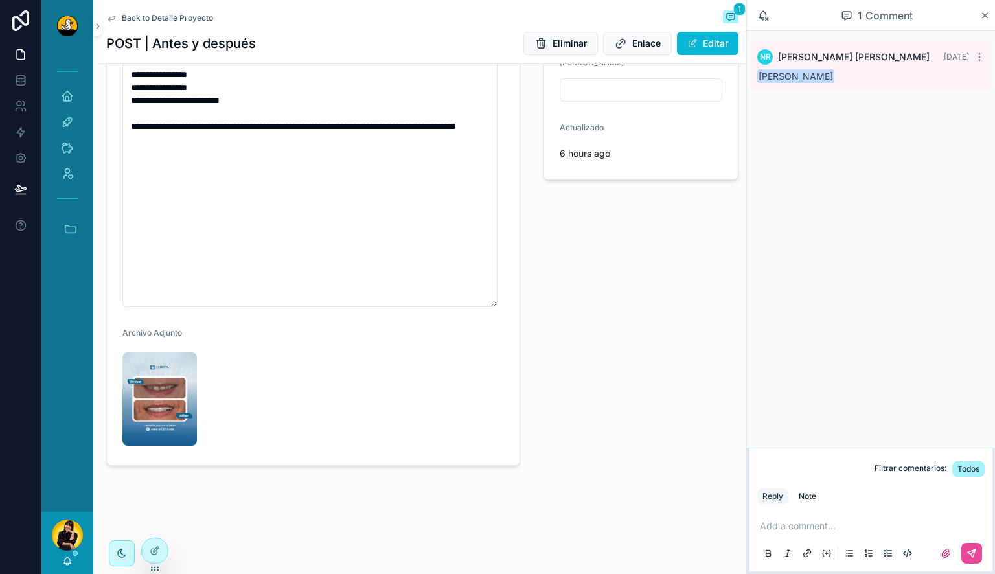
click at [811, 522] on p "scrollable content" at bounding box center [873, 526] width 227 height 13
drag, startPoint x: 129, startPoint y: 398, endPoint x: 144, endPoint y: 408, distance: 18.2
click at [144, 408] on img "scrollable content" at bounding box center [159, 398] width 75 height 93
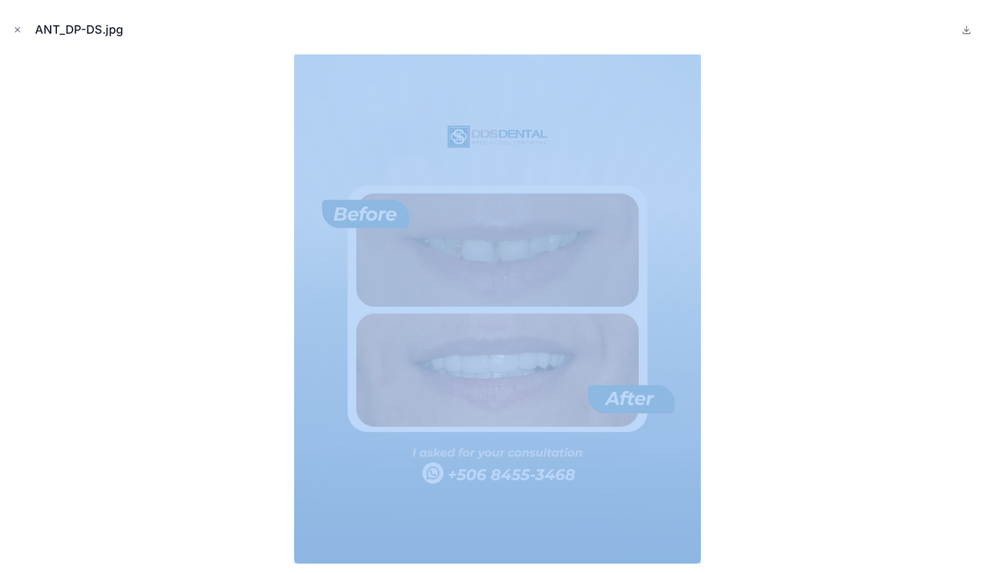
click at [144, 408] on div at bounding box center [497, 308] width 975 height 509
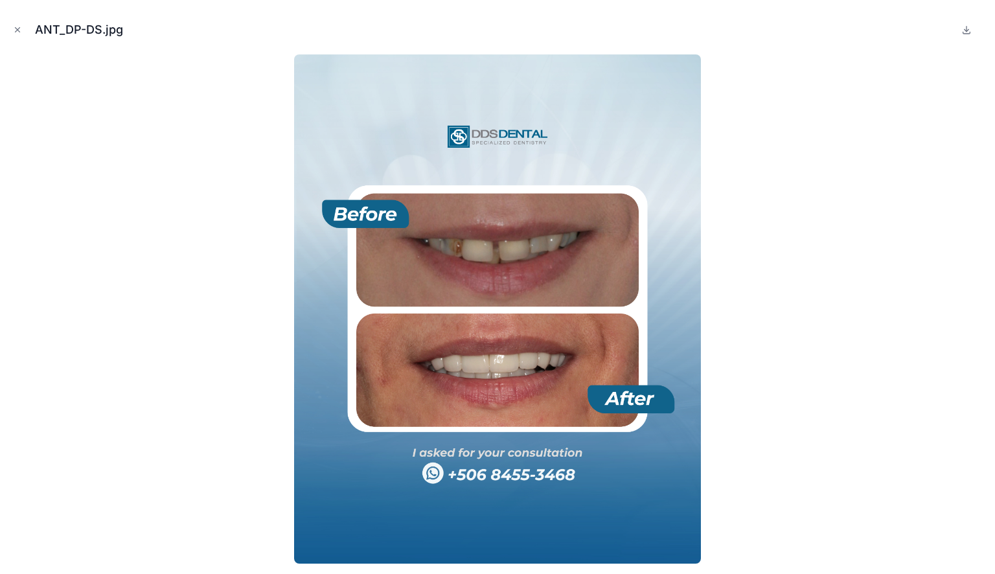
click at [752, 448] on div at bounding box center [497, 308] width 975 height 509
click at [18, 28] on icon "Close modal" at bounding box center [17, 29] width 9 height 9
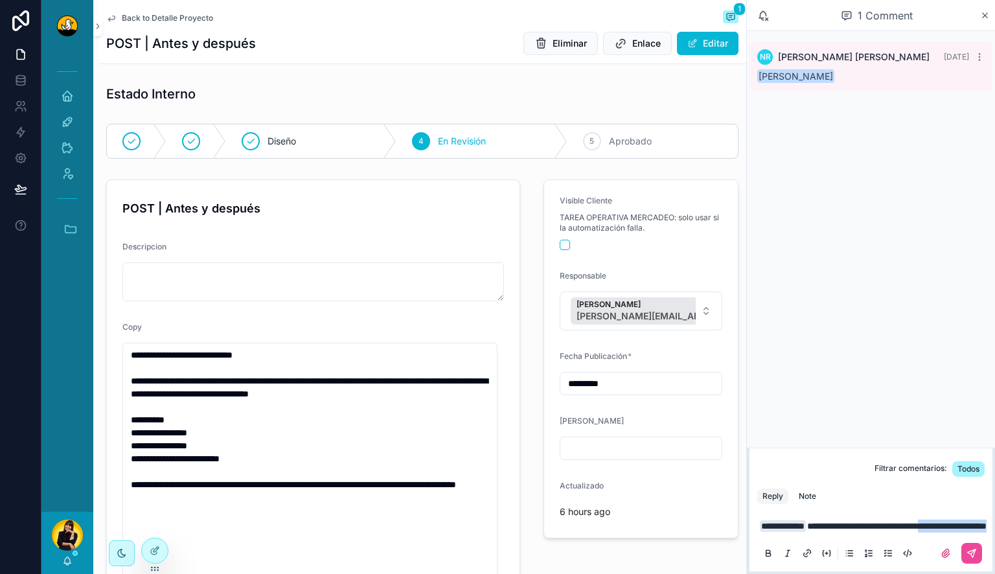
drag, startPoint x: 883, startPoint y: 521, endPoint x: 958, endPoint y: 516, distance: 75.3
click at [958, 520] on p "**********" at bounding box center [873, 526] width 227 height 13
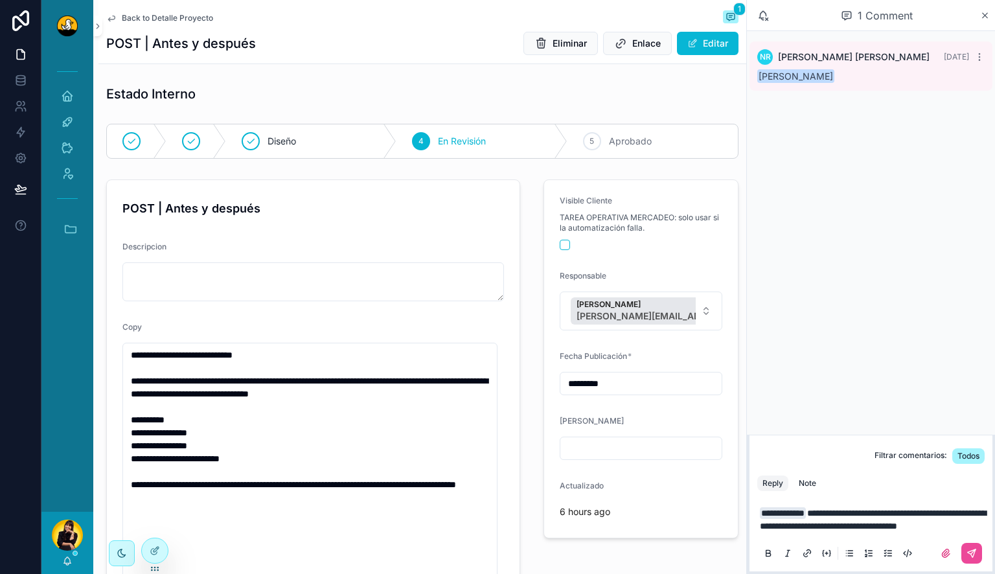
click at [899, 512] on span "**********" at bounding box center [873, 520] width 226 height 22
click at [809, 478] on div "Note" at bounding box center [807, 483] width 17 height 10
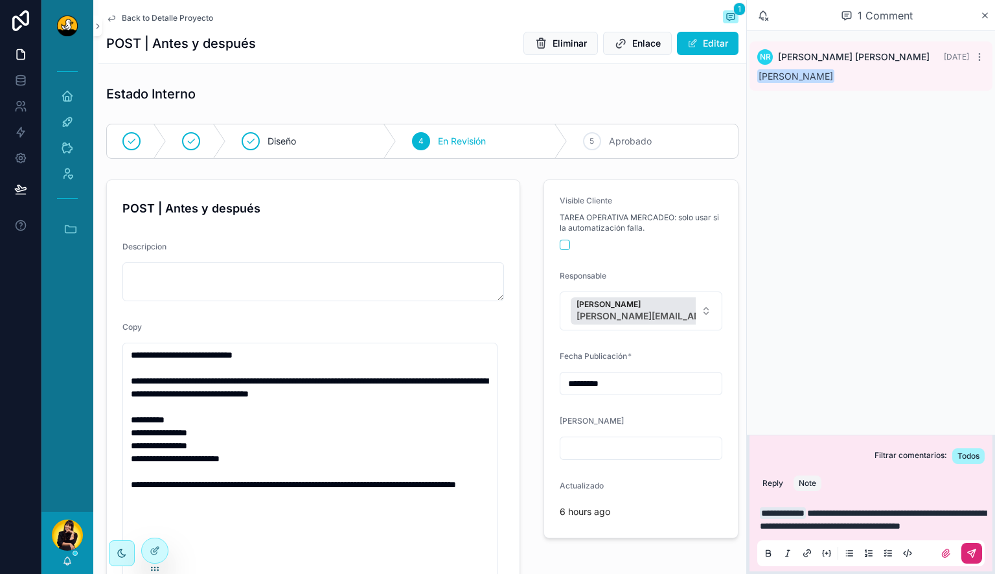
click at [970, 552] on icon "scrollable content" at bounding box center [972, 553] width 10 height 10
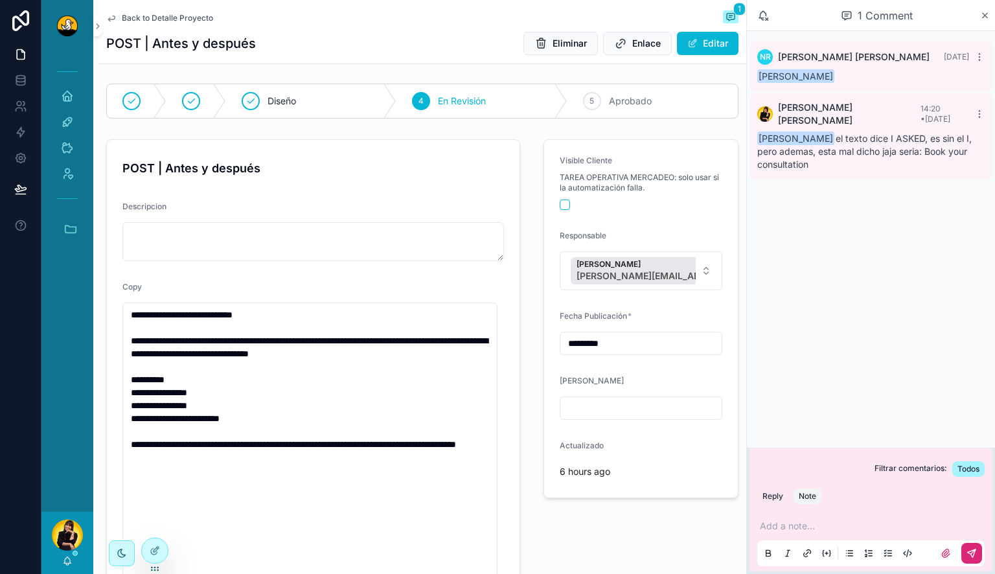
scroll to position [1, 0]
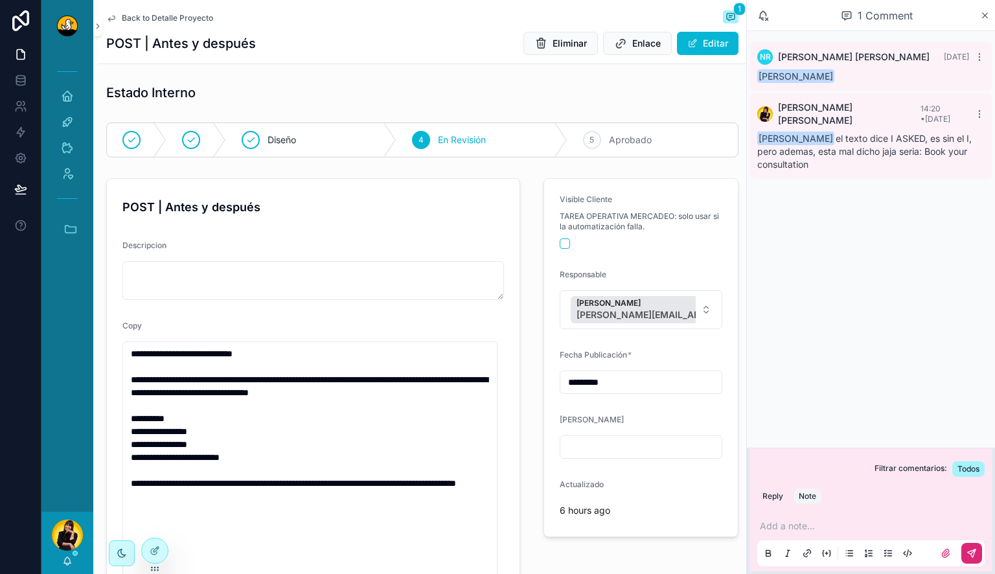
click at [159, 17] on span "Back to Detalle Proyecto" at bounding box center [167, 18] width 91 height 10
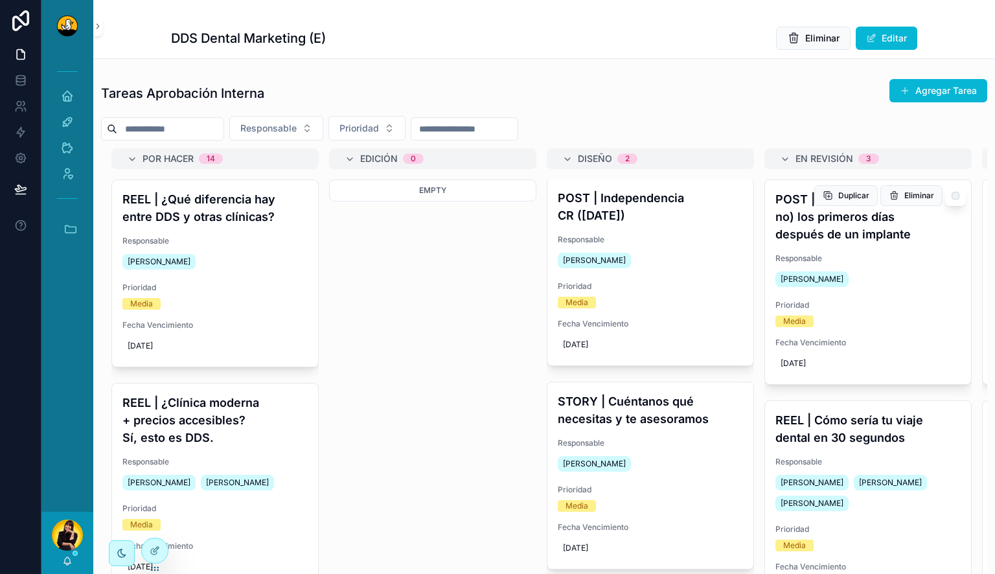
scroll to position [225, 0]
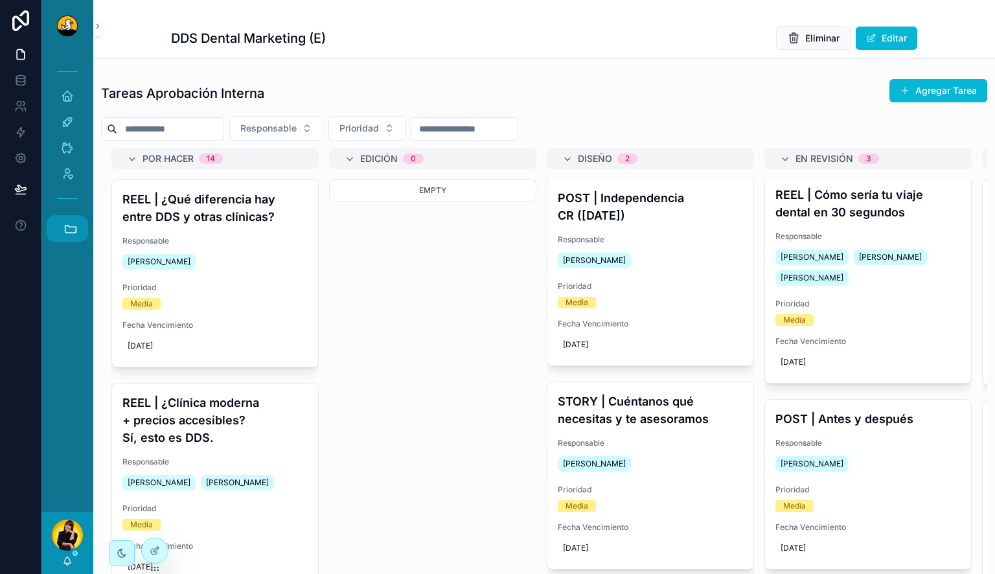
click at [74, 225] on icon "scrollable content" at bounding box center [71, 229] width 14 height 14
click at [71, 467] on span "F" at bounding box center [67, 474] width 14 height 14
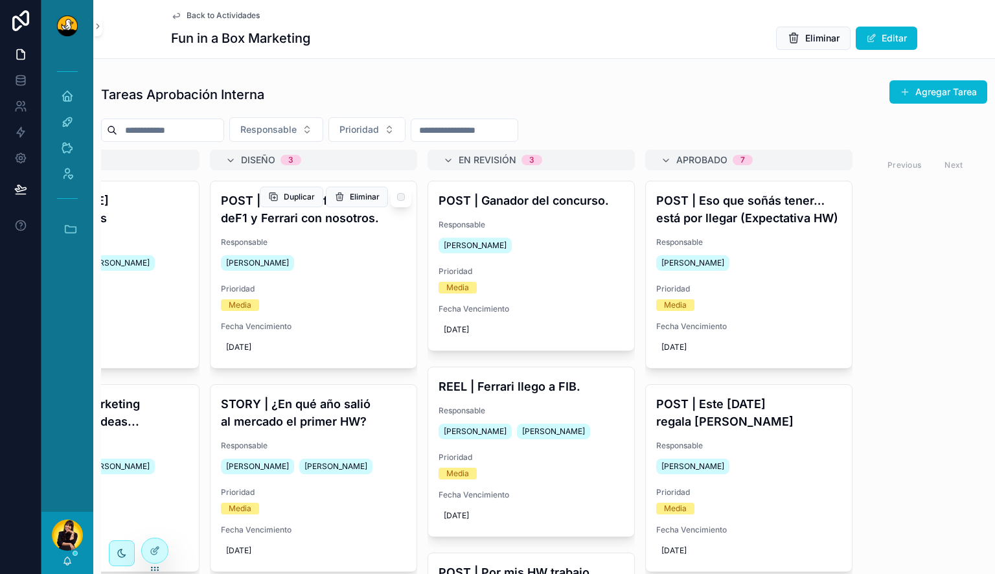
scroll to position [0, 357]
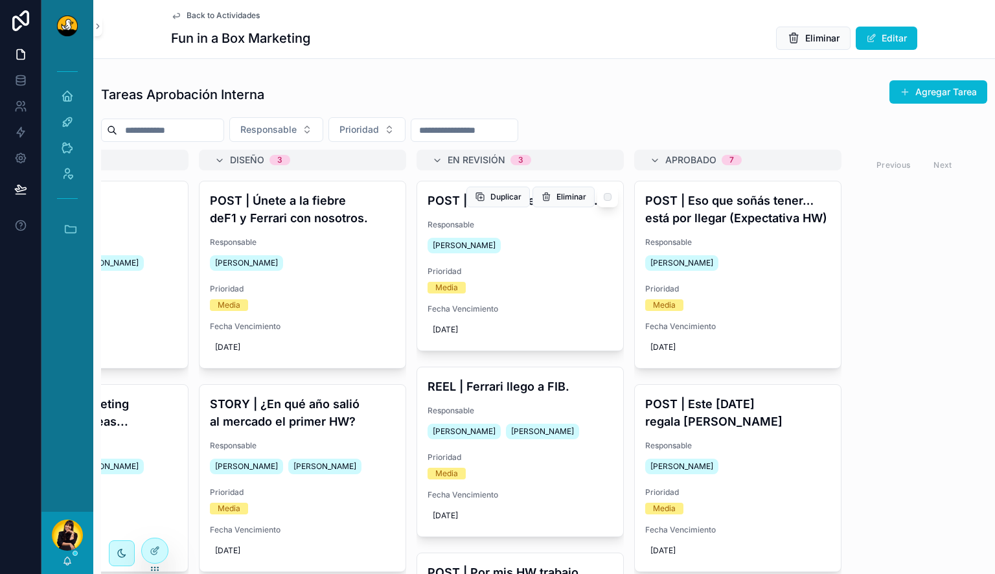
click at [528, 271] on span "Prioridad" at bounding box center [520, 271] width 185 height 10
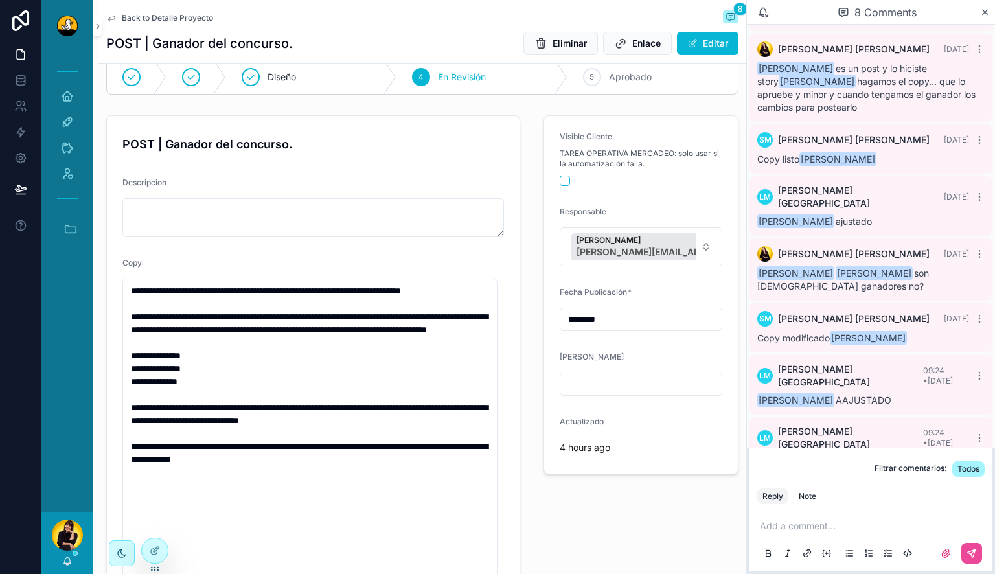
scroll to position [65, 0]
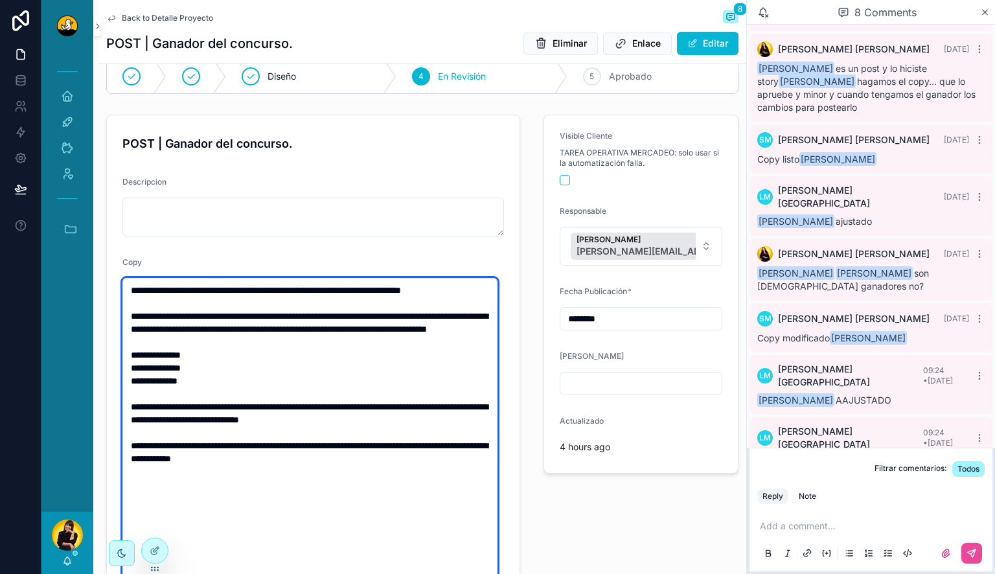
click at [246, 329] on textarea "**********" at bounding box center [309, 478] width 375 height 400
type textarea "**********"
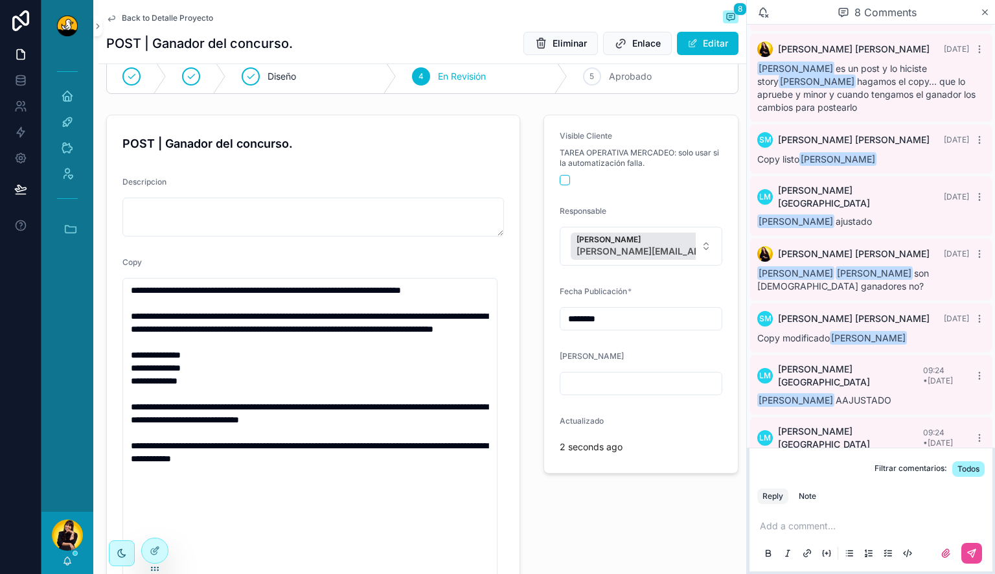
click at [561, 516] on div "Visible Cliente TAREA OPERATIVA MERCADEO: solo usar si la automatización falla.…" at bounding box center [641, 476] width 211 height 733
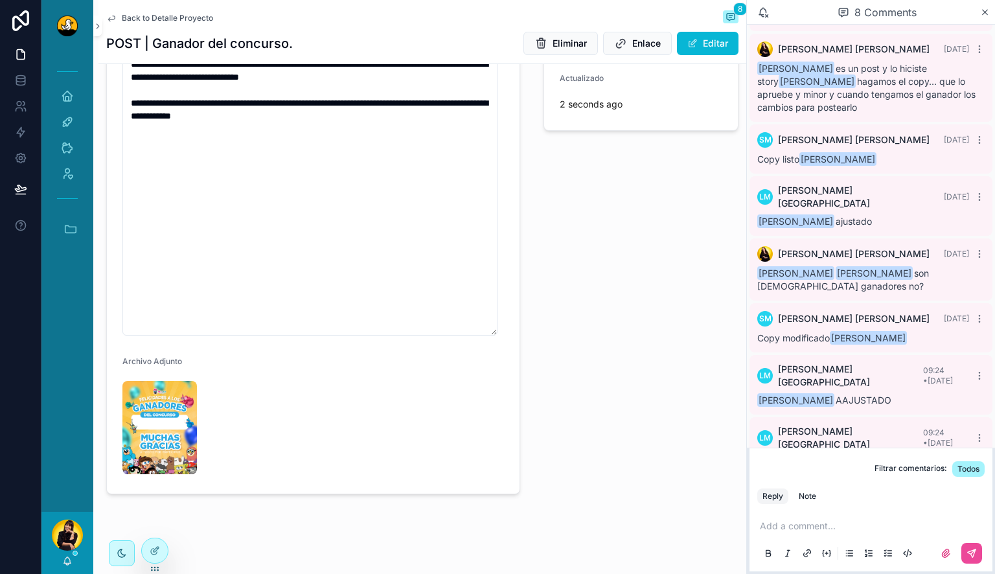
scroll to position [436, 0]
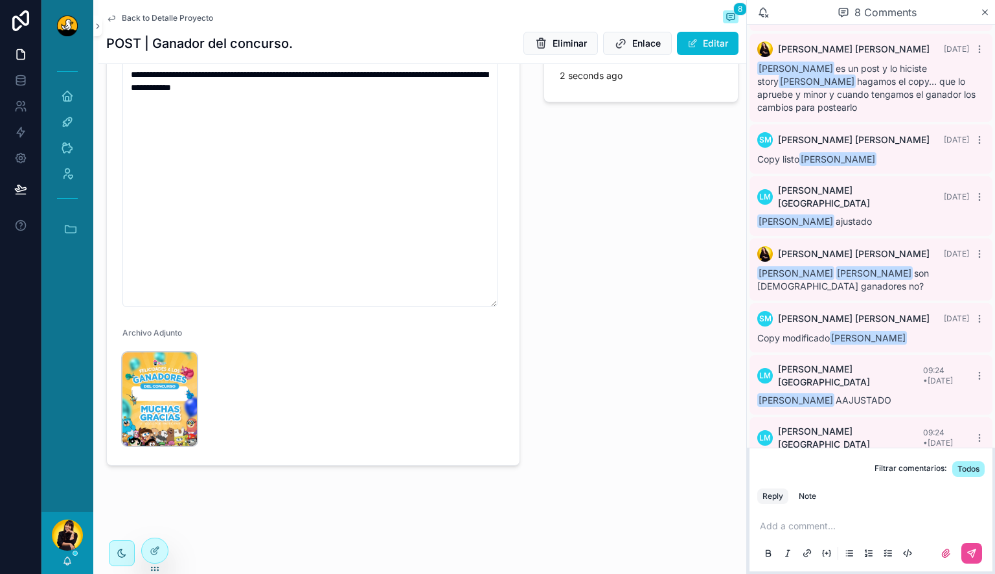
click at [158, 410] on img "scrollable content" at bounding box center [159, 398] width 75 height 93
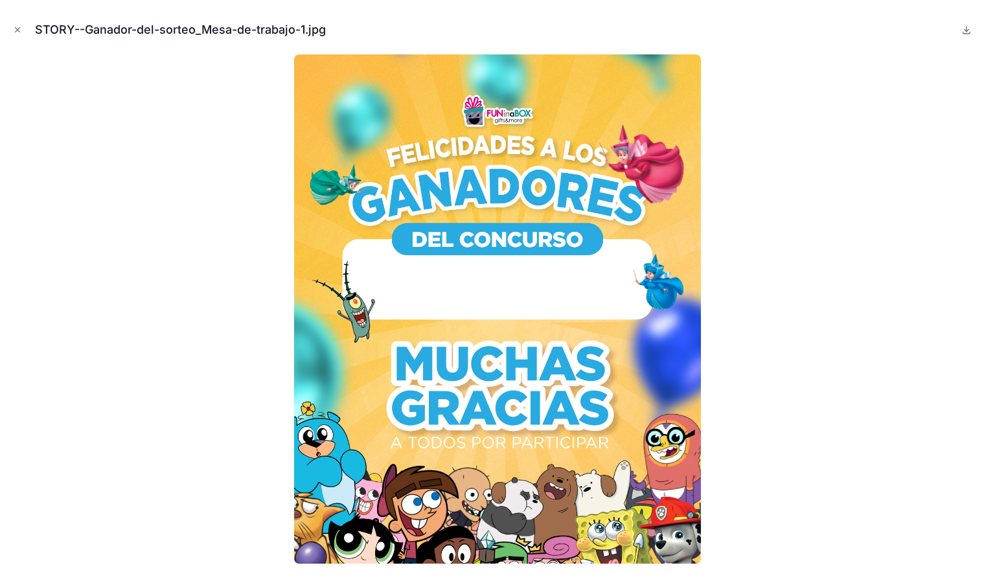
click at [796, 415] on div at bounding box center [497, 308] width 975 height 509
click at [14, 29] on icon "Close modal" at bounding box center [17, 29] width 9 height 9
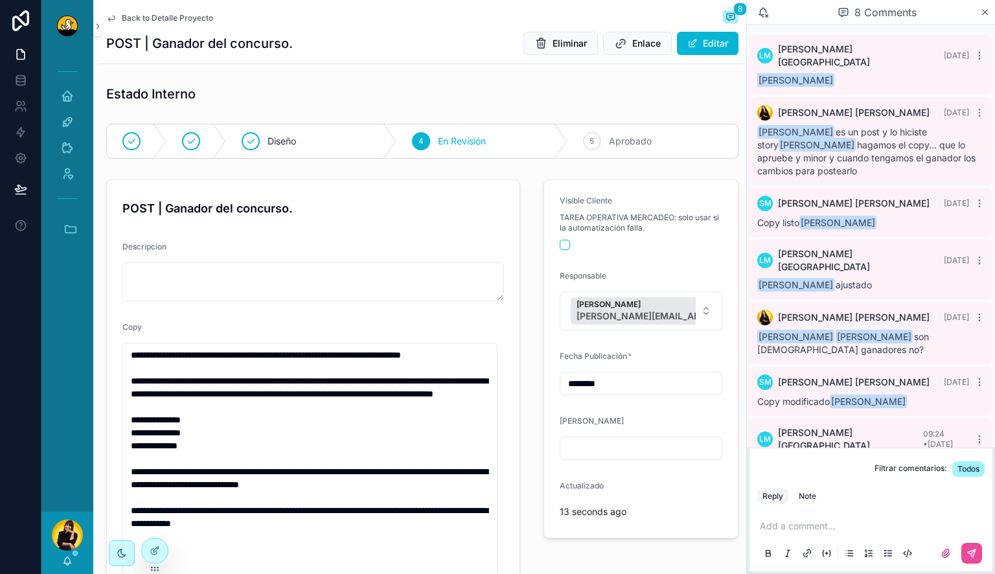
click at [169, 18] on span "Back to Detalle Proyecto" at bounding box center [167, 18] width 91 height 10
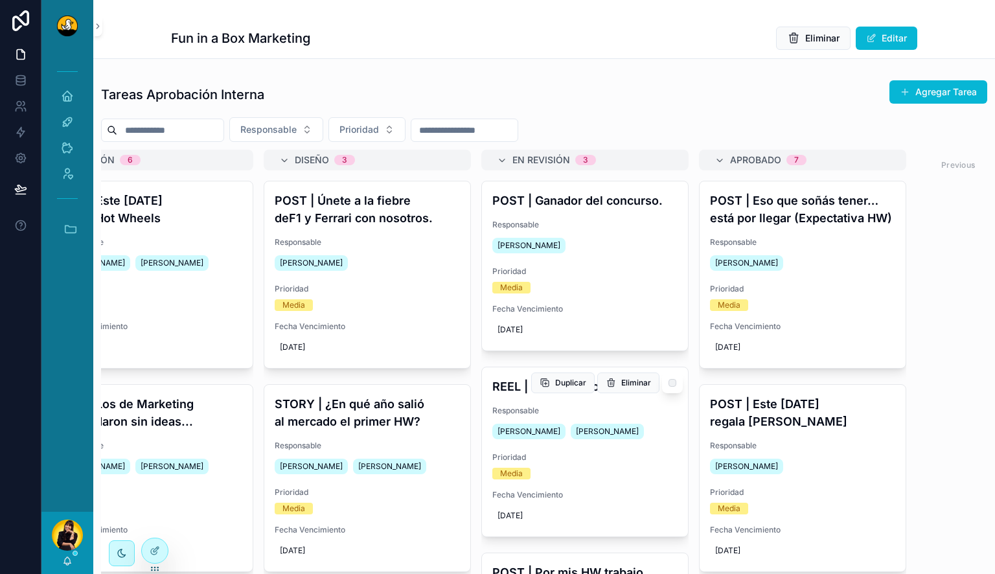
scroll to position [0, 287]
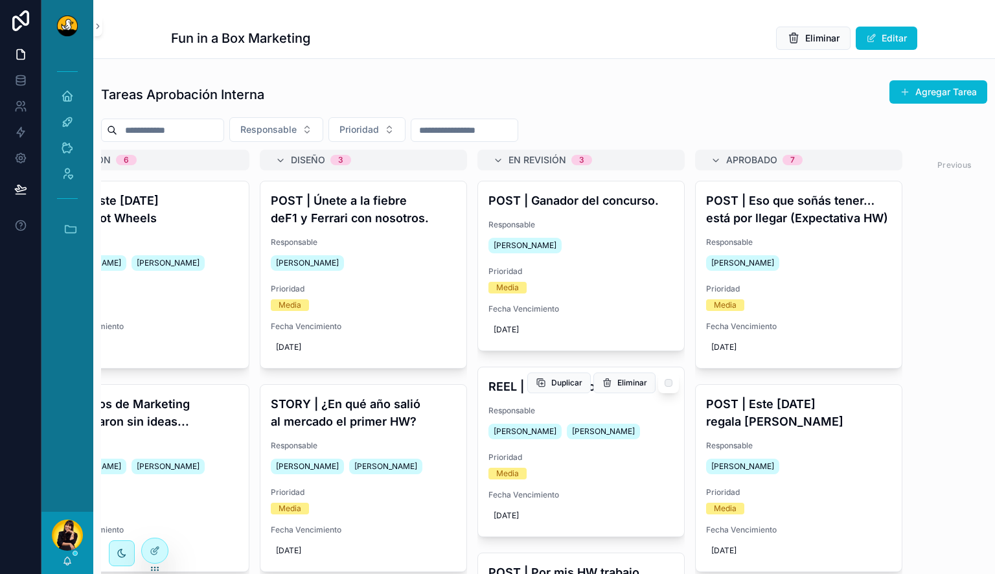
click at [594, 404] on div "REEL | Ferrari llego a FIB. Responsable Daniel Calderon Noelia Robles Prioridad…" at bounding box center [581, 451] width 206 height 169
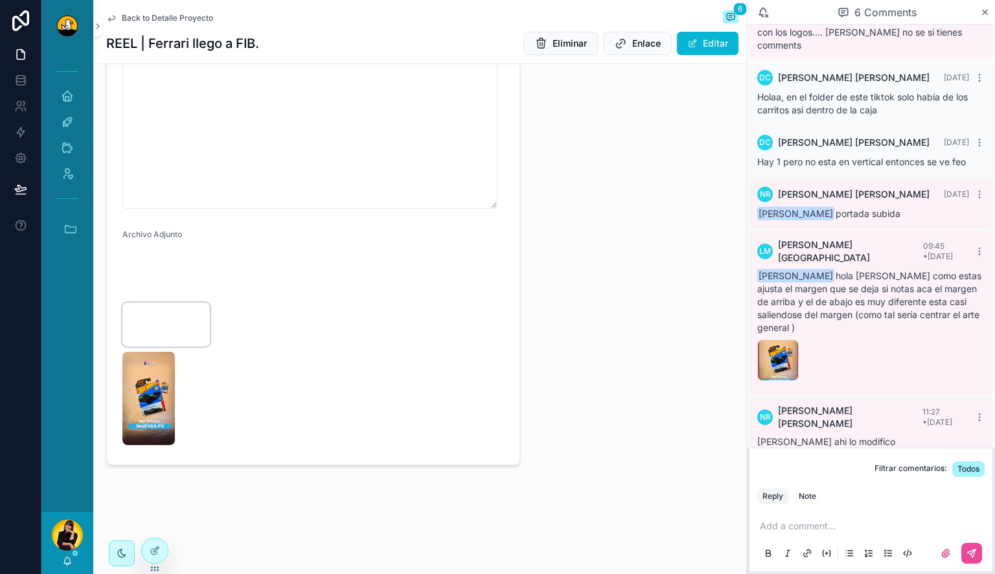
scroll to position [633, 0]
click at [152, 395] on img "scrollable content" at bounding box center [148, 398] width 52 height 93
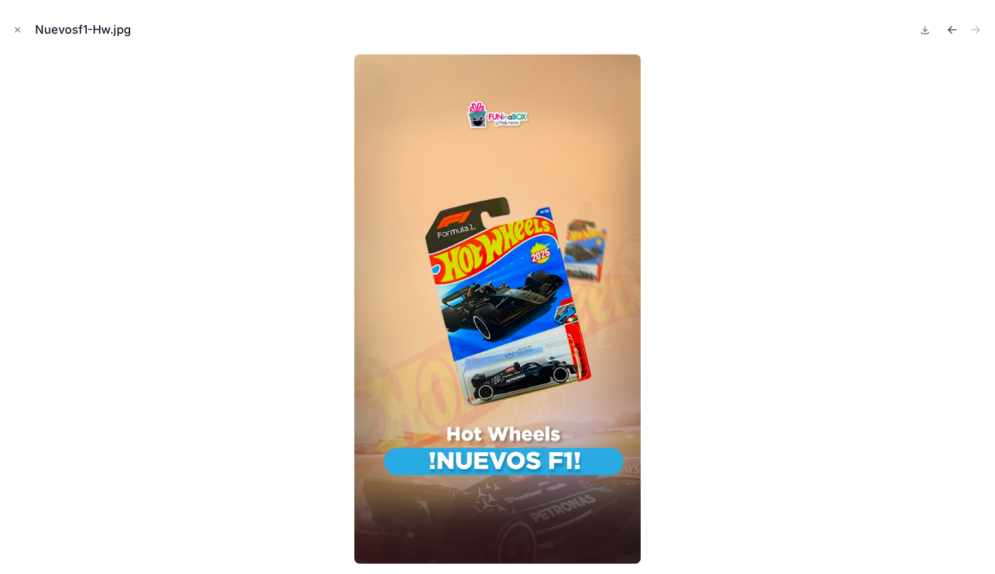
click at [955, 31] on icon "Previous file" at bounding box center [952, 29] width 13 height 13
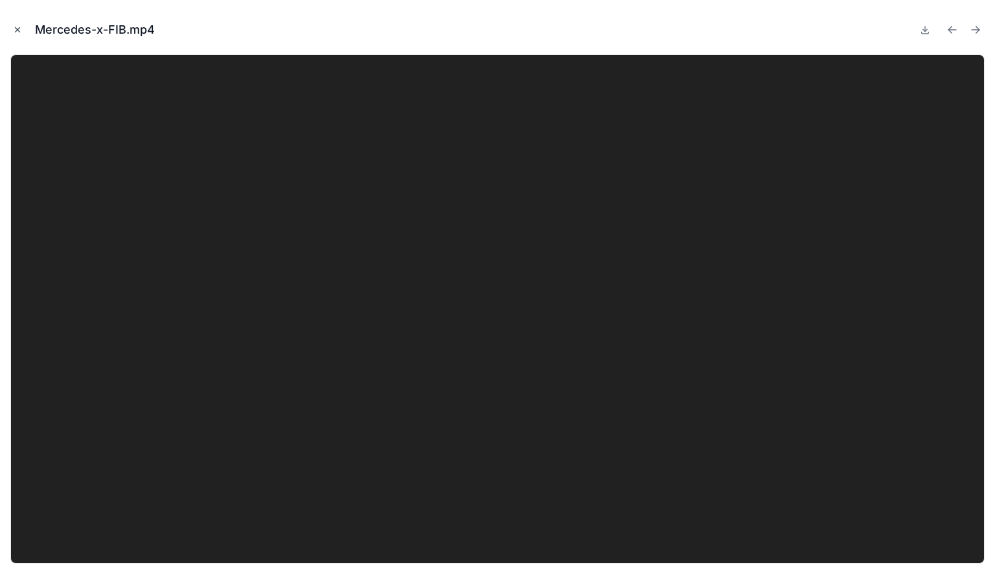
click at [15, 29] on icon "Close modal" at bounding box center [17, 29] width 9 height 9
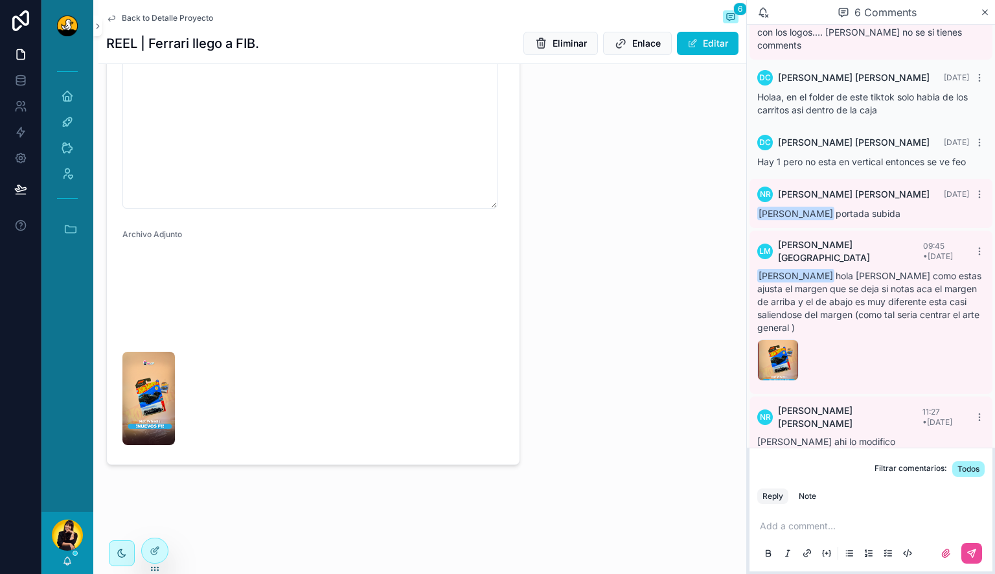
scroll to position [597, 0]
click at [151, 254] on video "scrollable content" at bounding box center [165, 276] width 87 height 44
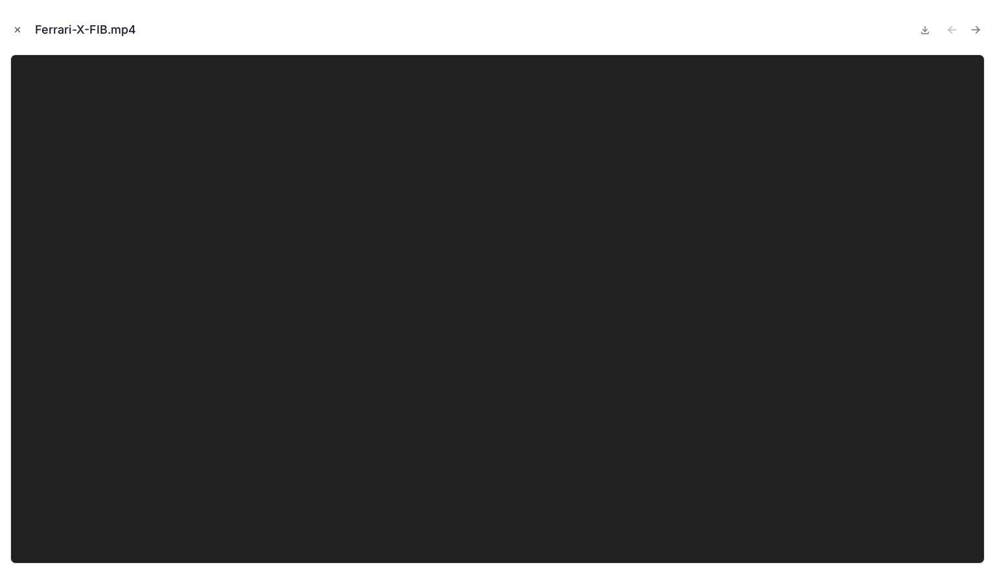
click at [19, 30] on icon "Close modal" at bounding box center [17, 29] width 9 height 9
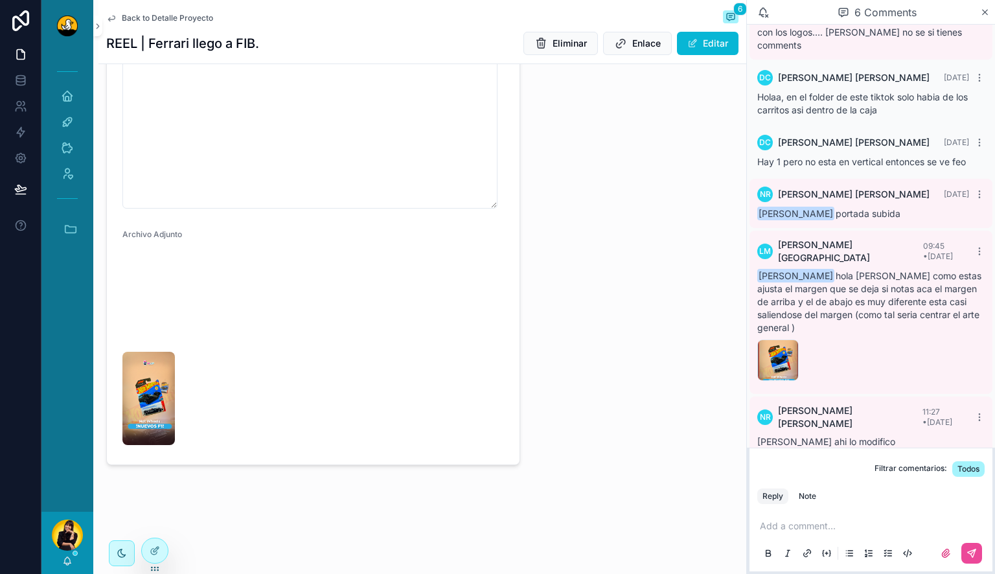
click at [814, 528] on p "scrollable content" at bounding box center [873, 526] width 227 height 13
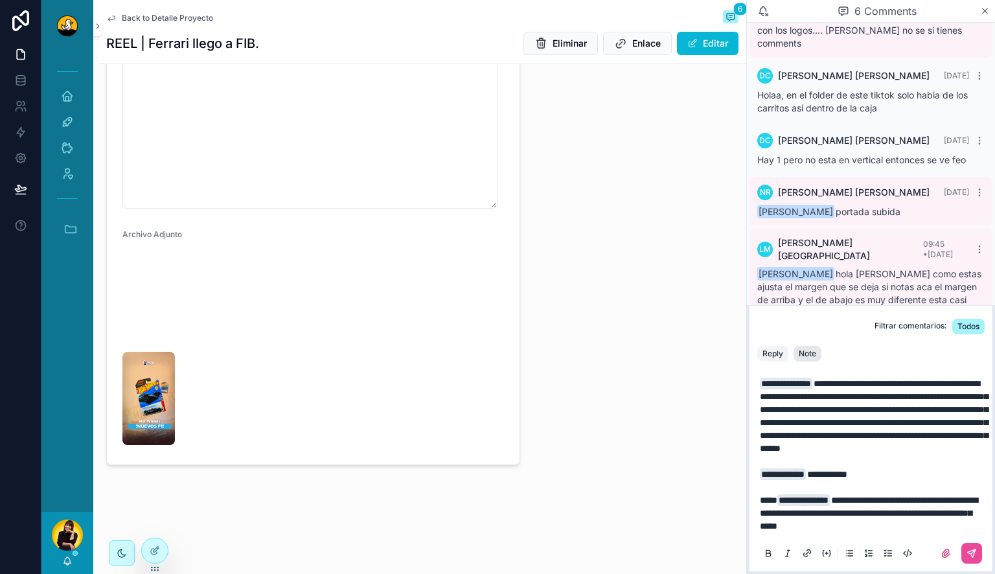
click at [809, 346] on button "Note" at bounding box center [808, 354] width 28 height 16
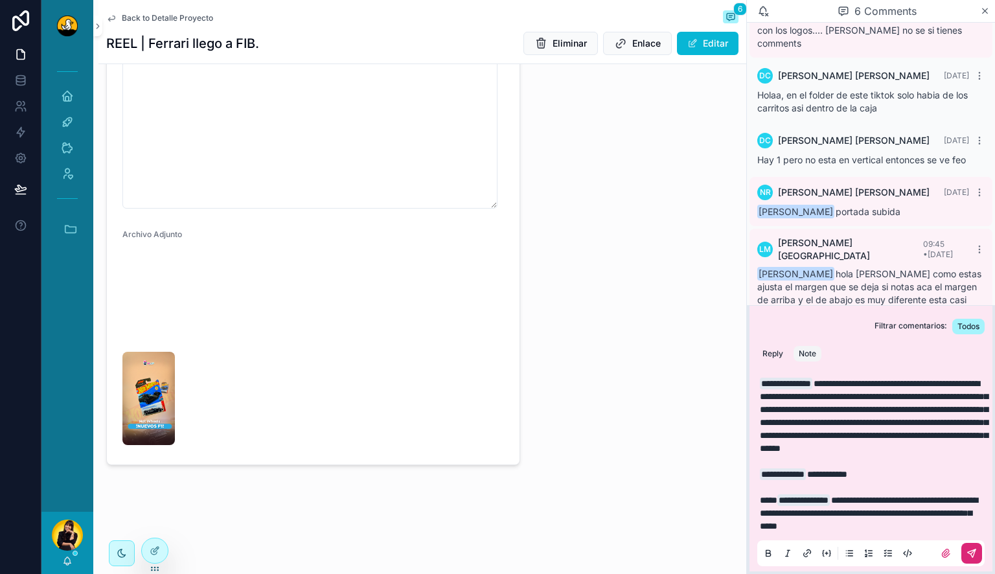
click at [976, 553] on icon "scrollable content" at bounding box center [972, 553] width 10 height 10
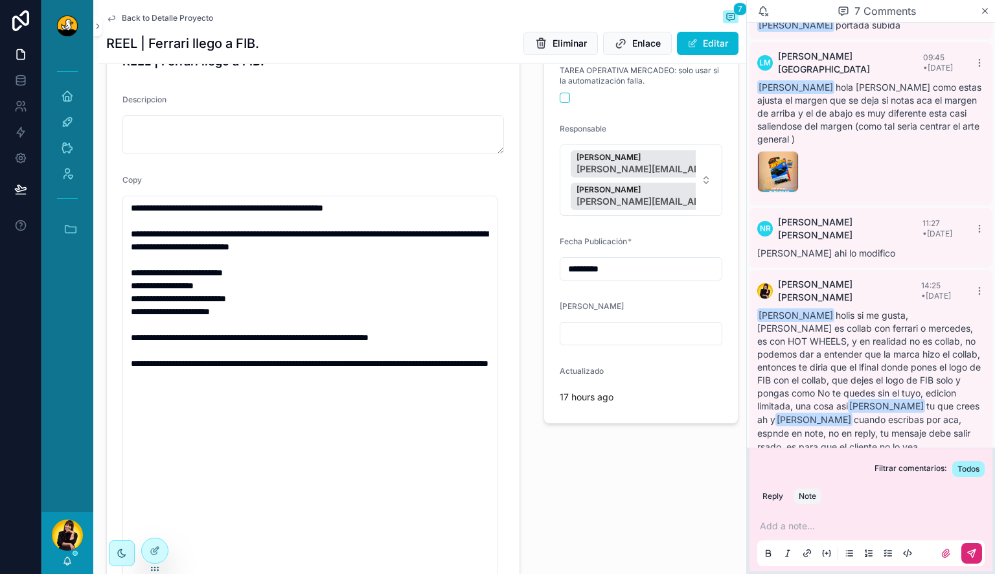
scroll to position [100, 0]
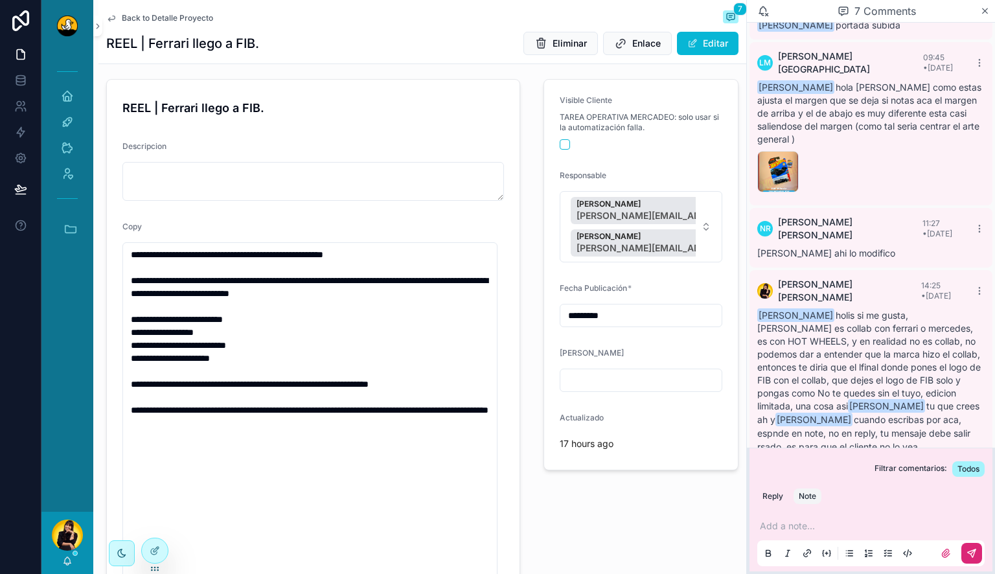
click at [136, 16] on span "Back to Detalle Proyecto" at bounding box center [167, 18] width 91 height 10
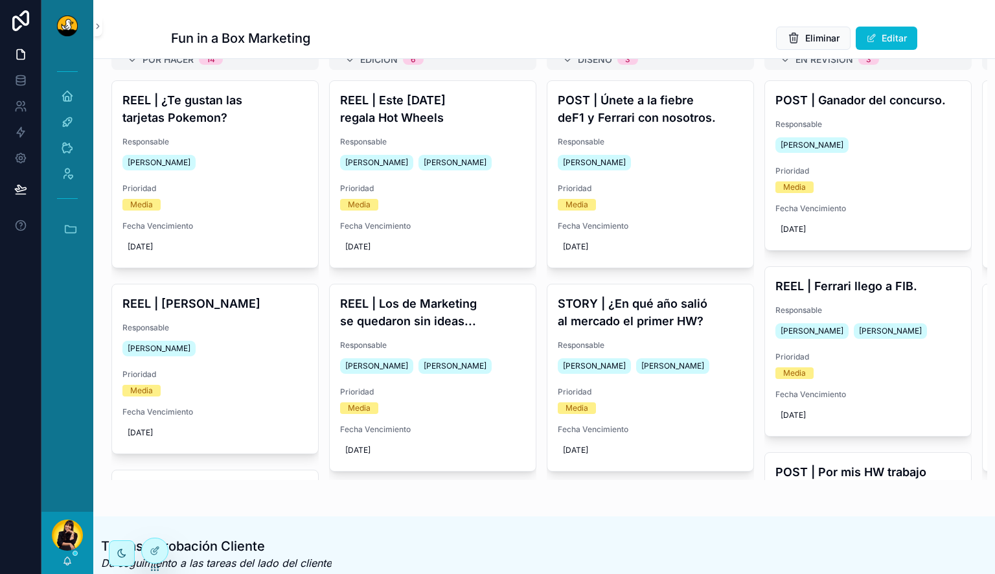
scroll to position [152, 0]
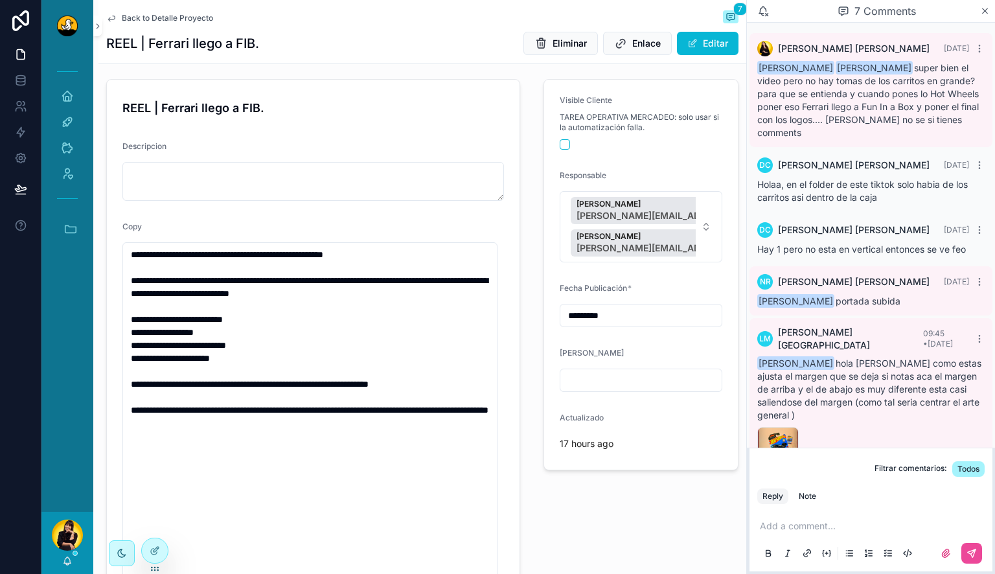
scroll to position [249, 0]
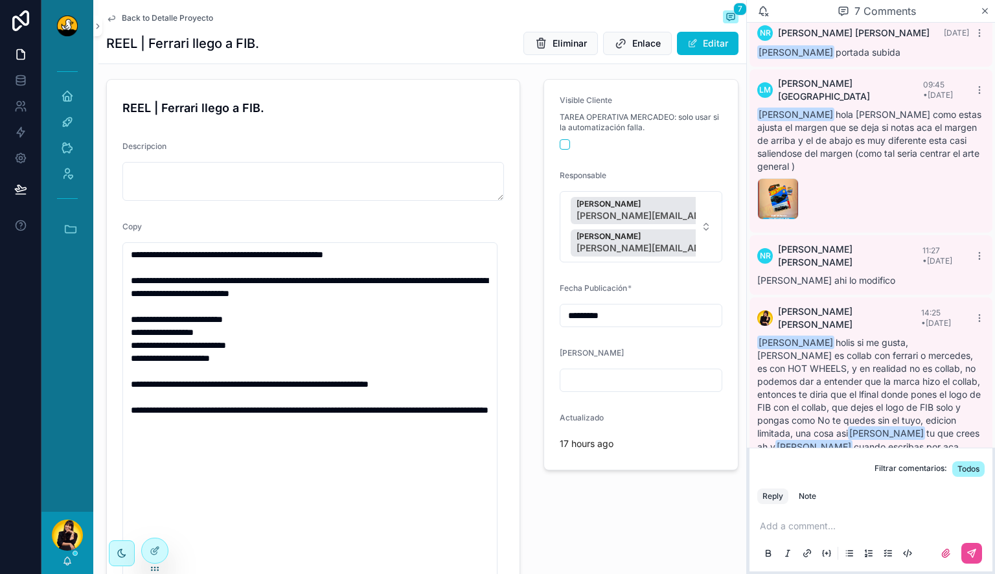
click at [136, 16] on span "Back to Detalle Proyecto" at bounding box center [167, 18] width 91 height 10
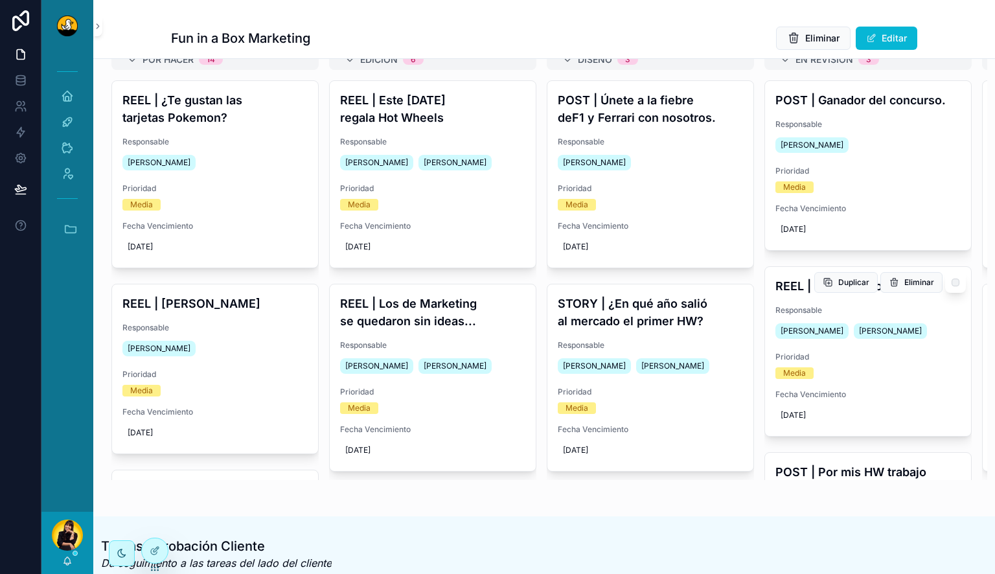
scroll to position [152, 0]
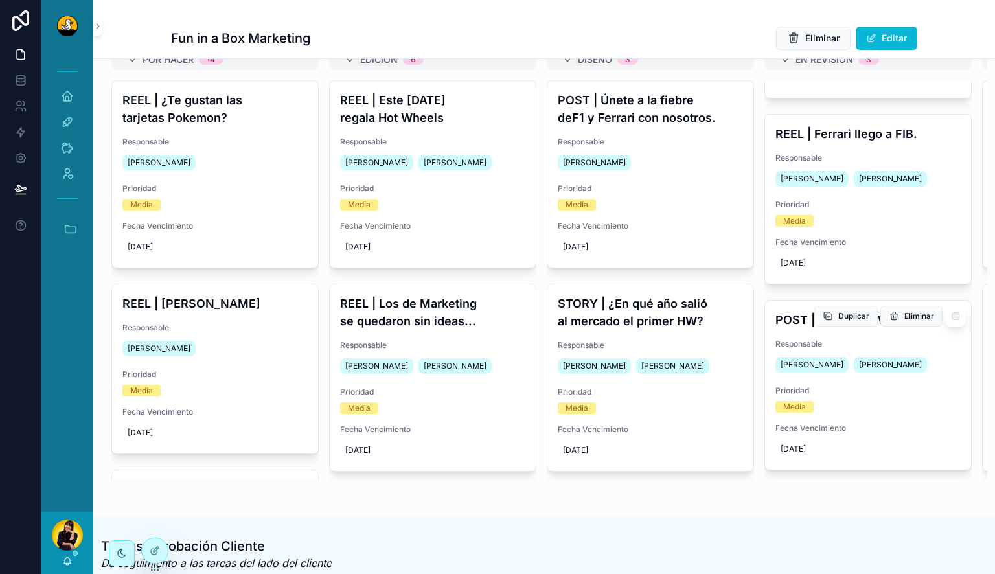
click at [849, 333] on div "POST | Por mis HW trabajo Responsable Noelia Robles Valeria Leiva Prioridad Med…" at bounding box center [868, 385] width 206 height 169
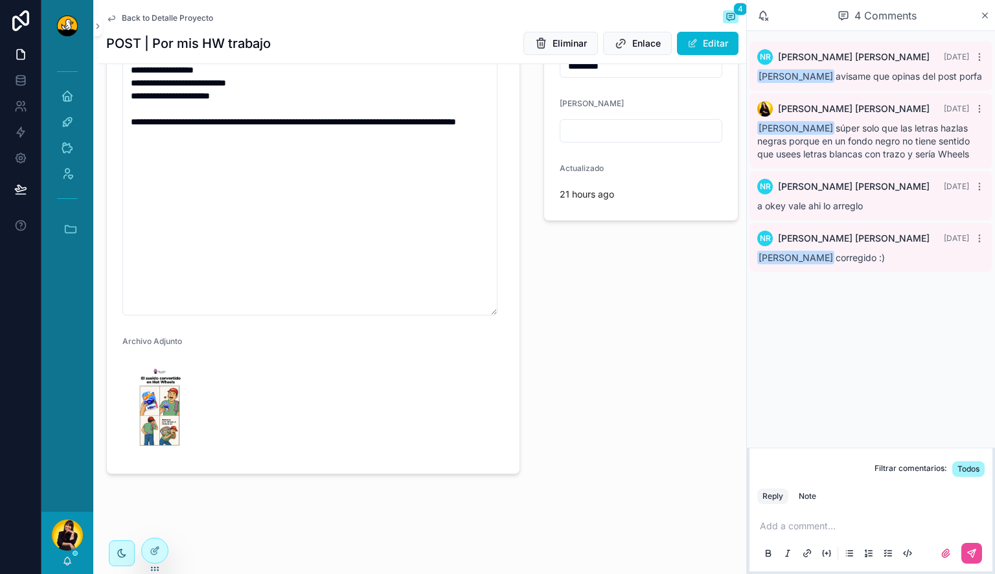
scroll to position [353, 0]
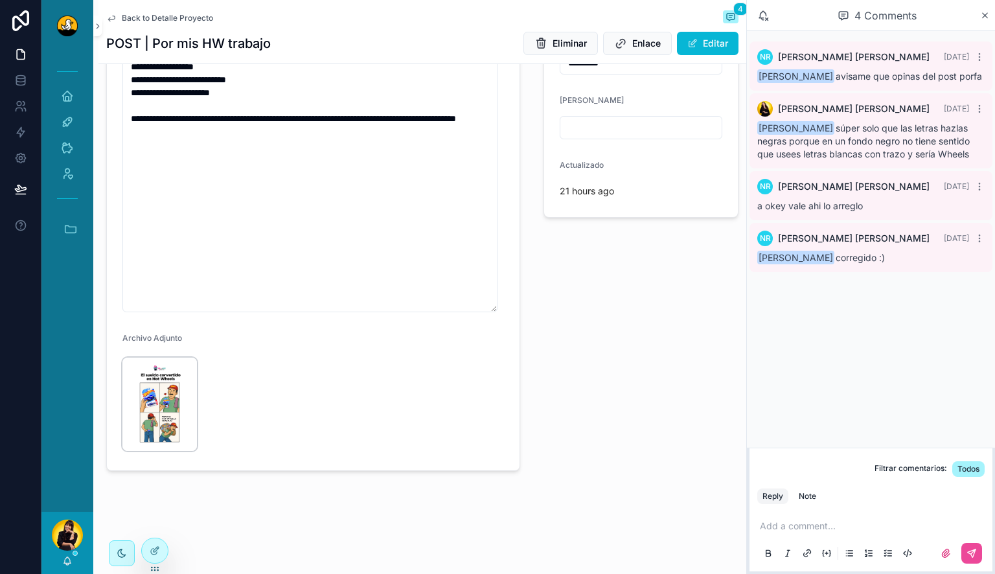
click at [162, 395] on img "scrollable content" at bounding box center [159, 404] width 75 height 93
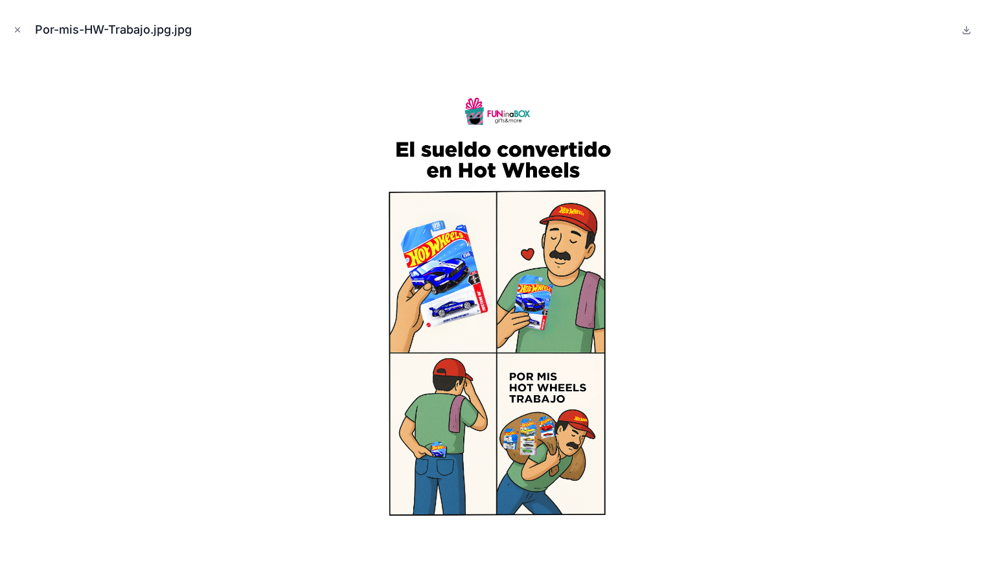
click at [257, 364] on div at bounding box center [497, 308] width 975 height 509
click at [20, 29] on icon "Close modal" at bounding box center [17, 29] width 9 height 9
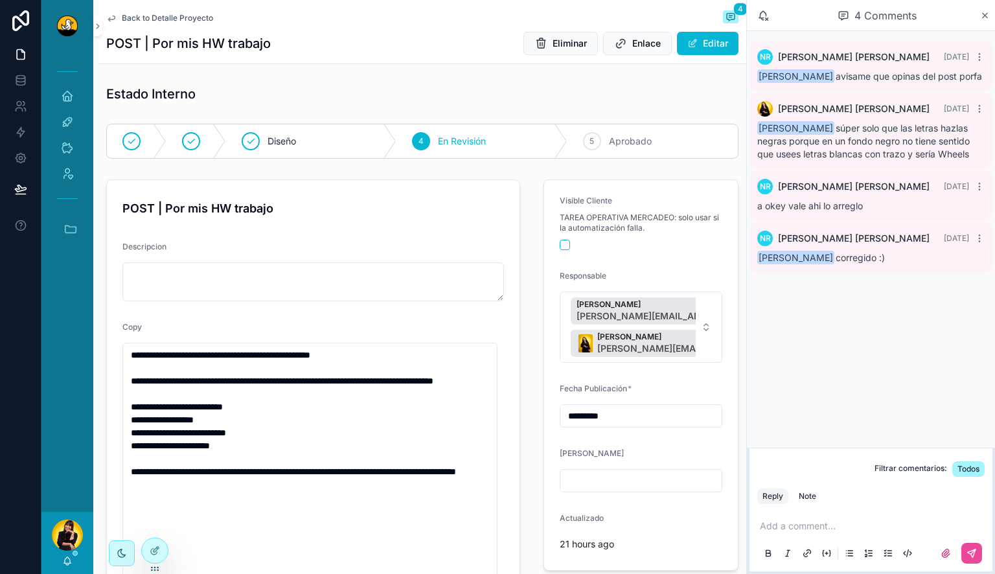
scroll to position [358, 0]
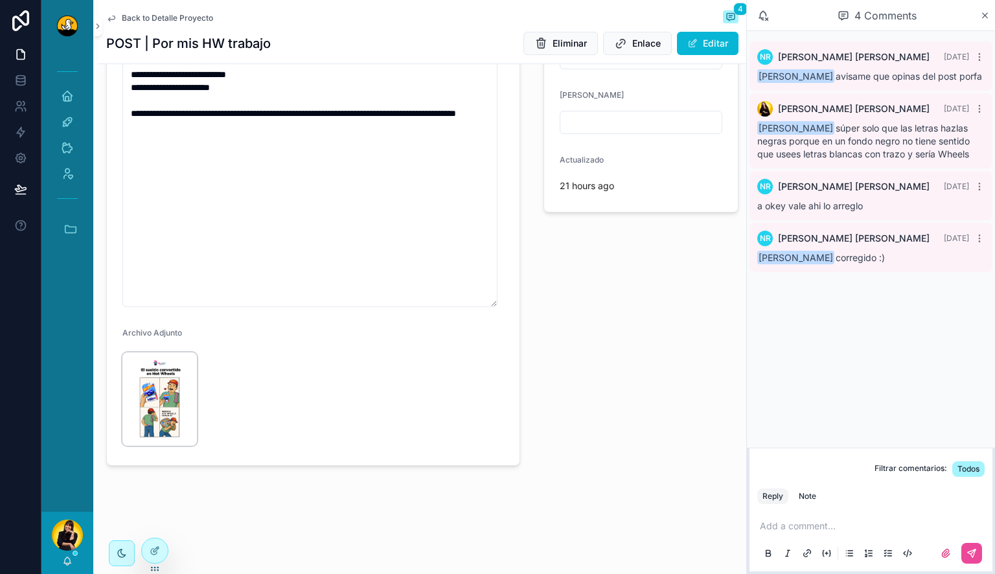
click at [180, 414] on img "scrollable content" at bounding box center [159, 398] width 75 height 93
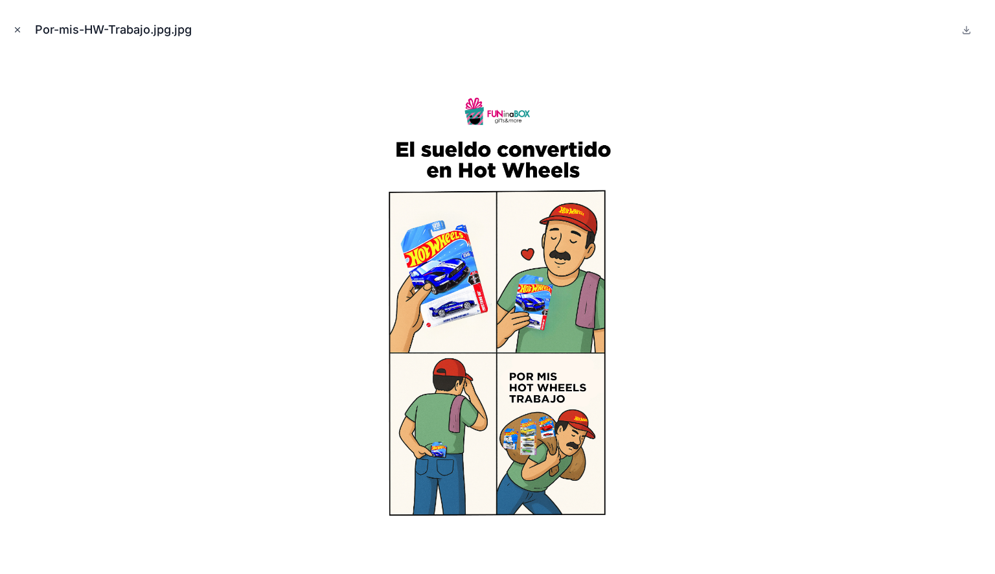
click at [21, 34] on icon "Close modal" at bounding box center [17, 29] width 9 height 9
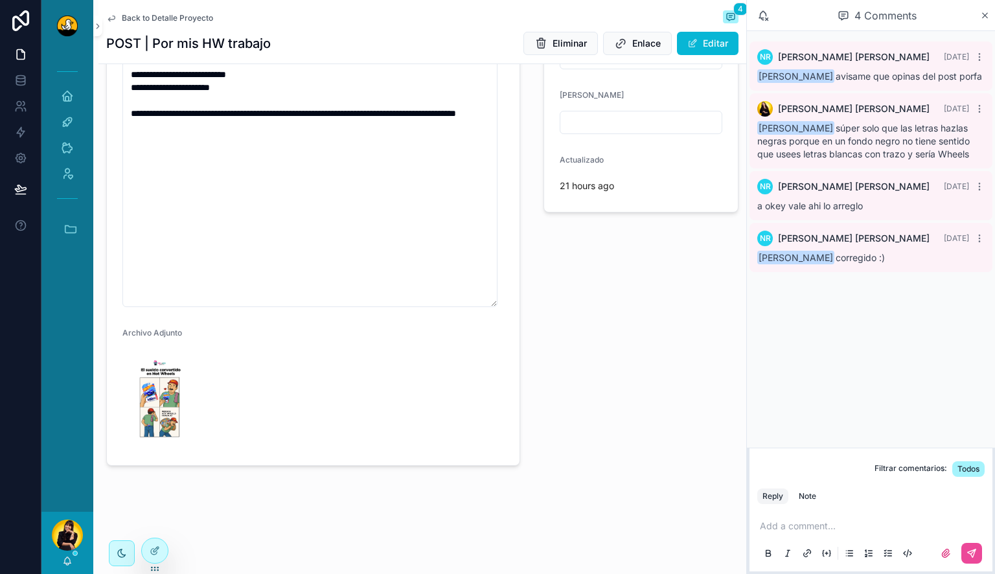
scroll to position [193, 0]
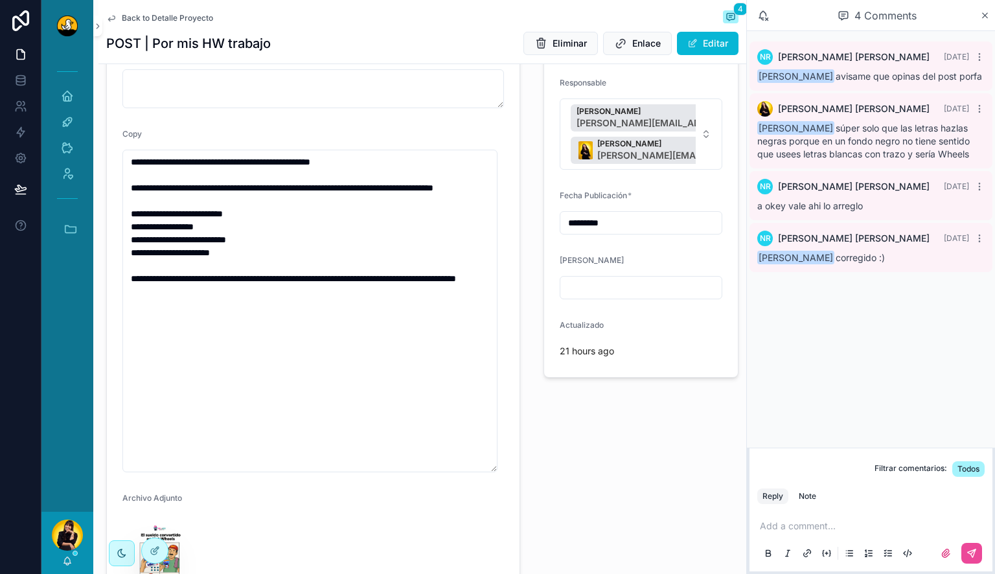
click at [809, 527] on p "scrollable content" at bounding box center [873, 526] width 227 height 13
click at [974, 548] on icon "scrollable content" at bounding box center [972, 553] width 10 height 10
click at [980, 290] on icon "scrollable content" at bounding box center [980, 295] width 10 height 10
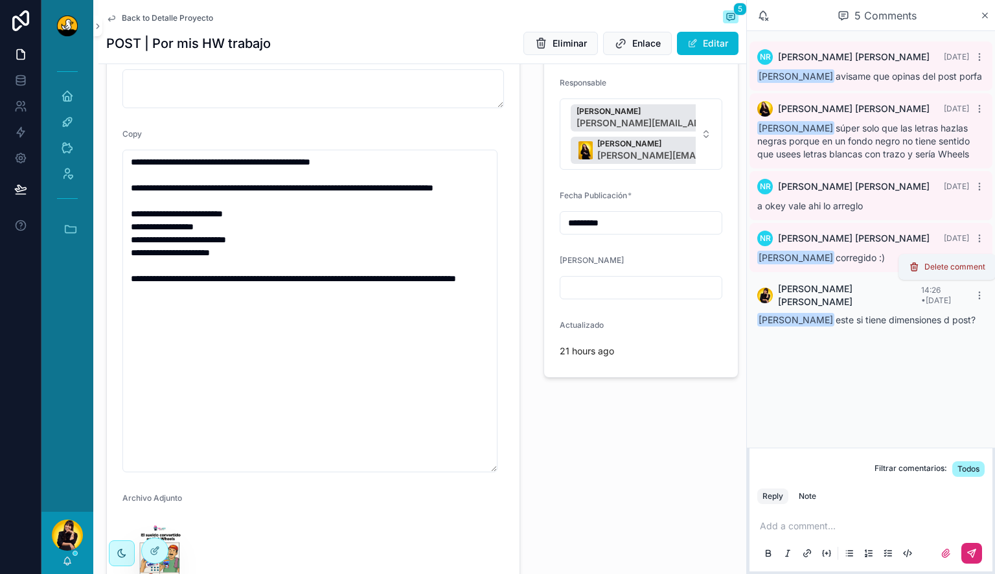
click at [967, 269] on span "Delete comment" at bounding box center [955, 267] width 61 height 10
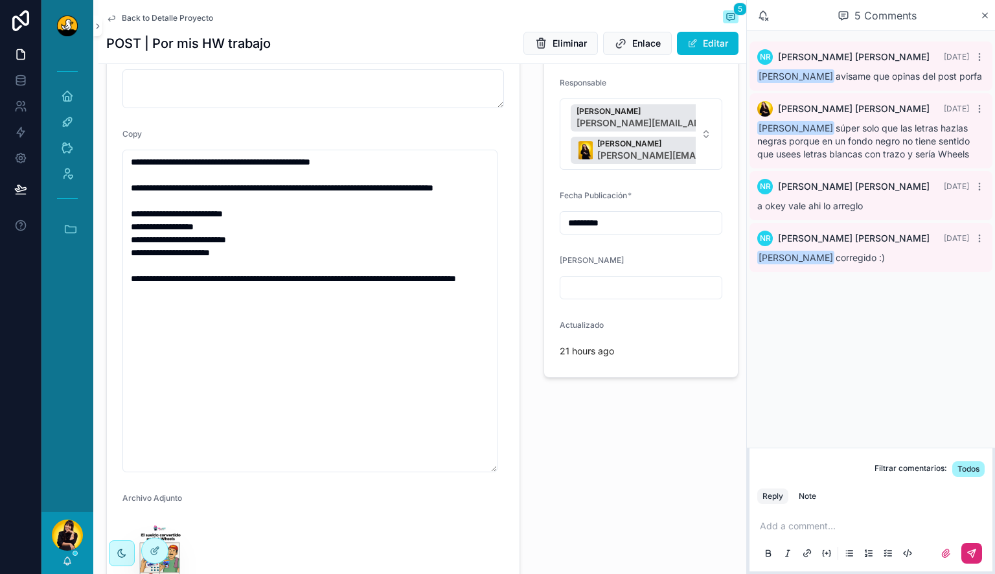
click at [831, 522] on p "scrollable content" at bounding box center [873, 526] width 227 height 13
click at [803, 491] on div "Note" at bounding box center [807, 496] width 17 height 10
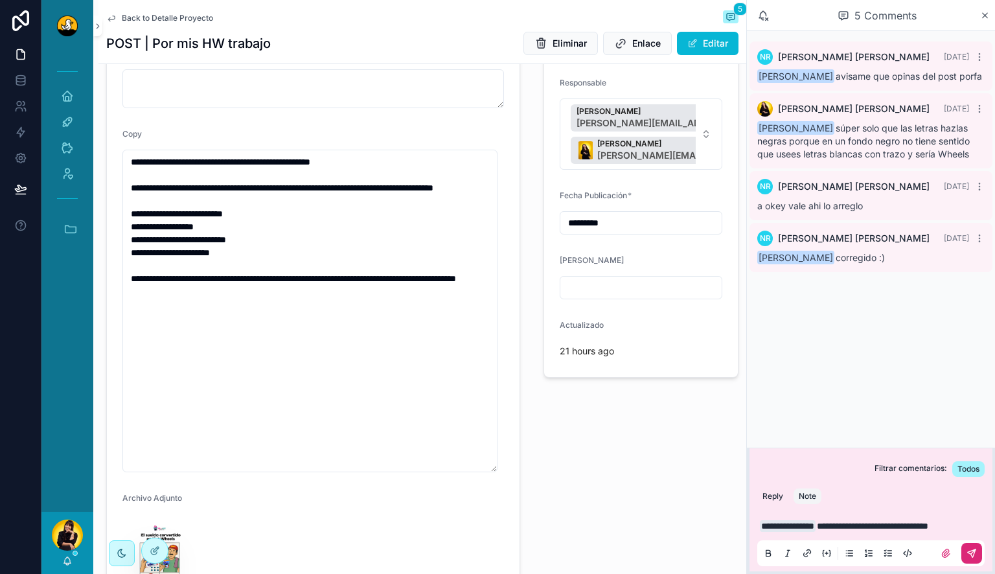
click at [969, 548] on icon "scrollable content" at bounding box center [972, 553] width 10 height 10
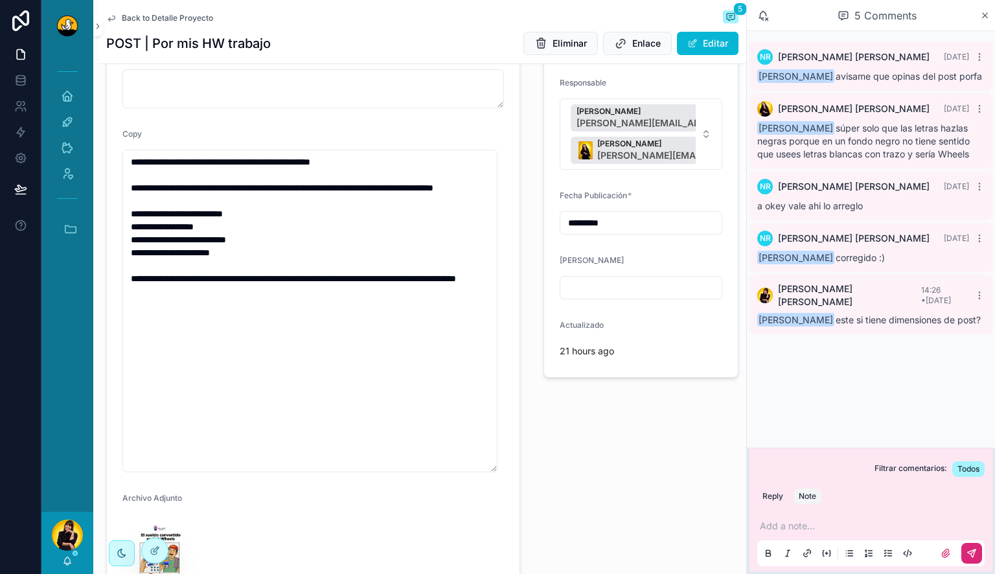
click at [197, 16] on span "Back to Detalle Proyecto" at bounding box center [167, 18] width 91 height 10
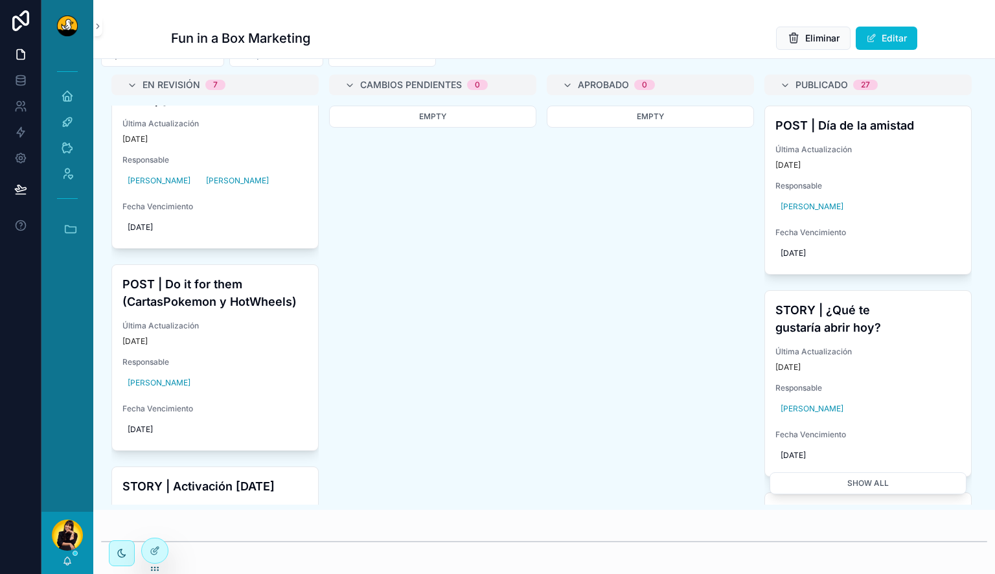
scroll to position [991, 0]
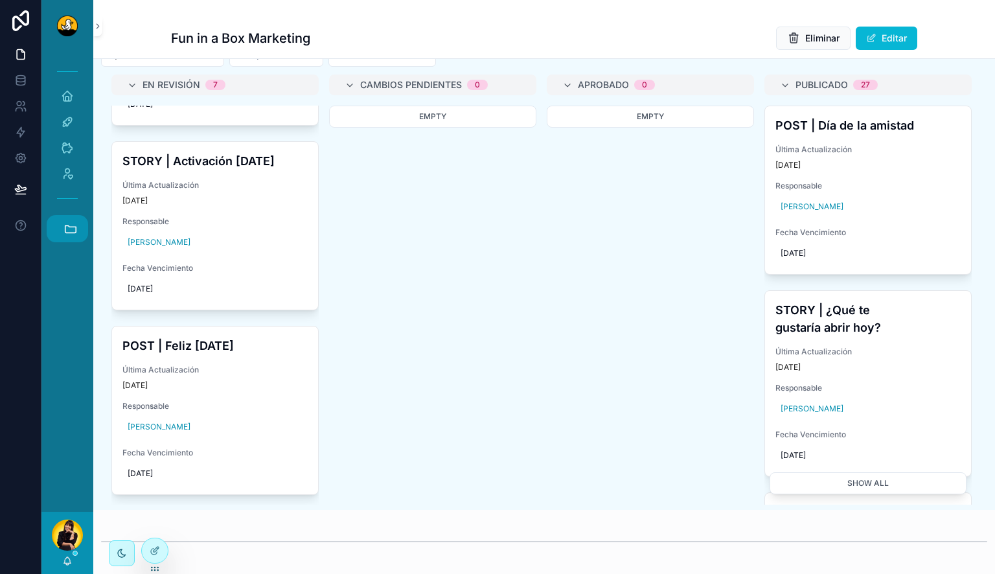
click at [65, 219] on button "Accesos rápidos" at bounding box center [67, 228] width 41 height 27
click at [62, 340] on span "H" at bounding box center [67, 334] width 14 height 14
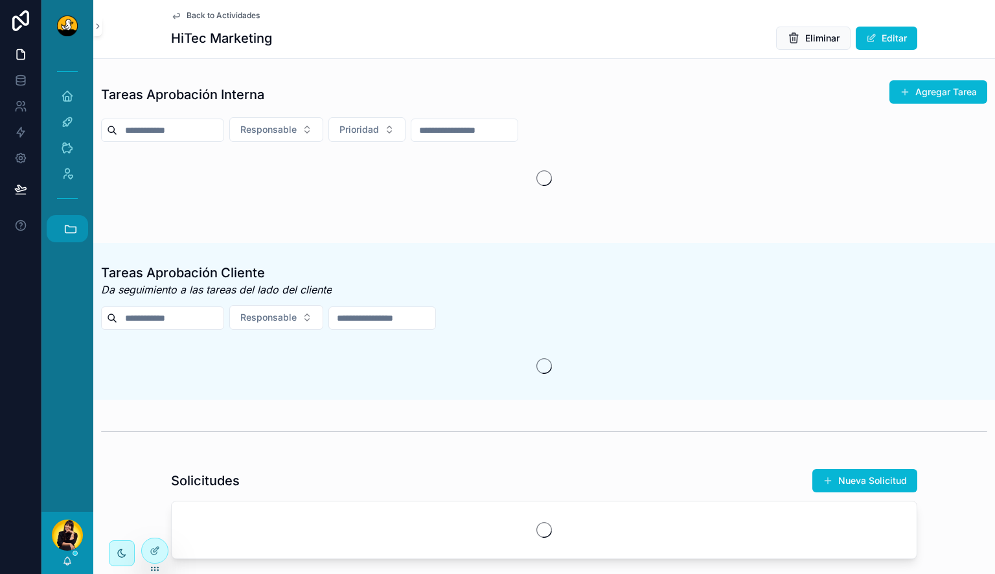
click at [75, 233] on icon "scrollable content" at bounding box center [70, 228] width 11 height 7
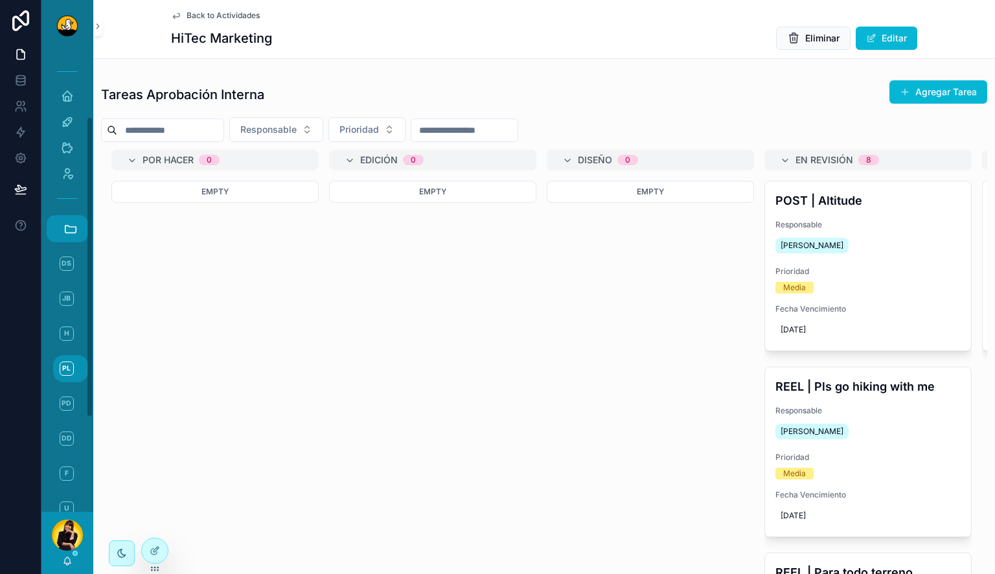
scroll to position [244, 0]
click at [63, 406] on span "HC" at bounding box center [67, 405] width 14 height 14
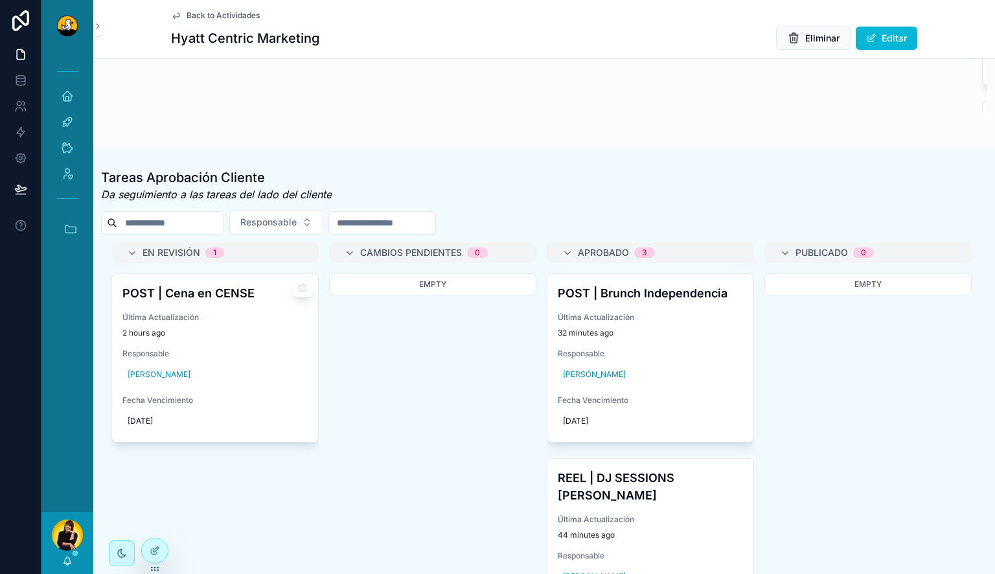
scroll to position [469, 0]
click at [254, 314] on div "POST | Cena en CENSE Última Actualización 2 hours ago Responsable [PERSON_NAME]…" at bounding box center [215, 358] width 206 height 168
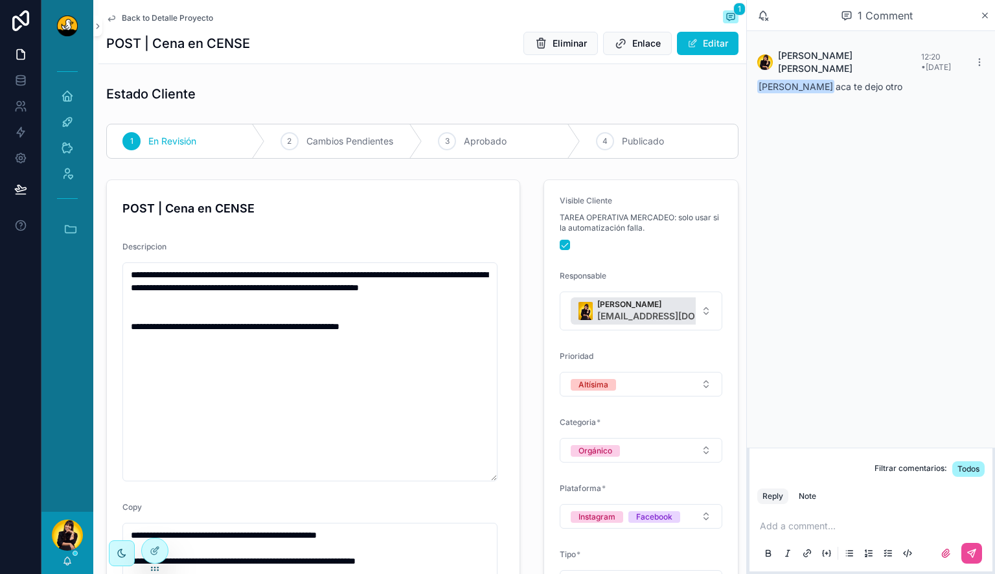
click at [192, 16] on span "Back to Detalle Proyecto" at bounding box center [167, 18] width 91 height 10
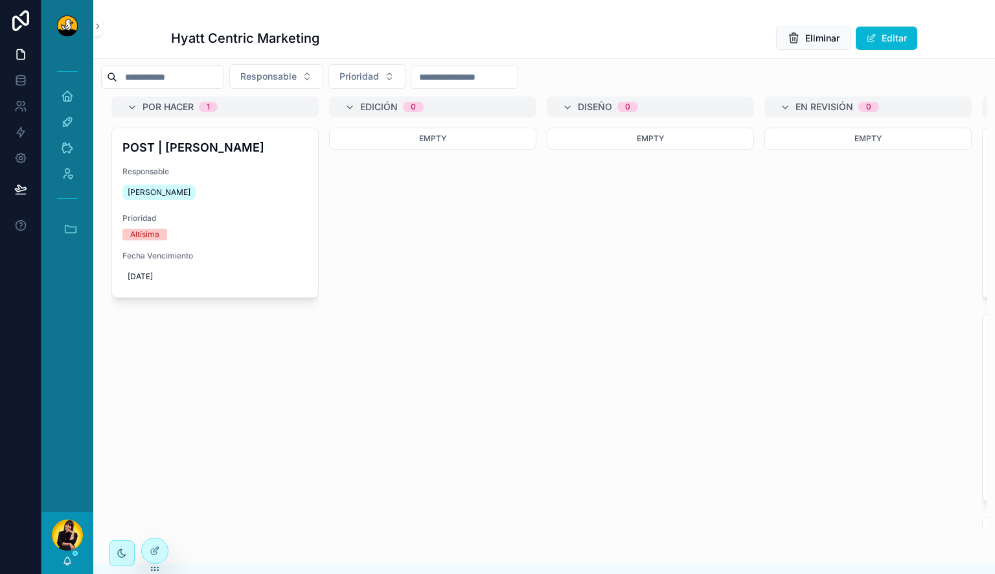
scroll to position [52, 0]
click at [67, 234] on icon "scrollable content" at bounding box center [71, 229] width 14 height 14
click at [67, 264] on span "U" at bounding box center [67, 265] width 14 height 14
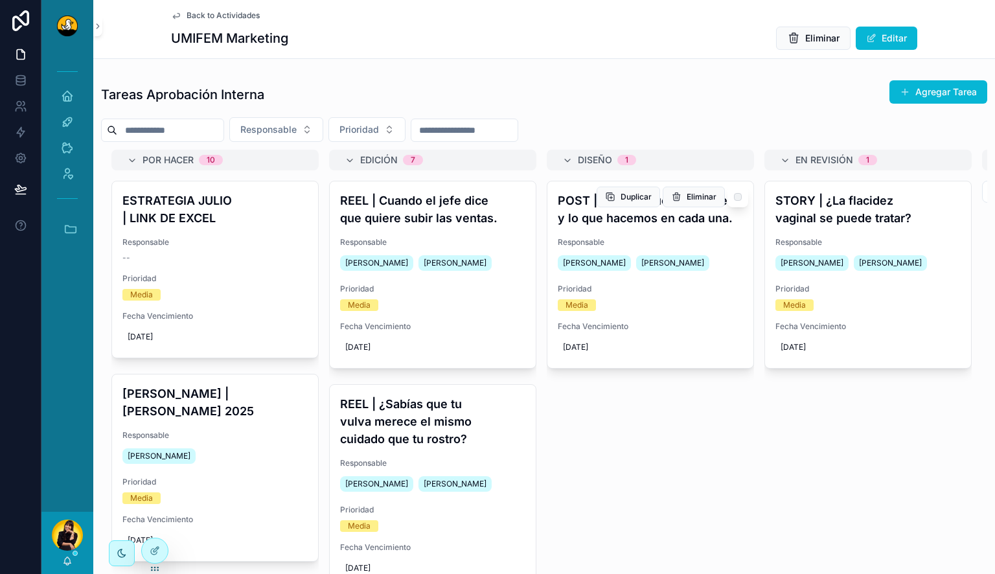
scroll to position [0, 357]
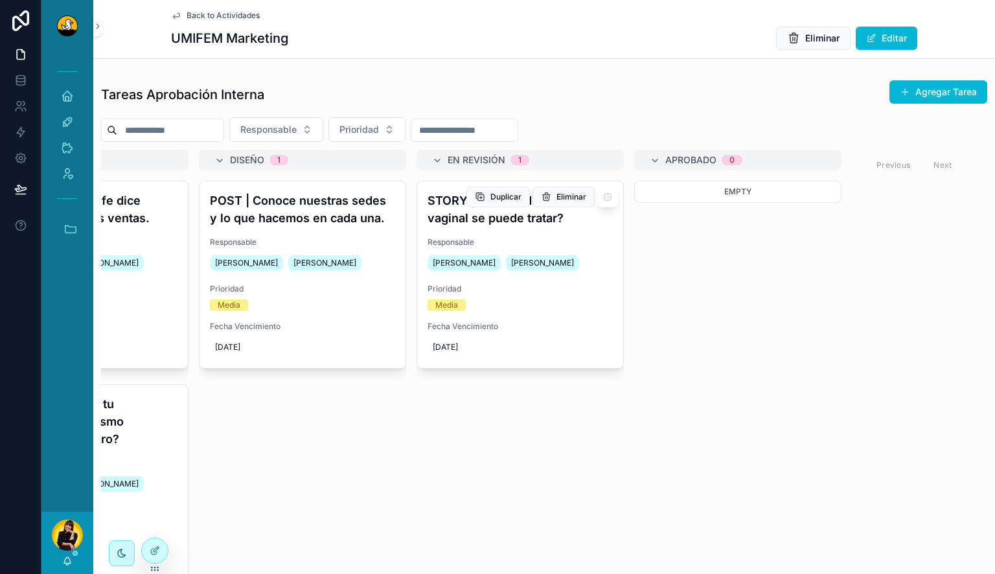
click at [491, 216] on h4 "STORY | ¿La flacidez vaginal se puede tratar?" at bounding box center [520, 209] width 185 height 35
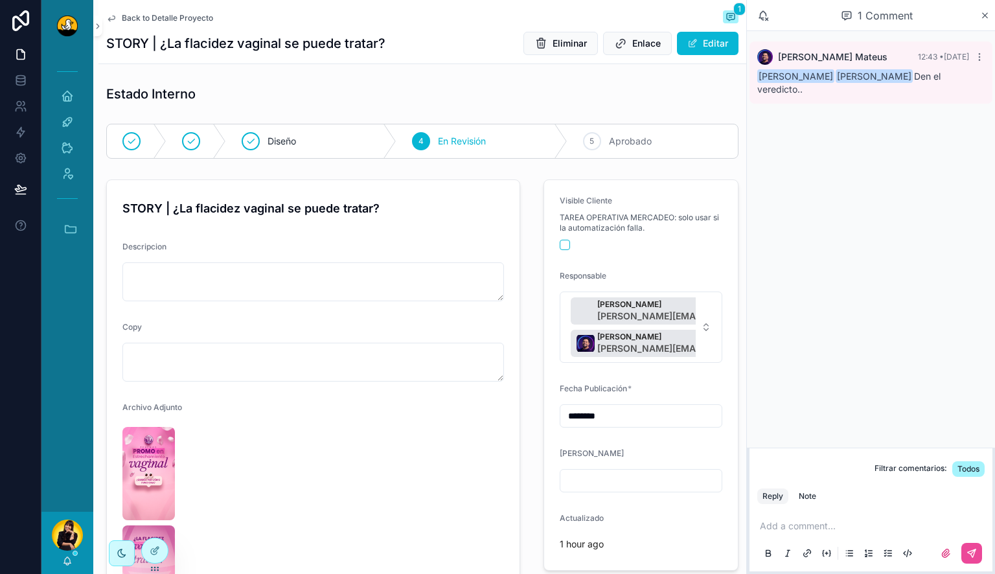
scroll to position [173, 0]
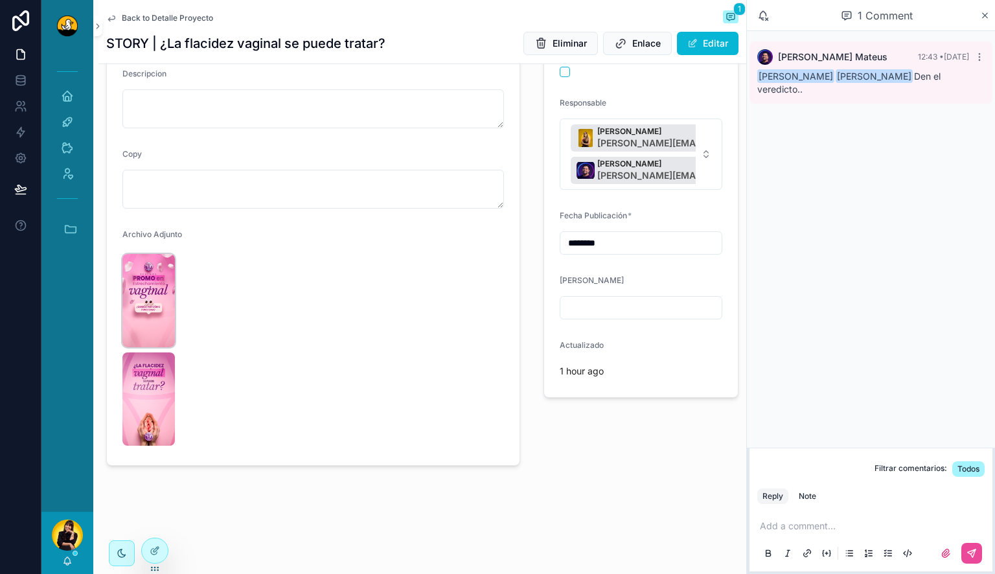
click at [156, 312] on img "scrollable content" at bounding box center [148, 300] width 52 height 93
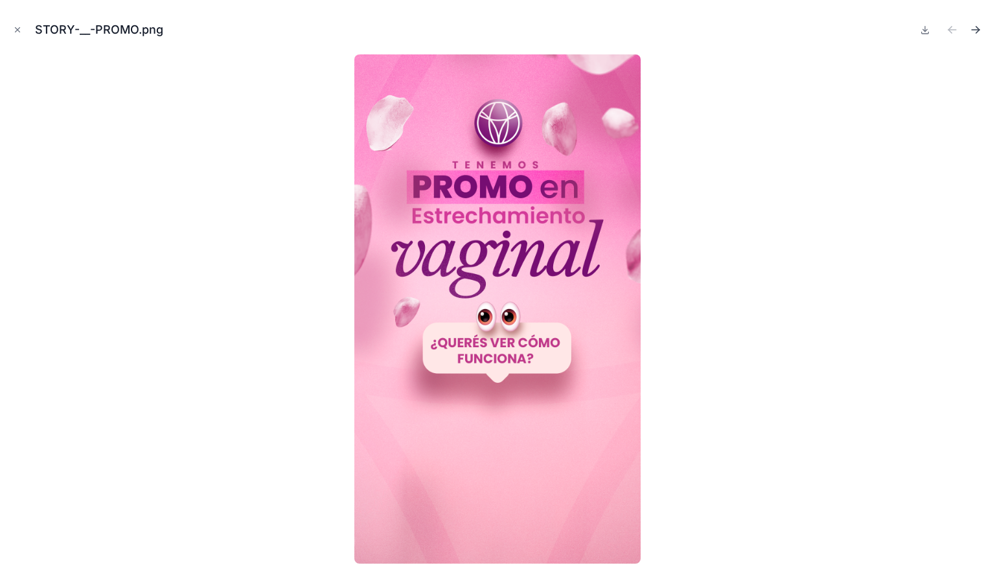
click at [975, 27] on icon "Next file" at bounding box center [975, 29] width 13 height 13
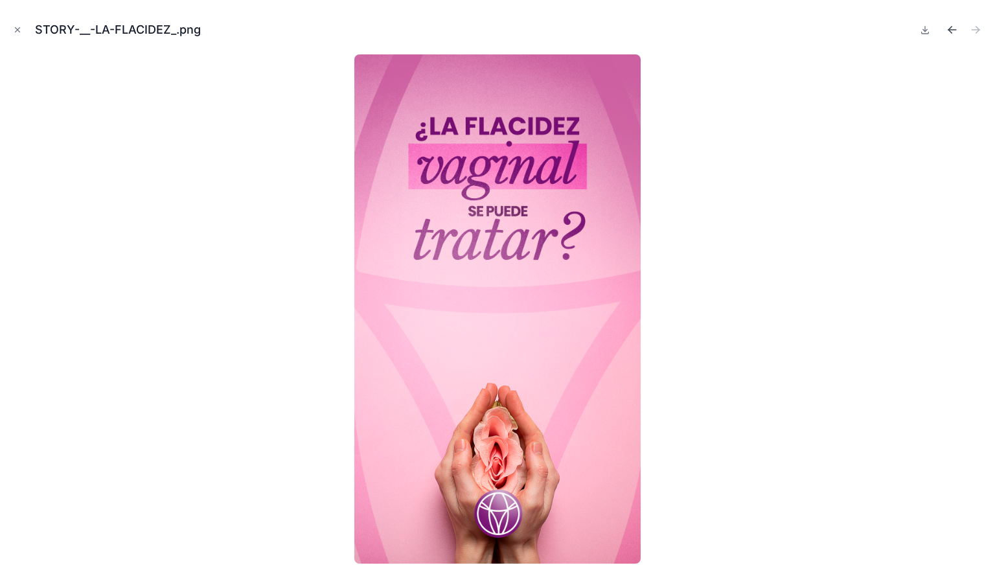
click at [954, 31] on icon "Previous file" at bounding box center [952, 29] width 13 height 13
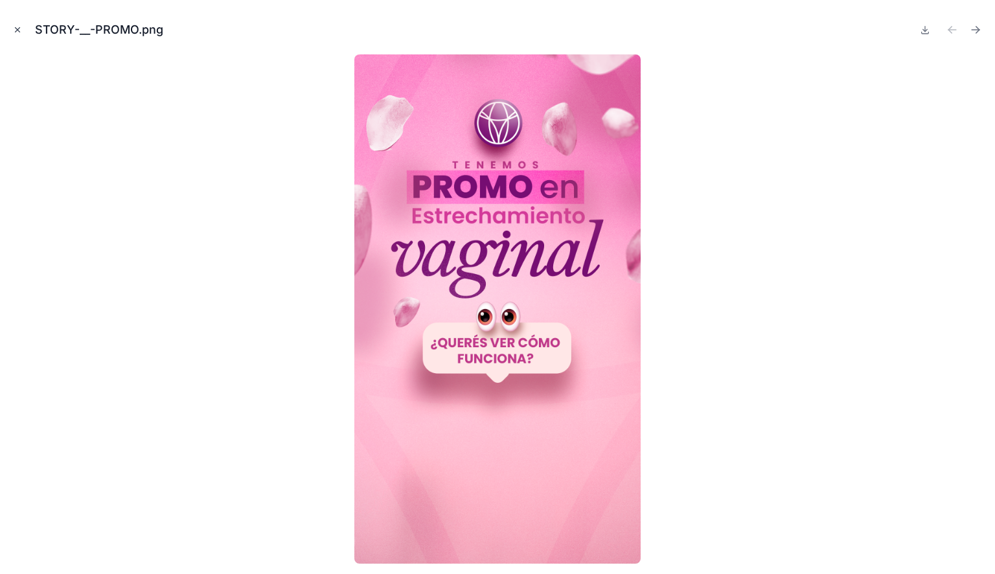
click at [14, 26] on icon "Close modal" at bounding box center [17, 29] width 9 height 9
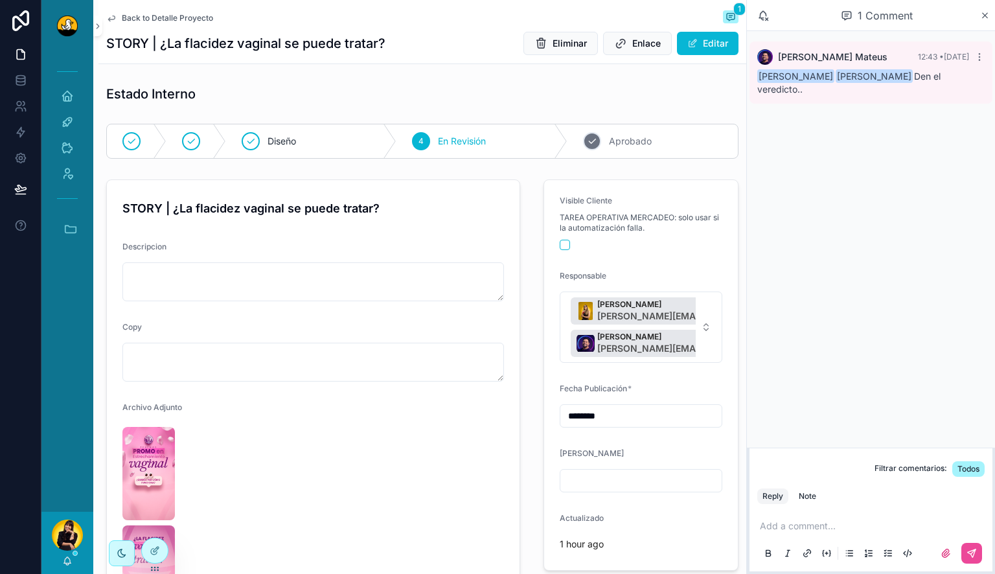
click at [599, 140] on div "5 Aprobado" at bounding box center [653, 141] width 170 height 34
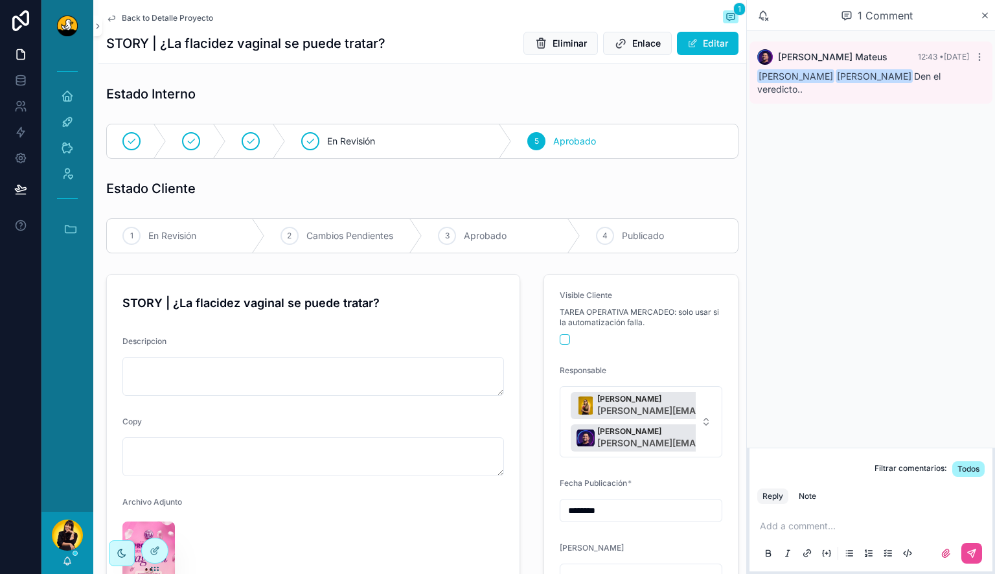
click at [163, 16] on span "Back to Detalle Proyecto" at bounding box center [167, 18] width 91 height 10
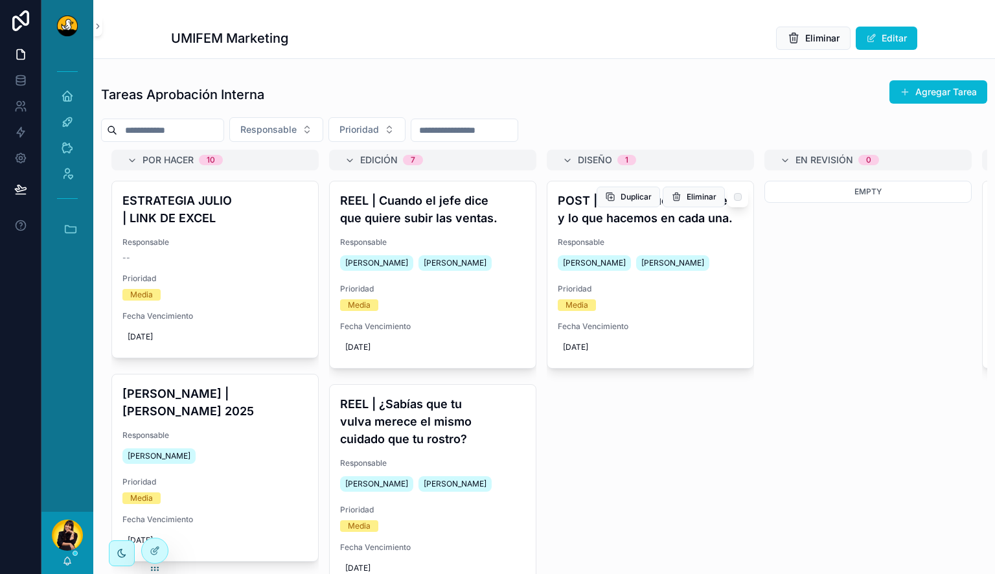
scroll to position [0, 357]
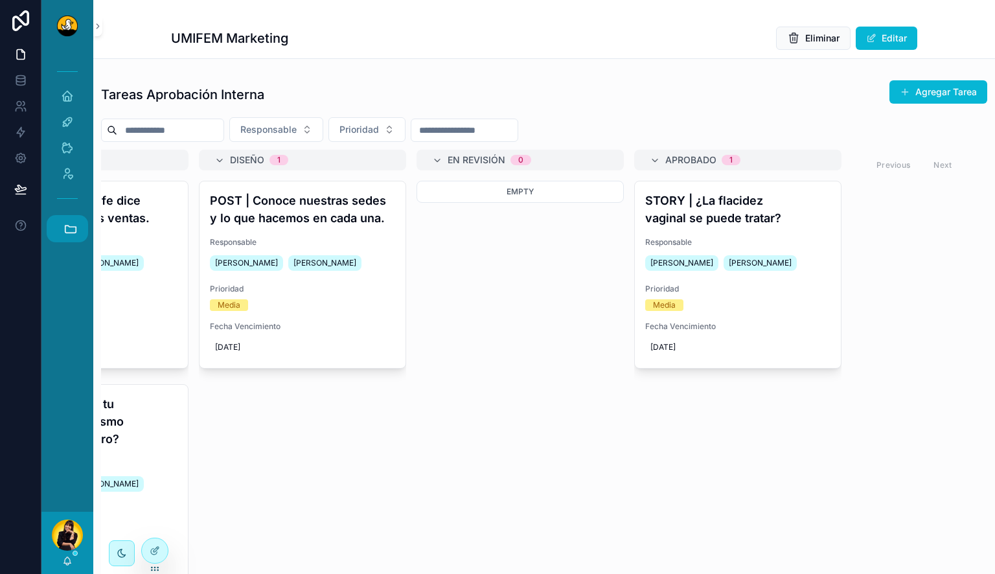
click at [68, 235] on icon "scrollable content" at bounding box center [71, 229] width 14 height 14
click at [65, 307] on link "S Stattoos" at bounding box center [70, 299] width 35 height 27
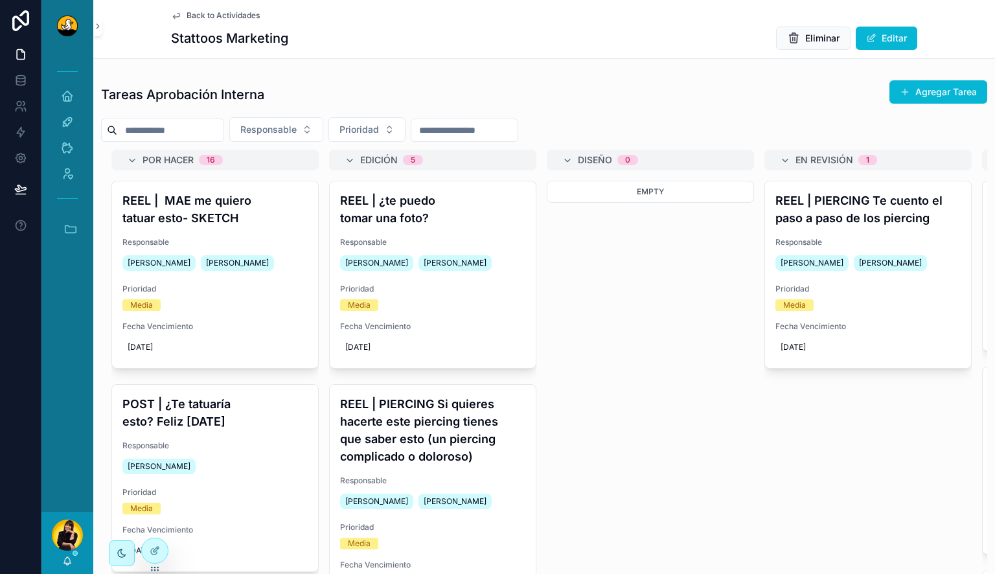
scroll to position [0, 357]
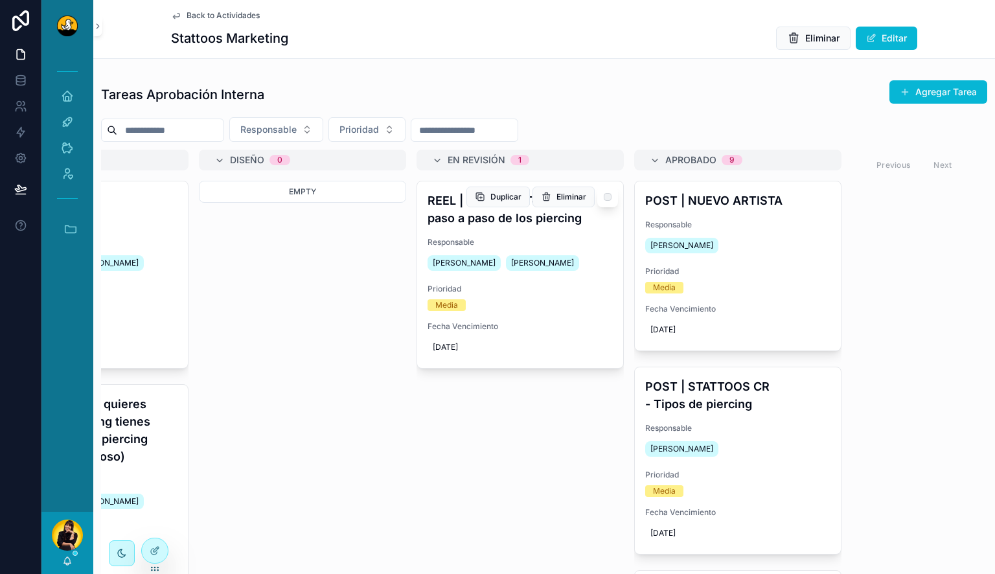
click at [551, 226] on div "REEL | PIERCING Te cuento el paso a paso de los piercing Responsable Miguel Mad…" at bounding box center [520, 274] width 206 height 187
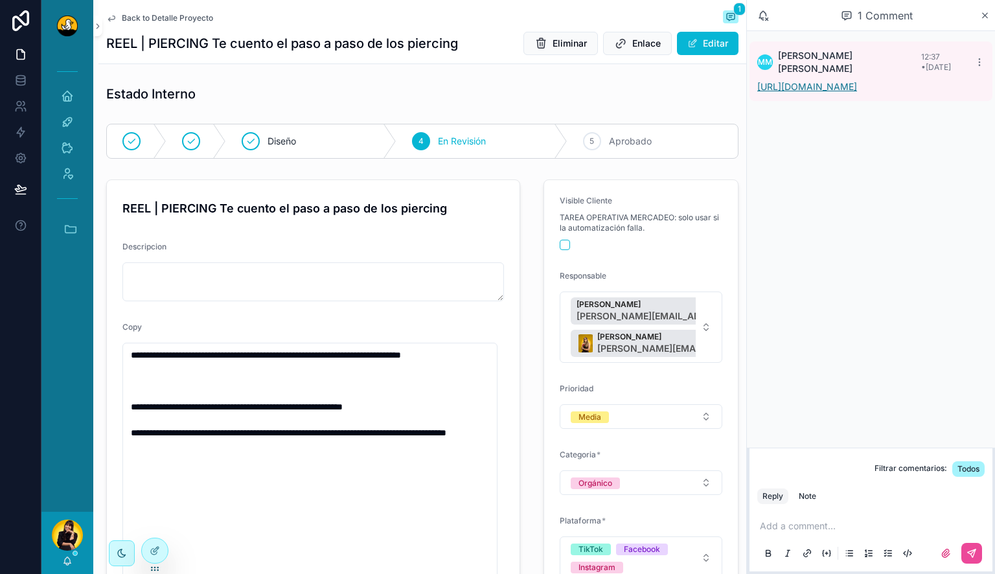
click at [828, 89] on link "https://drive.google.com/drive/folders/1GuKgablRf9yvCEFWc1ut9Ip6iJ0Efc5r?usp=dr…" at bounding box center [807, 86] width 100 height 11
type textarea "**********"
click at [862, 526] on p "scrollable content" at bounding box center [873, 526] width 227 height 13
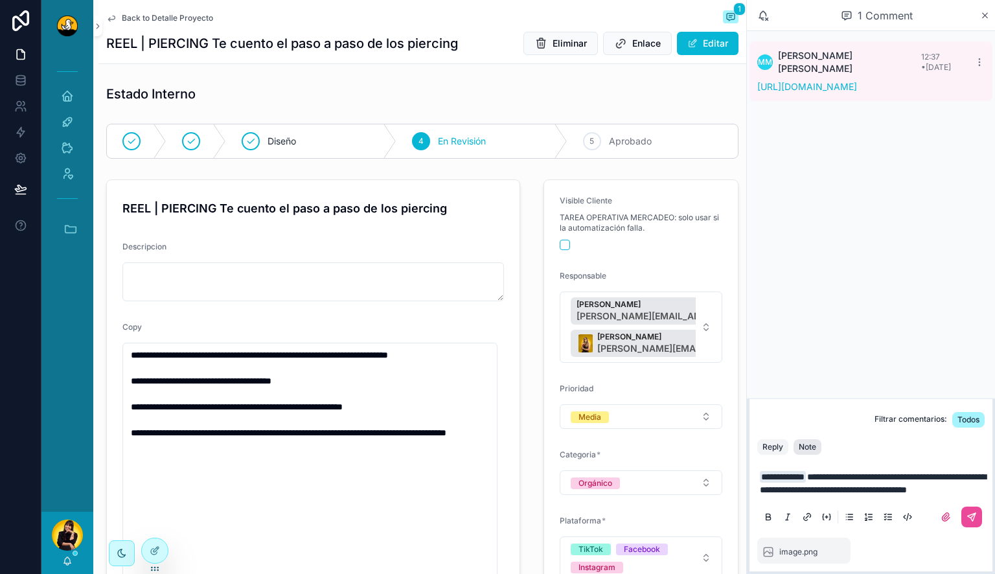
click at [807, 442] on div "Note" at bounding box center [807, 447] width 17 height 10
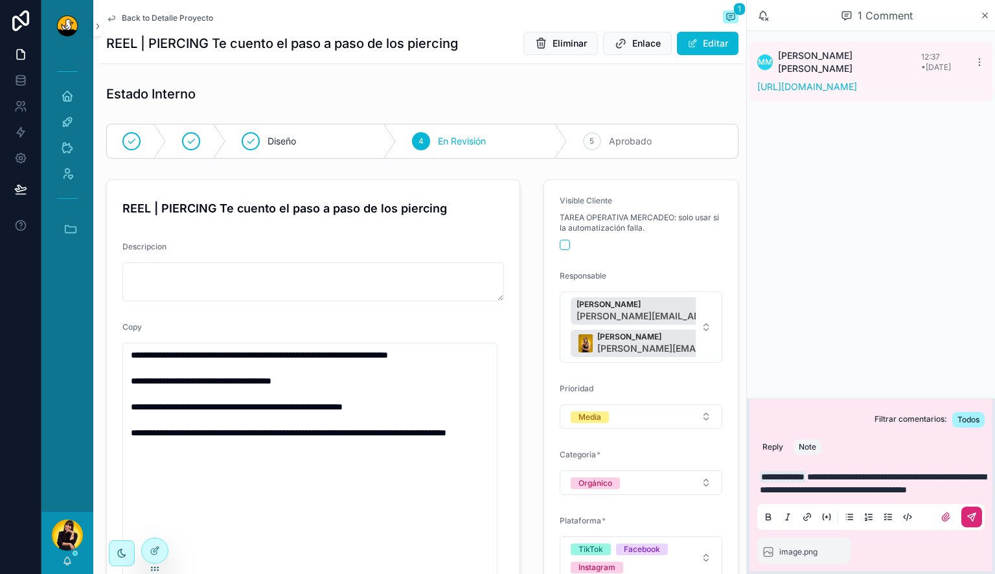
click at [973, 518] on icon "scrollable content" at bounding box center [972, 517] width 10 height 10
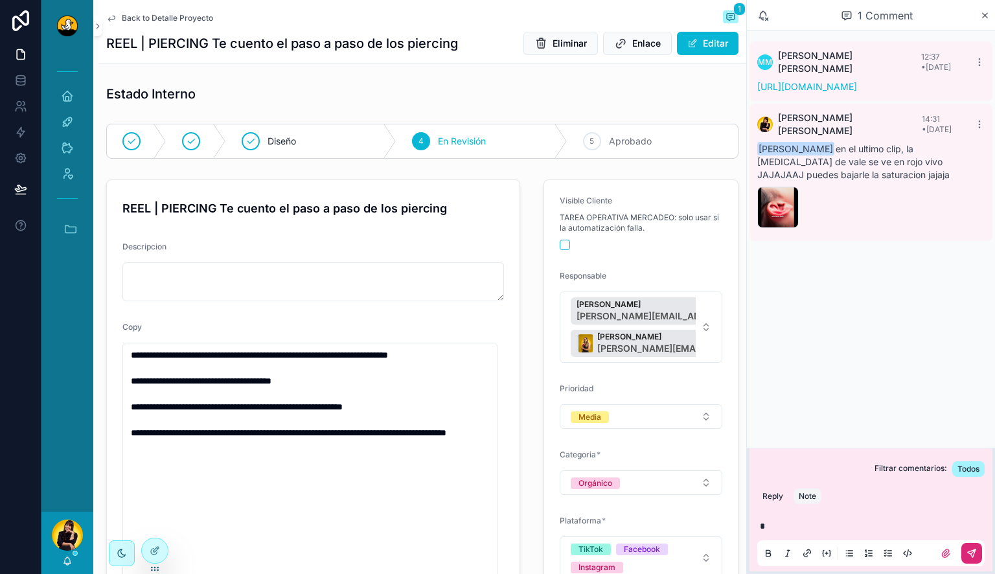
type textarea "**********"
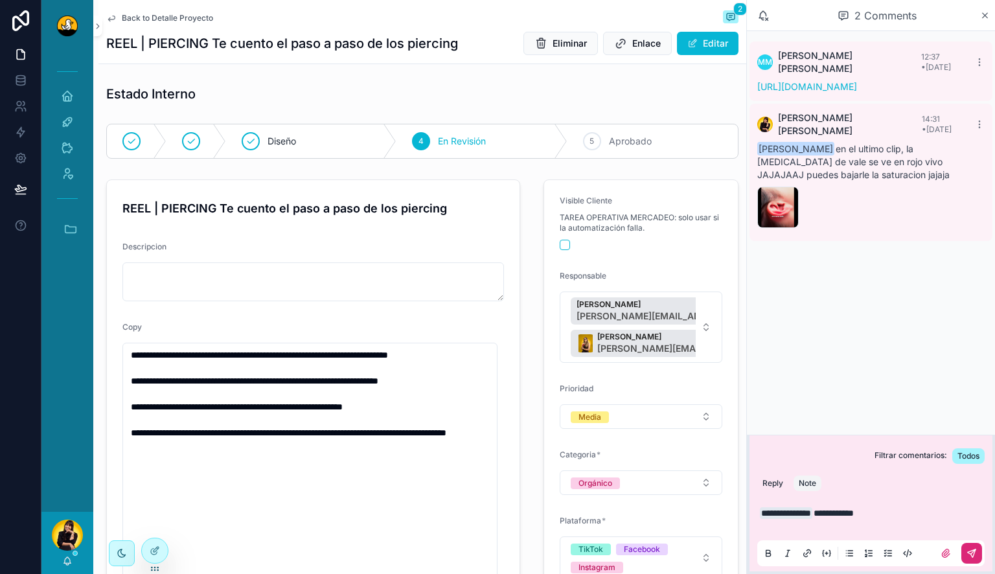
click at [146, 20] on span "Back to Detalle Proyecto" at bounding box center [167, 18] width 91 height 10
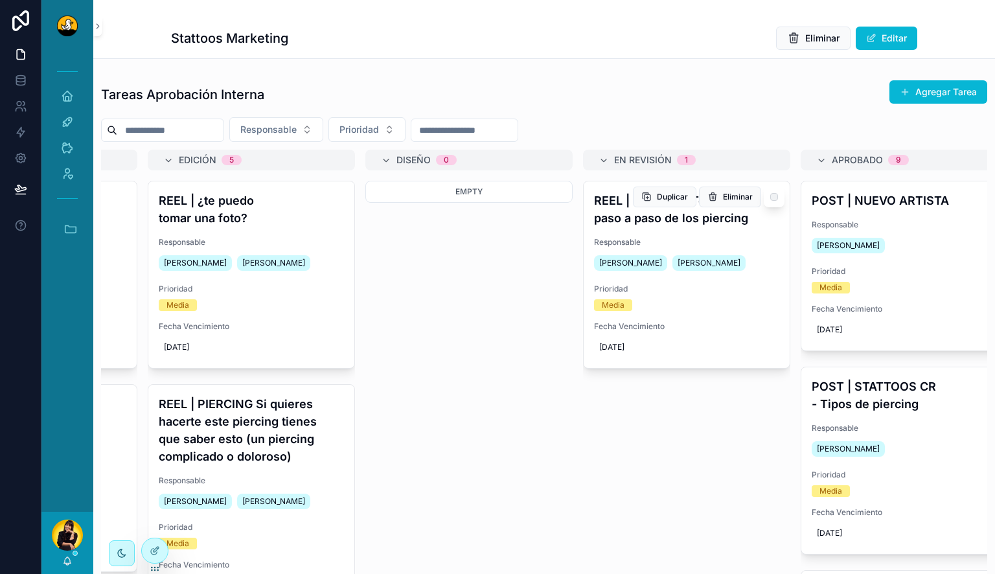
scroll to position [0, 193]
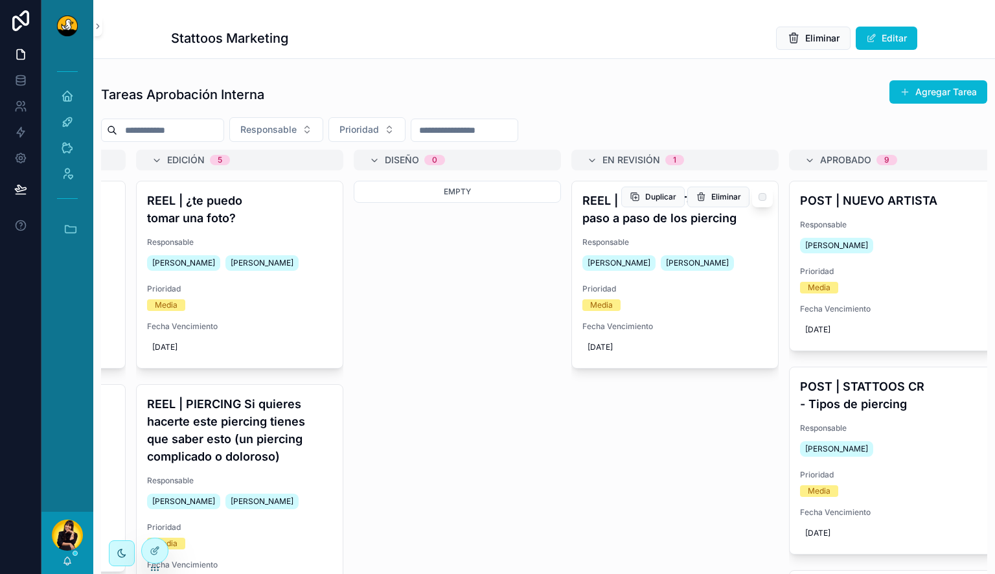
click at [658, 217] on h4 "REEL | PIERCING Te cuento el paso a paso de los piercing" at bounding box center [675, 209] width 185 height 35
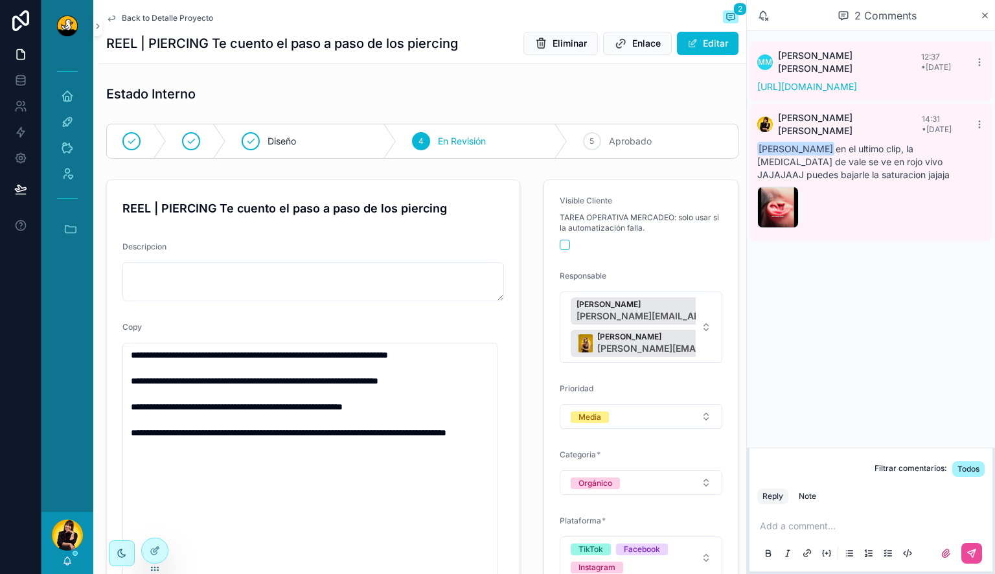
click at [171, 24] on div "Back to Detalle Proyecto 2" at bounding box center [422, 18] width 632 height 16
click at [174, 18] on span "Back to Detalle Proyecto" at bounding box center [167, 18] width 91 height 10
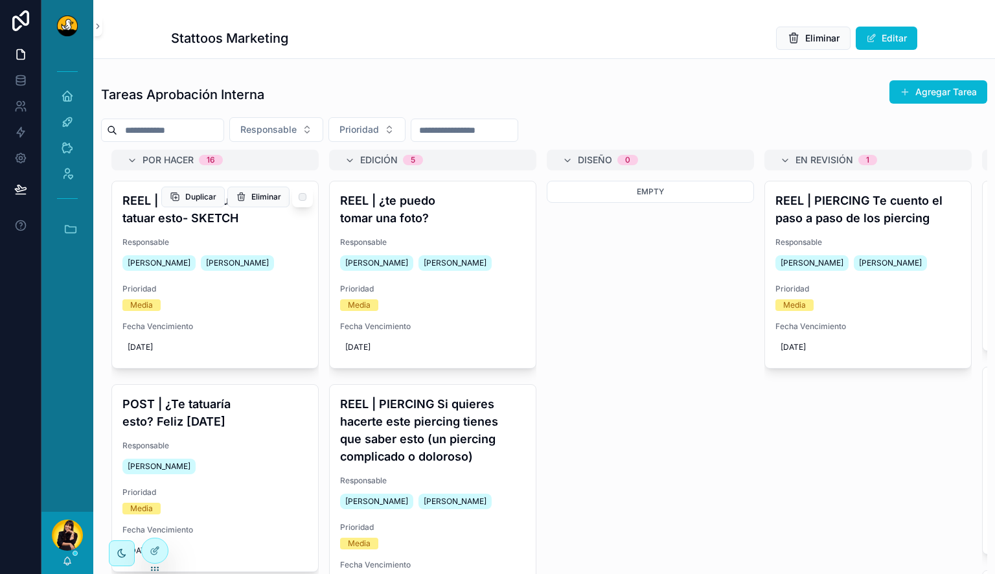
click at [270, 246] on span "Responsable" at bounding box center [214, 242] width 185 height 10
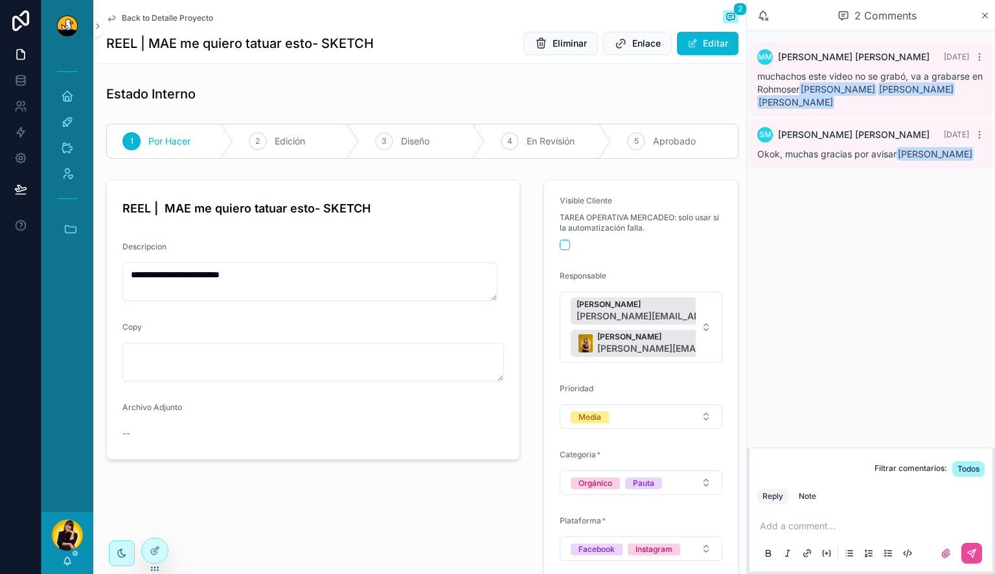
click at [144, 14] on span "Back to Detalle Proyecto" at bounding box center [167, 18] width 91 height 10
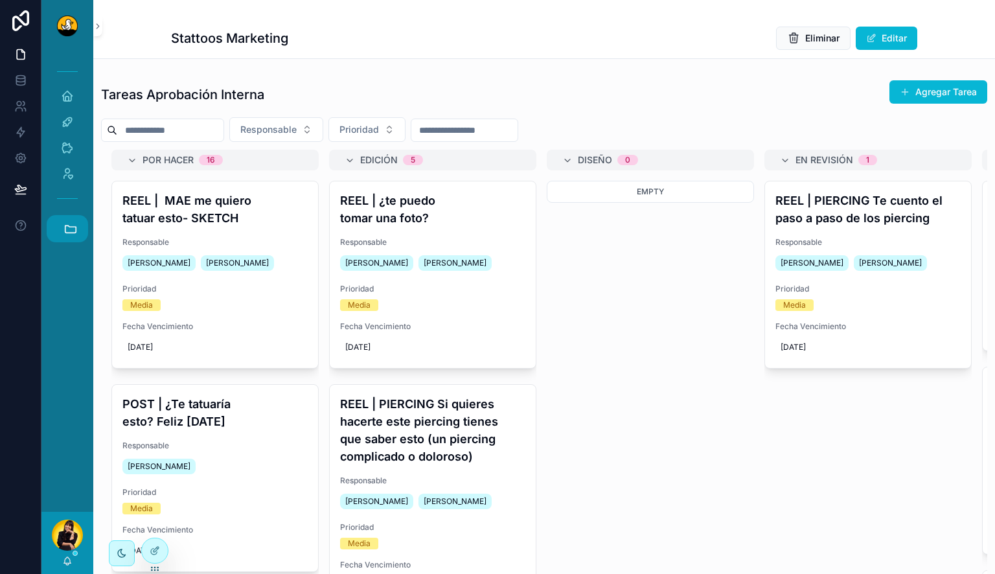
click at [77, 234] on icon "scrollable content" at bounding box center [71, 229] width 14 height 14
click at [67, 339] on span "CP" at bounding box center [67, 335] width 14 height 14
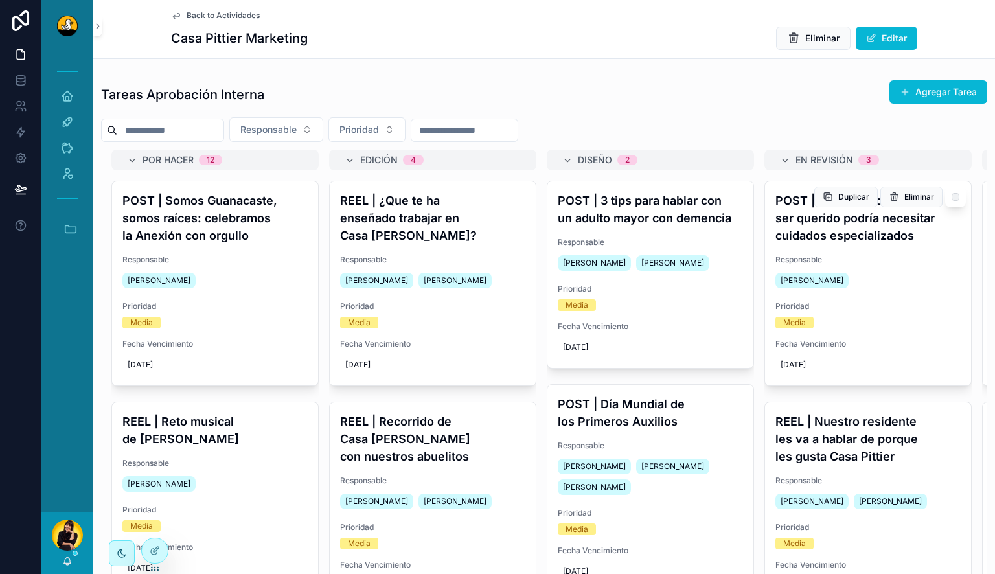
scroll to position [0, 349]
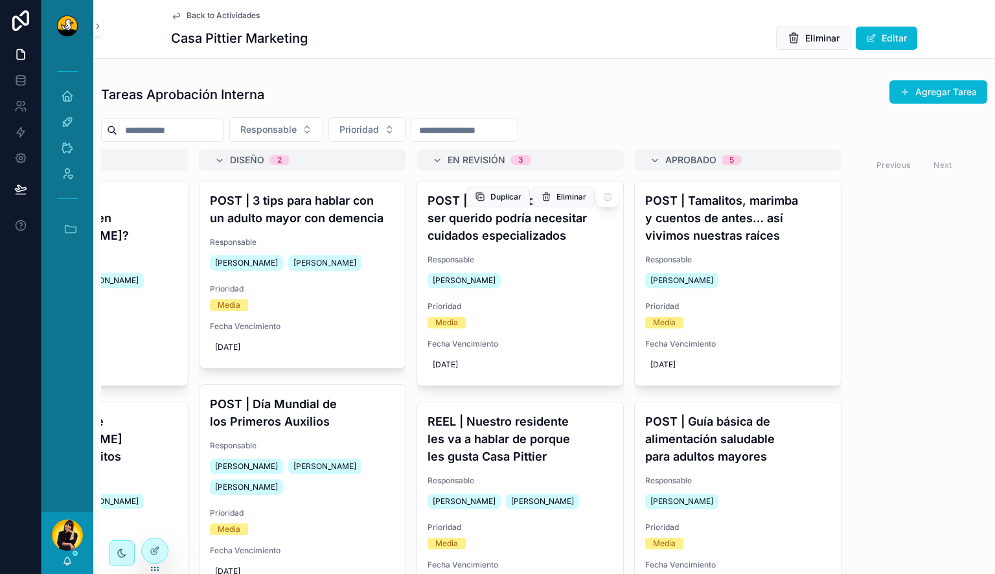
click at [549, 238] on h4 "POST | 5 señales de que tu ser querido podría necesitar cuidados especializados" at bounding box center [520, 218] width 185 height 52
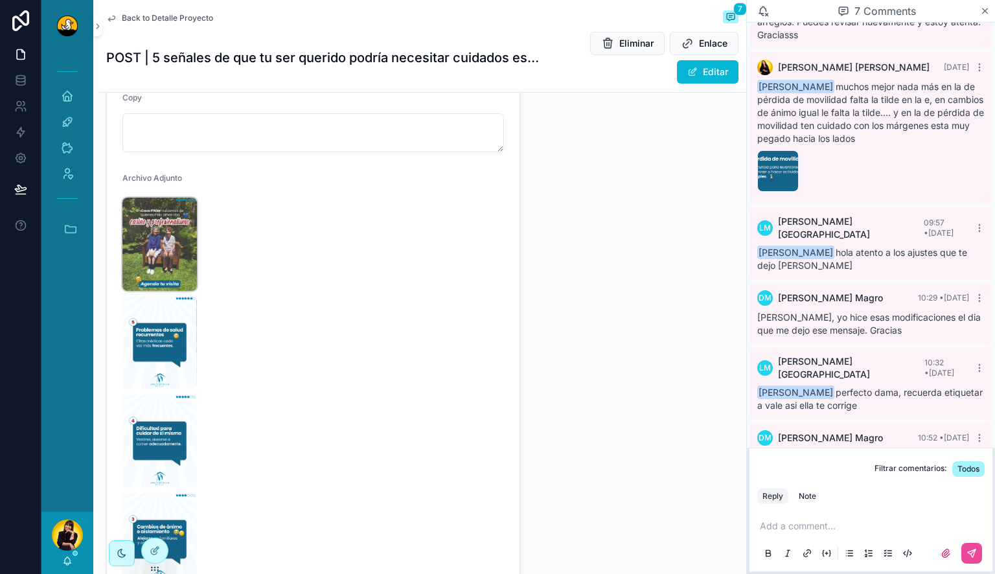
scroll to position [625, 0]
click at [161, 271] on img "scrollable content" at bounding box center [159, 242] width 75 height 93
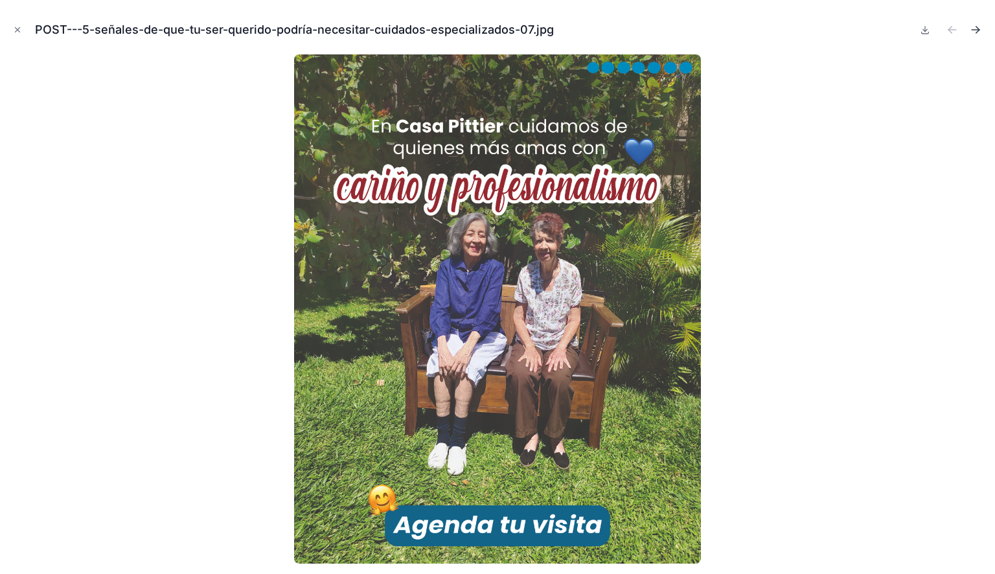
click at [979, 30] on icon "Next file" at bounding box center [977, 28] width 3 height 3
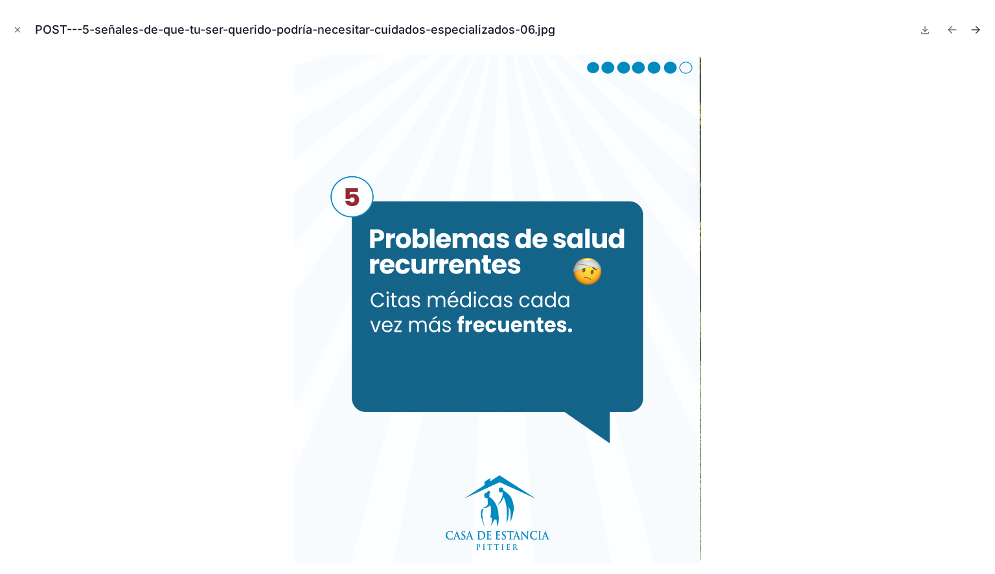
click at [976, 30] on icon "Next file" at bounding box center [976, 30] width 8 height 0
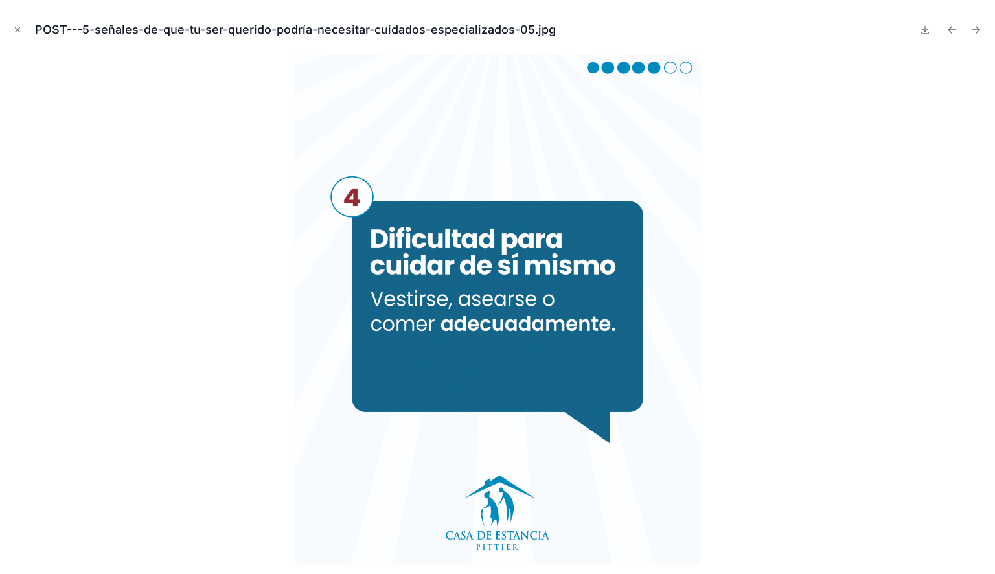
click at [976, 30] on icon "Next file" at bounding box center [976, 30] width 8 height 0
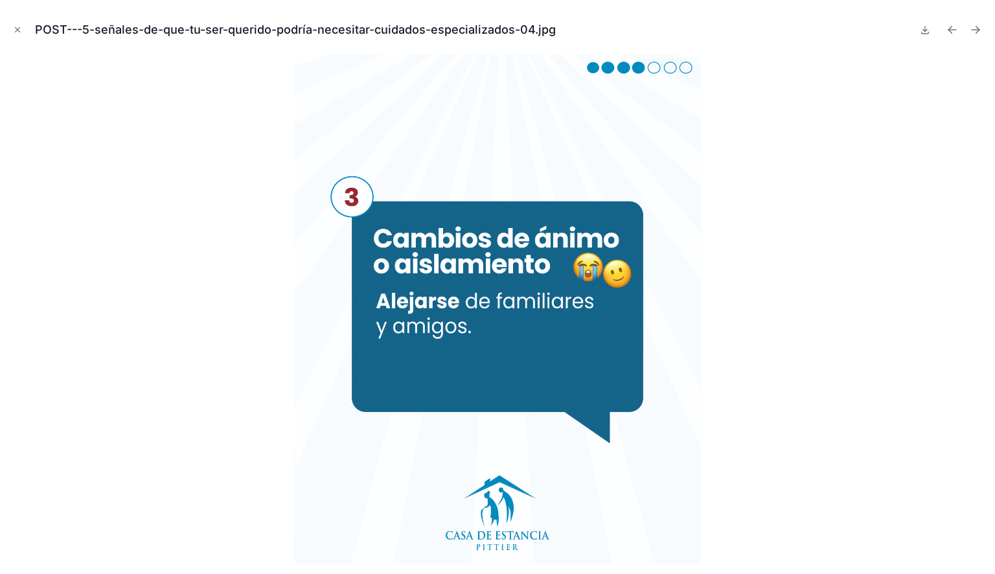
click at [976, 30] on icon "Next file" at bounding box center [976, 30] width 8 height 0
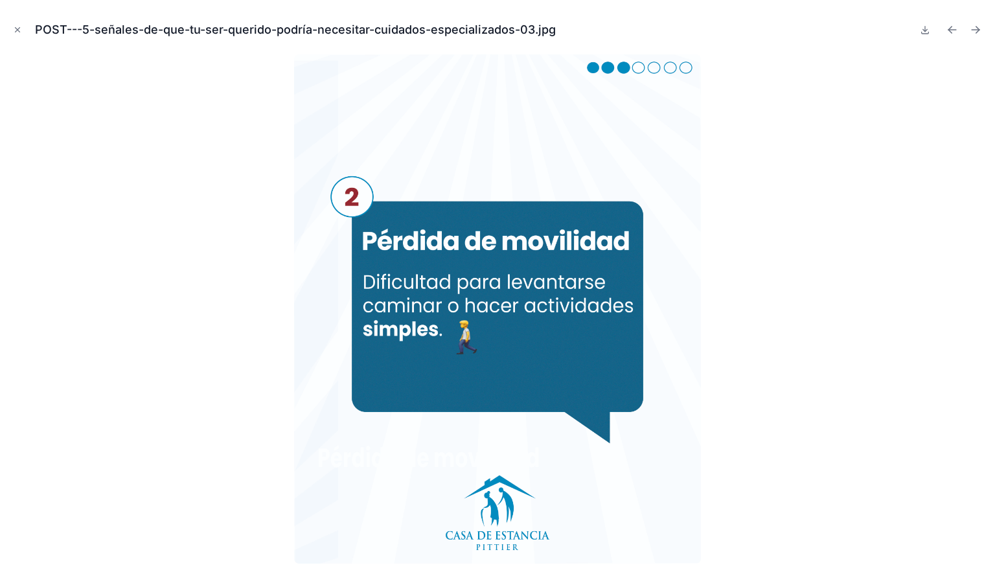
click at [976, 30] on icon "Next file" at bounding box center [976, 30] width 8 height 0
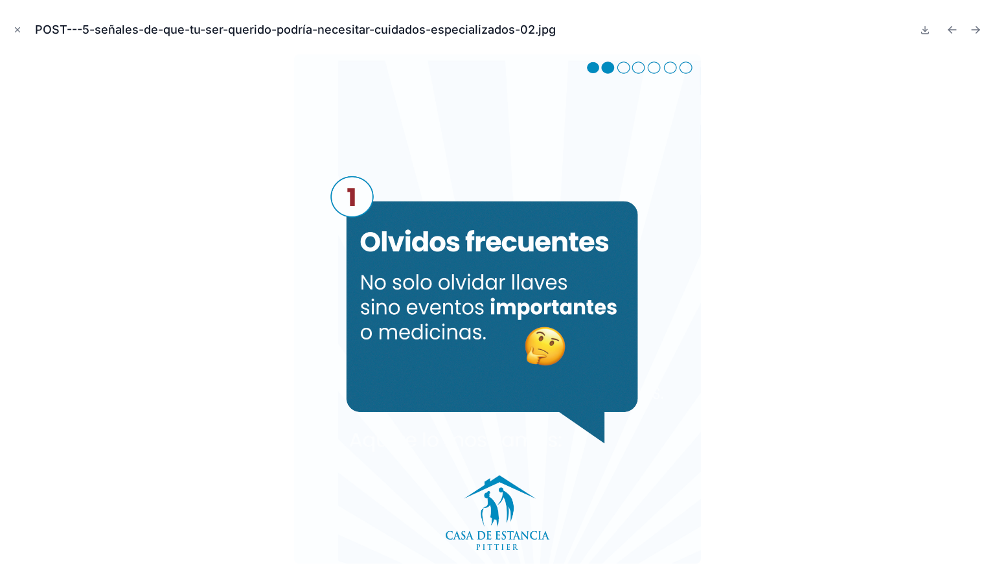
click at [976, 30] on icon "Next file" at bounding box center [976, 30] width 8 height 0
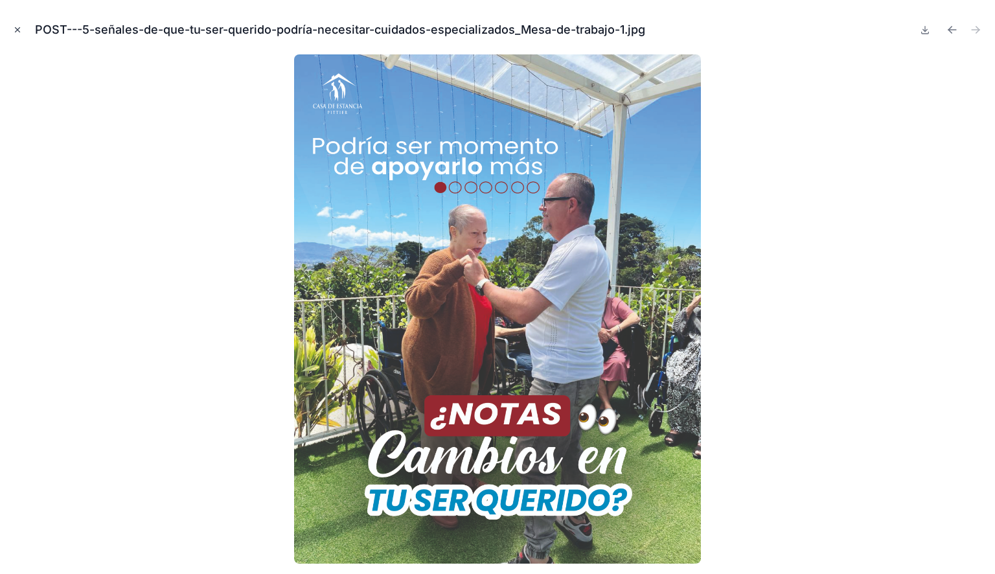
click at [20, 27] on icon "Close modal" at bounding box center [17, 29] width 9 height 9
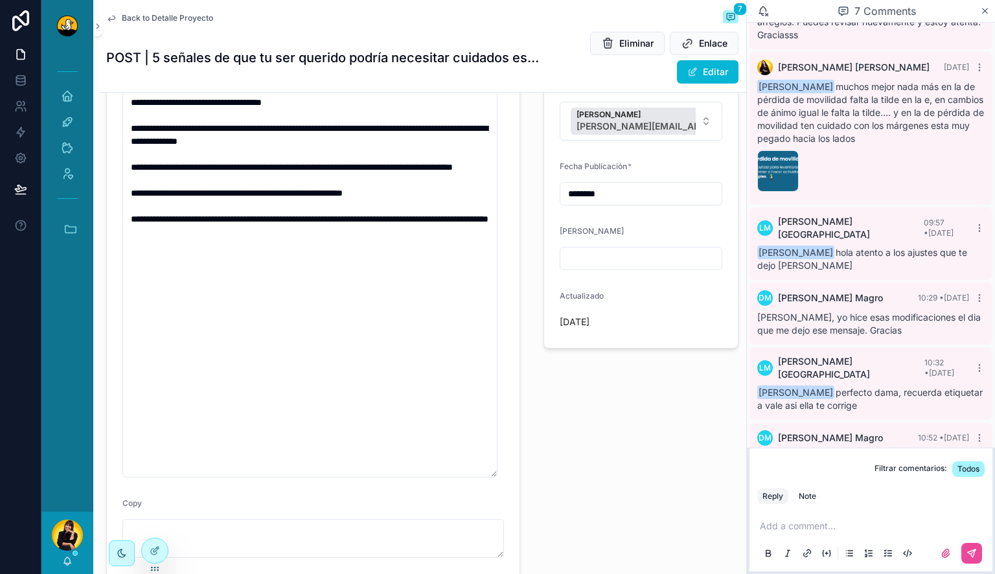
scroll to position [7, 0]
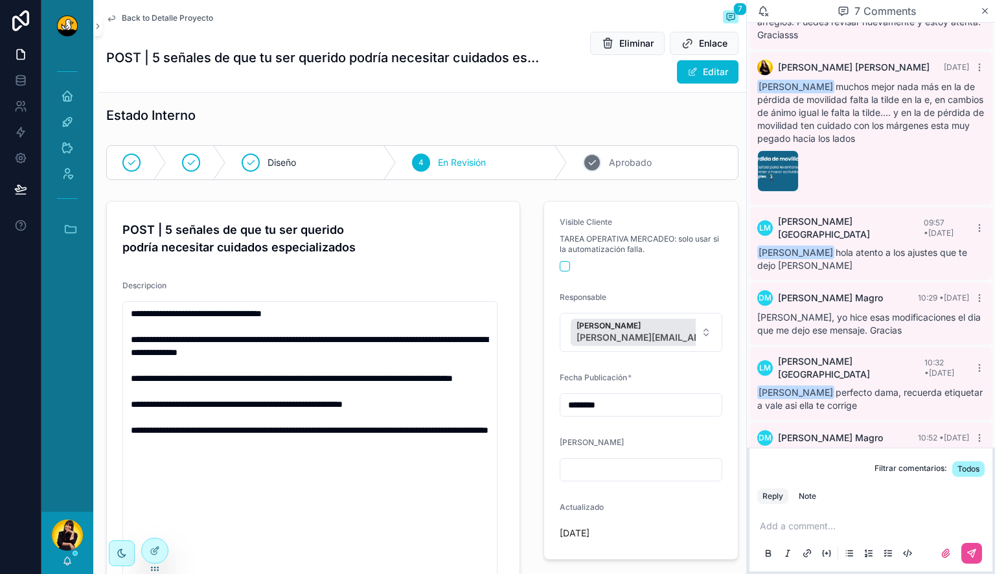
click at [609, 167] on span "Aprobado" at bounding box center [630, 162] width 43 height 13
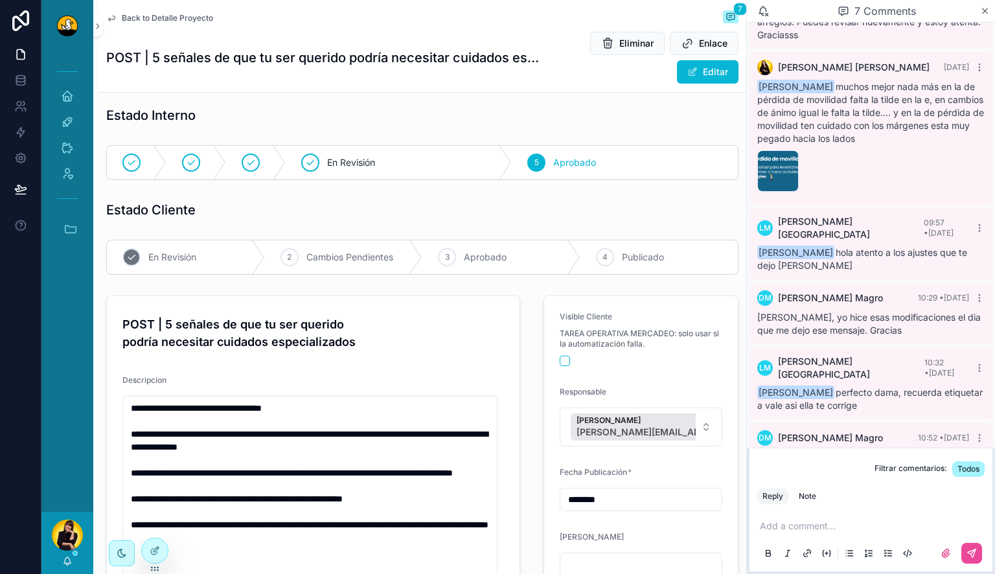
click at [179, 260] on span "En Revisión" at bounding box center [172, 257] width 48 height 13
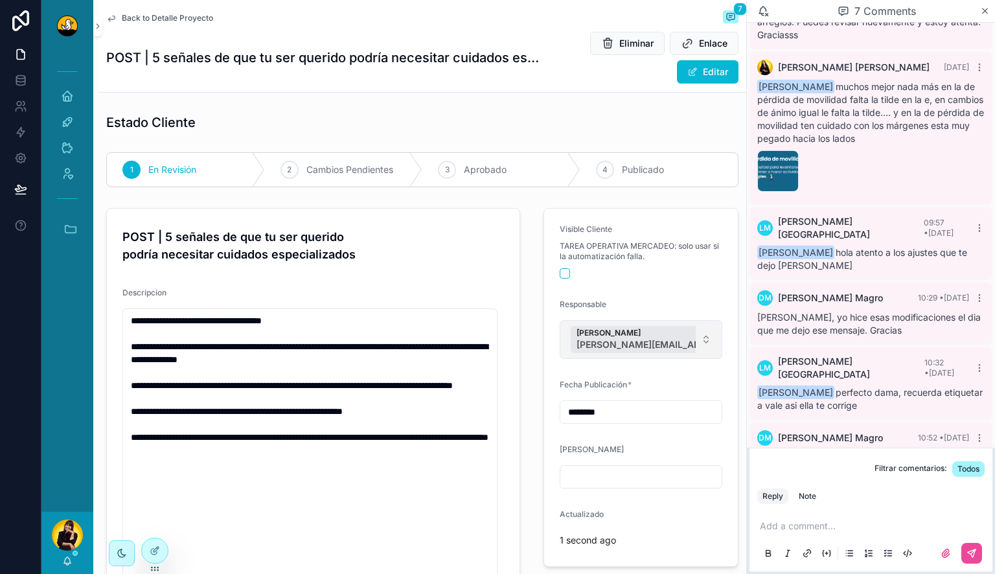
click at [560, 357] on button "Damari Magro damari.magro@duckstudios.net" at bounding box center [641, 339] width 163 height 39
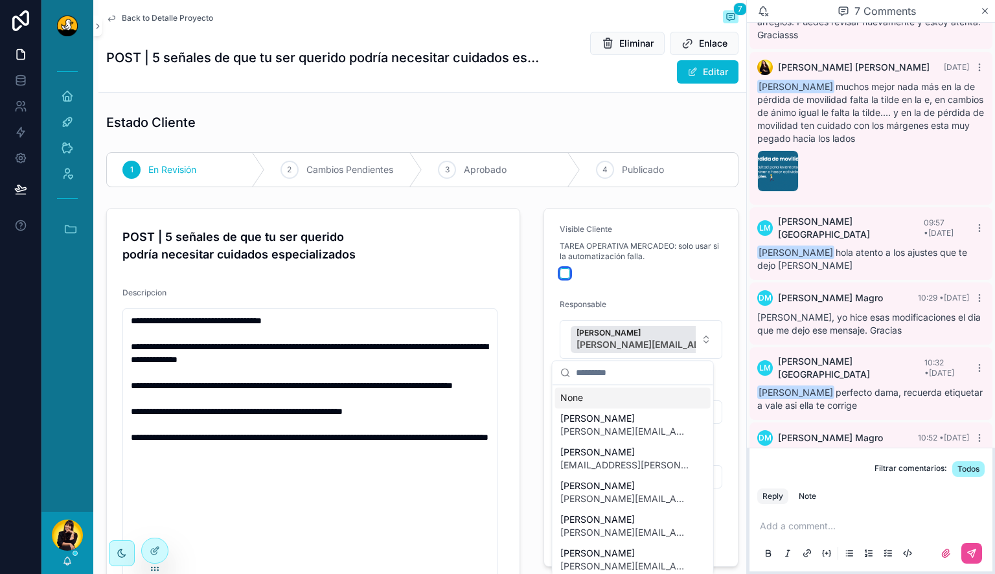
click at [560, 270] on button "scrollable content" at bounding box center [565, 273] width 10 height 10
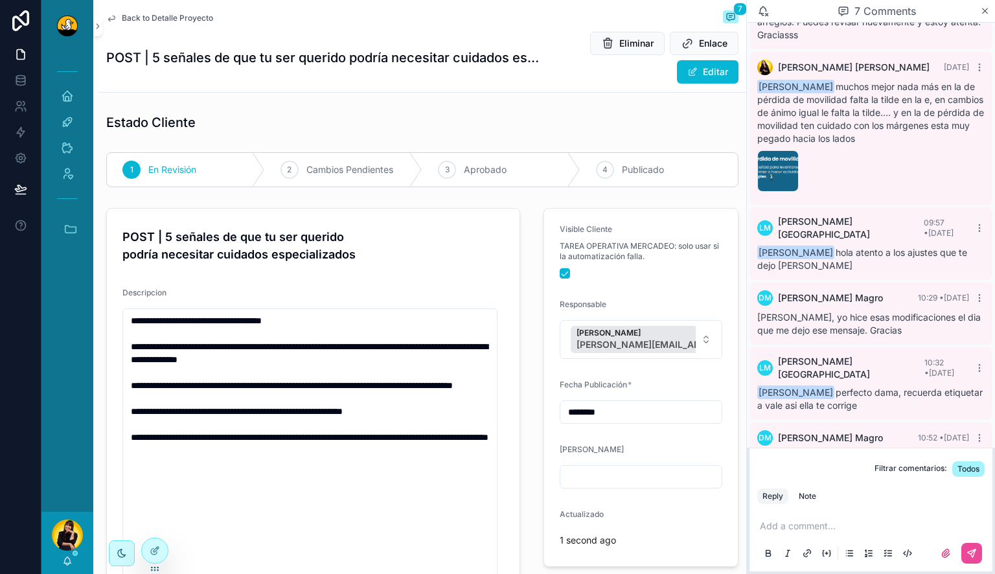
click at [181, 15] on span "Back to Detalle Proyecto" at bounding box center [167, 18] width 91 height 10
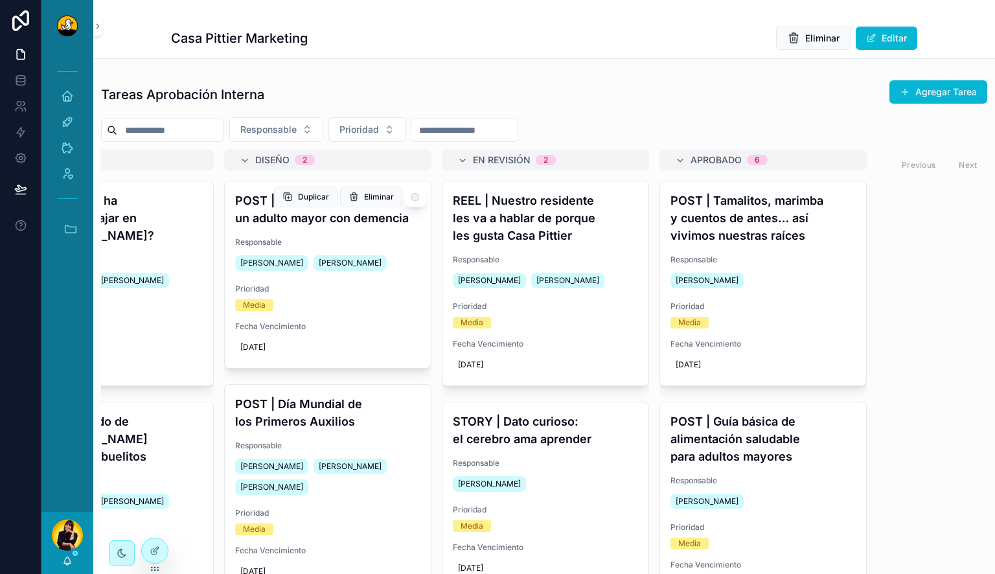
scroll to position [0, 357]
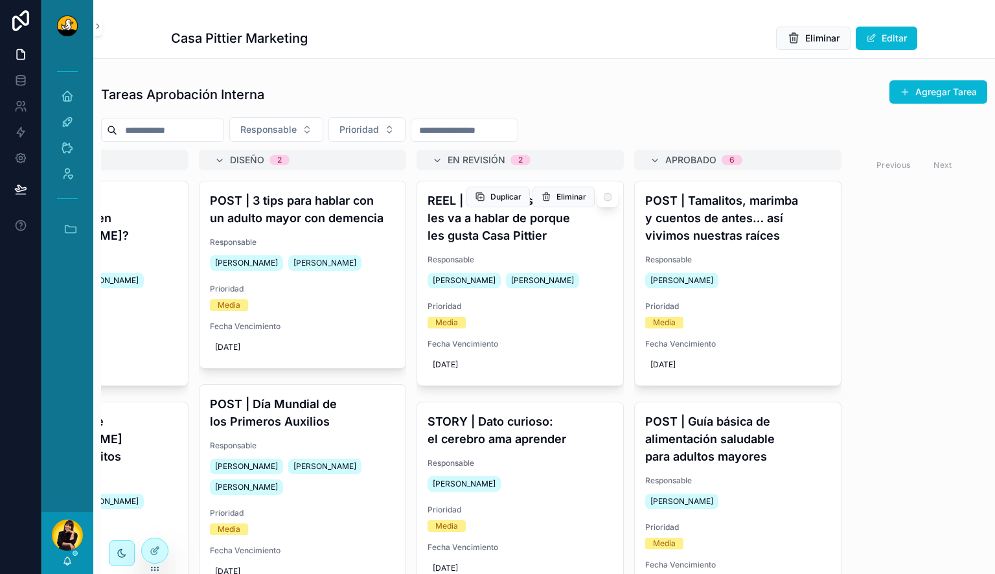
click at [526, 238] on h4 "REEL | Nuestro residente les va a hablar de porque les gusta Casa Pittier" at bounding box center [520, 218] width 185 height 52
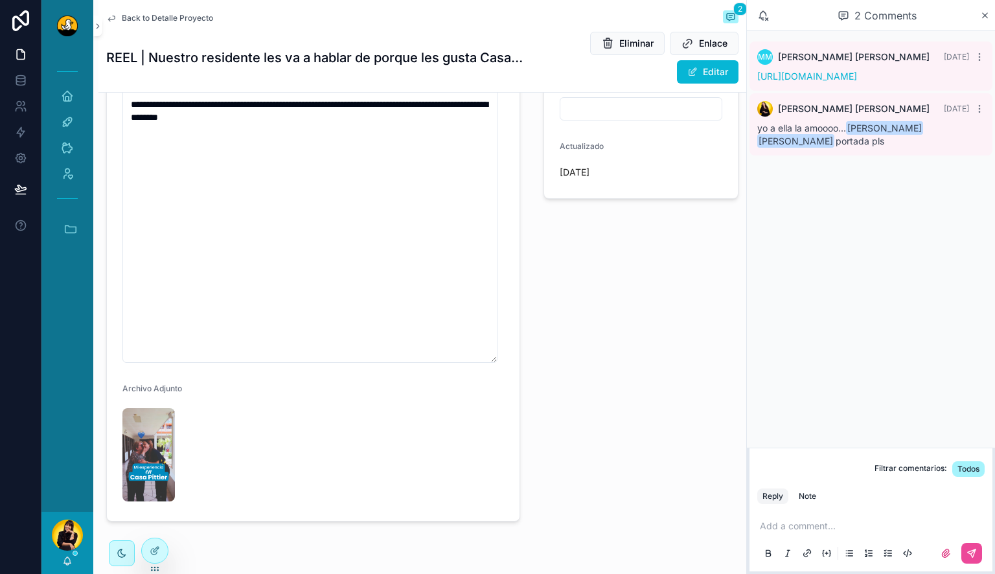
scroll to position [456, 0]
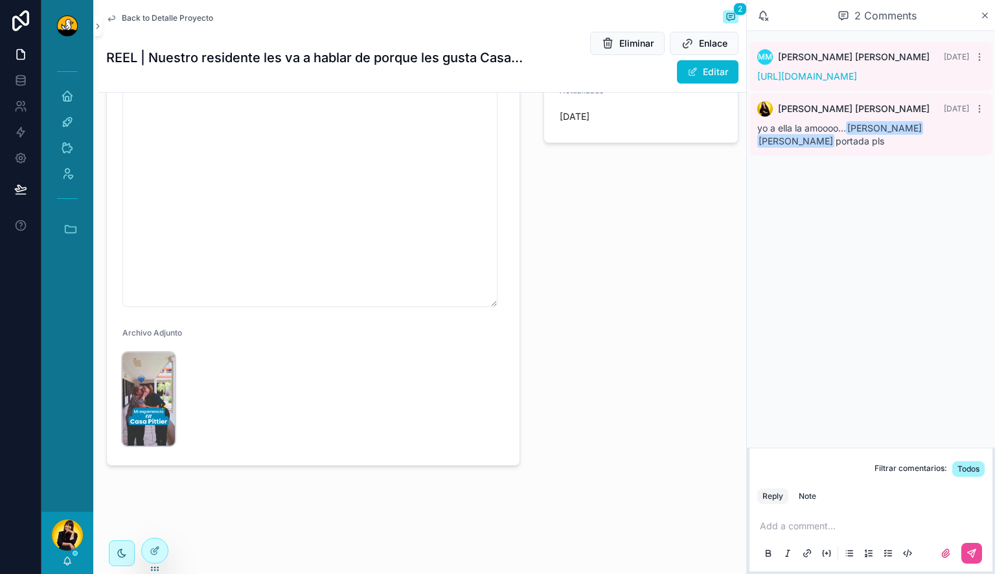
click at [155, 386] on img "scrollable content" at bounding box center [148, 398] width 52 height 93
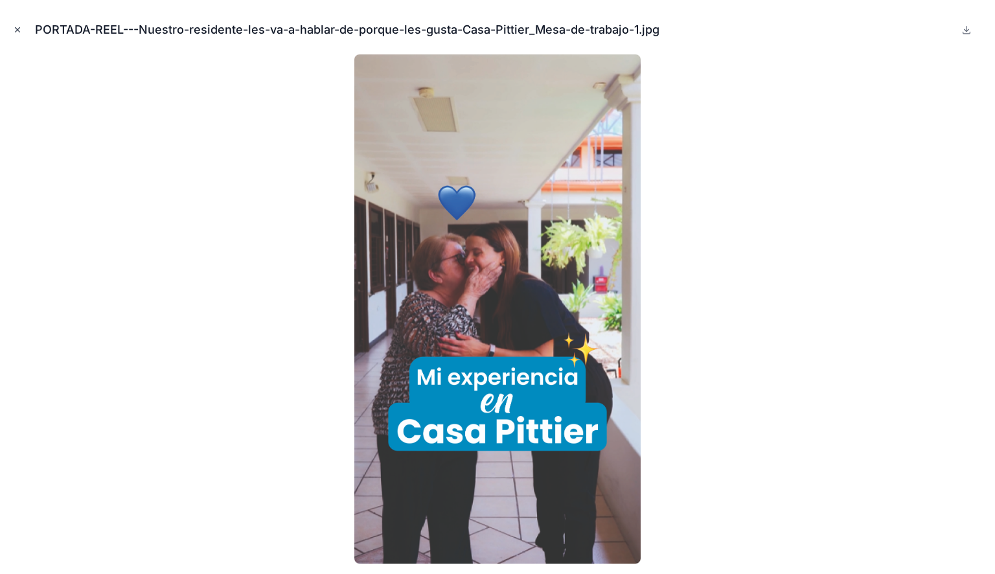
click at [16, 30] on icon "Close modal" at bounding box center [17, 29] width 9 height 9
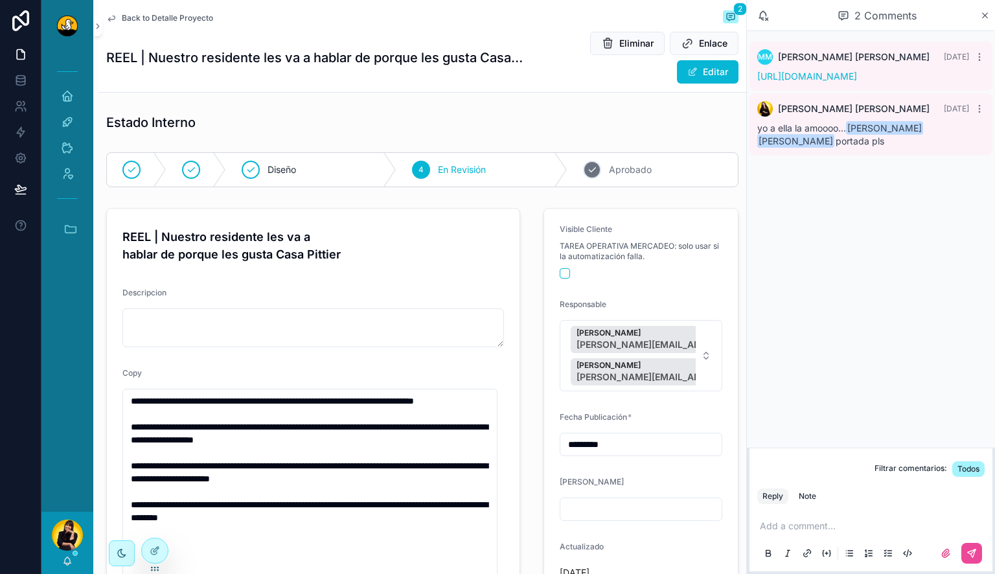
click at [614, 167] on span "Aprobado" at bounding box center [630, 169] width 43 height 13
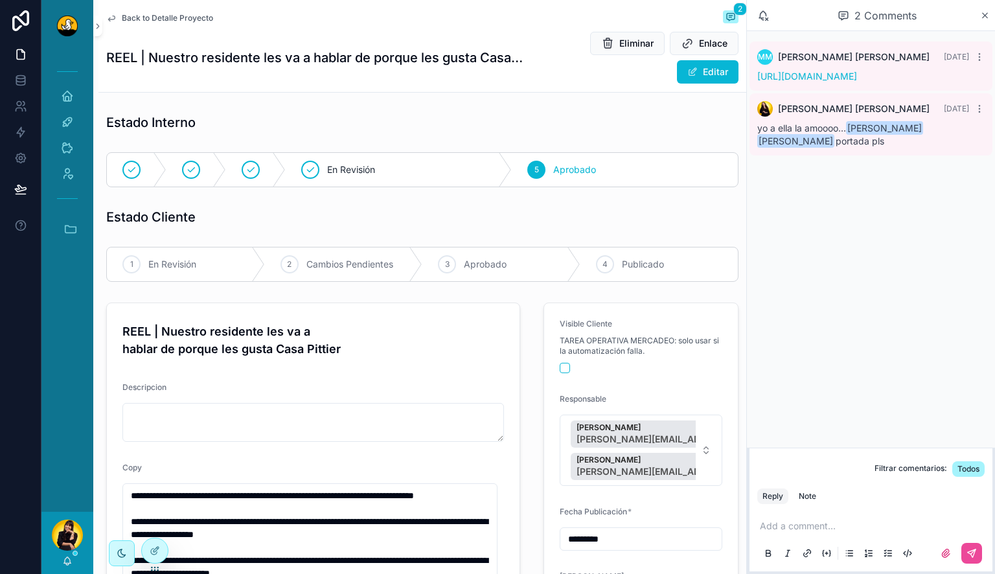
click at [551, 365] on form "Visible Cliente TAREA OPERATIVA MERCADEO: solo usar si la automatización falla.…" at bounding box center [641, 498] width 194 height 390
click at [560, 367] on button "scrollable content" at bounding box center [565, 368] width 10 height 10
click at [193, 260] on span "En Revisión" at bounding box center [172, 264] width 48 height 13
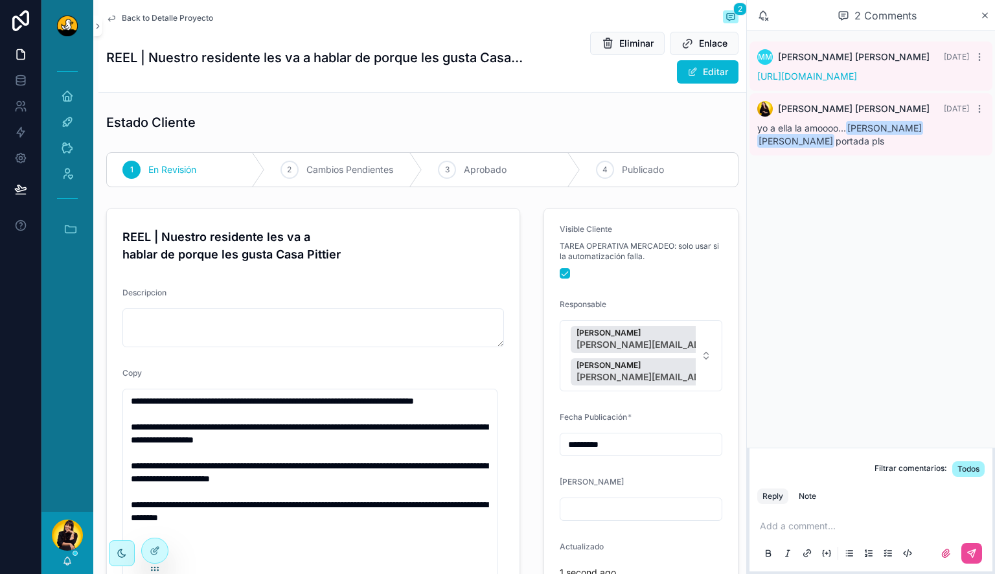
click at [174, 19] on span "Back to Detalle Proyecto" at bounding box center [167, 18] width 91 height 10
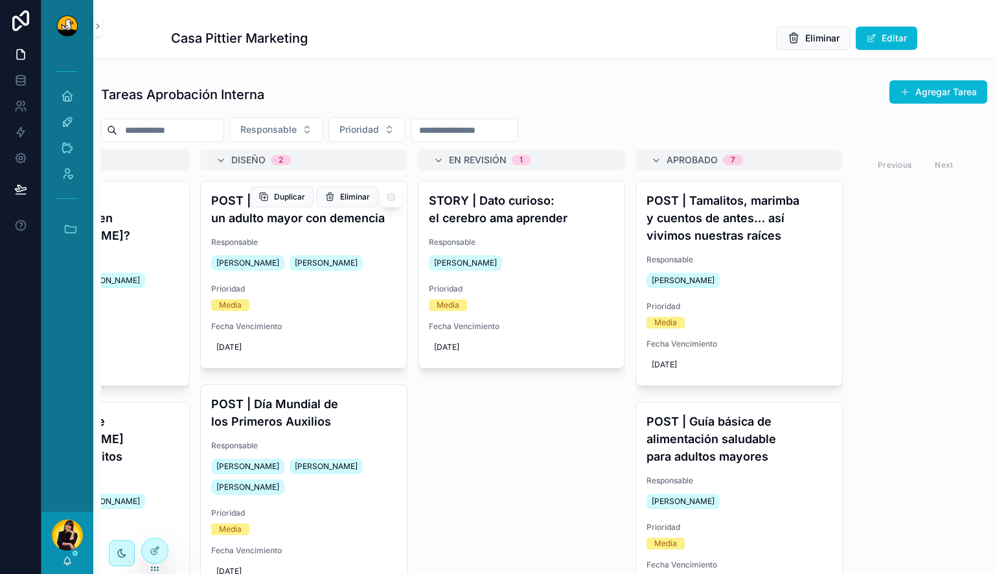
scroll to position [0, 357]
click at [537, 237] on span "Responsable" at bounding box center [520, 242] width 185 height 10
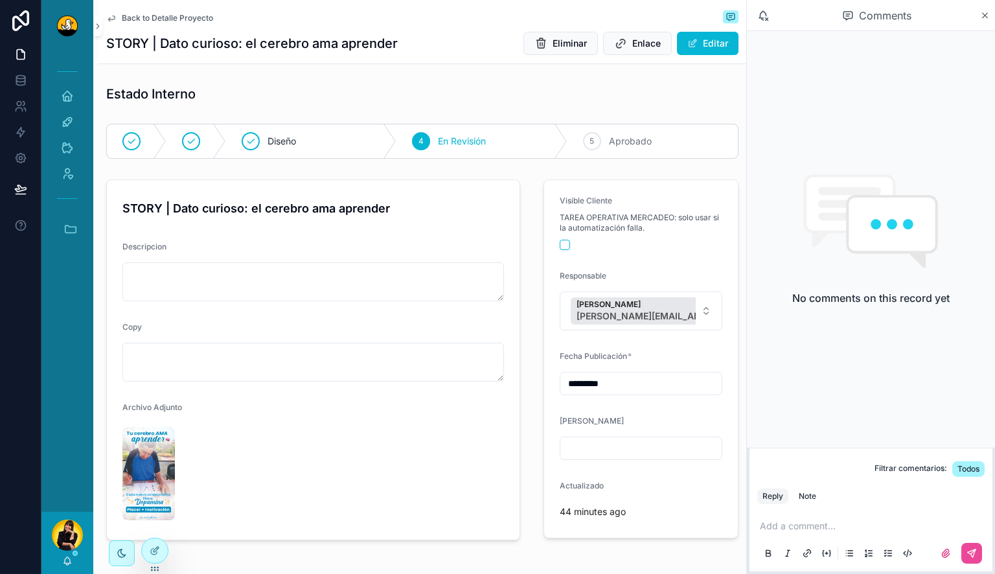
scroll to position [75, 0]
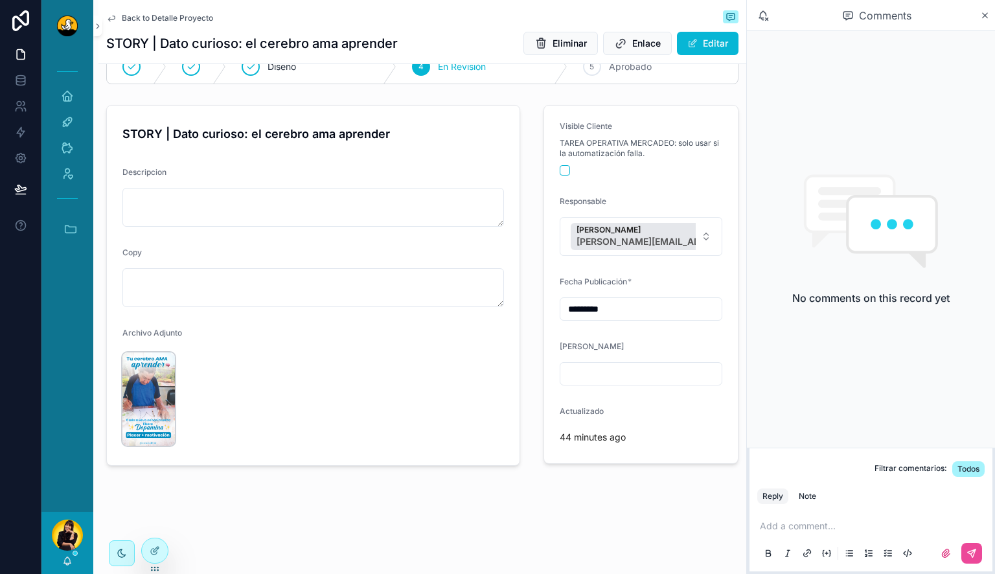
click at [142, 391] on img "scrollable content" at bounding box center [148, 398] width 52 height 93
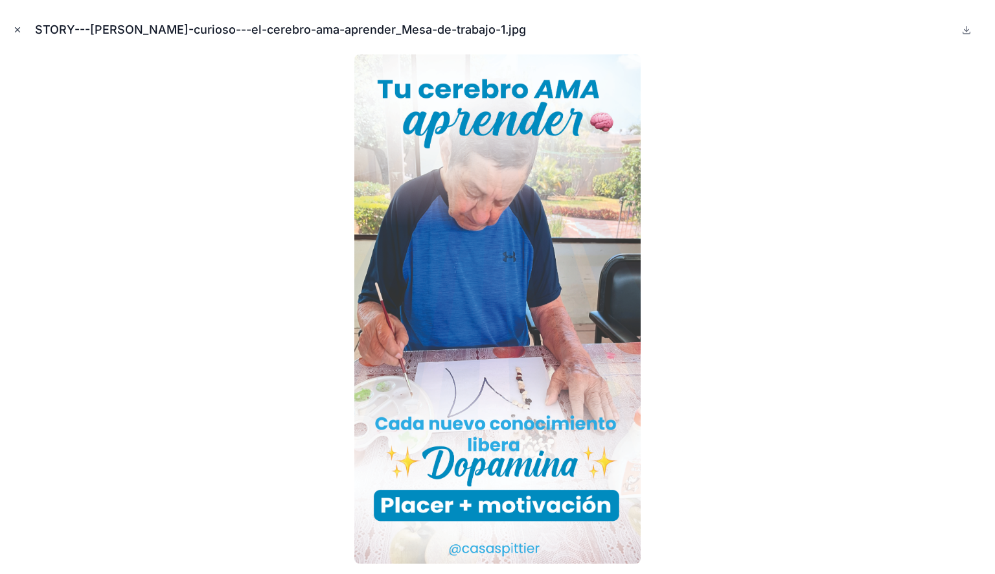
click at [17, 27] on icon "Close modal" at bounding box center [17, 29] width 9 height 9
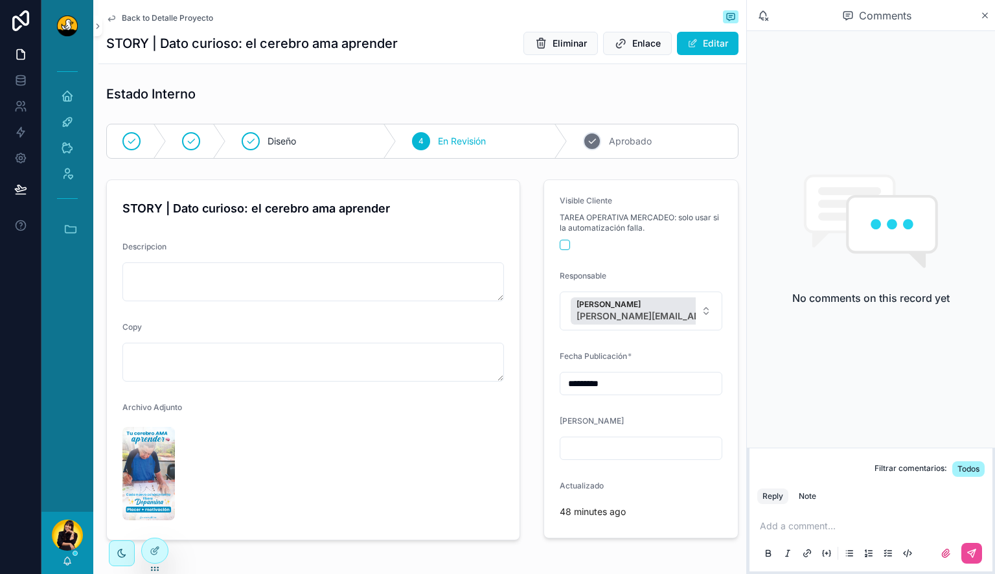
click at [626, 133] on div "5 Aprobado" at bounding box center [653, 141] width 170 height 34
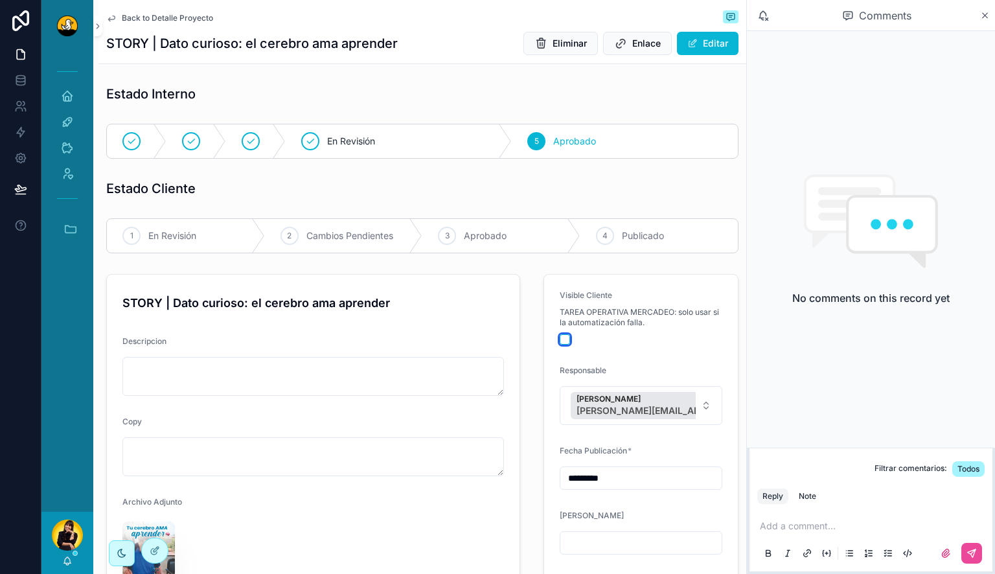
click at [560, 334] on button "scrollable content" at bounding box center [565, 339] width 10 height 10
click at [160, 232] on span "En Revisión" at bounding box center [172, 235] width 48 height 13
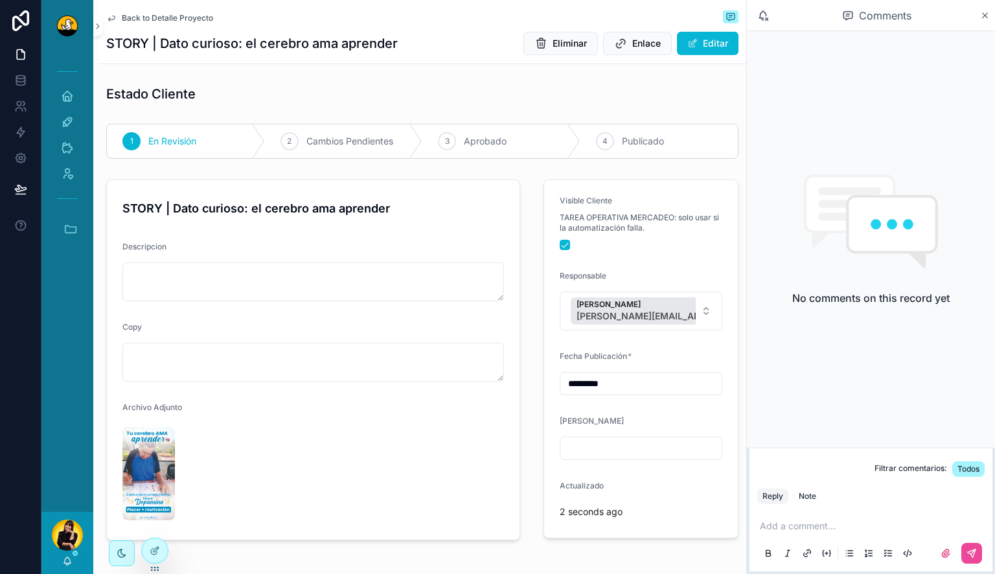
click at [166, 16] on span "Back to Detalle Proyecto" at bounding box center [167, 18] width 91 height 10
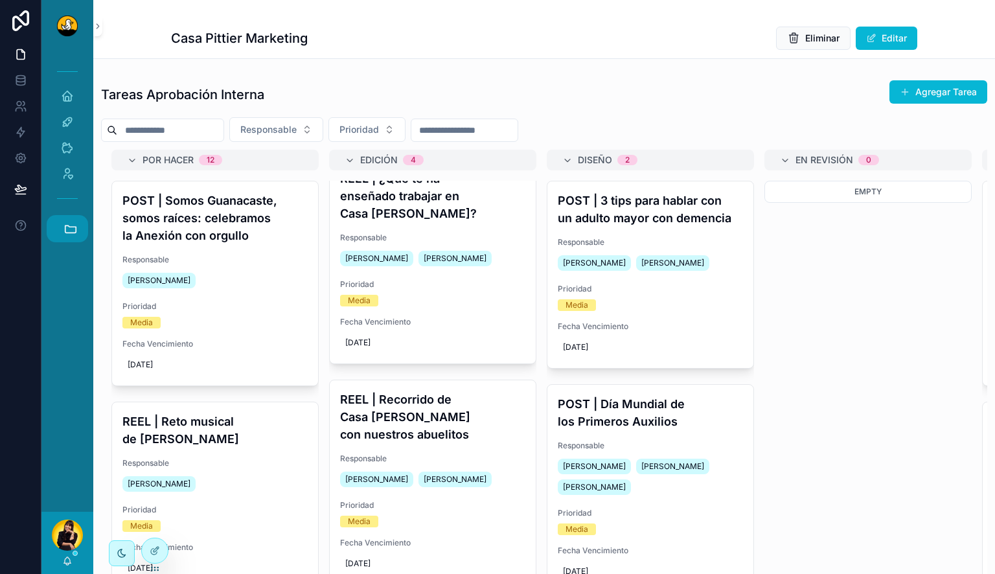
click at [74, 233] on icon "scrollable content" at bounding box center [70, 228] width 11 height 7
click at [65, 374] on span "C" at bounding box center [67, 370] width 14 height 14
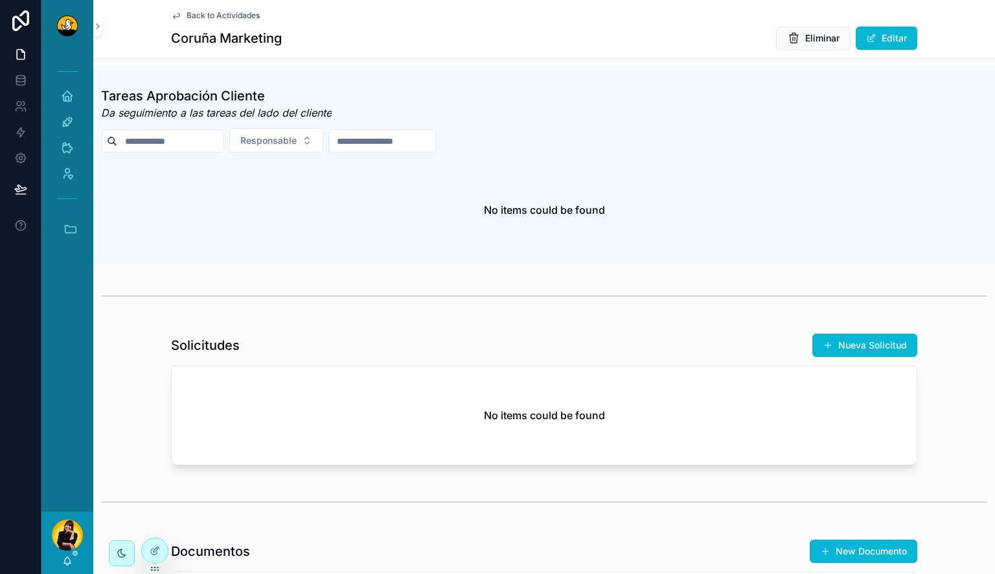
scroll to position [603, 0]
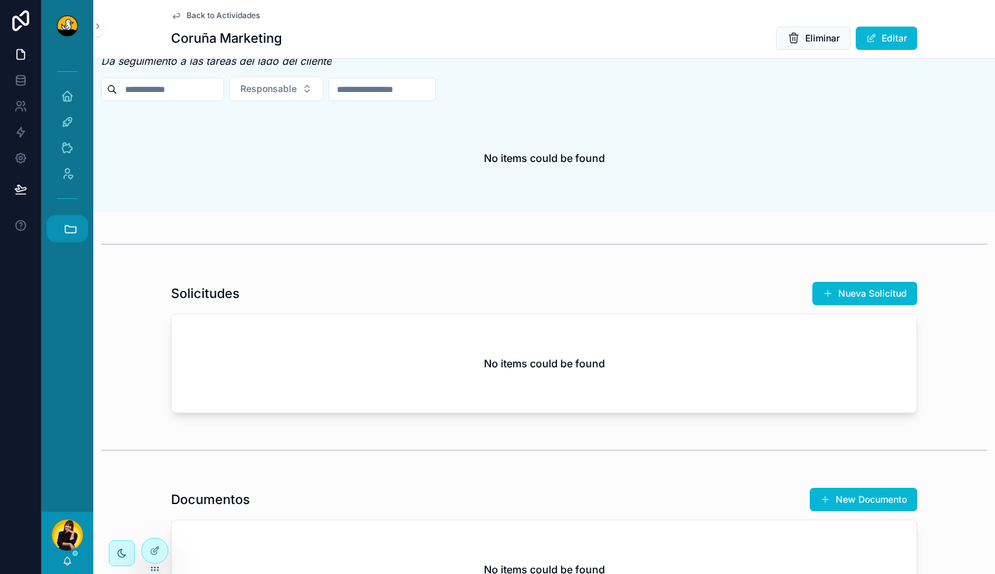
click at [61, 233] on button "Accesos rápidos" at bounding box center [67, 228] width 41 height 27
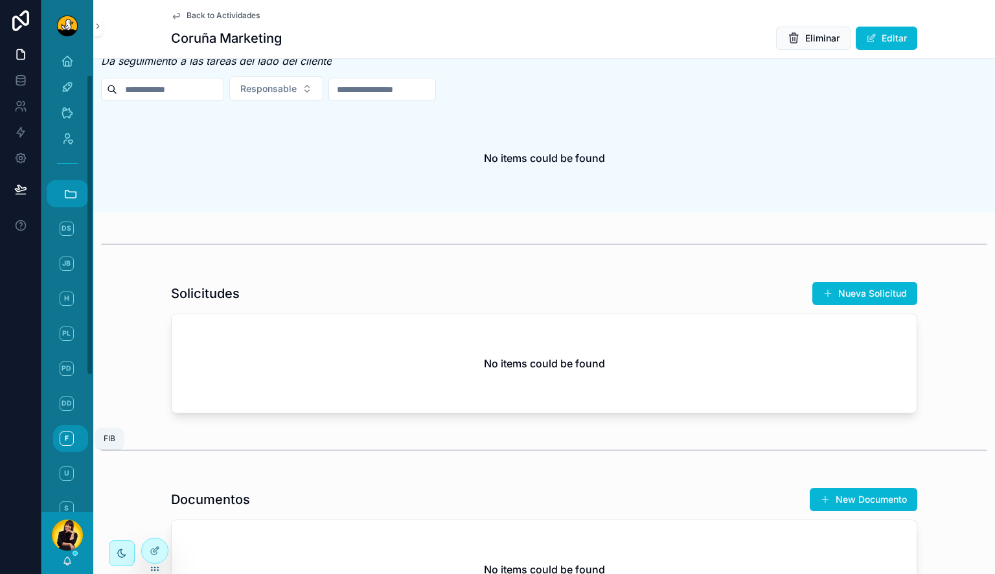
click at [67, 438] on span "F" at bounding box center [67, 439] width 14 height 14
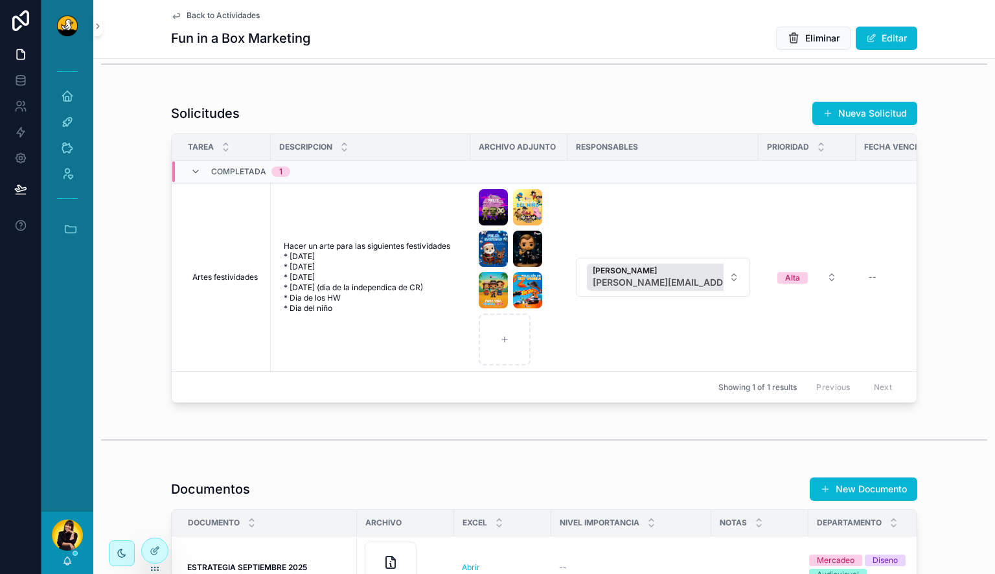
scroll to position [1070, 0]
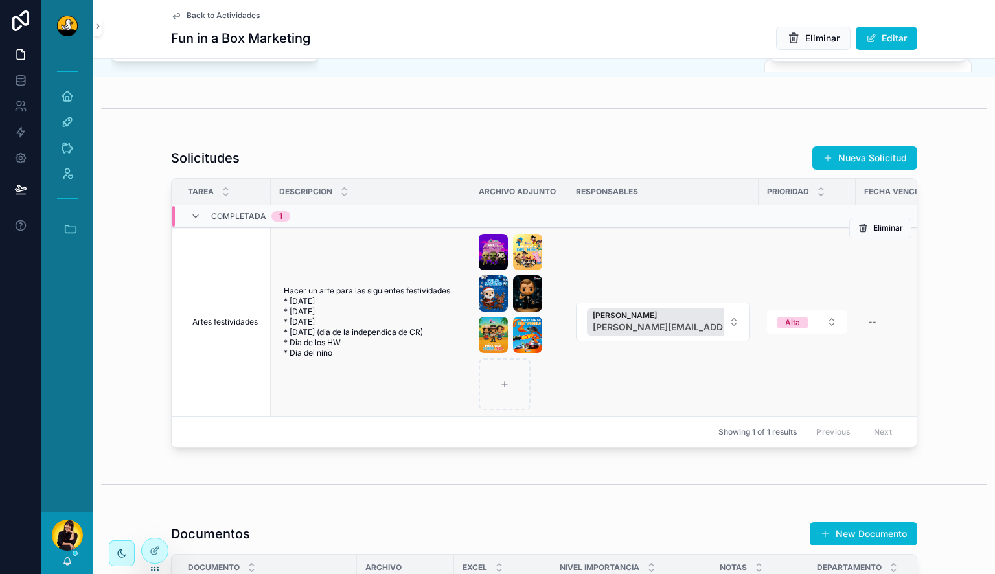
click at [229, 360] on td "Artes festividades Artes festividades" at bounding box center [221, 322] width 99 height 189
click at [324, 364] on div "Hacer un arte para las siguientes festividades * [DATE] * [DATE] * [DATE] * [DA…" at bounding box center [371, 322] width 184 height 83
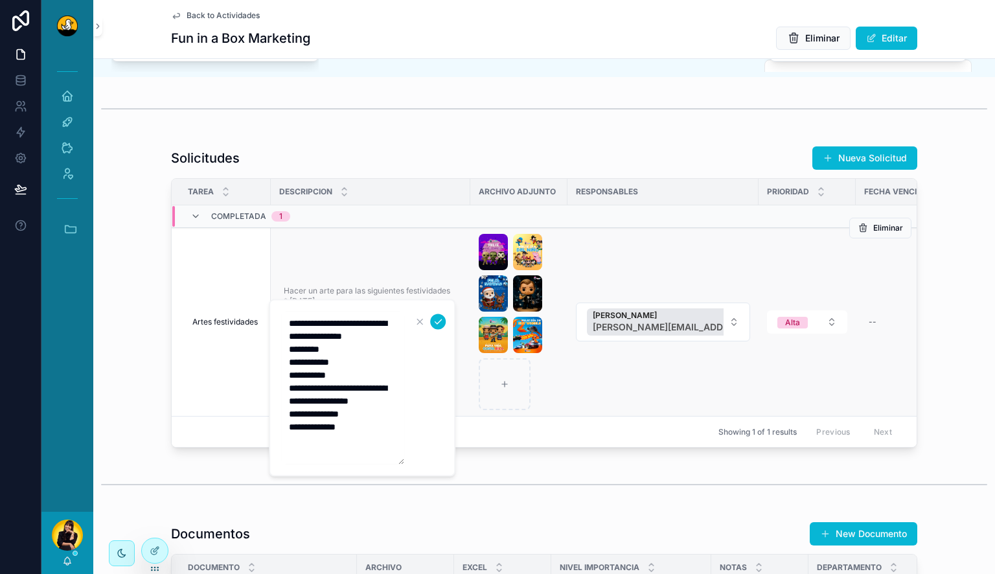
click at [236, 387] on td "Artes festividades Artes festividades" at bounding box center [221, 322] width 99 height 189
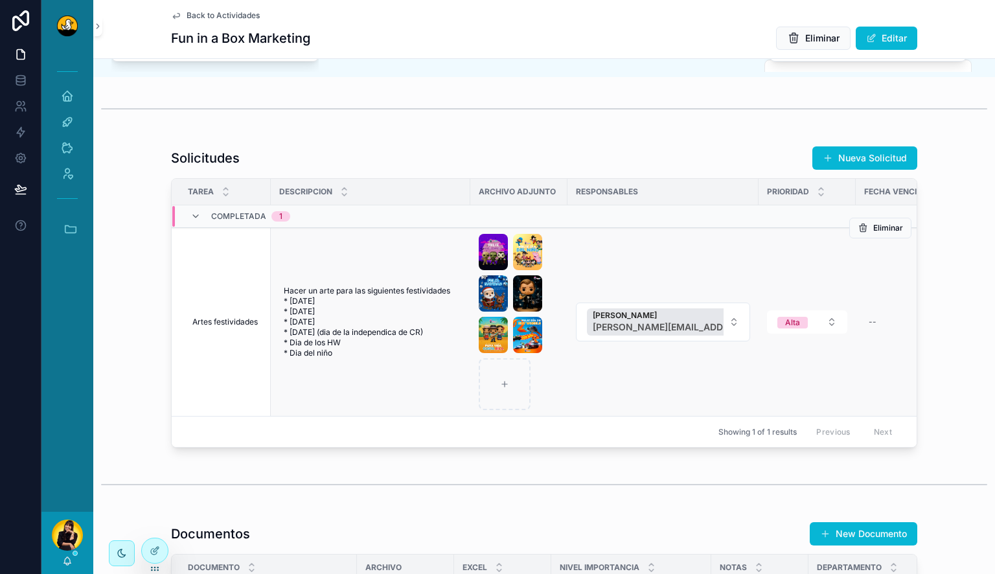
click at [350, 417] on td "Hacer un arte para las siguientes festividades * [DATE] * [DATE] * [DATE] * [DA…" at bounding box center [371, 322] width 200 height 189
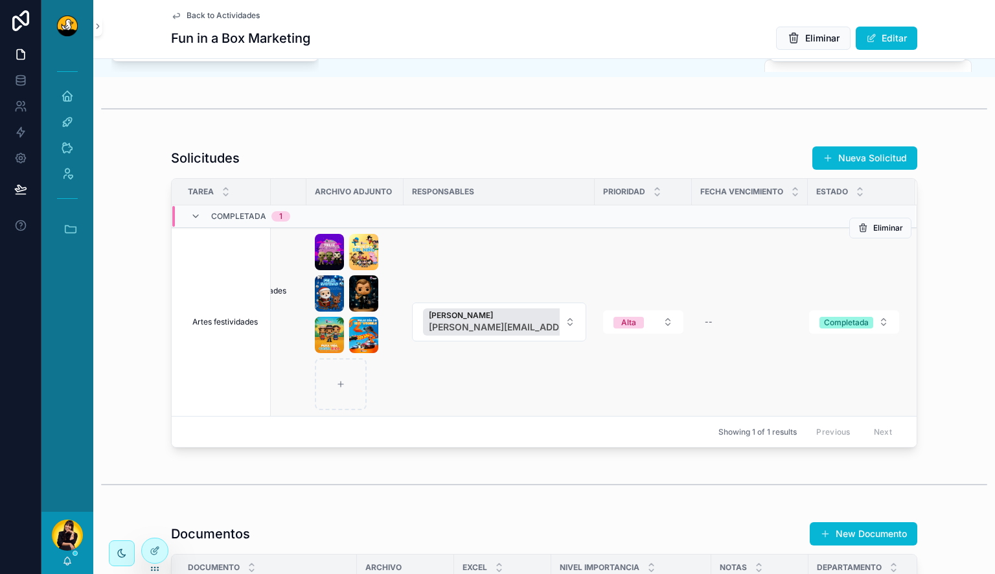
click at [371, 410] on div "scrollable content" at bounding box center [355, 322] width 80 height 176
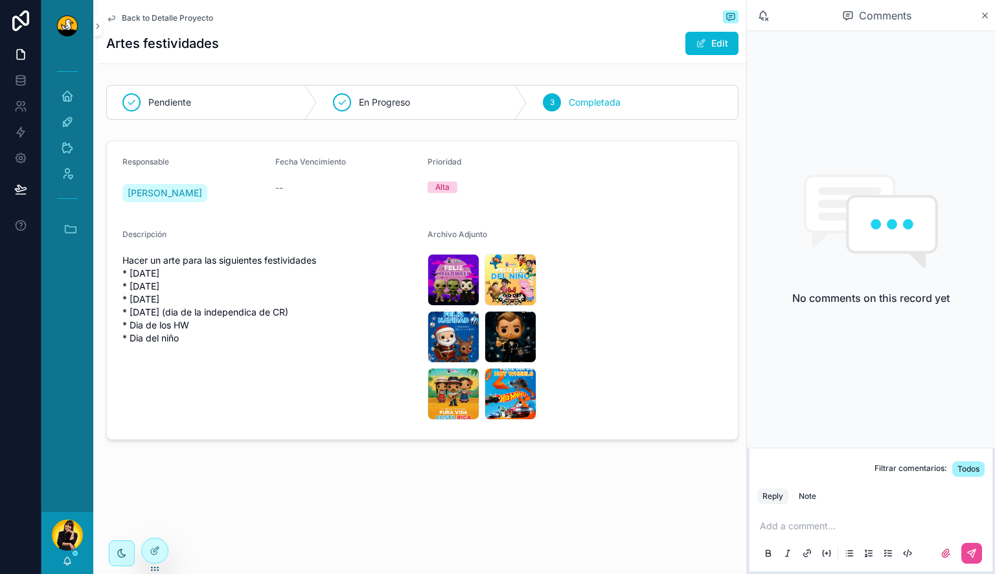
click at [165, 16] on span "Back to Detalle Proyecto" at bounding box center [167, 18] width 91 height 10
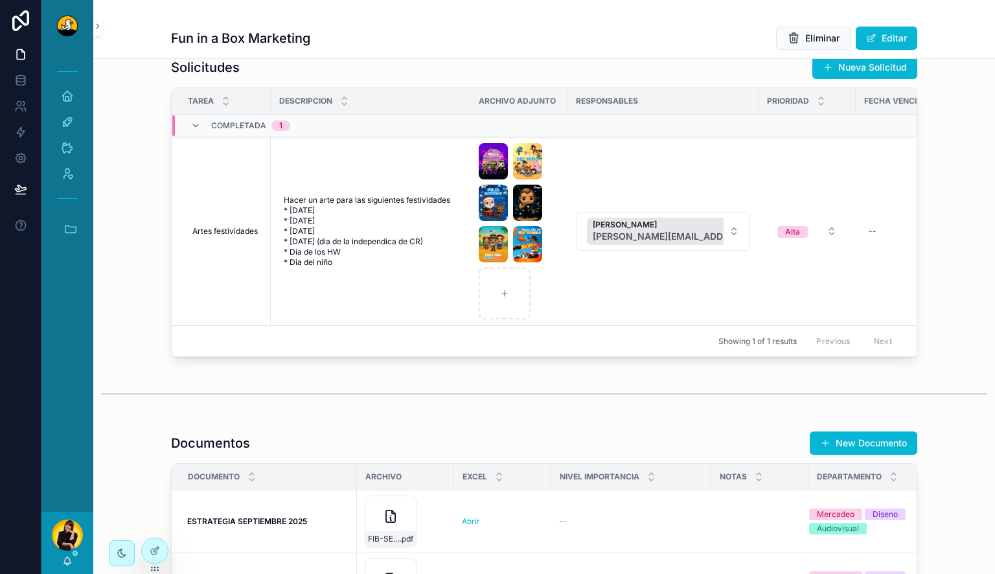
scroll to position [1162, 0]
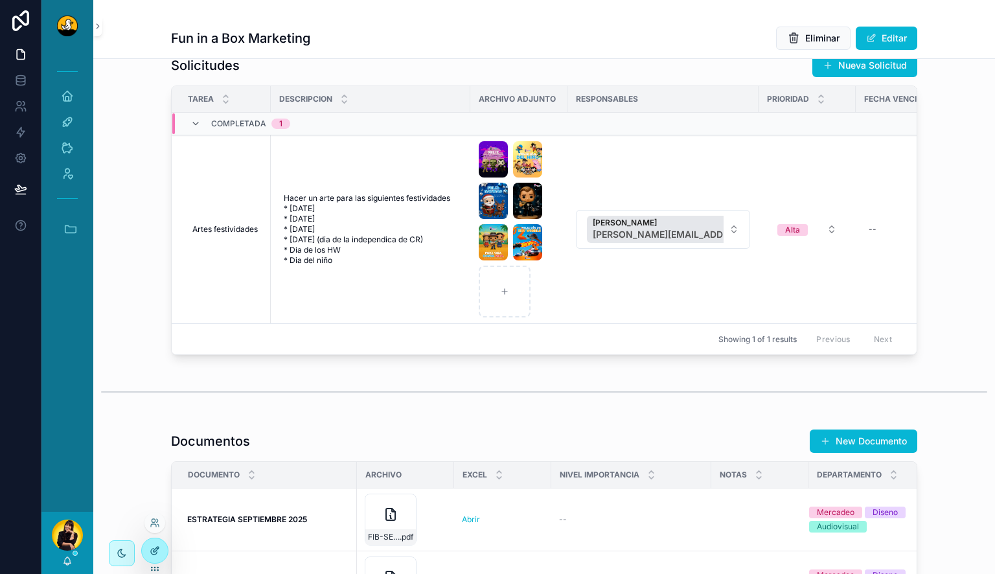
click at [155, 543] on div at bounding box center [155, 550] width 26 height 25
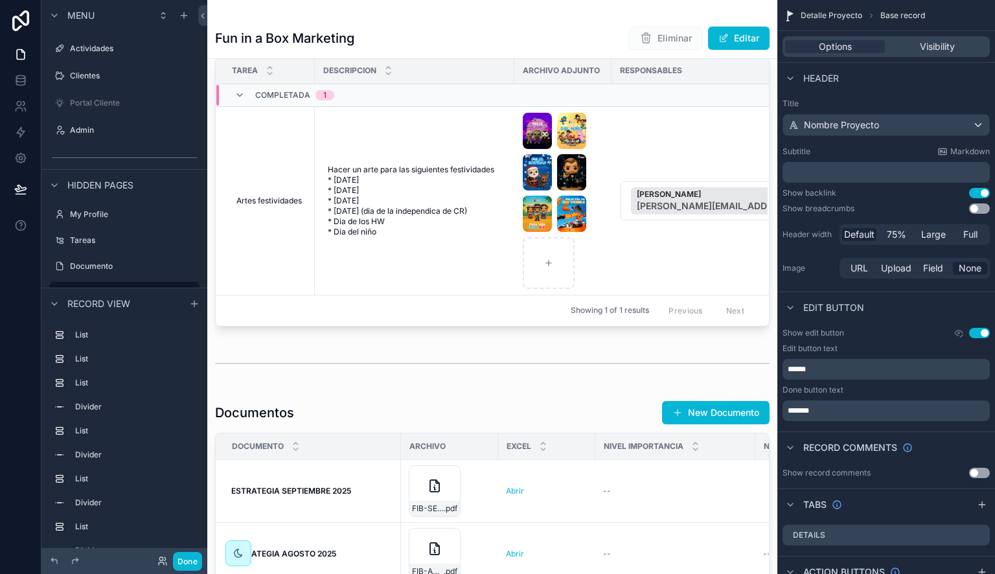
scroll to position [1690, 0]
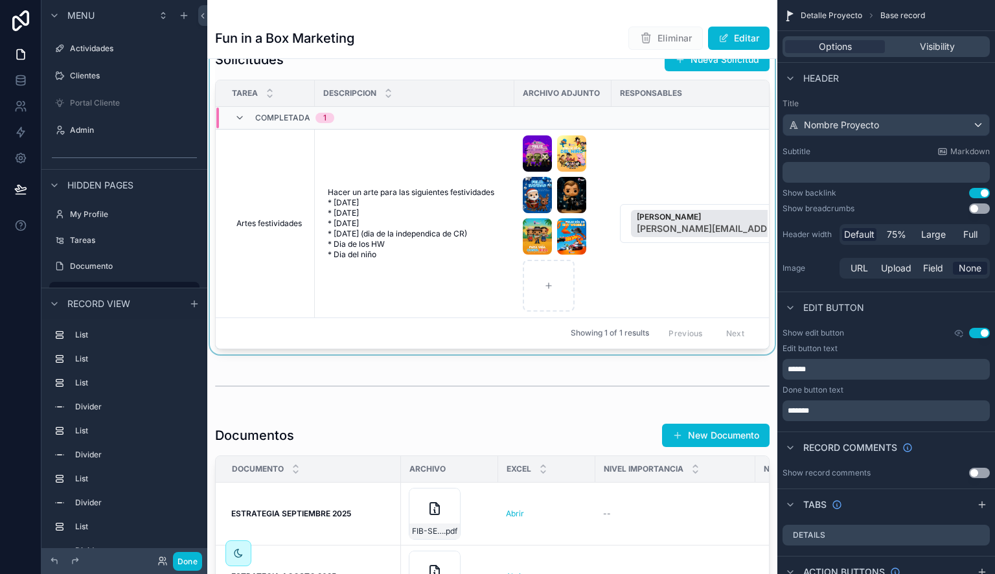
click at [410, 325] on div "scrollable content" at bounding box center [492, 198] width 570 height 312
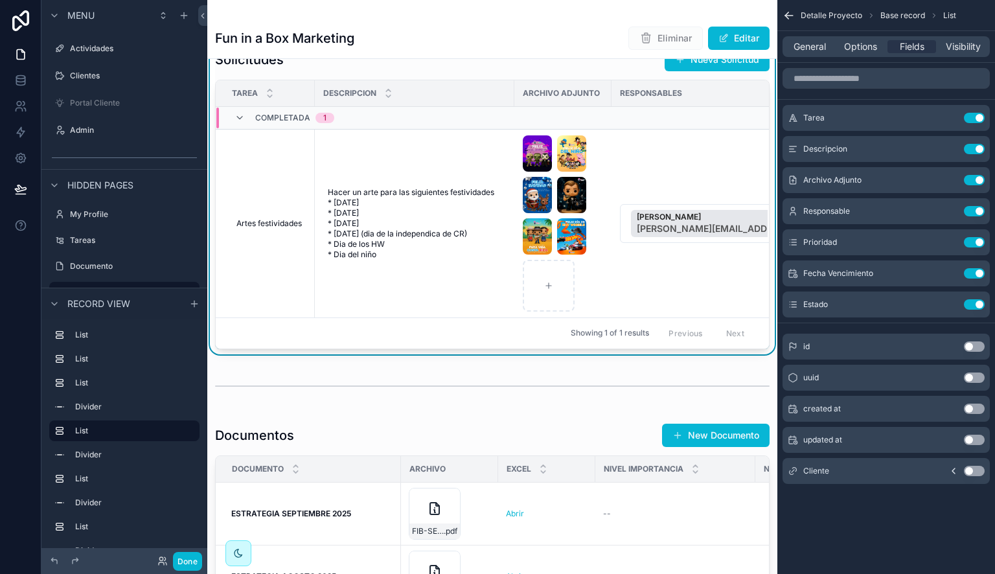
scroll to position [1663, 0]
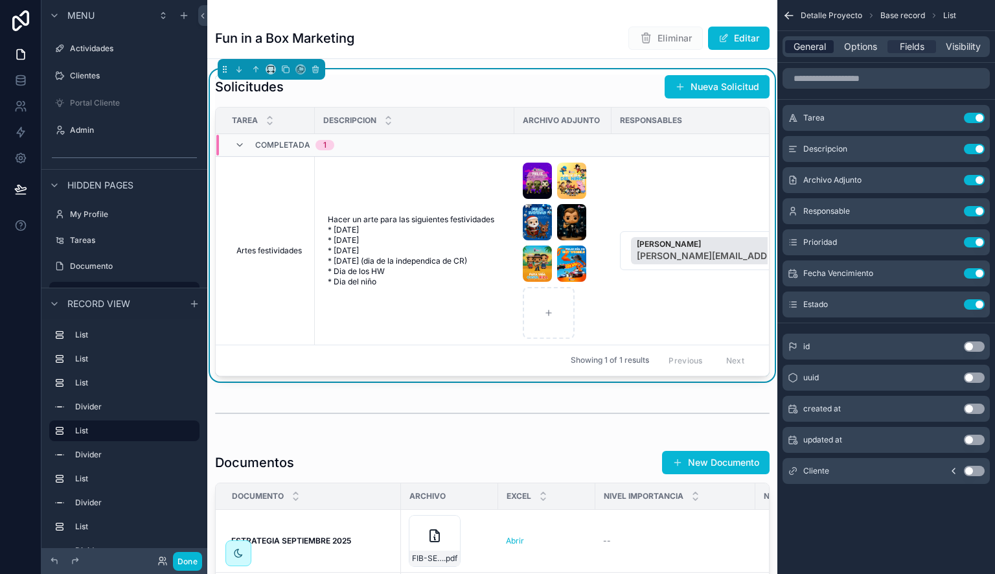
click at [824, 49] on span "General" at bounding box center [810, 46] width 32 height 13
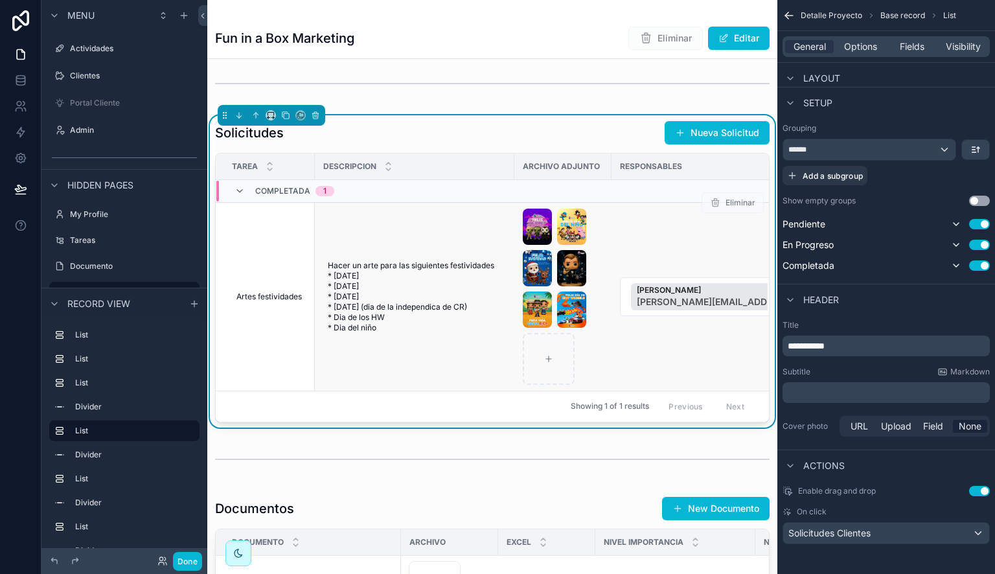
scroll to position [1616, 0]
click at [678, 260] on td "Lewis Montenegro [EMAIL_ADDRESS][DOMAIN_NAME]" at bounding box center [707, 297] width 191 height 189
click at [976, 489] on button "Use setting" at bounding box center [979, 491] width 21 height 10
click at [979, 491] on button "Use setting" at bounding box center [979, 491] width 21 height 10
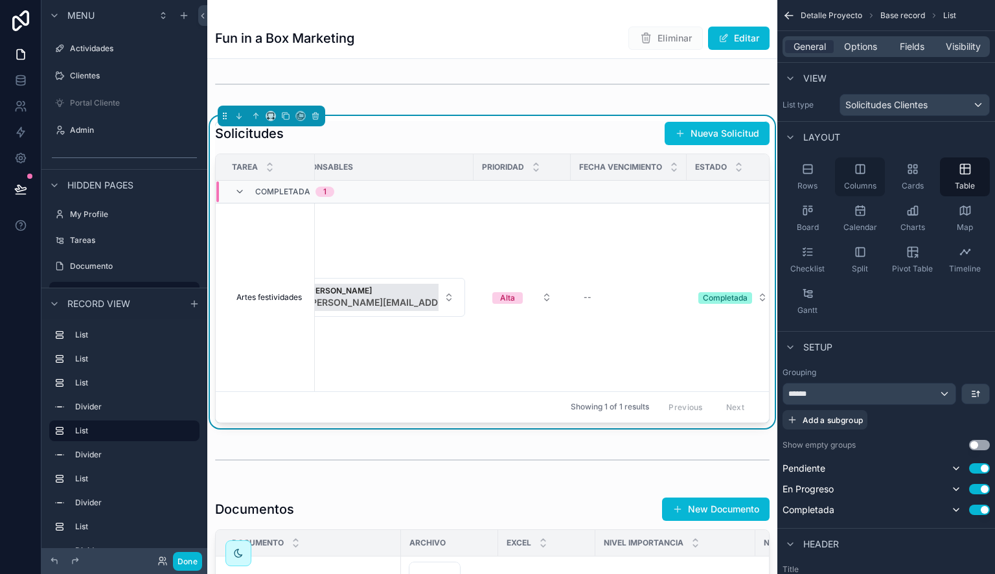
scroll to position [0, 0]
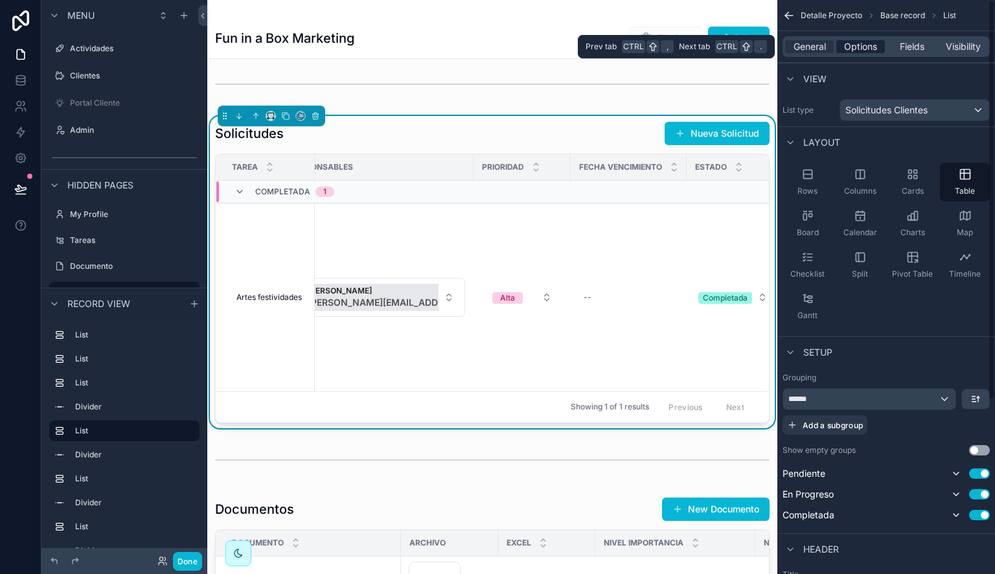
click at [861, 43] on span "Options" at bounding box center [860, 46] width 33 height 13
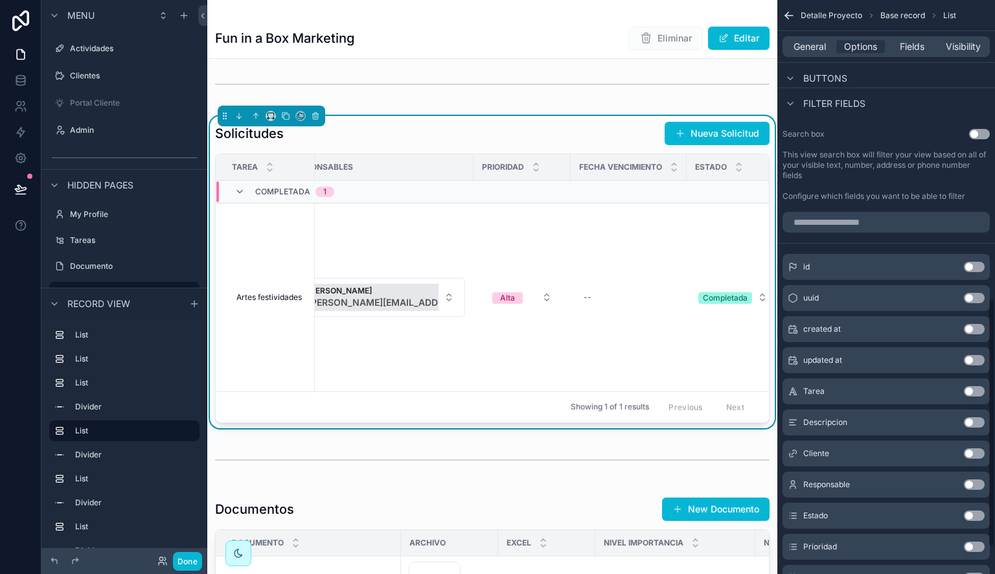
scroll to position [700, 0]
click at [918, 54] on div "General Options Fields Visibility" at bounding box center [886, 46] width 207 height 21
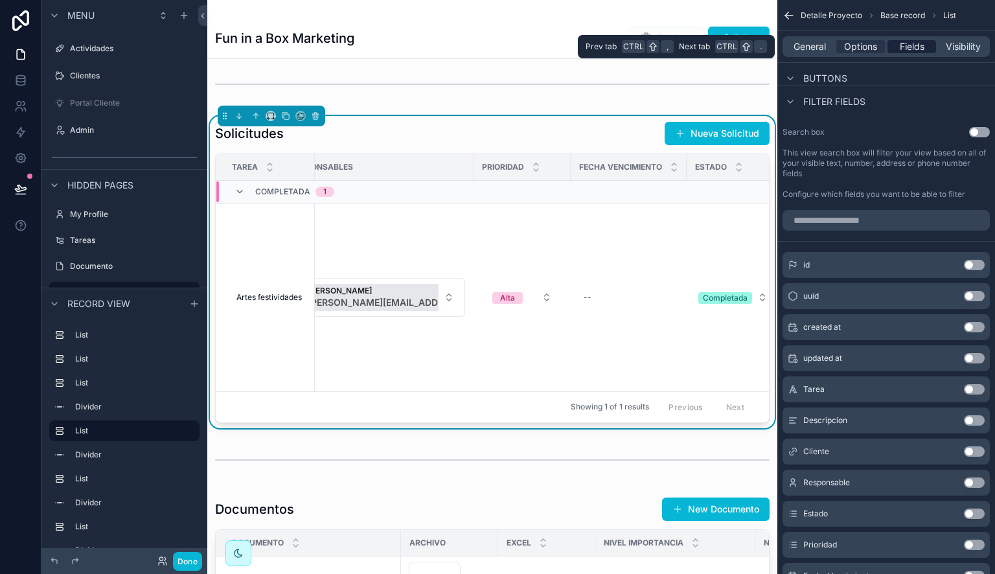
click at [916, 41] on span "Fields" at bounding box center [912, 46] width 25 height 13
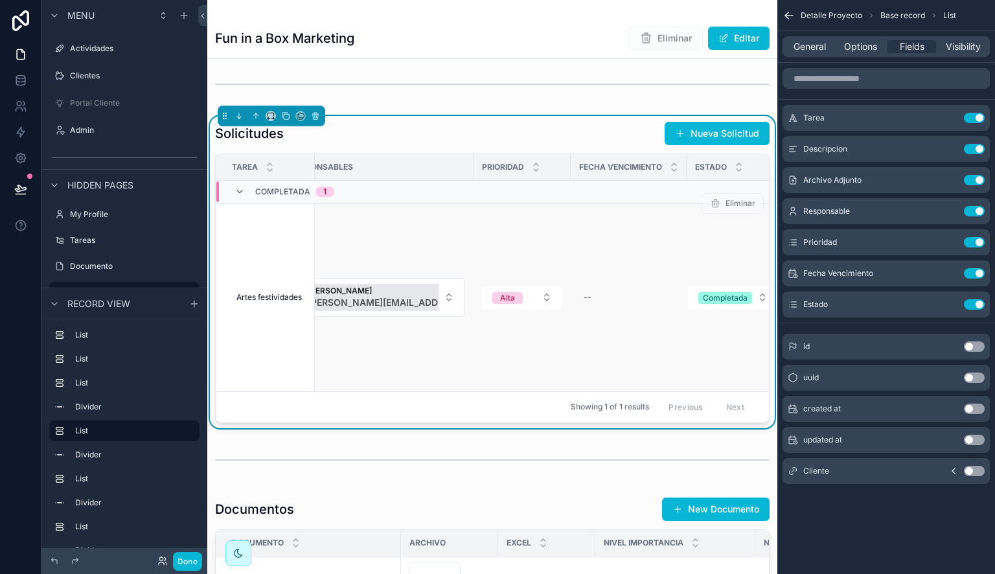
scroll to position [0, 0]
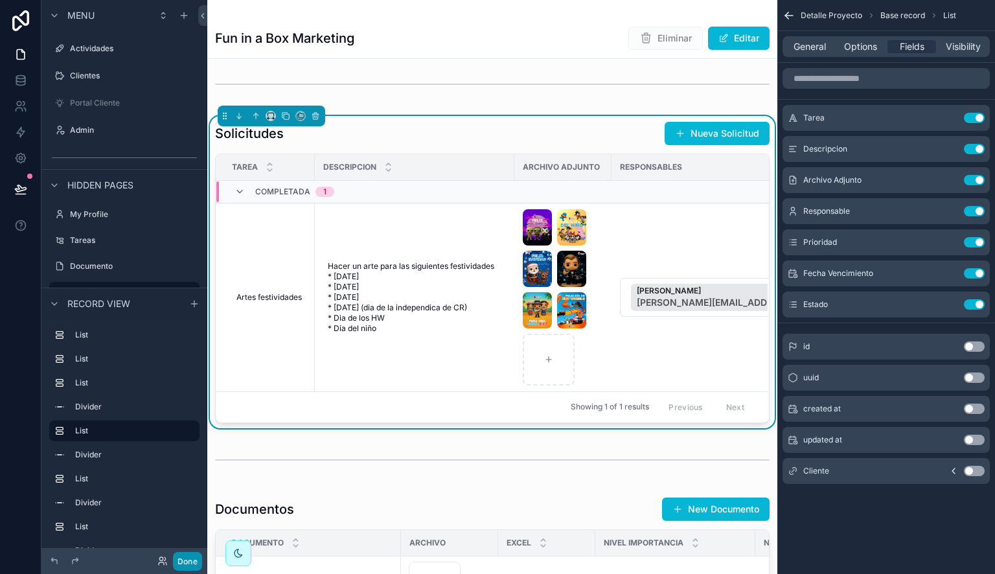
click at [187, 557] on button "Done" at bounding box center [187, 561] width 29 height 19
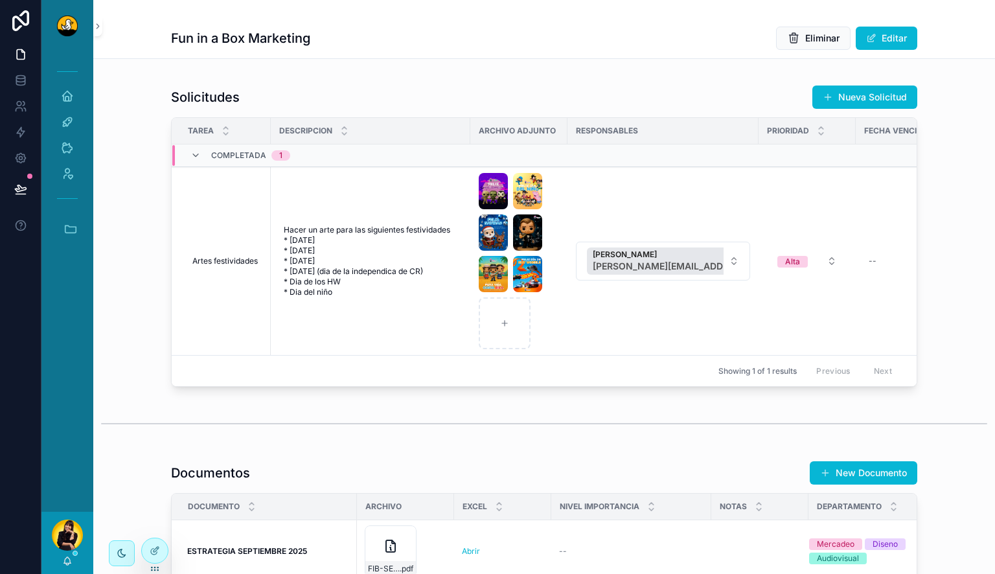
scroll to position [1130, 0]
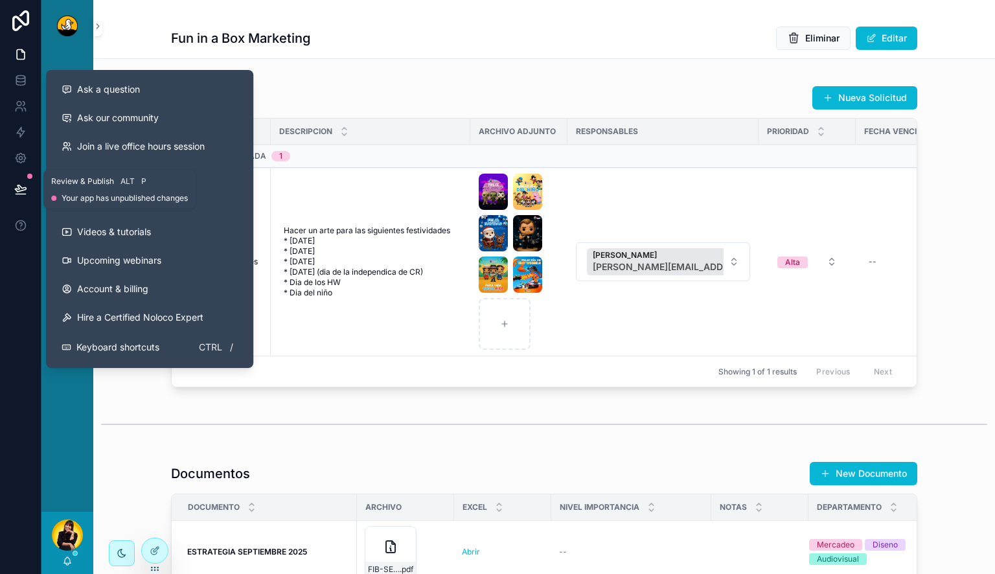
click at [16, 185] on icon at bounding box center [20, 189] width 13 height 13
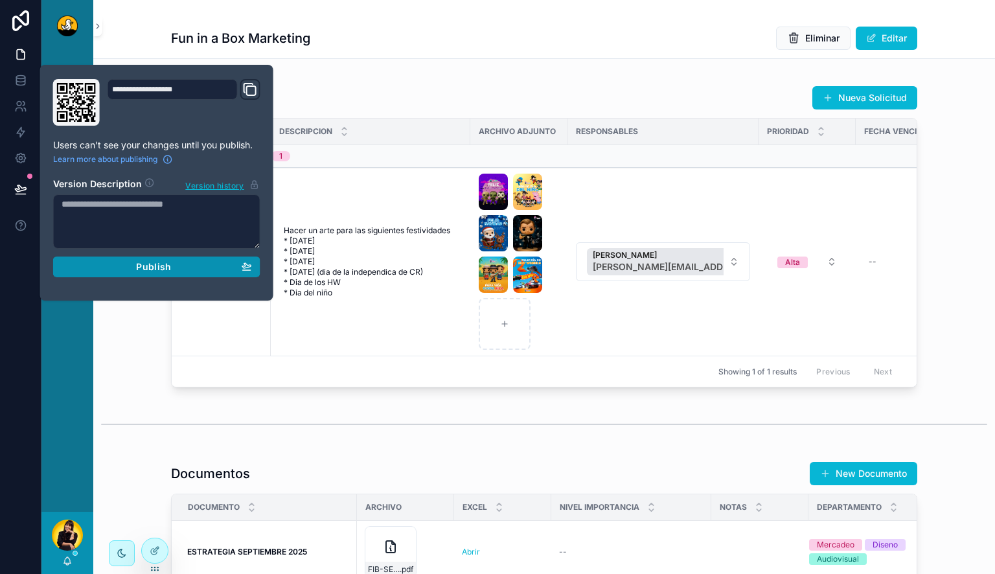
click at [119, 270] on div "Publish" at bounding box center [157, 267] width 191 height 12
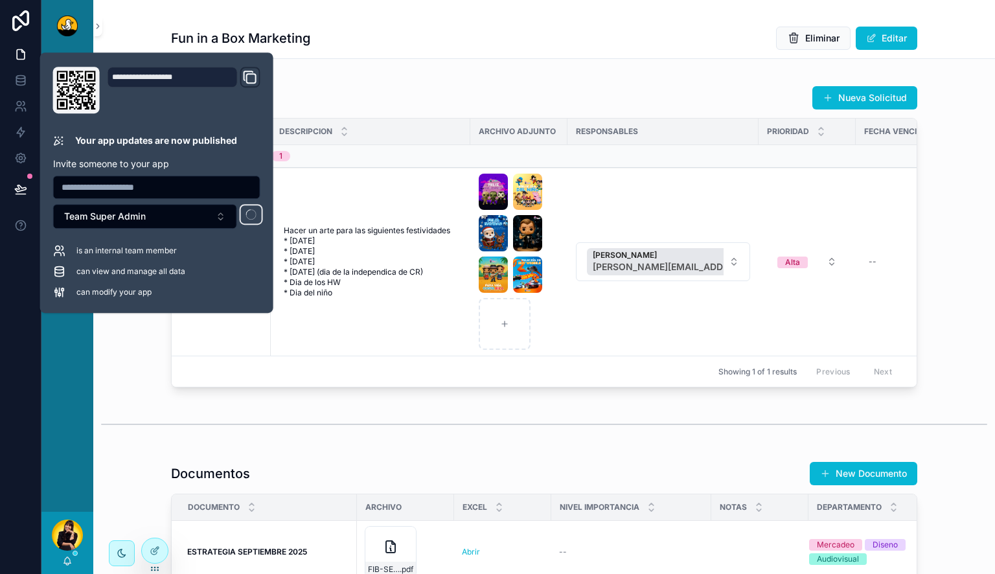
click at [126, 337] on div "Solicitudes Nueva Solicitud Tarea Descripcion Archivo Adjunto Responsables Prio…" at bounding box center [544, 236] width 902 height 312
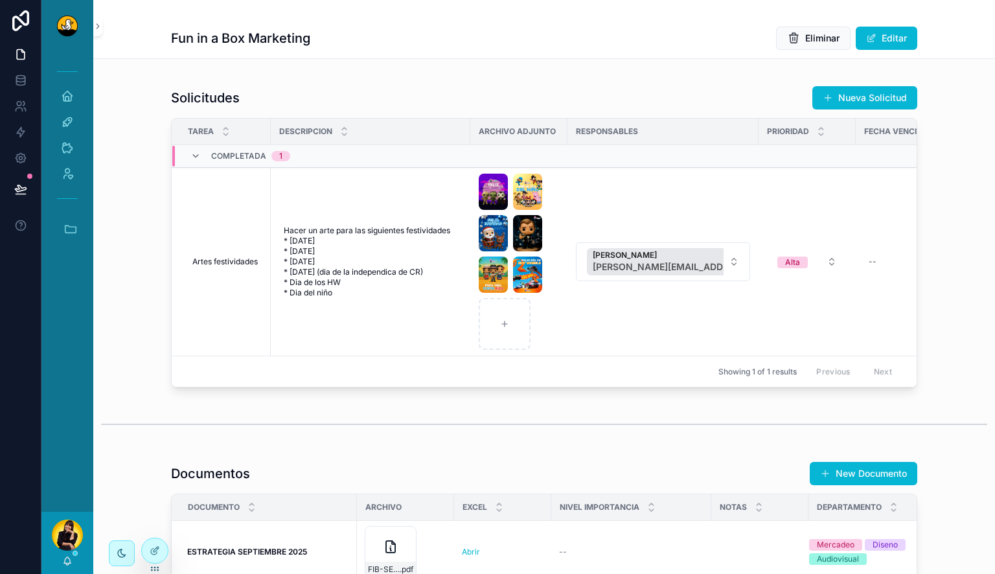
click at [18, 190] on icon at bounding box center [20, 189] width 13 height 13
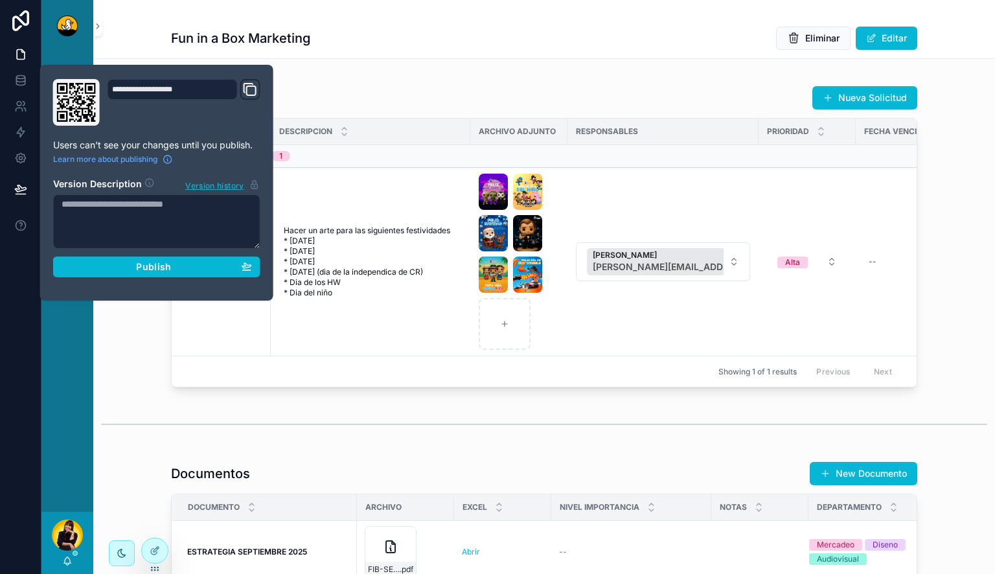
click at [129, 365] on div "Solicitudes Nueva Solicitud Tarea Descripcion Archivo Adjunto Responsables Prio…" at bounding box center [544, 236] width 902 height 312
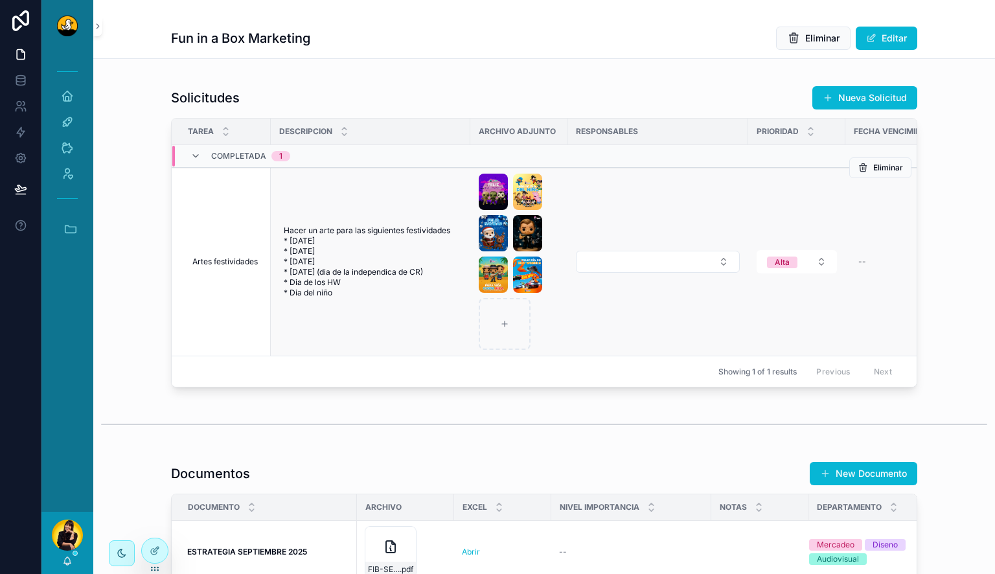
click at [549, 343] on div "scrollable content" at bounding box center [519, 262] width 80 height 176
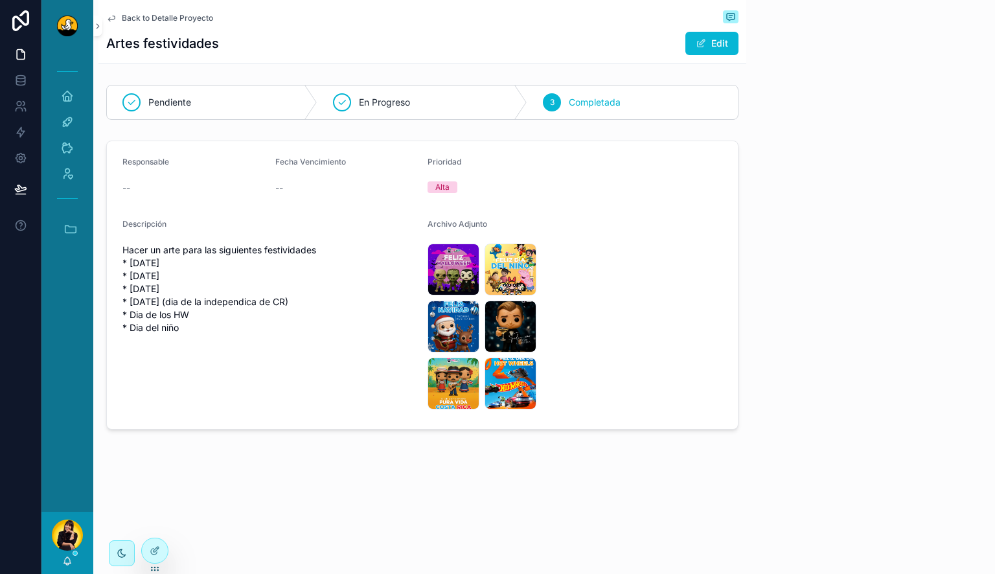
click at [632, 283] on form "Responsable -- Fecha Vencimiento -- Prioridad Alta Descripción Hacer un arte pa…" at bounding box center [422, 285] width 631 height 288
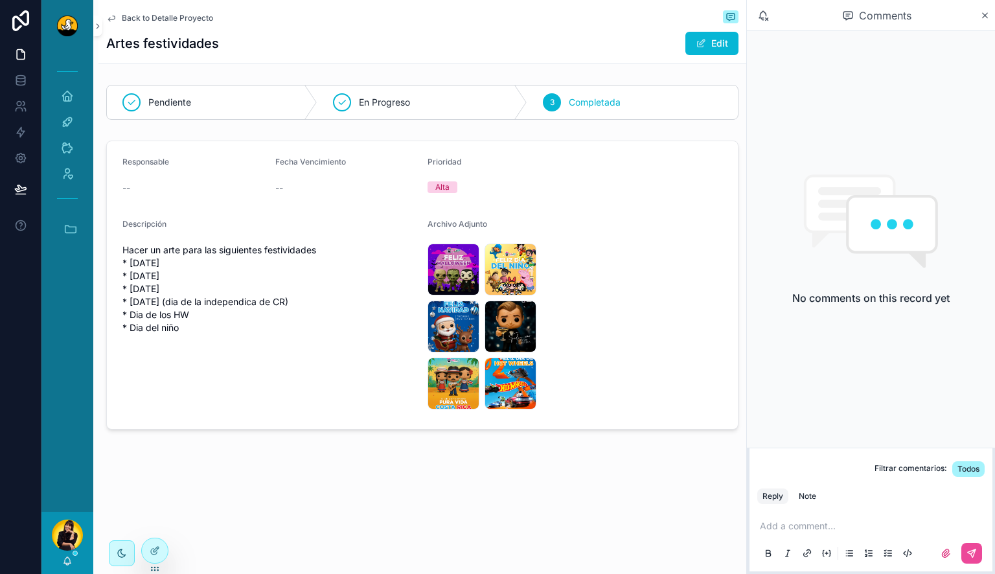
click at [159, 14] on span "Back to Detalle Proyecto" at bounding box center [167, 18] width 91 height 10
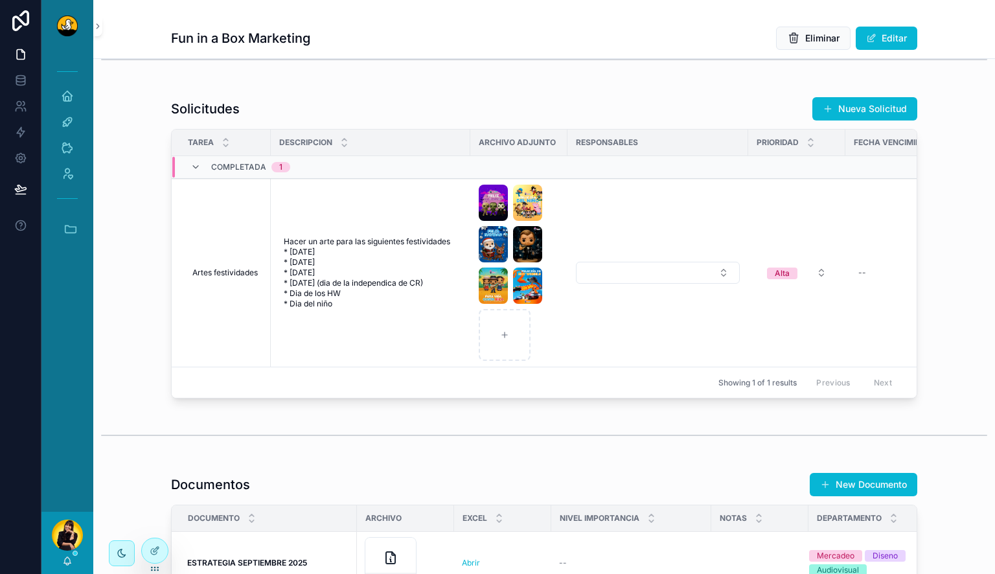
scroll to position [1184, 0]
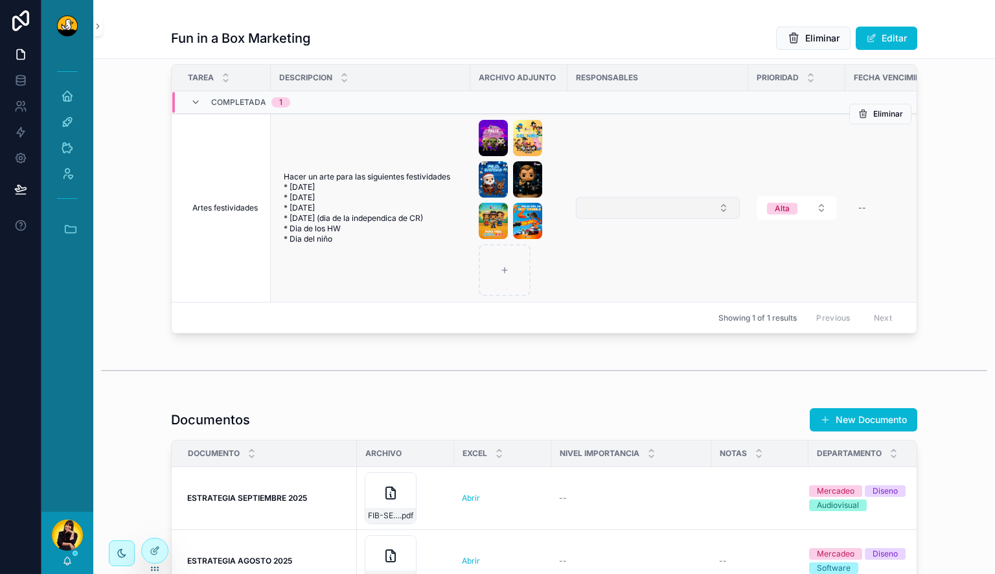
click at [688, 219] on button "Select Button" at bounding box center [658, 208] width 164 height 22
type input "***"
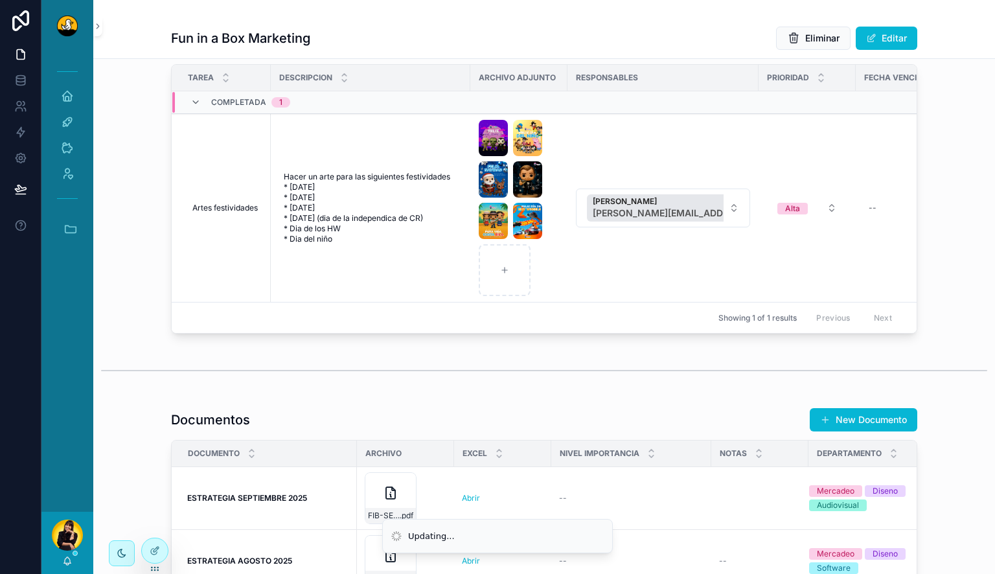
click at [601, 286] on td "Lewis Montenegro [EMAIL_ADDRESS][DOMAIN_NAME]" at bounding box center [663, 208] width 191 height 189
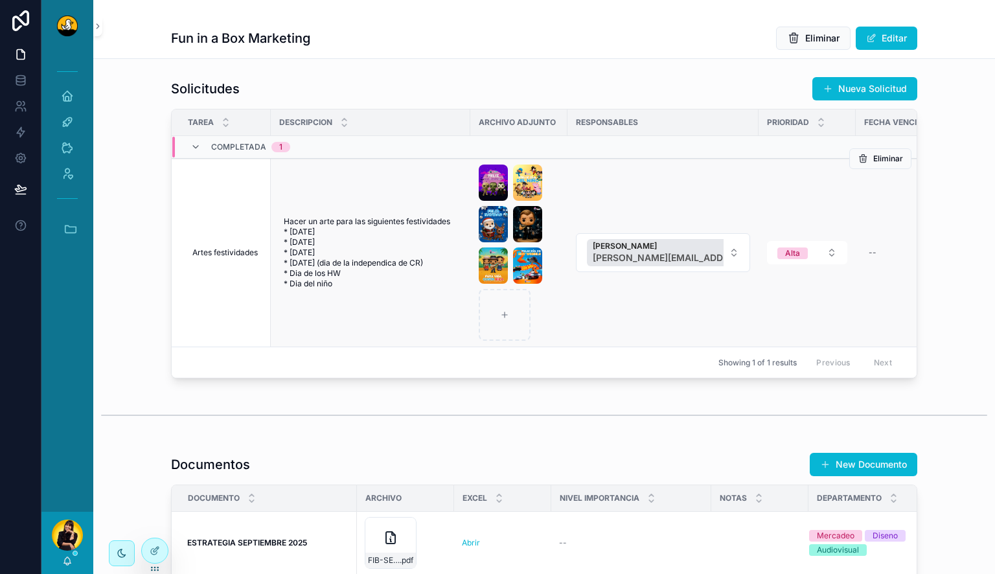
scroll to position [0, 165]
